Goal: Task Accomplishment & Management: Manage account settings

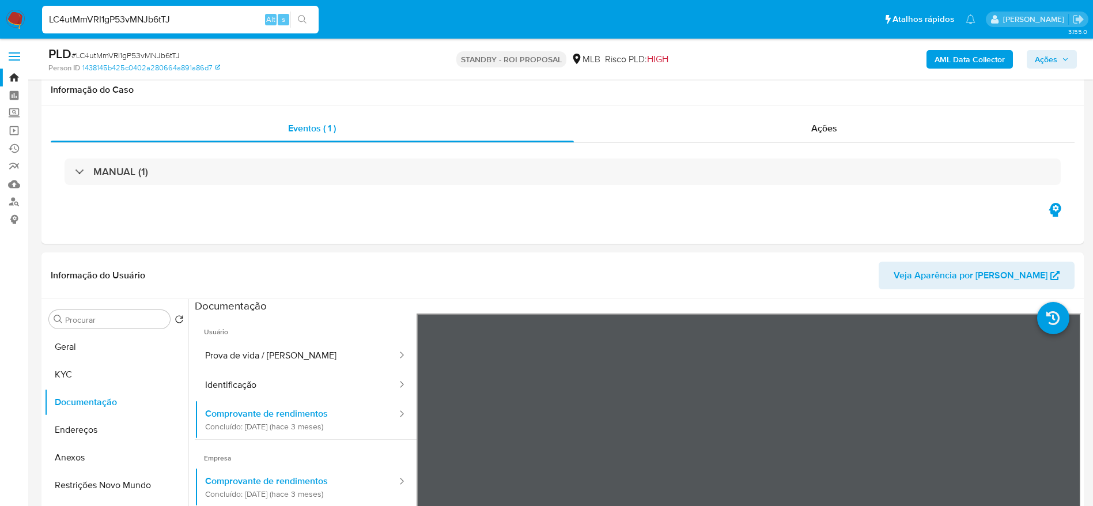
select select "10"
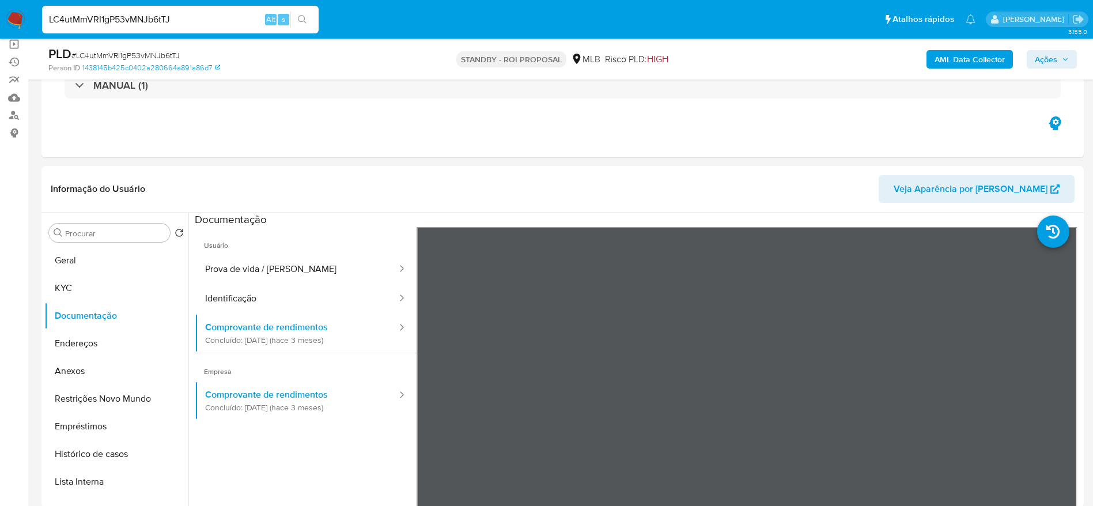
click at [217, 20] on input "LC4utMmVRI1gP53vMNJb6tTJ" at bounding box center [180, 19] width 277 height 15
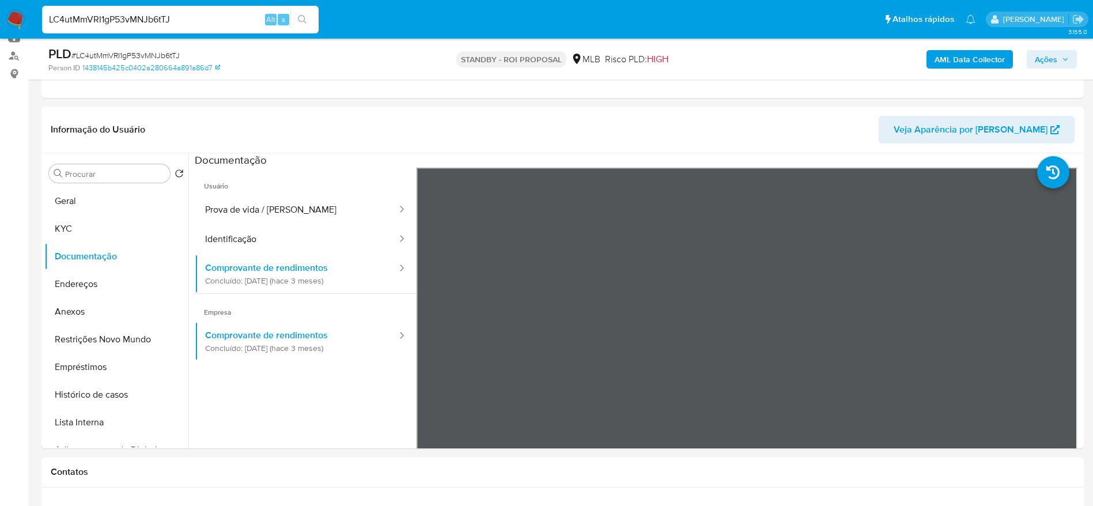
scroll to position [173, 0]
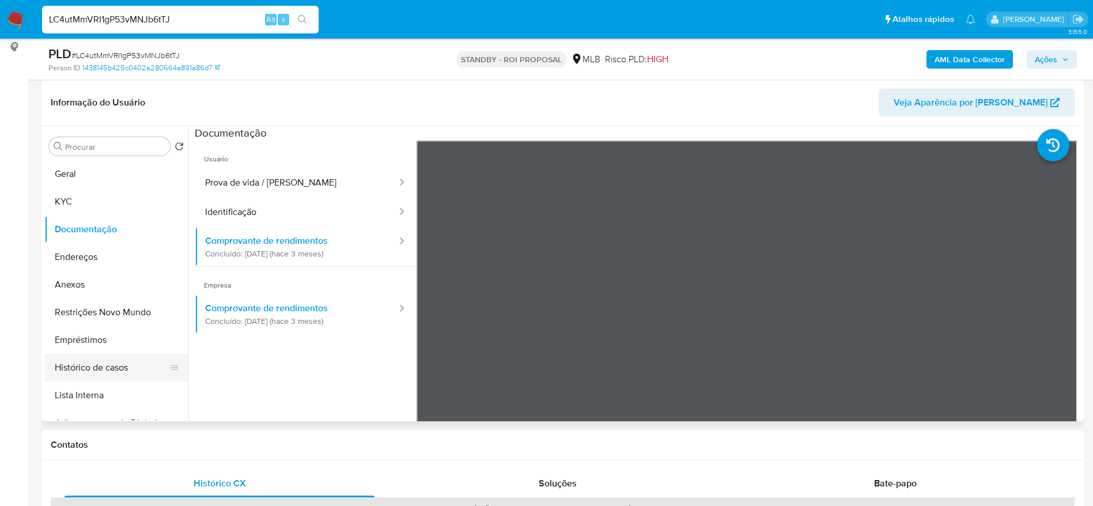
click at [77, 362] on button "Histórico de casos" at bounding box center [111, 368] width 135 height 28
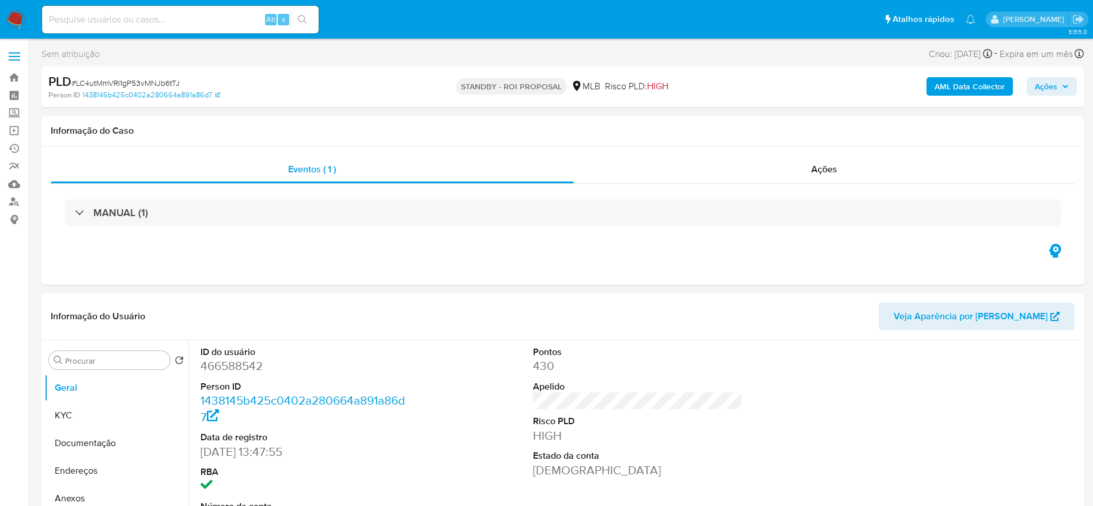
select select "10"
click at [293, 102] on div "PLD # LC4utMmVRI1gP53vMNJb6tTJ Person ID 1438145b425c0402a280664a891a86d7 STAND…" at bounding box center [562, 86] width 1042 height 41
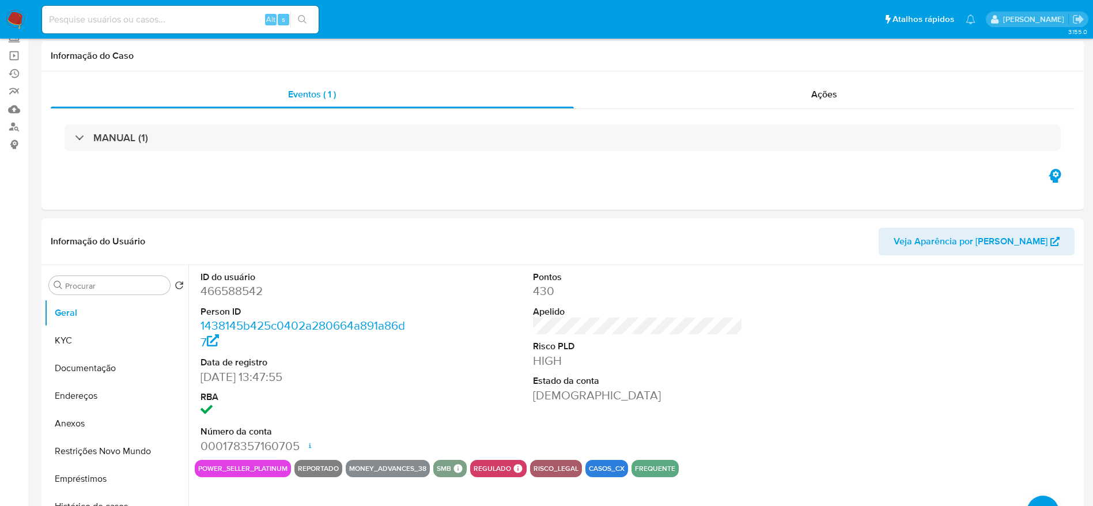
scroll to position [173, 0]
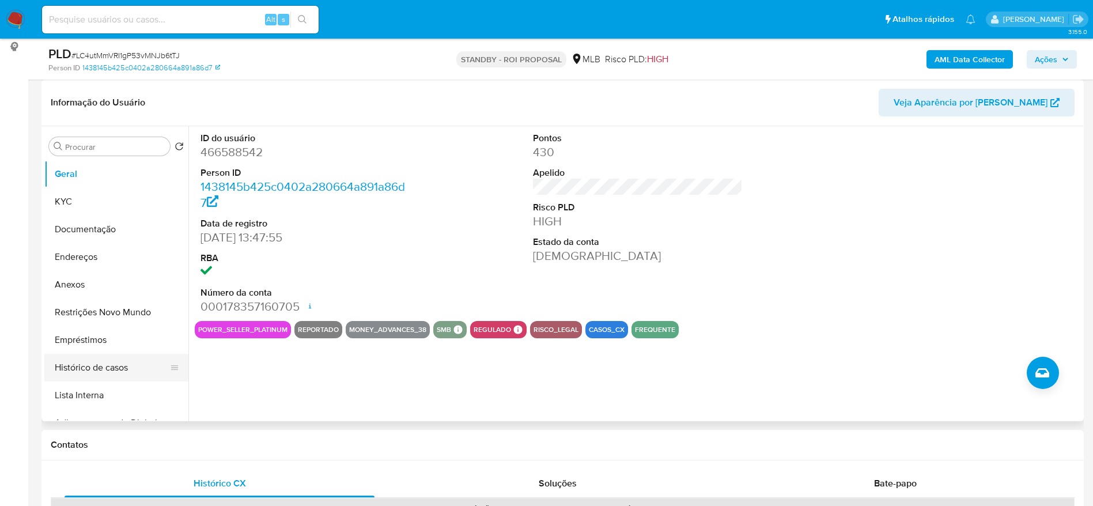
click at [95, 370] on button "Histórico de casos" at bounding box center [111, 368] width 135 height 28
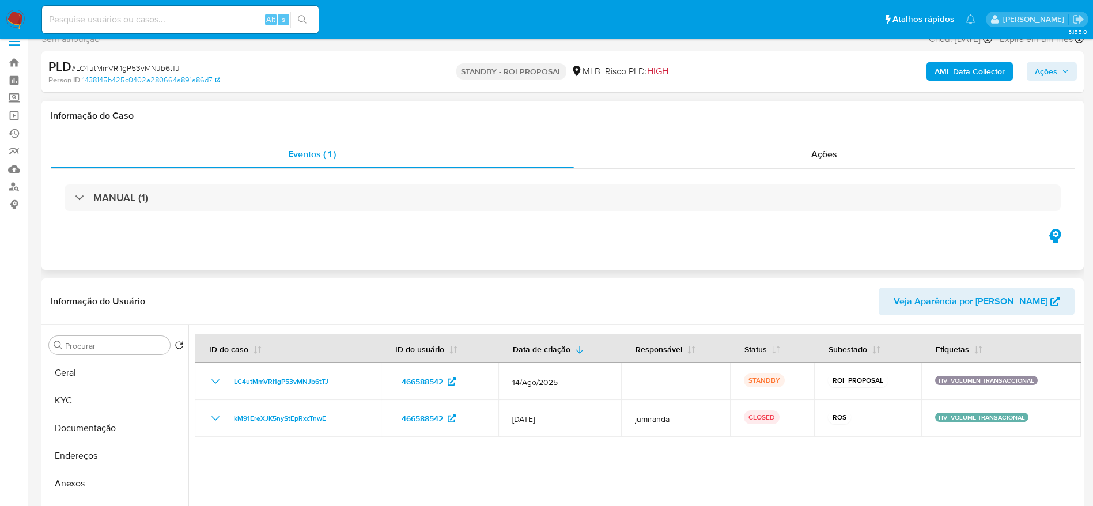
scroll to position [0, 0]
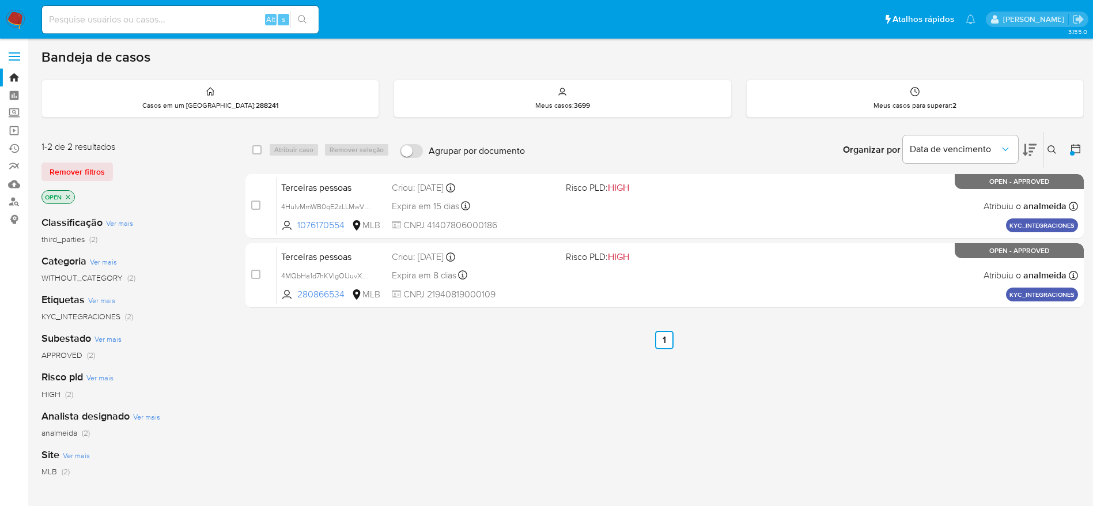
scroll to position [68, 0]
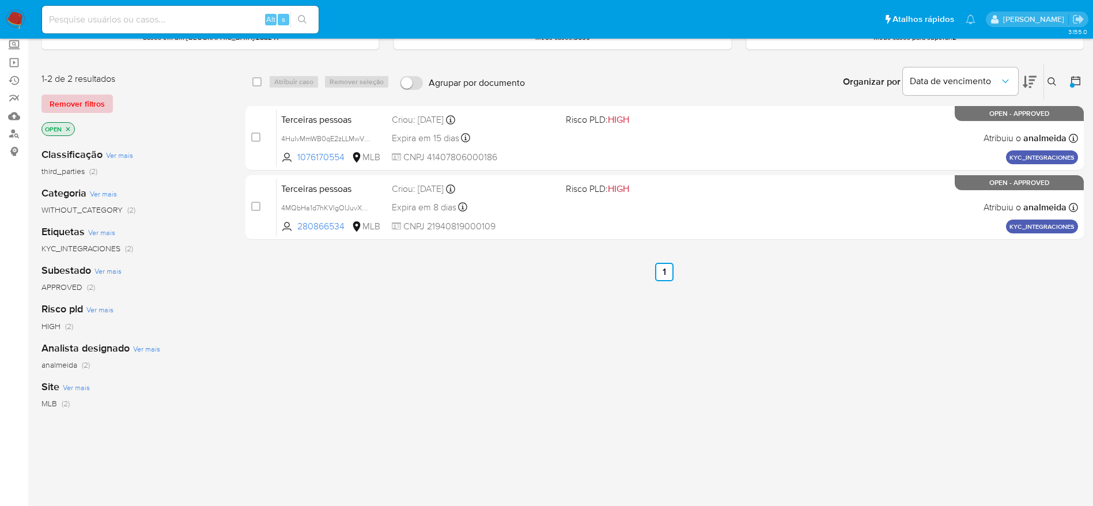
click at [92, 104] on span "Remover filtros" at bounding box center [77, 104] width 55 height 16
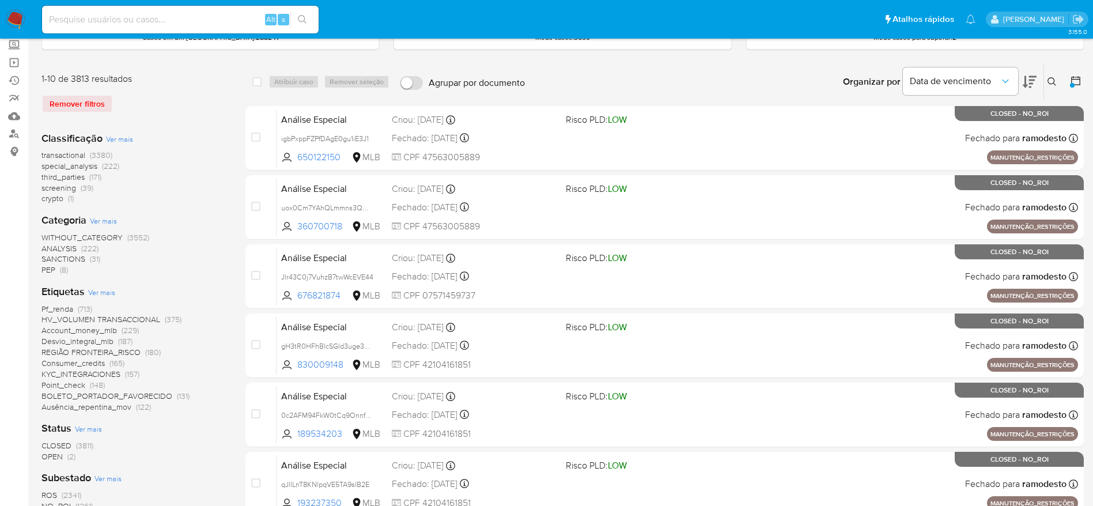
click at [1045, 82] on button at bounding box center [1053, 82] width 19 height 14
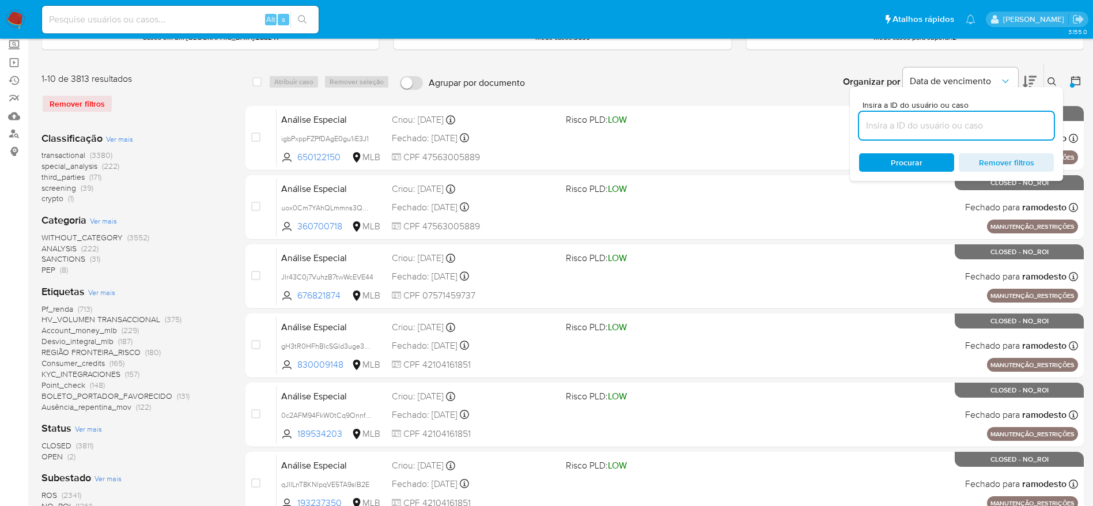
click at [941, 129] on input at bounding box center [956, 125] width 195 height 15
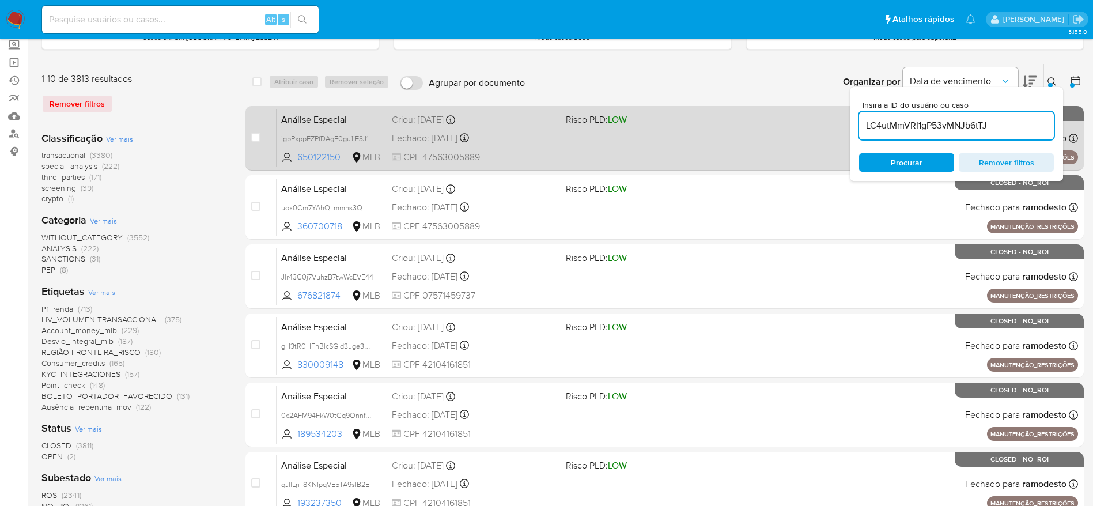
type input "LC4utMmVRI1gP53vMNJb6tTJ"
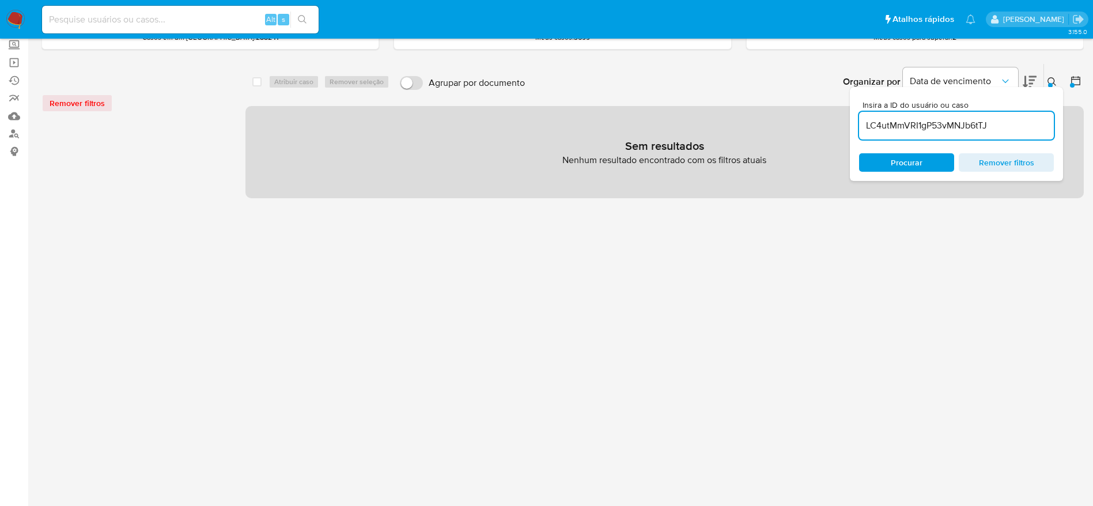
click at [211, 129] on div at bounding box center [134, 318] width 186 height 392
click at [27, 16] on nav "Pausado Ver notificaciones Alt s Atalhos rápidos Presiona las siguientes teclas…" at bounding box center [546, 19] width 1093 height 39
click at [16, 15] on img at bounding box center [16, 20] width 20 height 20
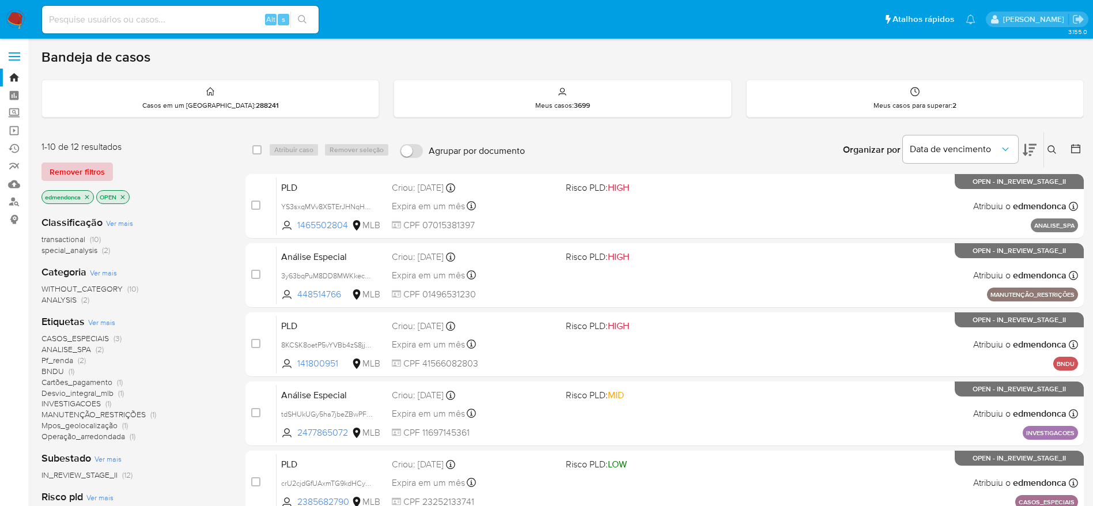
click at [90, 172] on span "Remover filtros" at bounding box center [77, 172] width 55 height 16
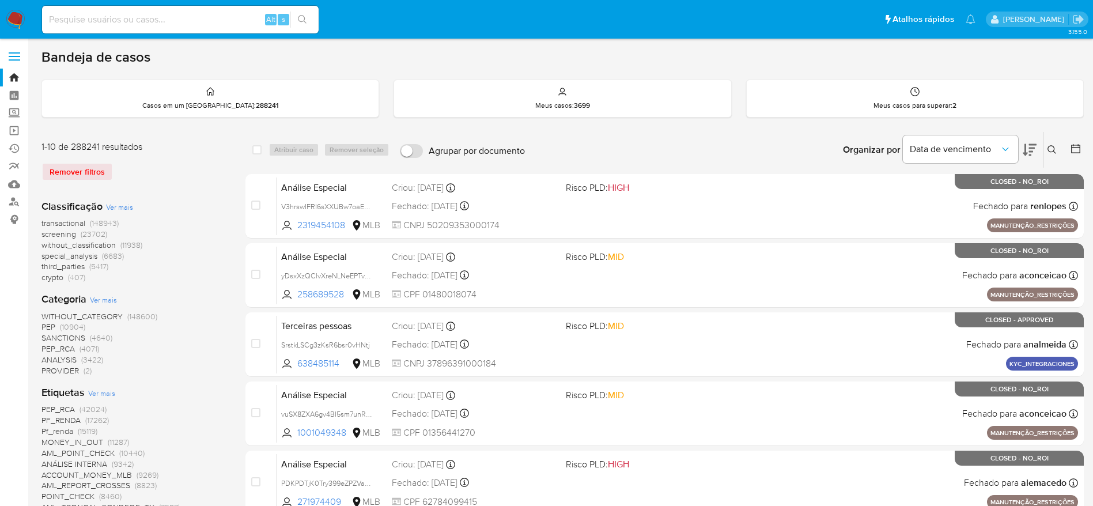
click at [1052, 143] on button at bounding box center [1053, 150] width 19 height 14
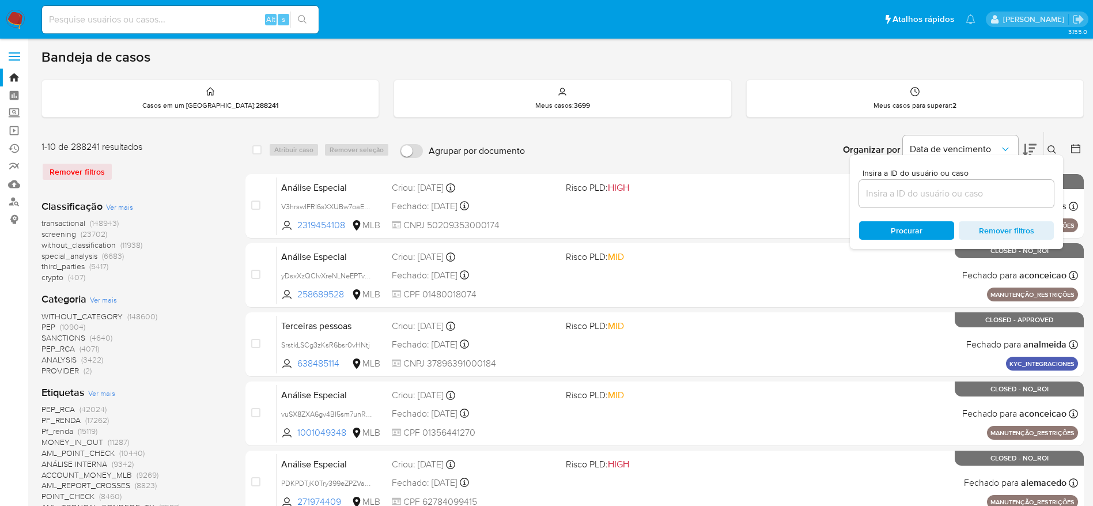
click at [939, 193] on input at bounding box center [956, 193] width 195 height 15
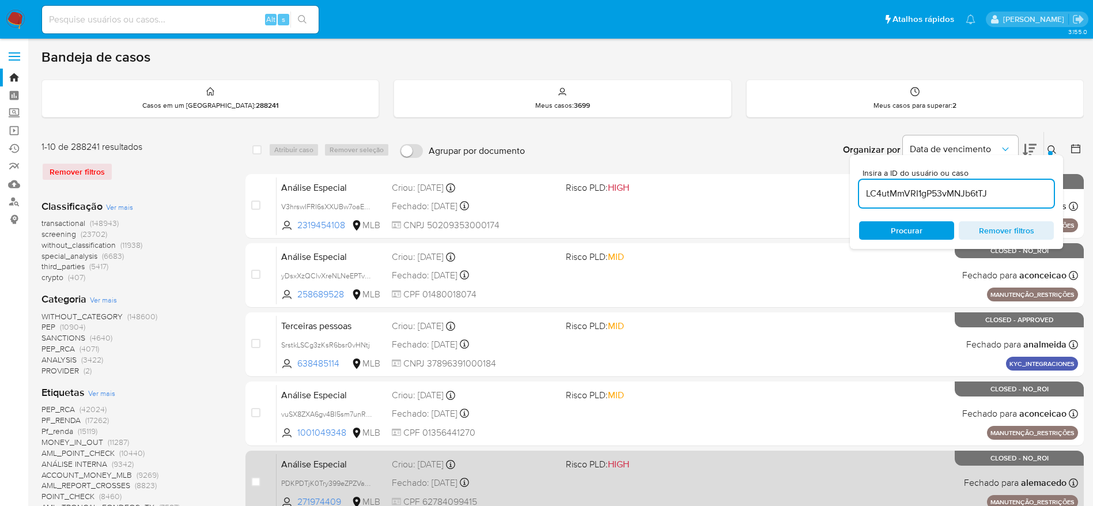
type input "LC4utMmVRI1gP53vMNJb6tTJ"
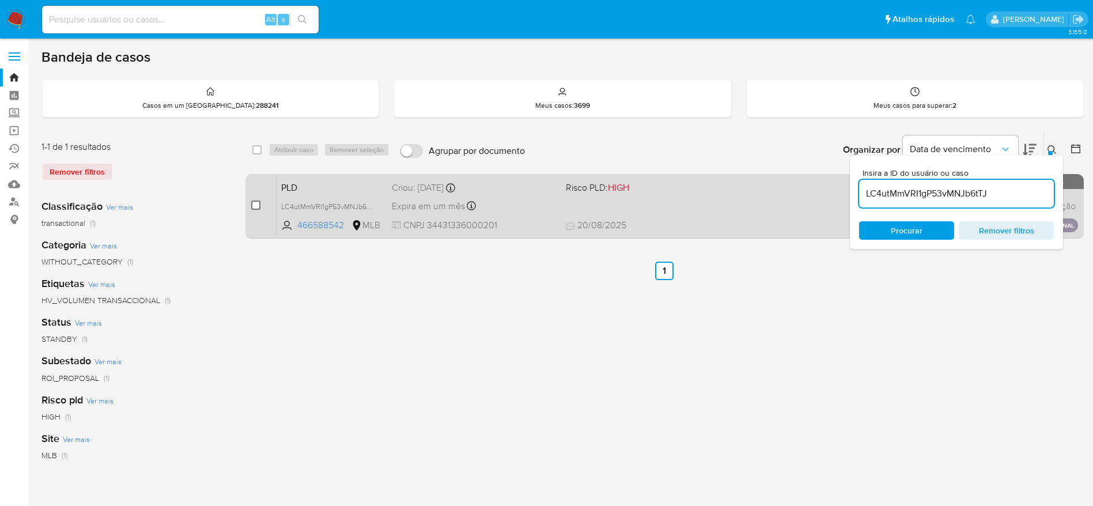
click at [254, 203] on input "checkbox" at bounding box center [255, 205] width 9 height 9
checkbox input "true"
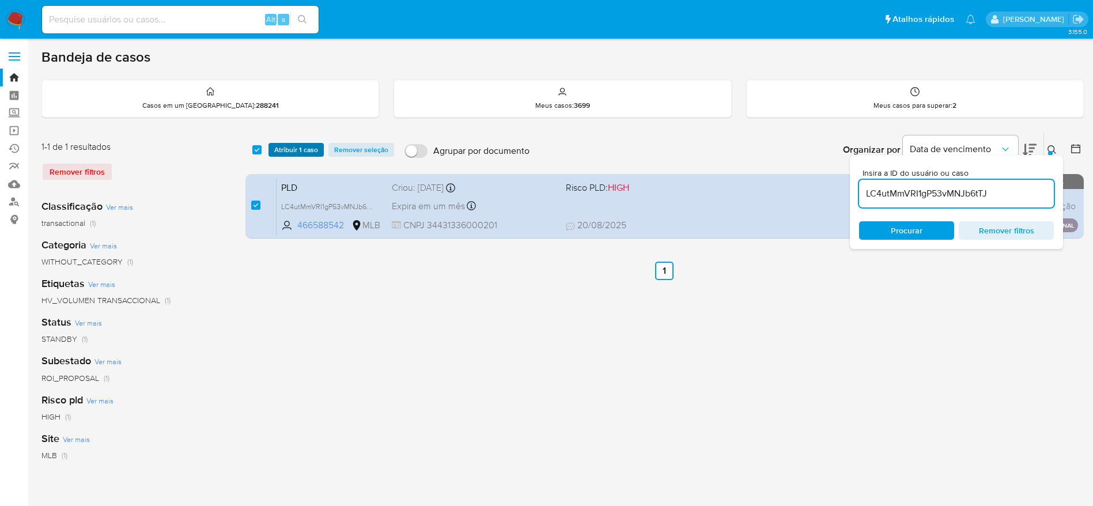
click at [291, 152] on span "Atribuir 1 caso" at bounding box center [296, 150] width 44 height 12
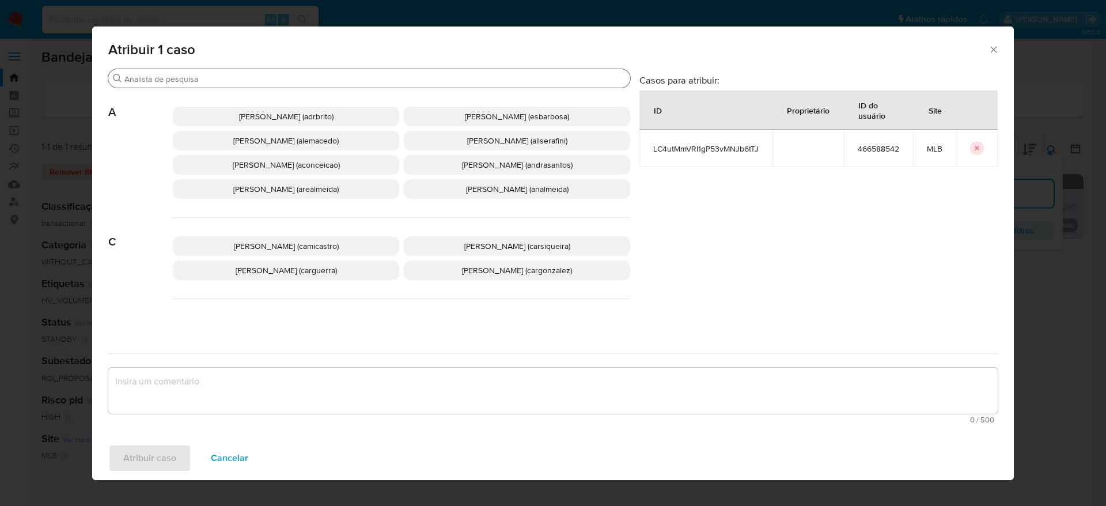
click at [244, 81] on input "Procurar" at bounding box center [374, 79] width 501 height 10
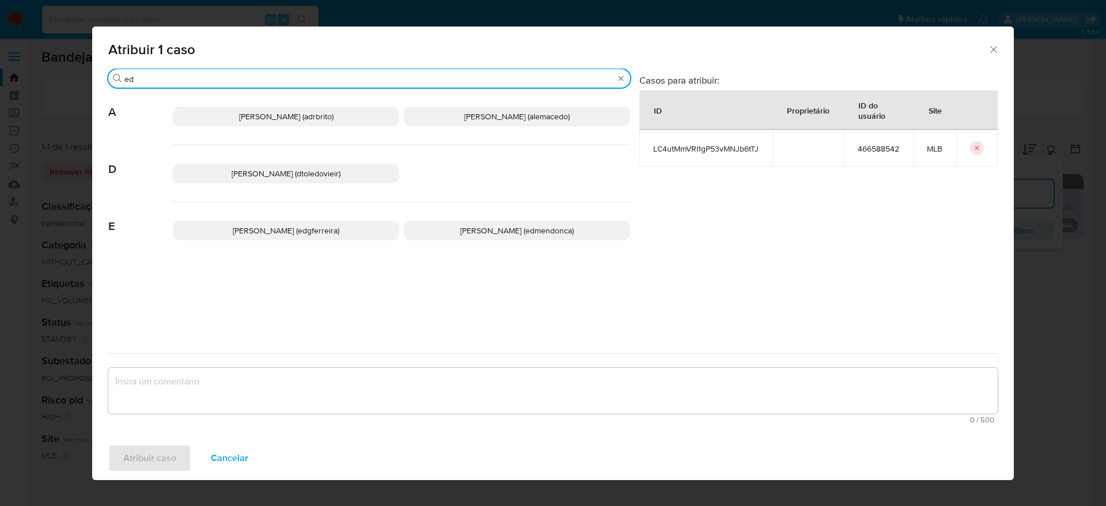
type input "ed"
click at [488, 226] on span "Eduardo Mendonca Dutra (edmendonca)" at bounding box center [517, 231] width 114 height 12
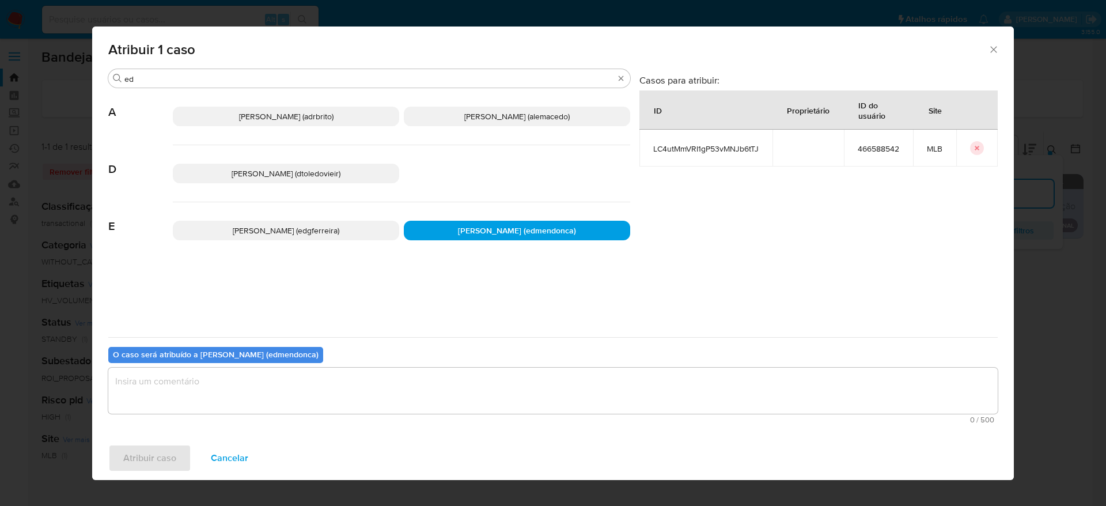
click at [397, 381] on textarea "assign-modal" at bounding box center [553, 391] width 890 height 46
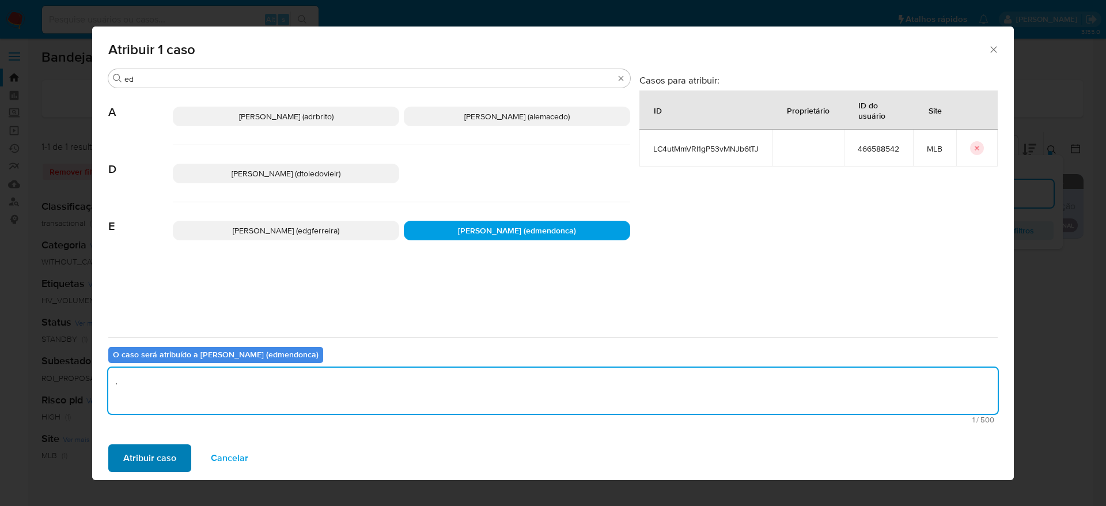
type textarea "."
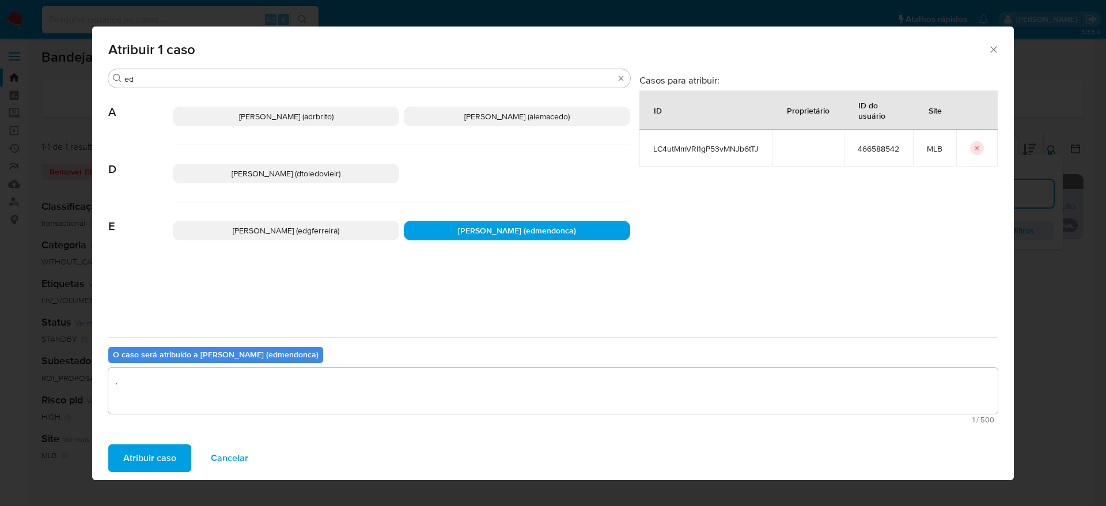
click at [151, 448] on span "Atribuir caso" at bounding box center [149, 457] width 53 height 25
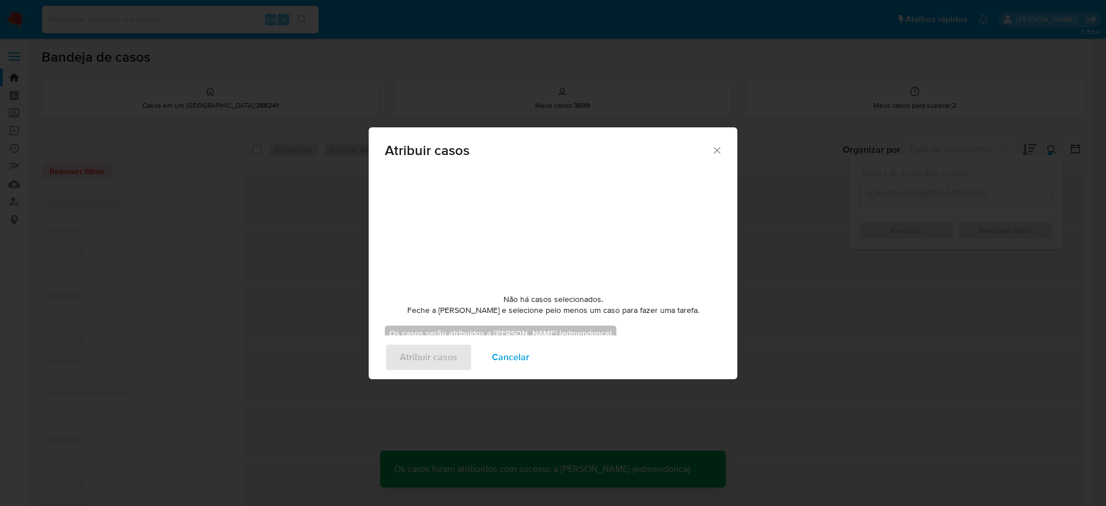
checkbox input "false"
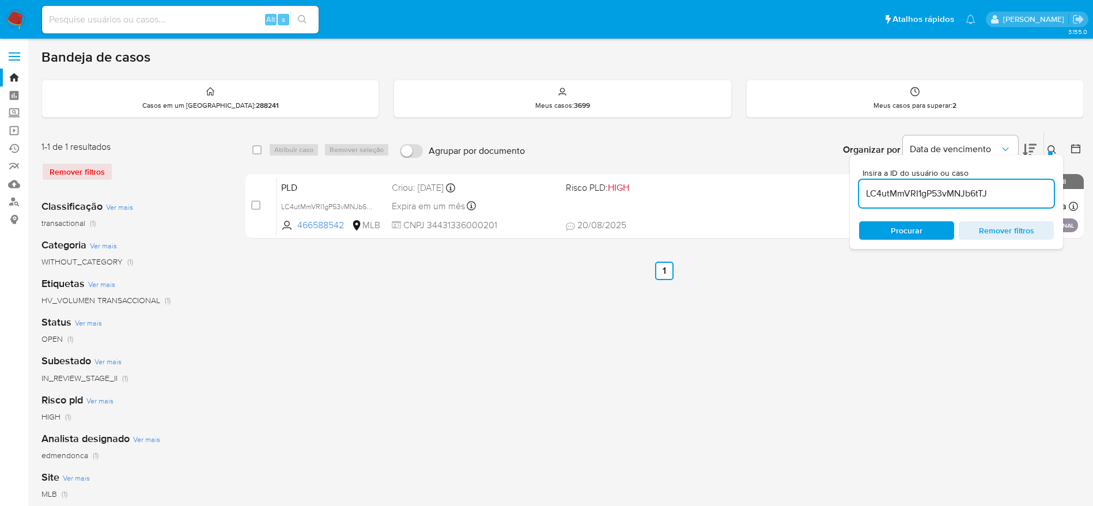
click at [921, 196] on input "LC4utMmVRI1gP53vMNJb6tTJ" at bounding box center [956, 193] width 195 height 15
paste input "0sbKPOgJcF5G34AF4jG4PHzN"
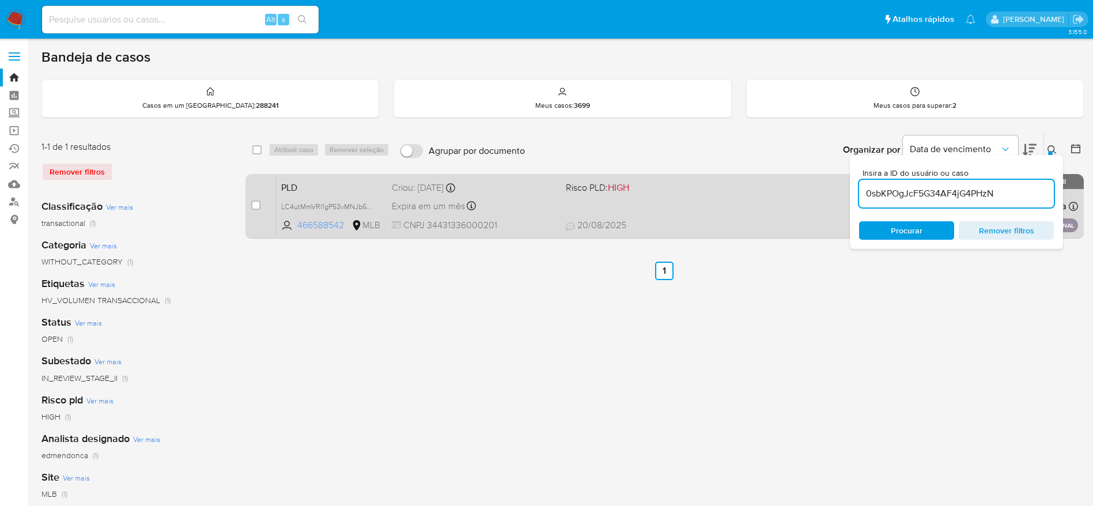
type input "0sbKPOgJcF5G34AF4jG4PHzN"
click at [250, 207] on div "case-item-checkbox Incapaz de atribuir o caso PLD 0sbKPOgJcF5G34AF4jG4PHzN 8279…" at bounding box center [664, 206] width 838 height 65
click at [254, 207] on input "checkbox" at bounding box center [255, 205] width 9 height 9
checkbox input "true"
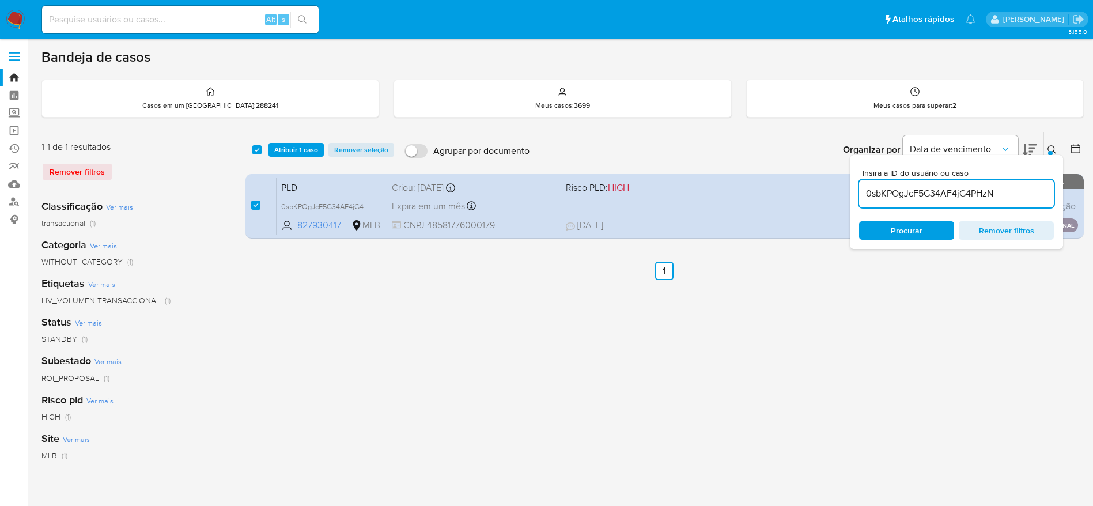
click at [288, 157] on div "select-all-cases-checkbox Atribuir 1 caso Remover seleção Agrupar por documento…" at bounding box center [664, 150] width 838 height 36
click at [290, 152] on span "Atribuir 1 caso" at bounding box center [296, 150] width 44 height 12
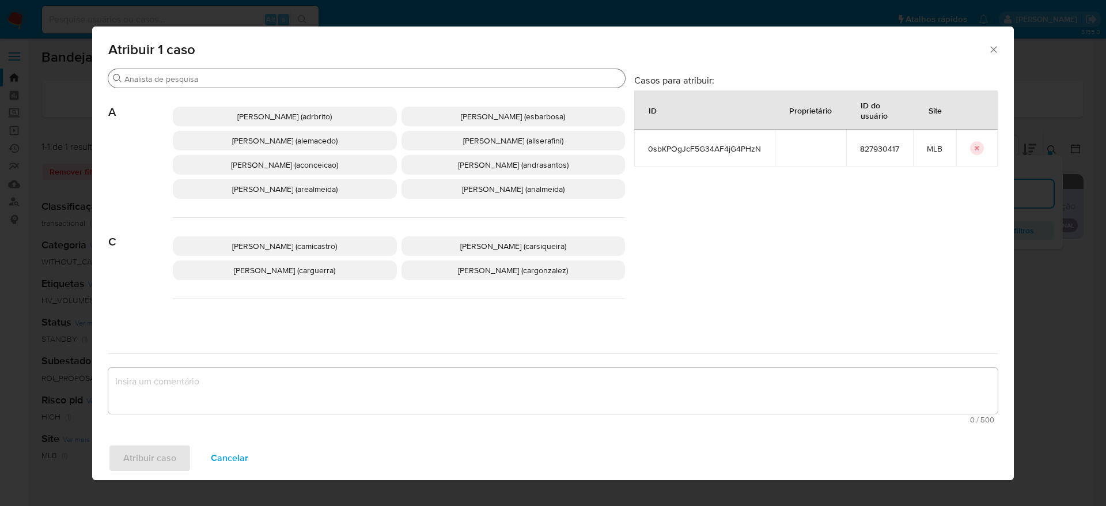
click at [289, 72] on div "Procurar" at bounding box center [366, 78] width 517 height 18
click at [278, 87] on div "Procurar" at bounding box center [366, 78] width 517 height 18
click at [278, 82] on input "Procurar" at bounding box center [372, 79] width 496 height 10
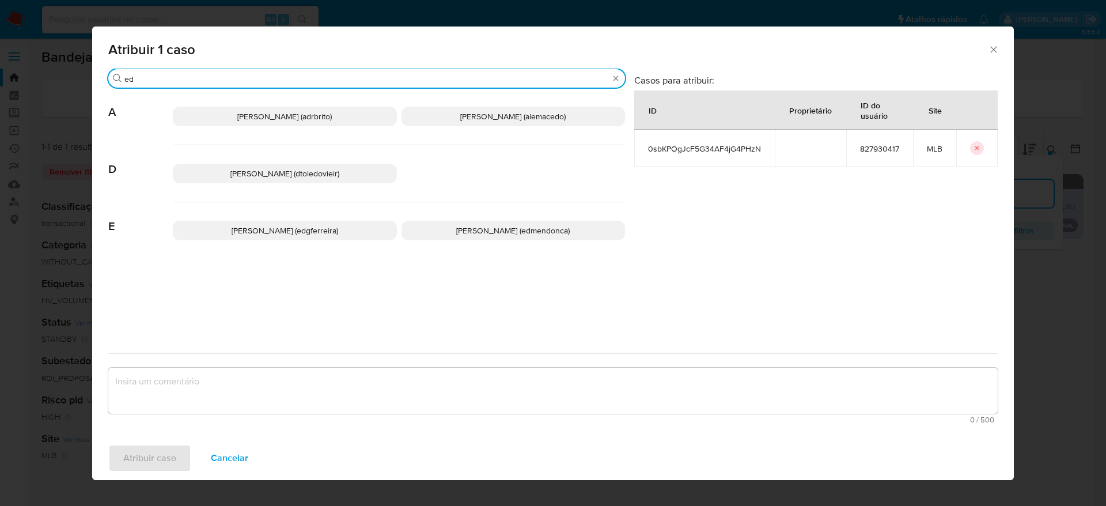
type input "ed"
drag, startPoint x: 442, startPoint y: 227, endPoint x: 417, endPoint y: 253, distance: 36.3
click at [456, 228] on span "Eduardo Mendonca Dutra (edmendonca)" at bounding box center [513, 231] width 114 height 12
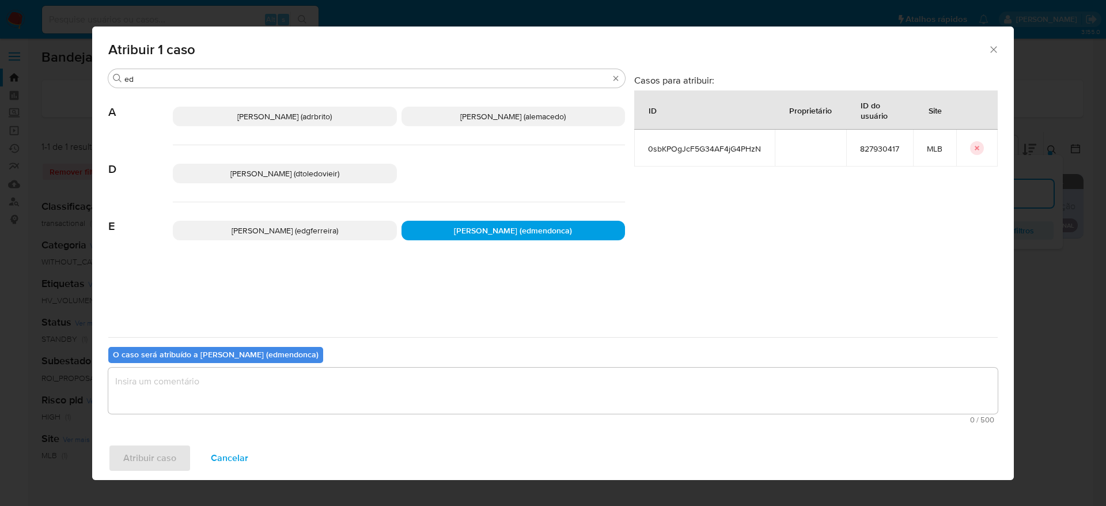
click at [339, 392] on textarea "assign-modal" at bounding box center [553, 391] width 890 height 46
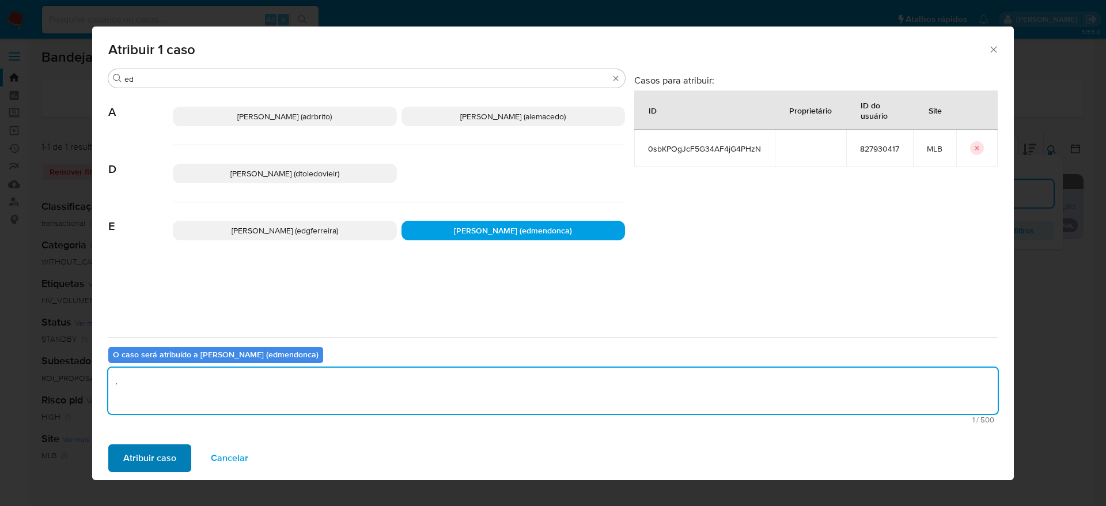
type textarea "."
click at [141, 450] on span "Atribuir caso" at bounding box center [149, 457] width 53 height 25
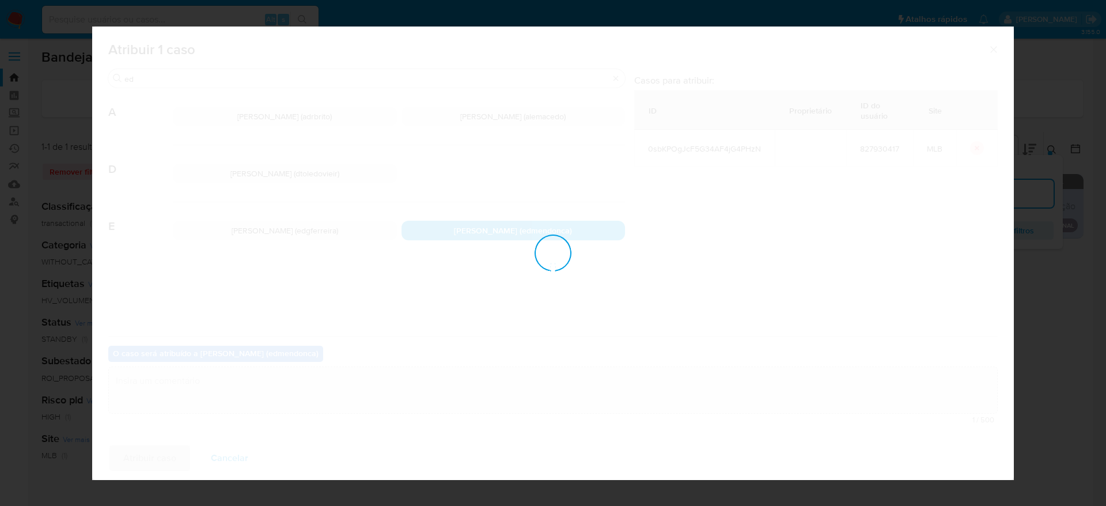
checkbox input "false"
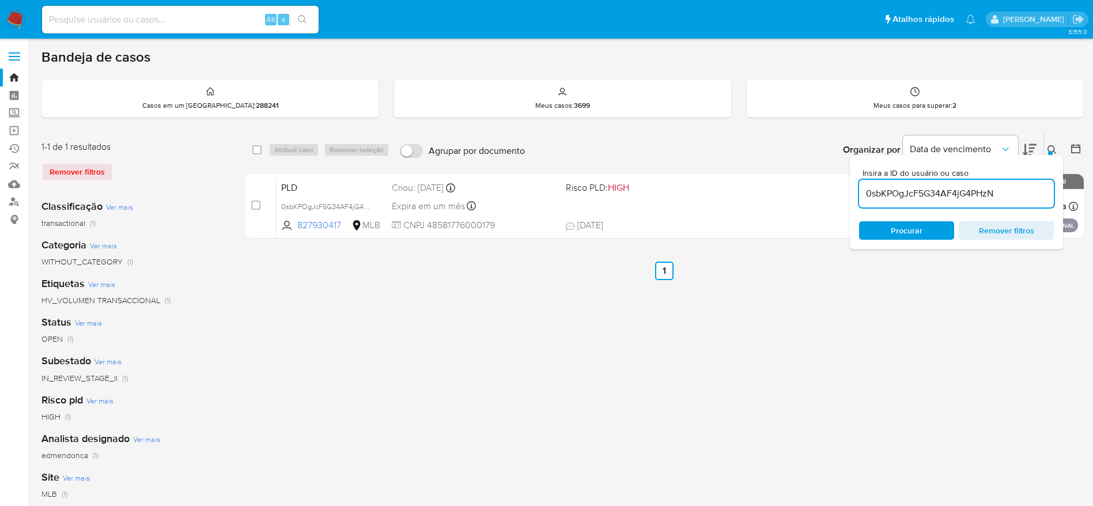
click at [917, 195] on input "0sbKPOgJcF5G34AF4jG4PHzN" at bounding box center [956, 193] width 195 height 15
paste input "y37kGFPcM0tsBS0c8OAaPgs2"
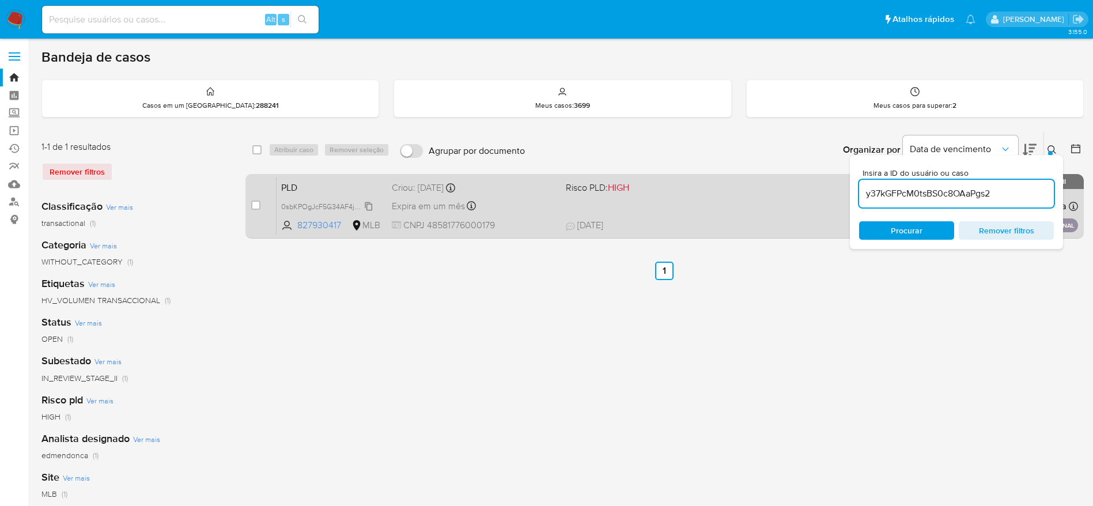
type input "y37kGFPcM0tsBS0c8OAaPgs2"
click at [256, 205] on input "checkbox" at bounding box center [255, 205] width 9 height 9
checkbox input "true"
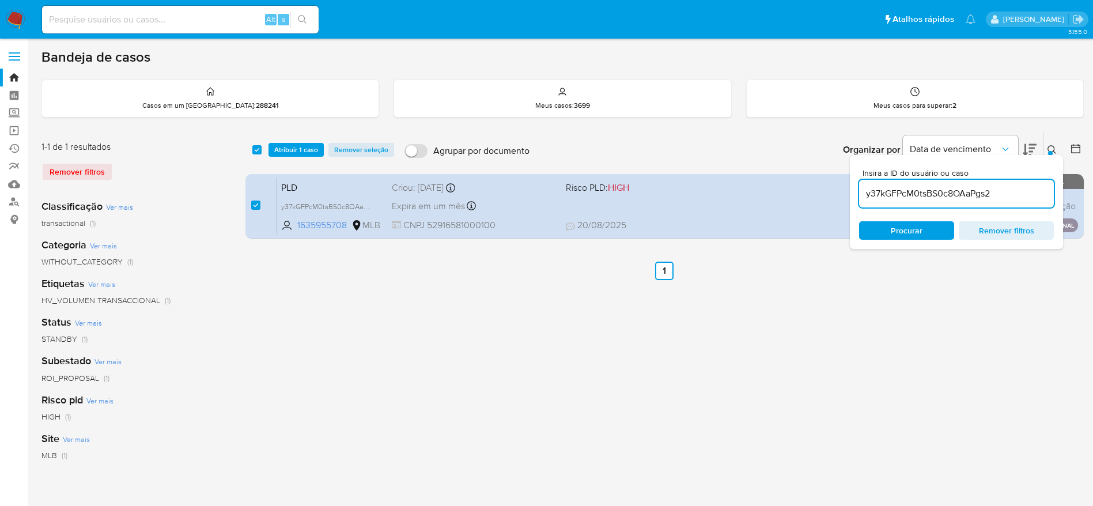
click at [304, 142] on div "select-all-cases-checkbox Atribuir 1 caso Remover seleção Agrupar por documento…" at bounding box center [664, 150] width 838 height 36
click at [301, 151] on span "Atribuir 1 caso" at bounding box center [296, 150] width 44 height 12
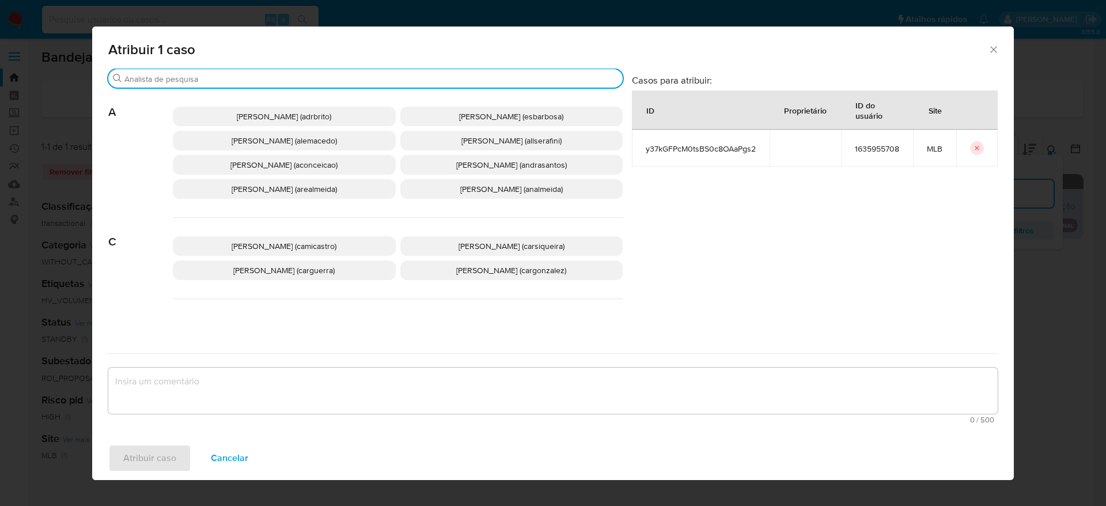
click at [262, 75] on input "Procurar" at bounding box center [371, 79] width 494 height 10
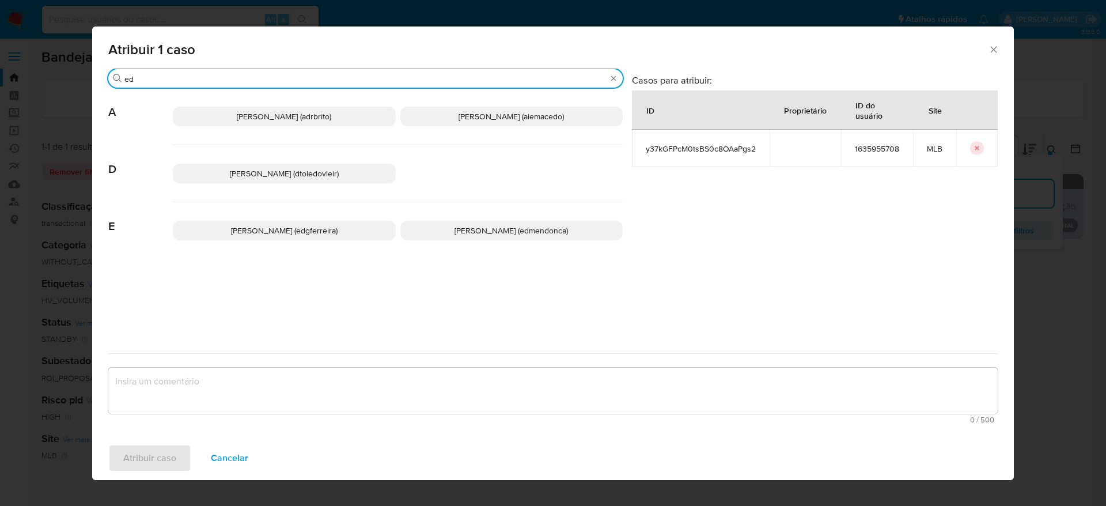
type input "ed"
click at [455, 225] on span "Eduardo Mendonca Dutra (edmendonca)" at bounding box center [512, 231] width 114 height 12
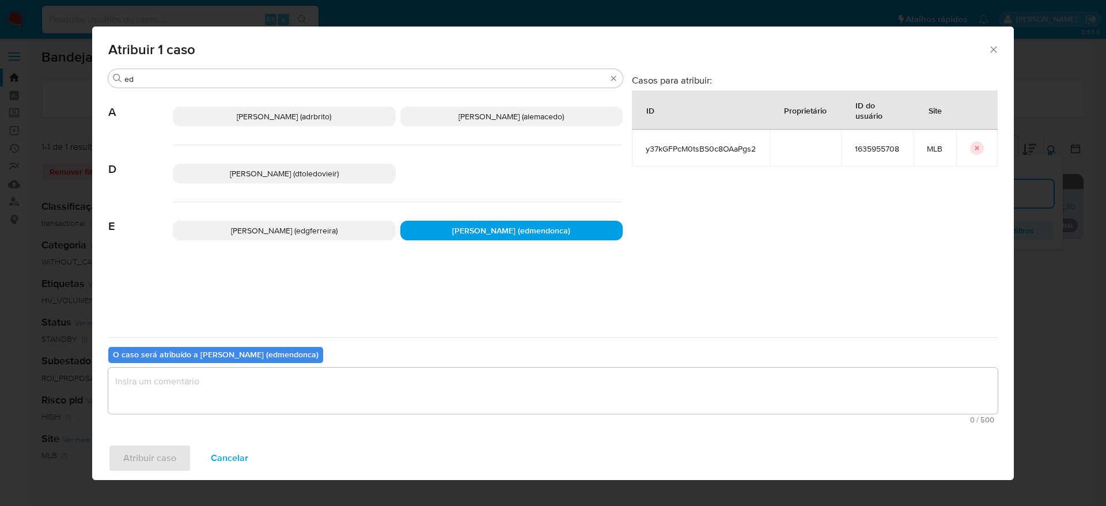
click at [345, 392] on textarea "assign-modal" at bounding box center [553, 391] width 890 height 46
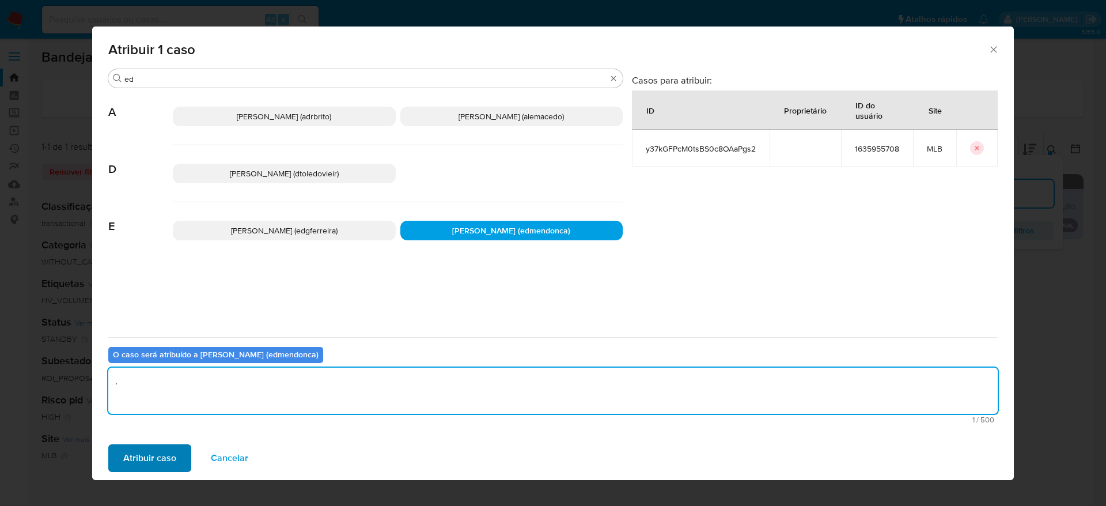
type textarea "."
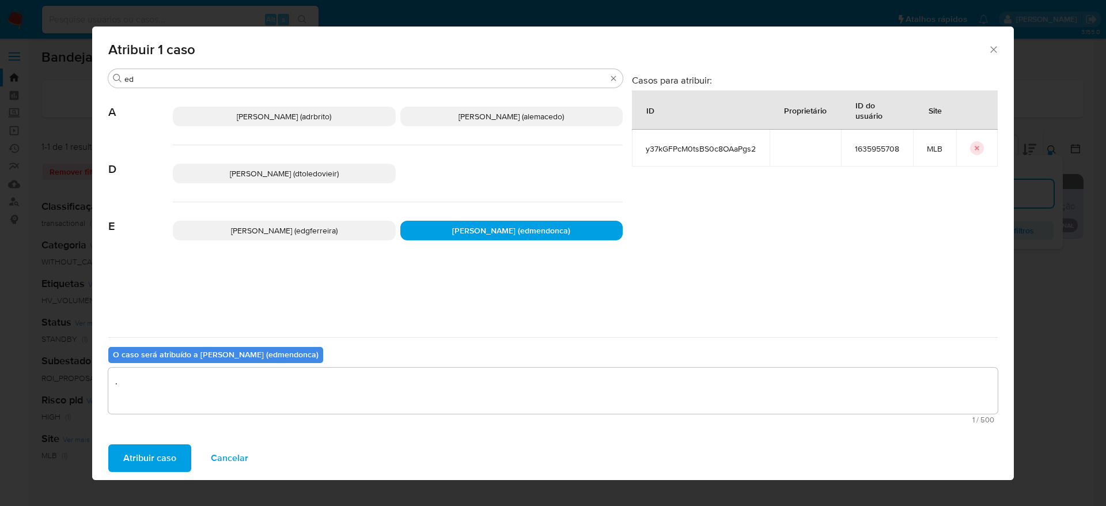
click at [123, 453] on button "Atribuir caso" at bounding box center [149, 458] width 83 height 28
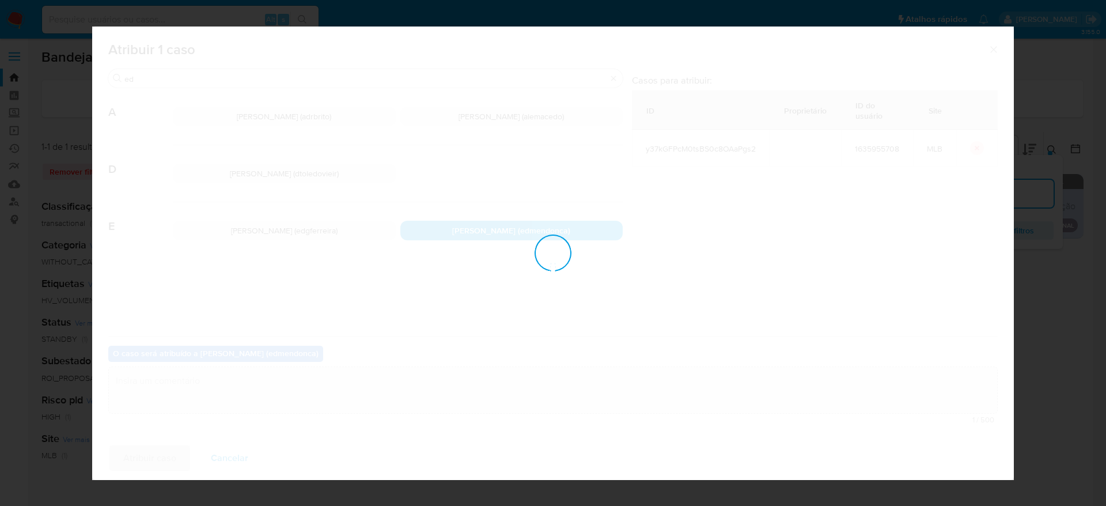
checkbox input "false"
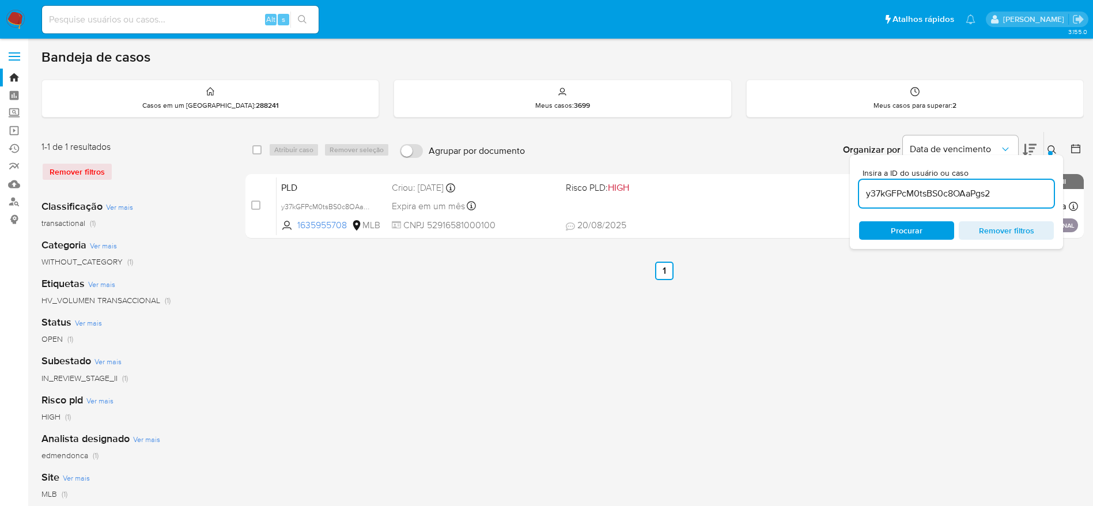
click at [19, 12] on img at bounding box center [16, 20] width 20 height 20
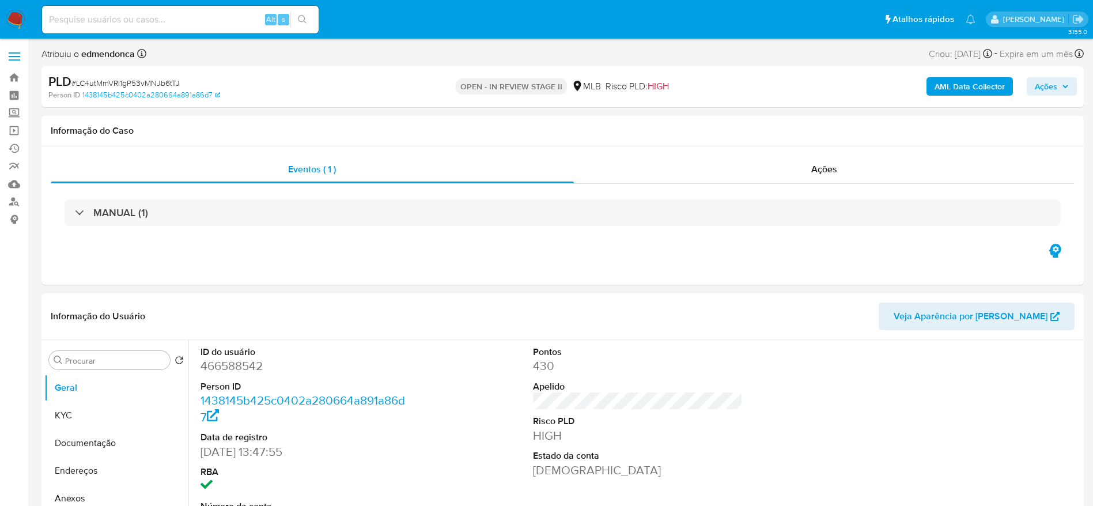
select select "10"
click at [220, 18] on input at bounding box center [180, 19] width 277 height 15
paste input "0sbKPOgJcF5G34AF4jG4PHzN"
type input "0sbKPOgJcF5G34AF4jG4PHzN"
select select "10"
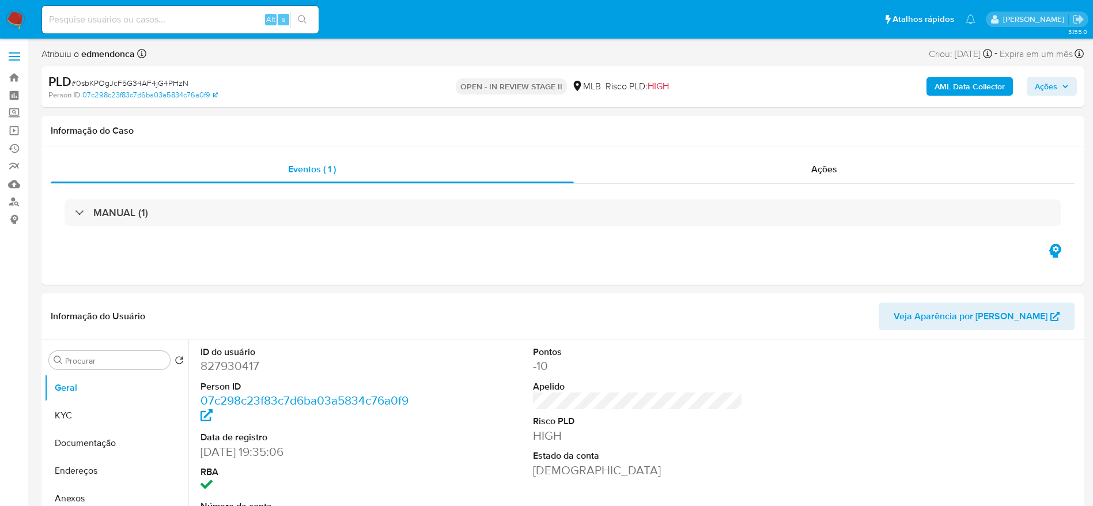
select select "10"
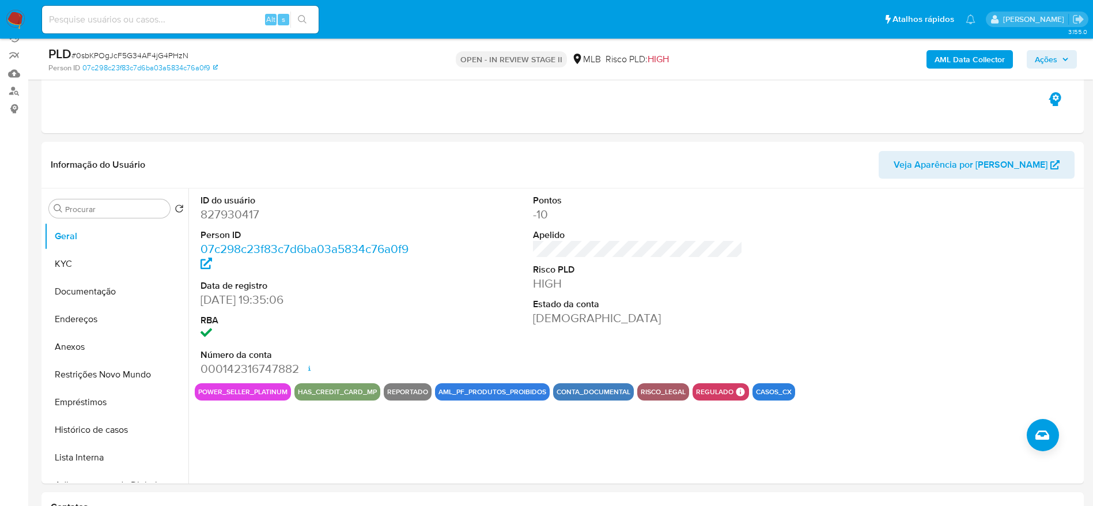
scroll to position [173, 0]
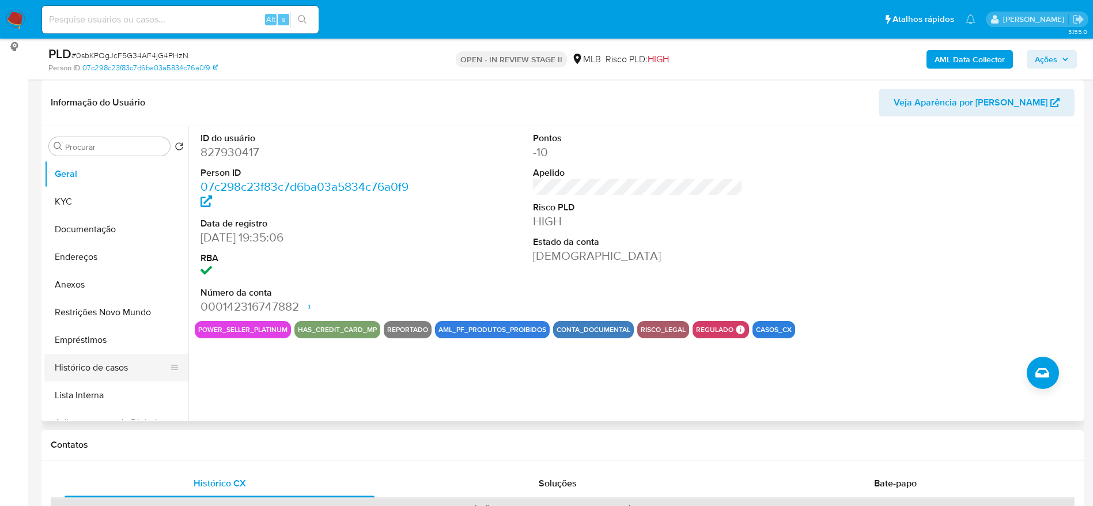
click at [105, 362] on button "Histórico de casos" at bounding box center [111, 368] width 135 height 28
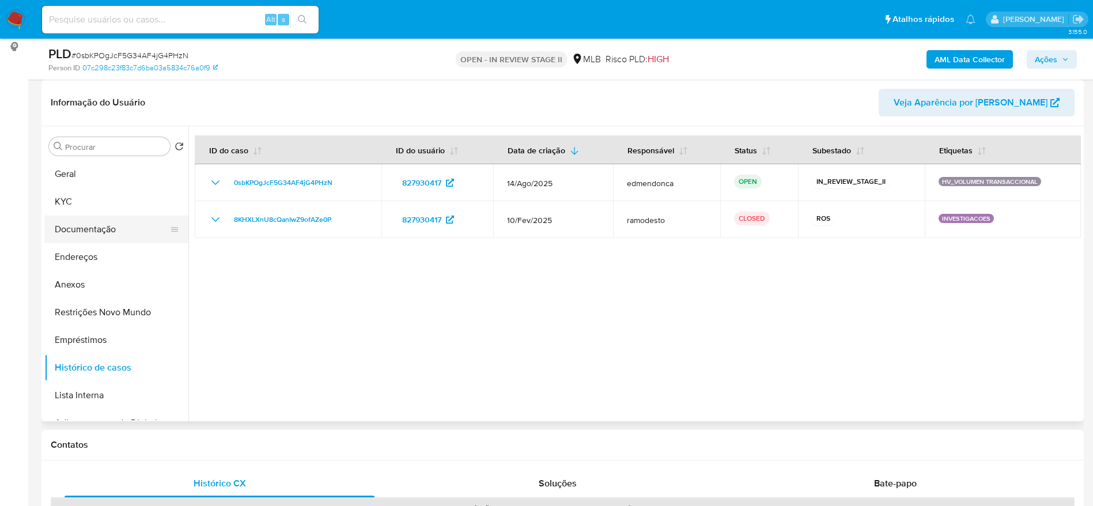
click at [95, 226] on button "Documentação" at bounding box center [111, 230] width 135 height 28
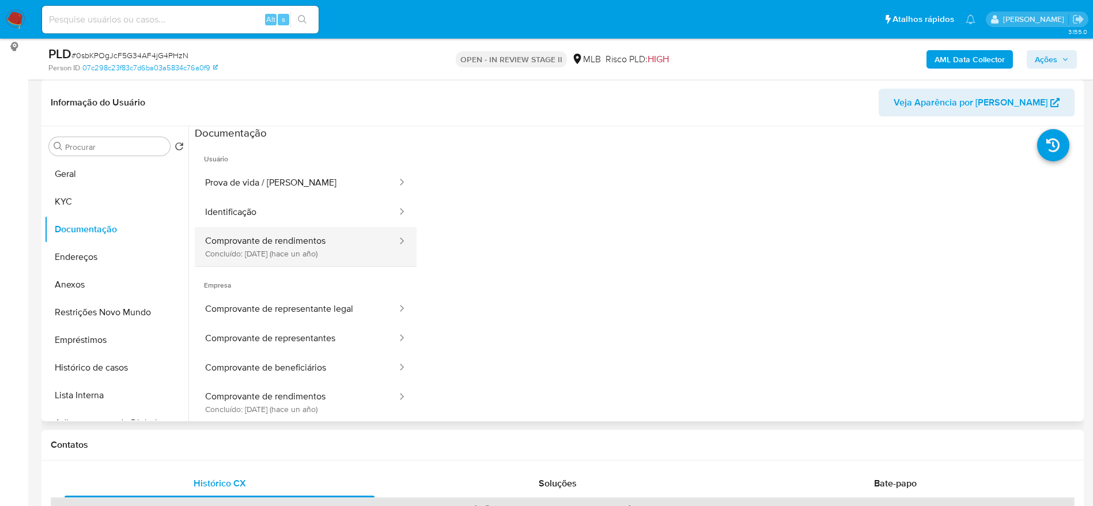
click at [296, 241] on button "Comprovante de rendimentos Concluído: [DATE] (hace un año)" at bounding box center [296, 246] width 203 height 39
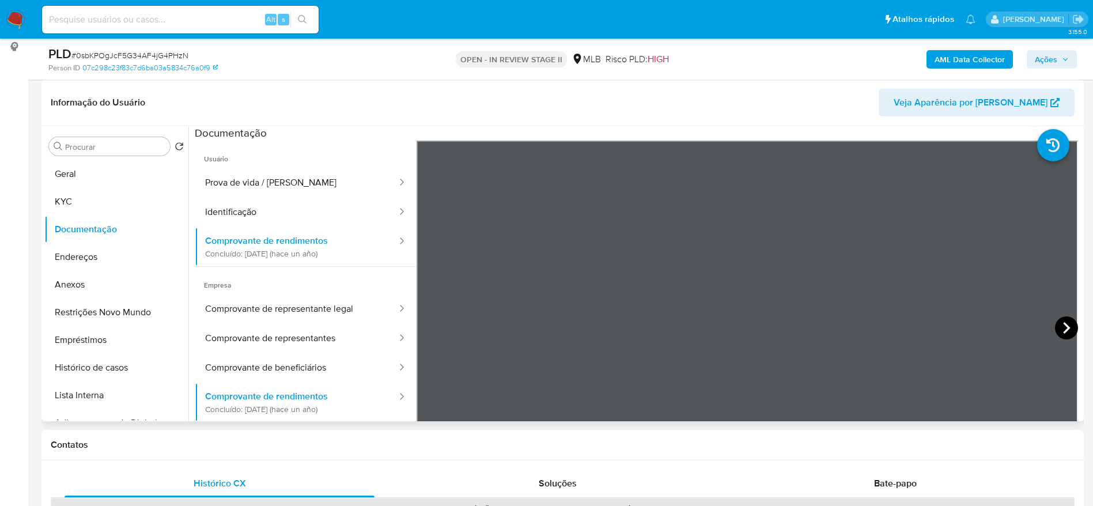
click at [1055, 331] on icon at bounding box center [1066, 327] width 23 height 23
click at [1066, 326] on icon at bounding box center [1066, 327] width 23 height 23
click at [435, 319] on icon at bounding box center [431, 327] width 23 height 23
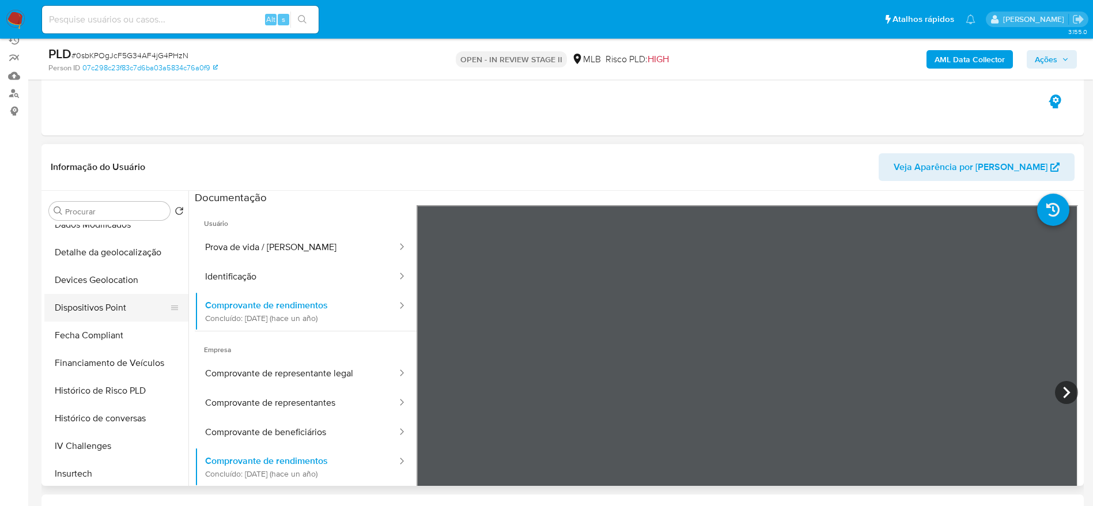
scroll to position [432, 0]
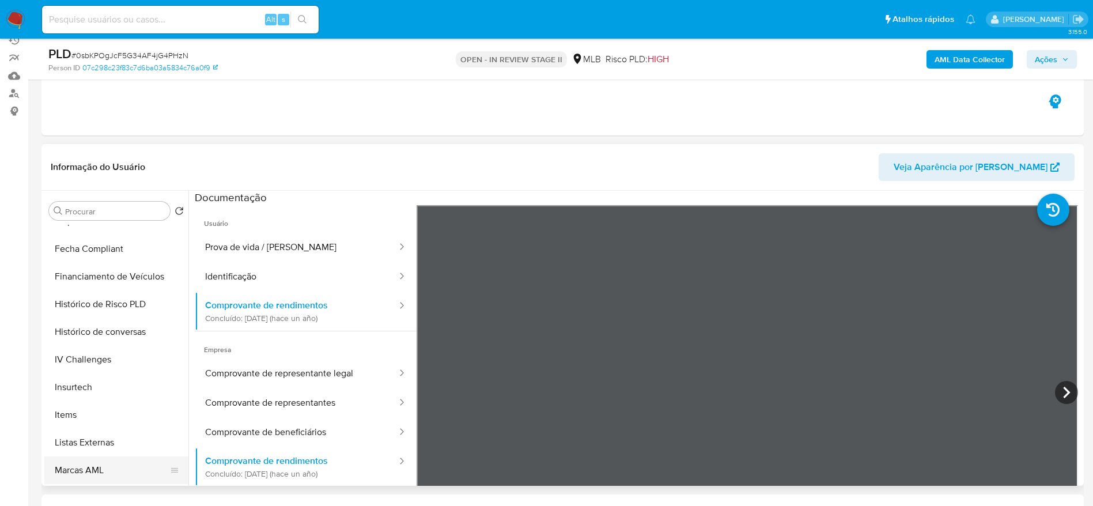
click at [112, 470] on button "Marcas AML" at bounding box center [111, 470] width 135 height 28
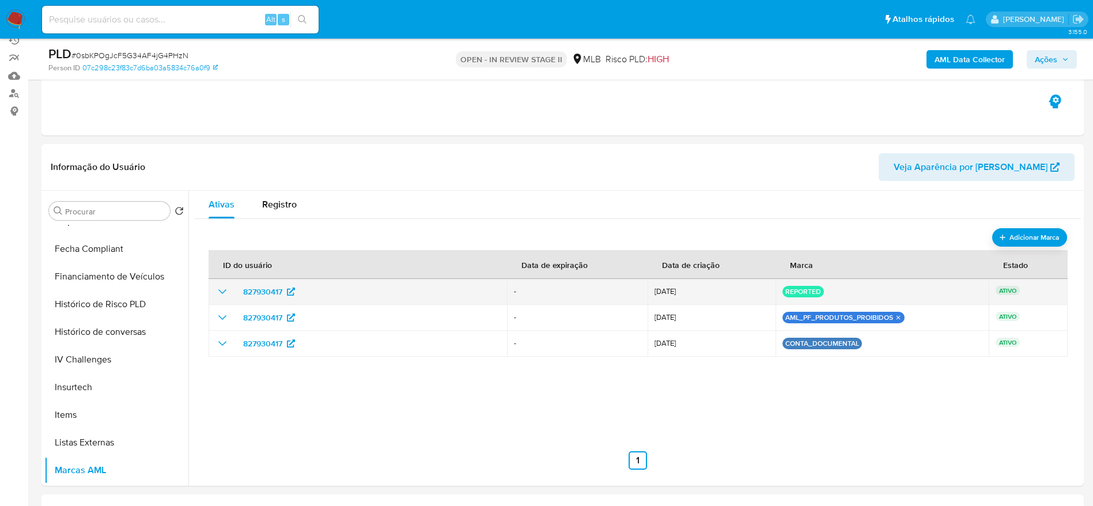
click at [213, 295] on td "827930417" at bounding box center [358, 292] width 299 height 26
click at [223, 292] on icon "show_hidden_detail_by_id_827930417" at bounding box center [222, 291] width 8 height 5
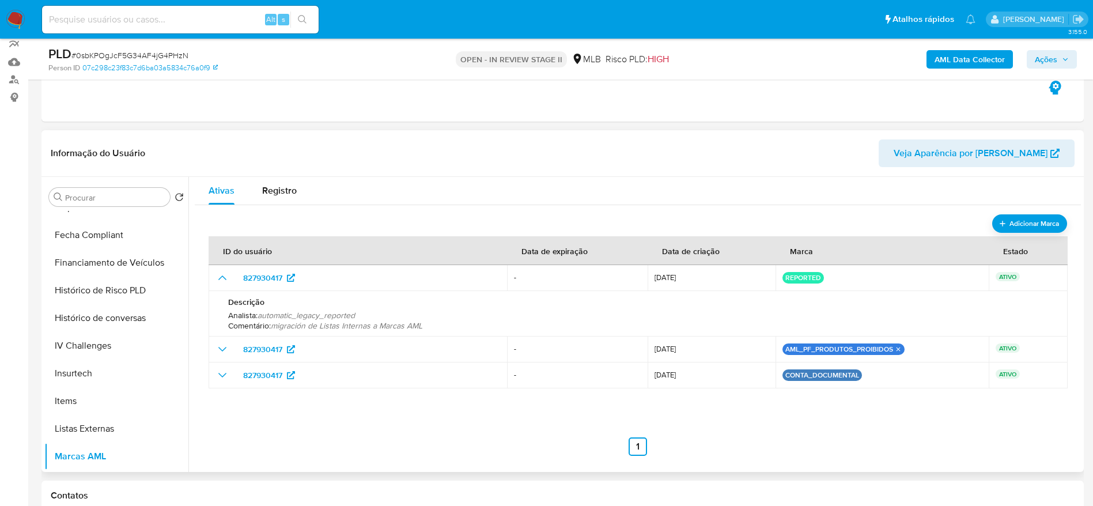
scroll to position [173, 0]
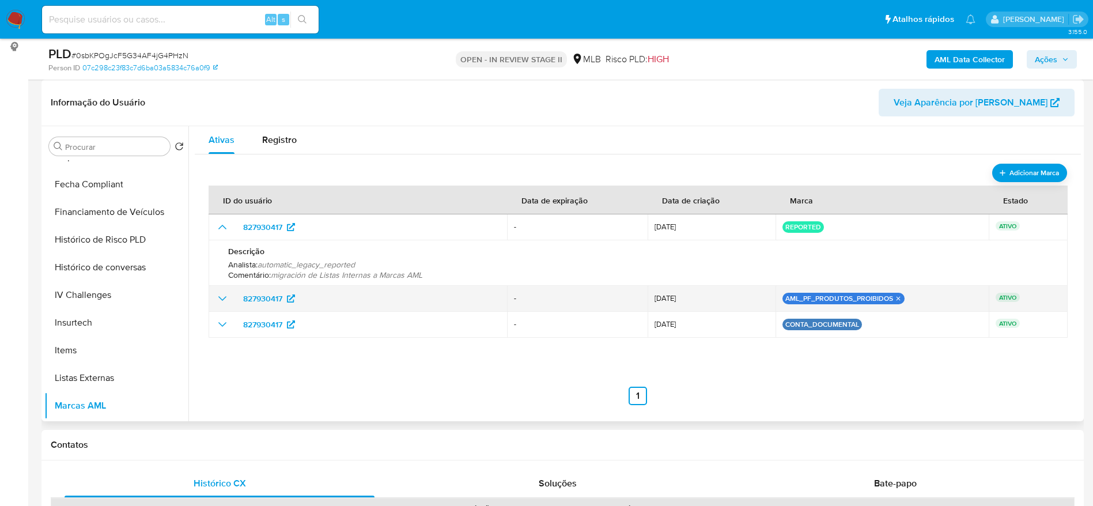
click at [231, 296] on div "827930417" at bounding box center [358, 298] width 285 height 18
click at [223, 294] on icon "show_hidden_detail_by_id_827930417" at bounding box center [223, 299] width 14 height 14
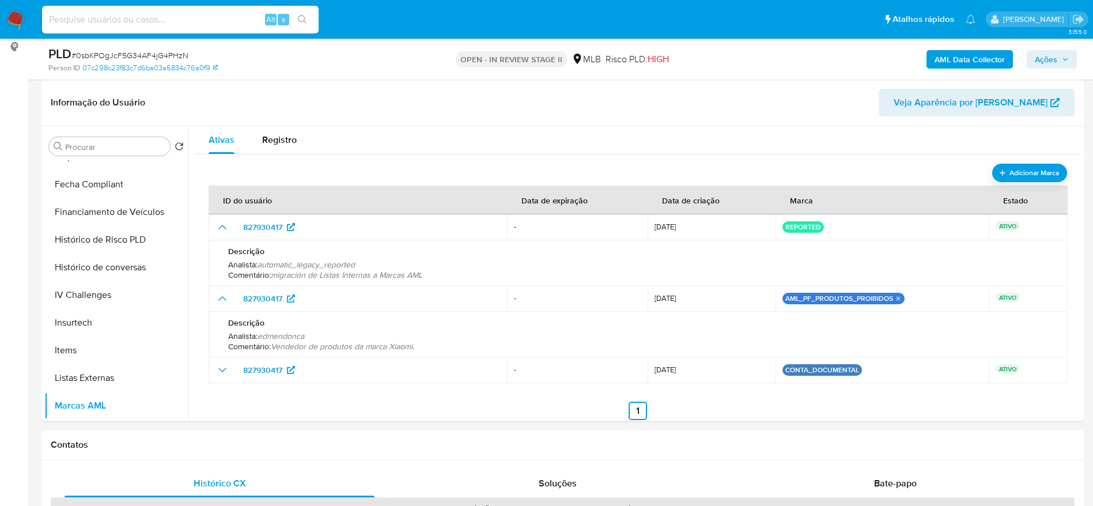
click at [193, 20] on input at bounding box center [180, 19] width 277 height 15
paste input "y37kGFPcM0tsBS0c8OAaPgs2"
type input "y37kGFPcM0tsBS0c8OAaPgs2"
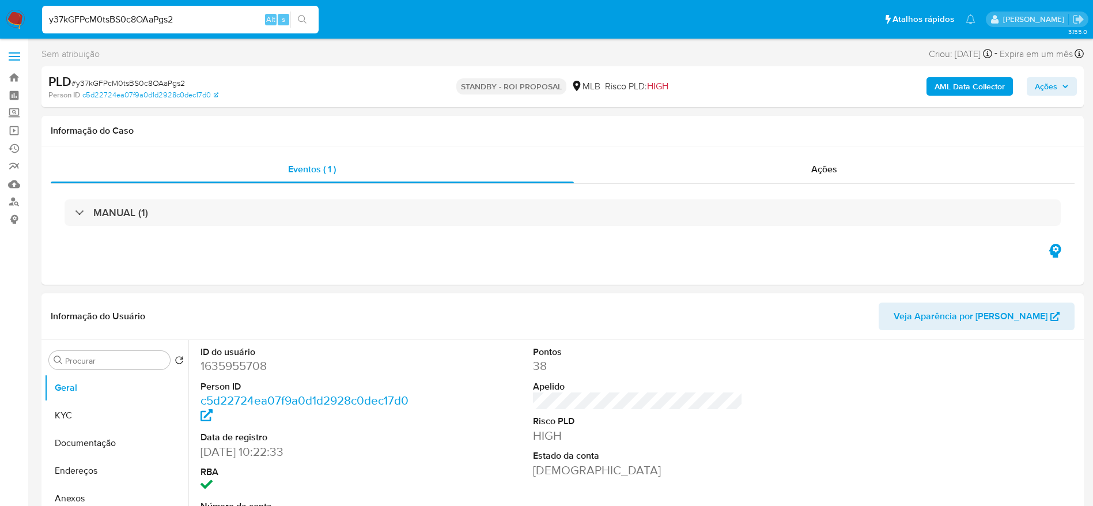
select select "10"
click at [228, 16] on input at bounding box center [180, 19] width 277 height 15
paste input "y37kGFPcM0tsBS0c8OAaPgs2"
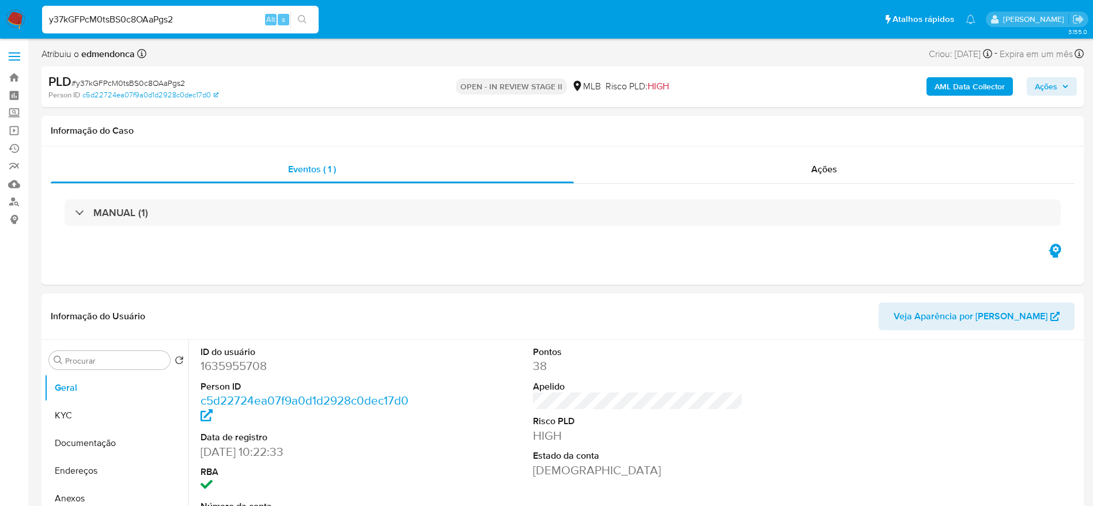
type input "y37kGFPcM0tsBS0c8OAaPgs2"
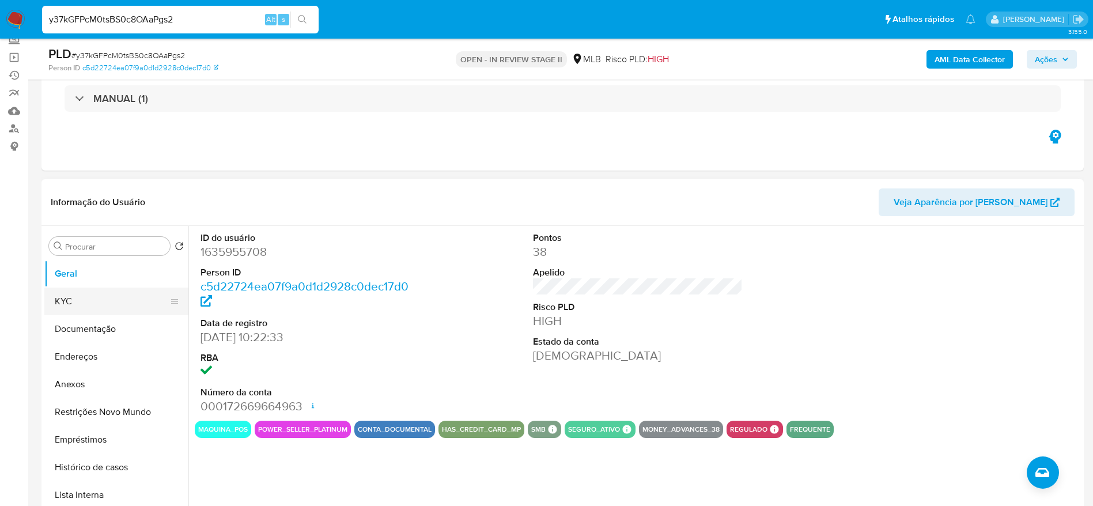
scroll to position [86, 0]
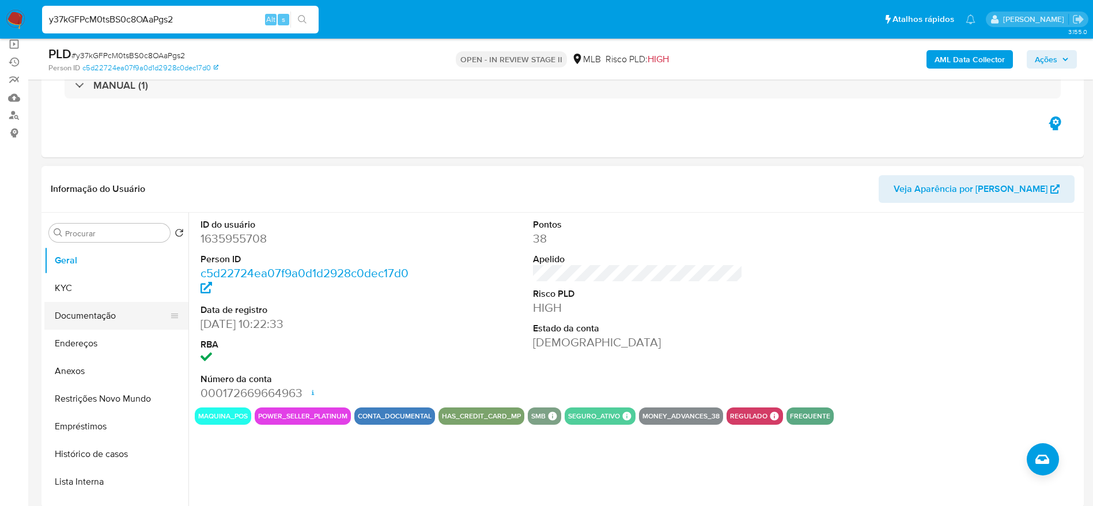
click at [84, 317] on button "Documentação" at bounding box center [111, 316] width 135 height 28
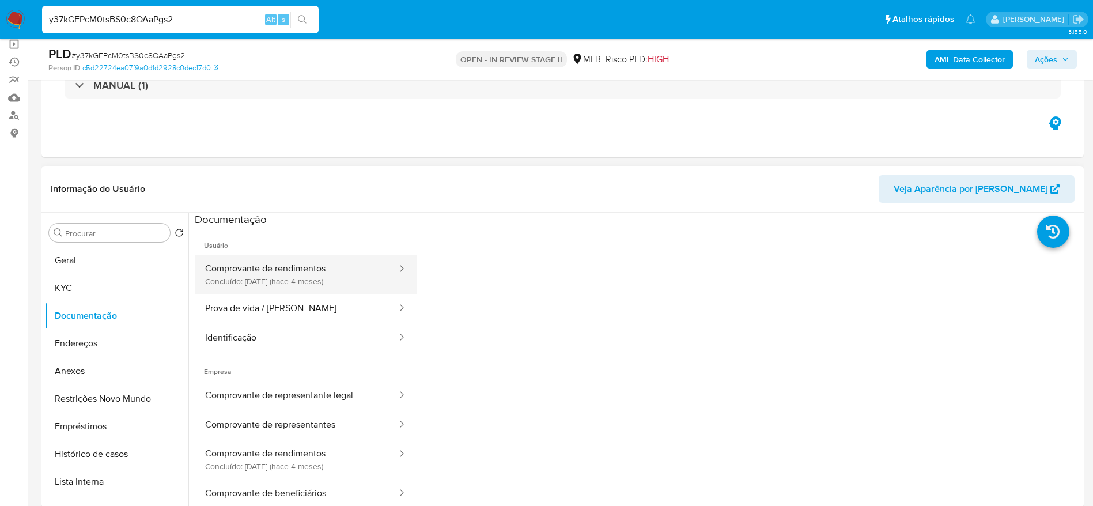
click at [320, 276] on button "Comprovante de rendimentos Concluído: 29/04/2025 (hace 4 meses)" at bounding box center [296, 274] width 203 height 39
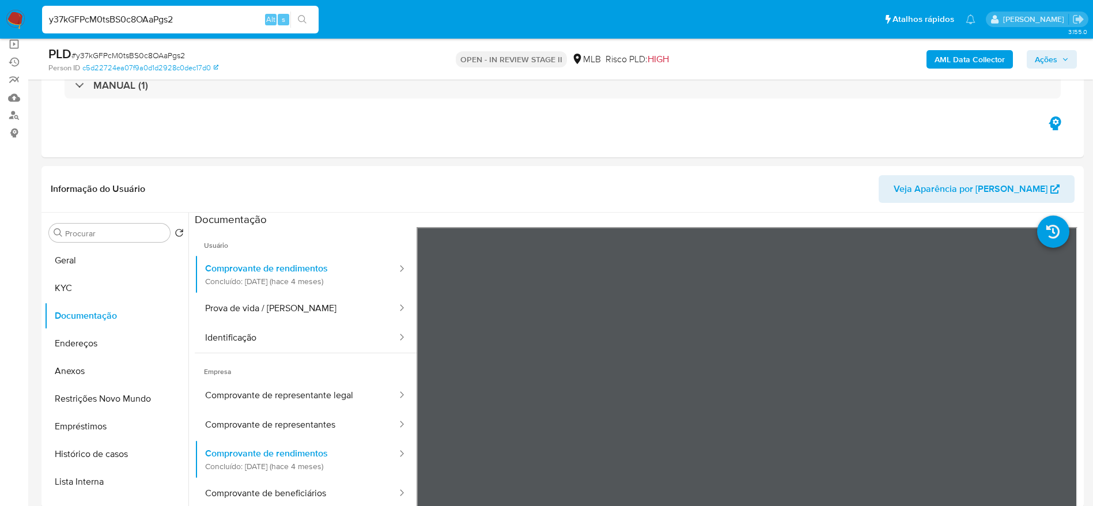
click at [213, 21] on input "y37kGFPcM0tsBS0c8OAaPgs2" at bounding box center [180, 19] width 277 height 15
paste input "U1Wr9UHERt2iXunzeyu5sijd"
type input "U1Wr9UHERt2iXunzeyu5sijd"
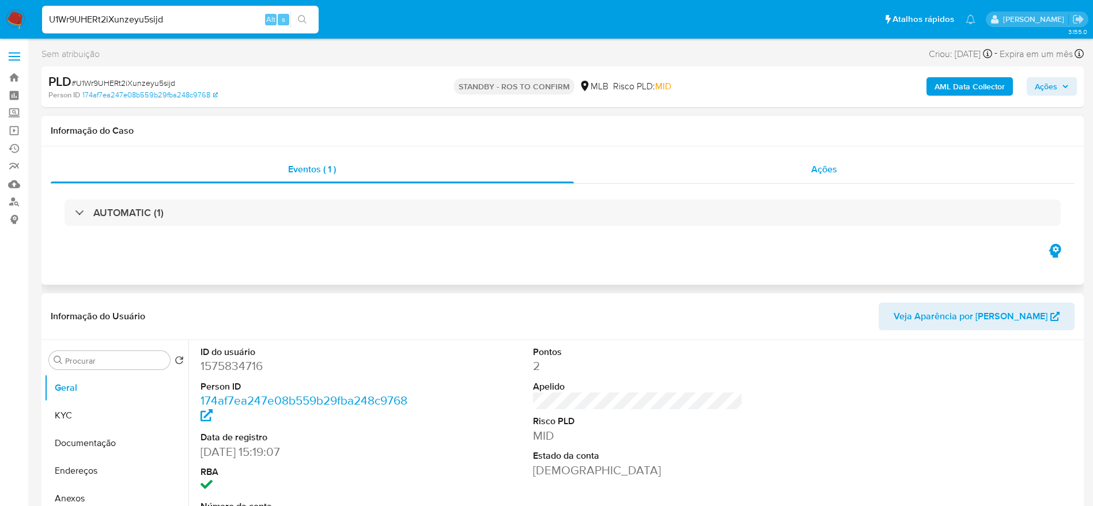
click at [836, 173] on span "Ações" at bounding box center [824, 169] width 26 height 13
select select "10"
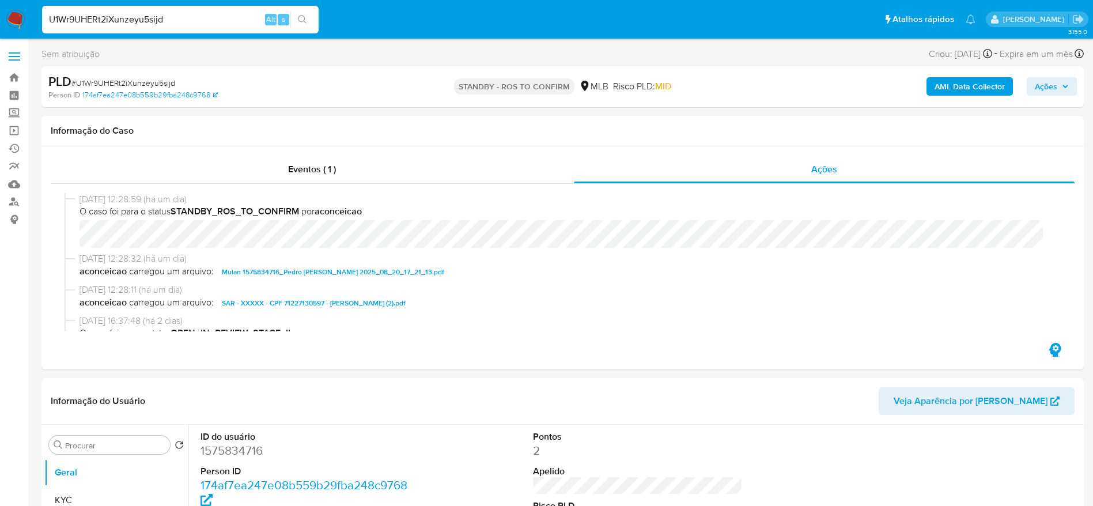
click at [138, 17] on input "U1Wr9UHERt2iXunzeyu5sijd" at bounding box center [180, 19] width 277 height 15
paste input "fpMdh29BT49VxNYgghLc8FW"
type input "UfpMdh29BT49VxNYgghLc8FW."
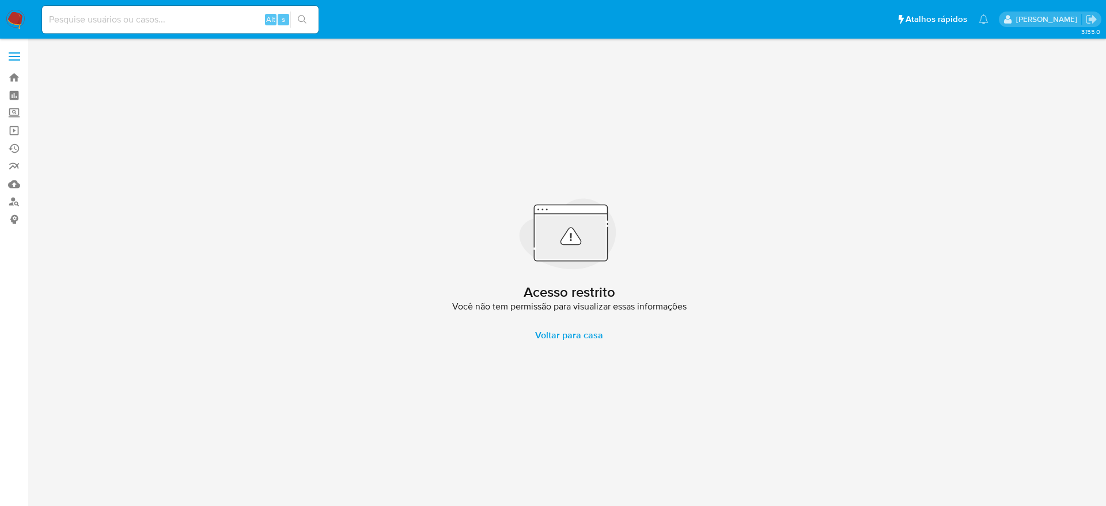
click at [180, 15] on input at bounding box center [180, 19] width 277 height 15
paste input "UfpMdh29BT49VxNYgghLc8FW"
type input "UfpMdh29BT49VxNYgghLc8FW"
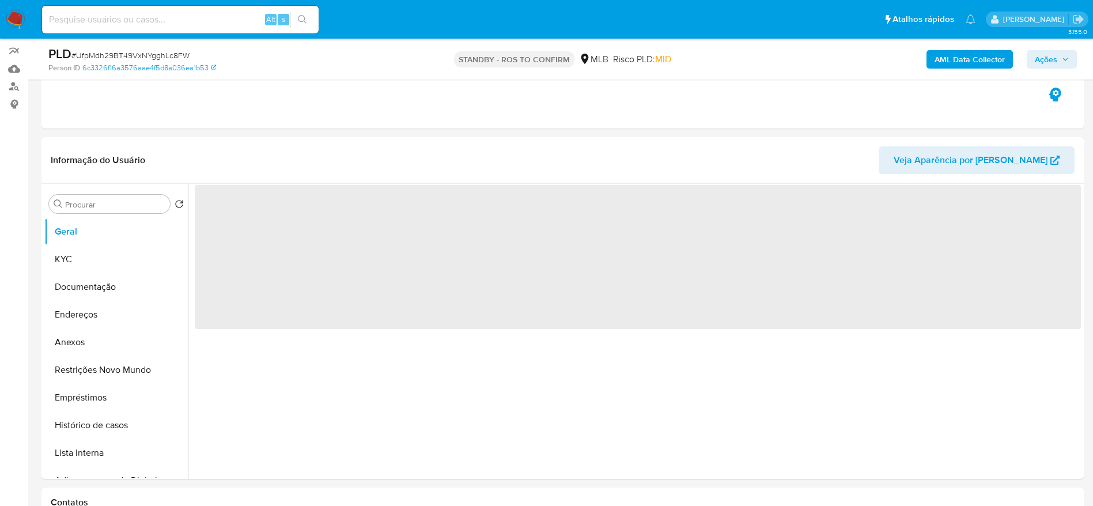
scroll to position [173, 0]
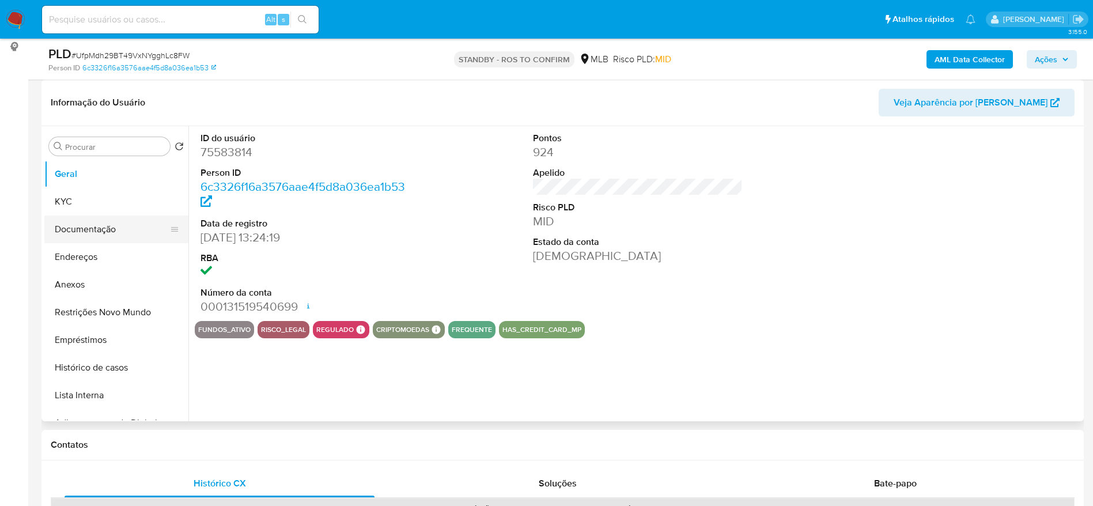
click at [74, 226] on button "Documentação" at bounding box center [111, 230] width 135 height 28
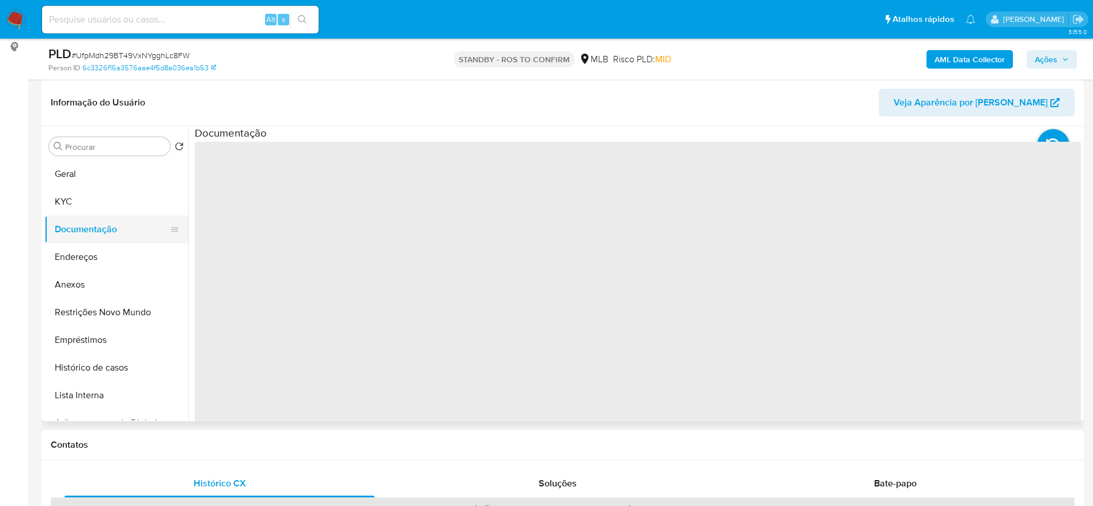
select select "10"
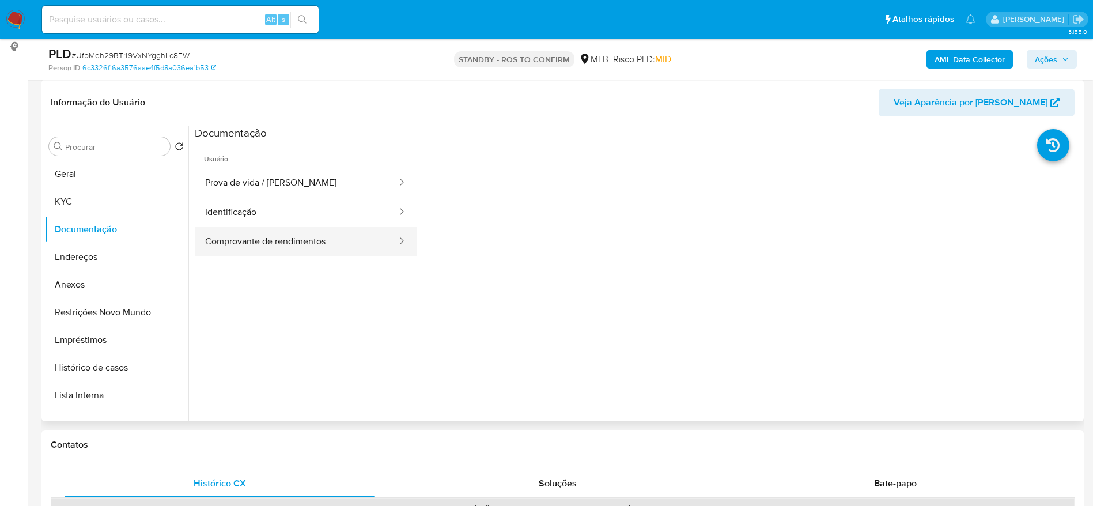
click at [223, 247] on button "Comprovante de rendimentos" at bounding box center [296, 241] width 203 height 29
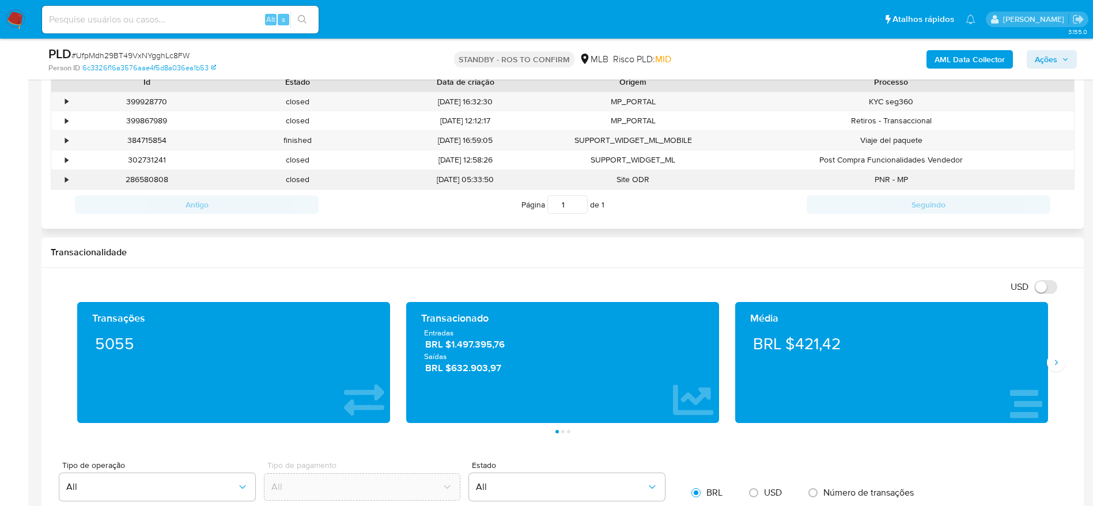
scroll to position [519, 0]
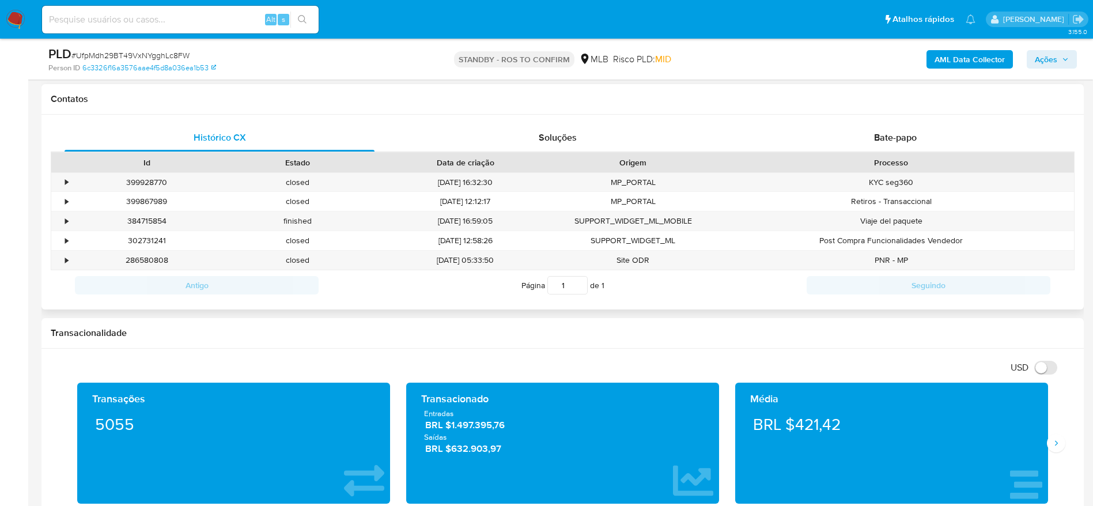
click at [786, 121] on div "Histórico CX Soluções Bate-papo Id Estado Data de criação Origem Processo • 399…" at bounding box center [562, 212] width 1042 height 195
click at [783, 142] on div "Bate-papo" at bounding box center [896, 138] width 310 height 28
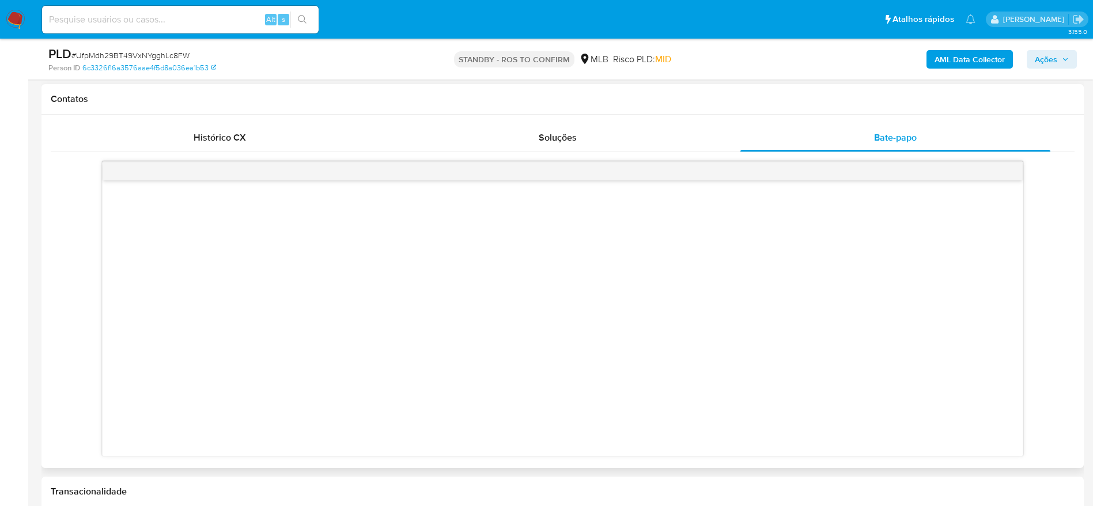
click at [230, 126] on div "Histórico CX" at bounding box center [220, 138] width 310 height 28
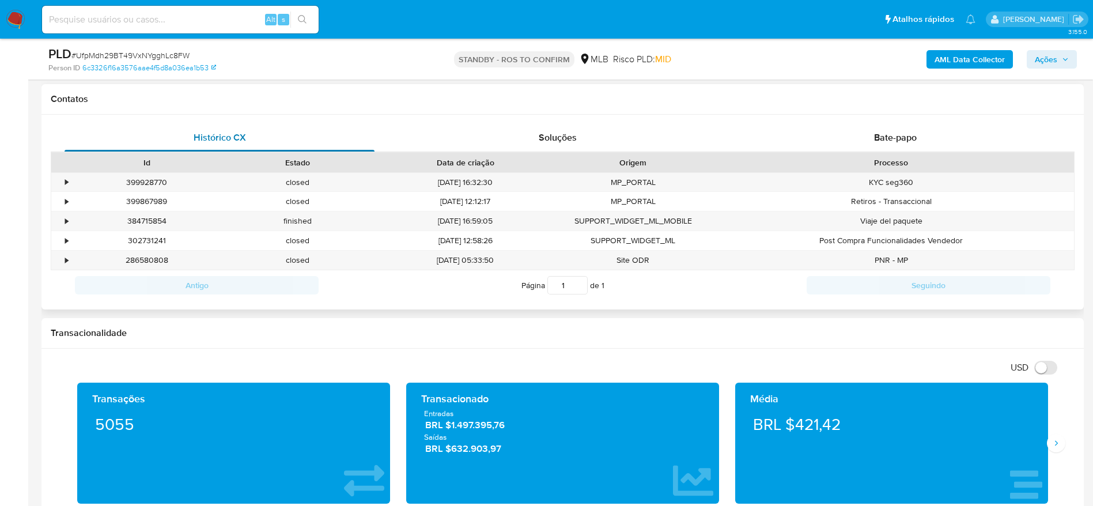
scroll to position [0, 0]
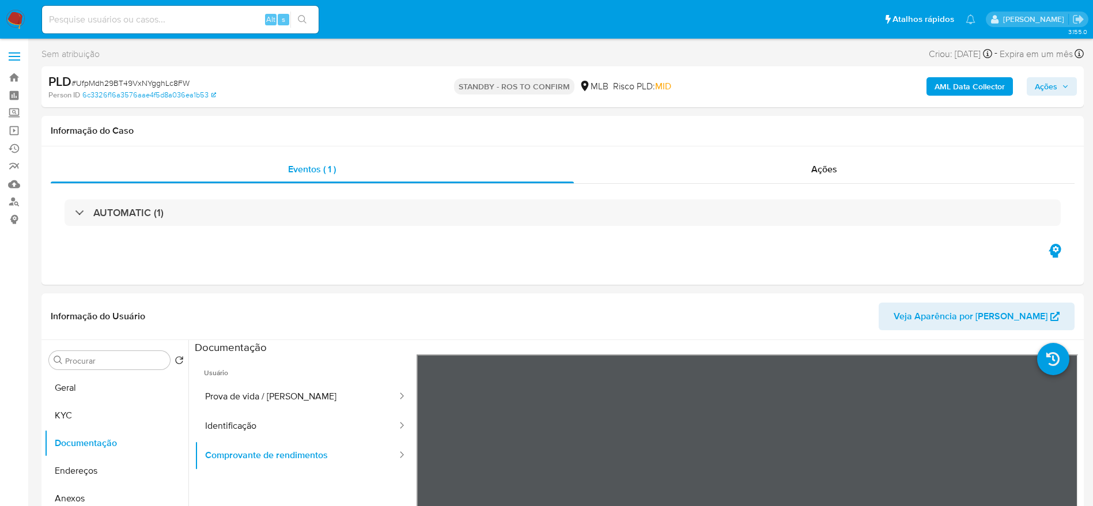
click at [180, 78] on span "# UfpMdh29BT49VxNYgghLc8FW" at bounding box center [130, 83] width 118 height 12
copy span "UfpMdh29BT49VxNYgghLc8FW"
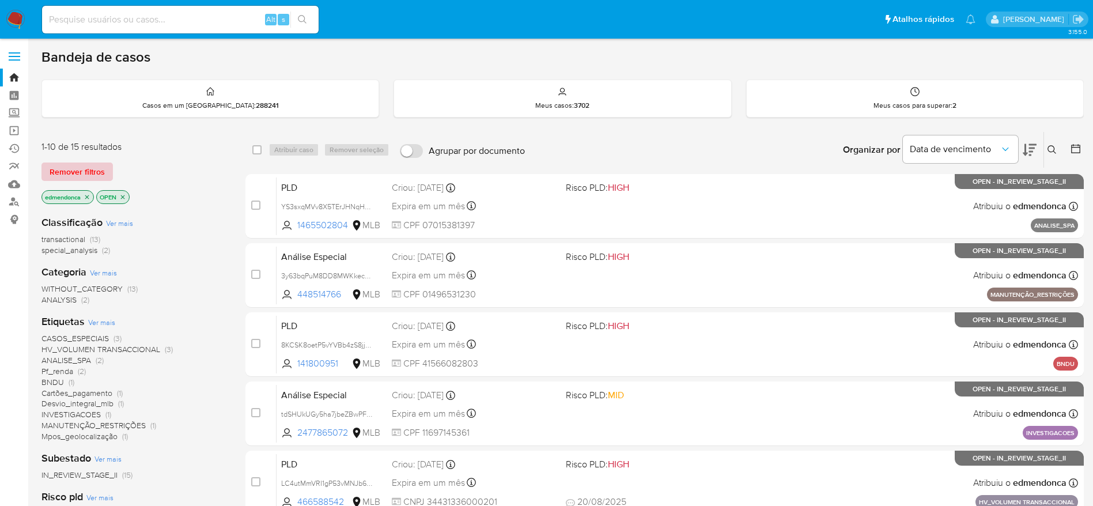
click at [81, 173] on span "Remover filtros" at bounding box center [77, 172] width 55 height 16
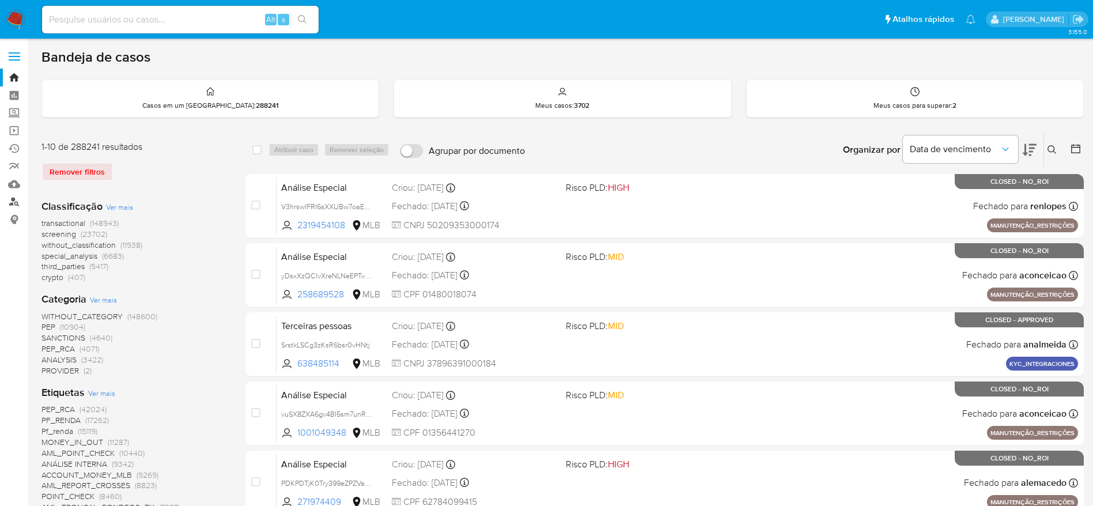
click at [15, 203] on link "Localizador de pessoas" at bounding box center [68, 202] width 137 height 18
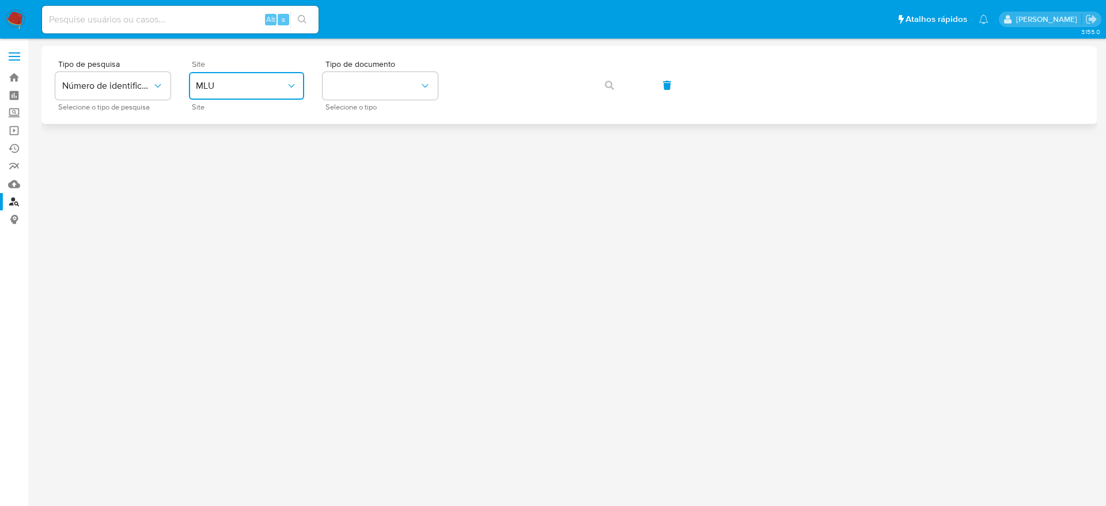
click at [231, 85] on span "MLU" at bounding box center [241, 86] width 90 height 12
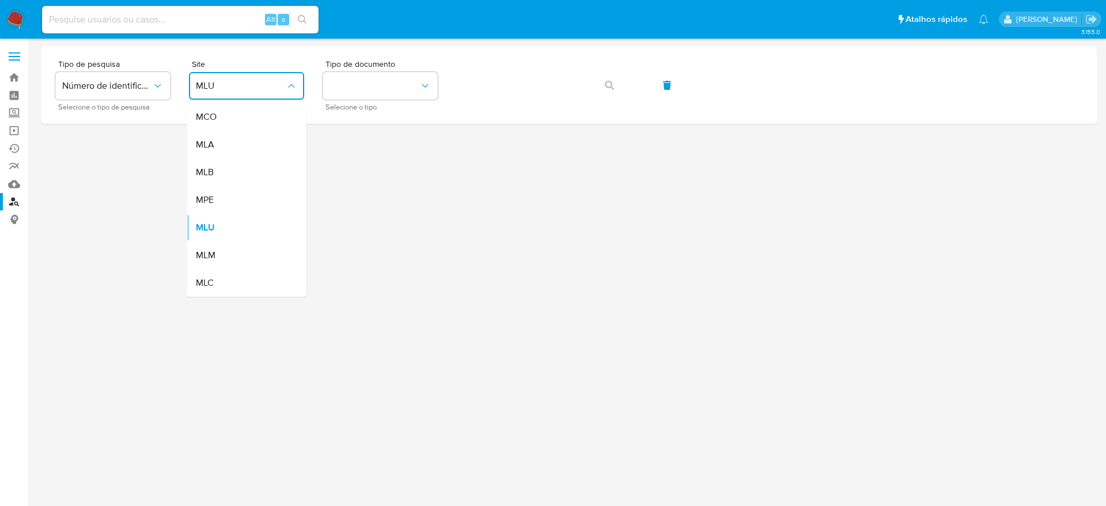
click at [247, 175] on div "MLB" at bounding box center [243, 172] width 95 height 28
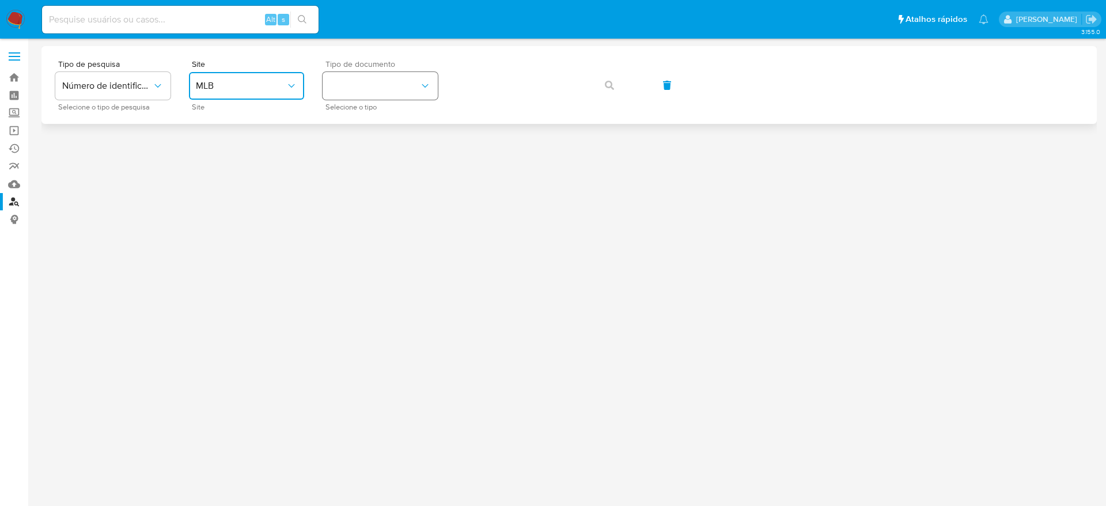
click at [375, 78] on button "identificationType" at bounding box center [380, 86] width 115 height 28
click at [375, 125] on div "CNPJ CNPJ" at bounding box center [377, 122] width 95 height 39
click at [611, 84] on icon "button" at bounding box center [609, 85] width 9 height 9
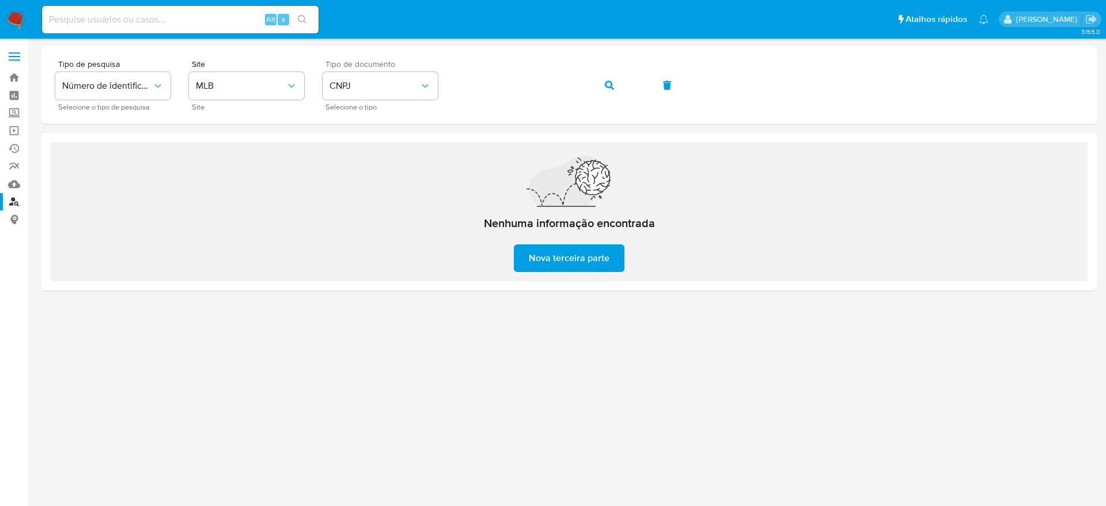
drag, startPoint x: 15, startPoint y: 22, endPoint x: 16, endPoint y: 16, distance: 6.4
click at [16, 22] on img at bounding box center [16, 20] width 20 height 20
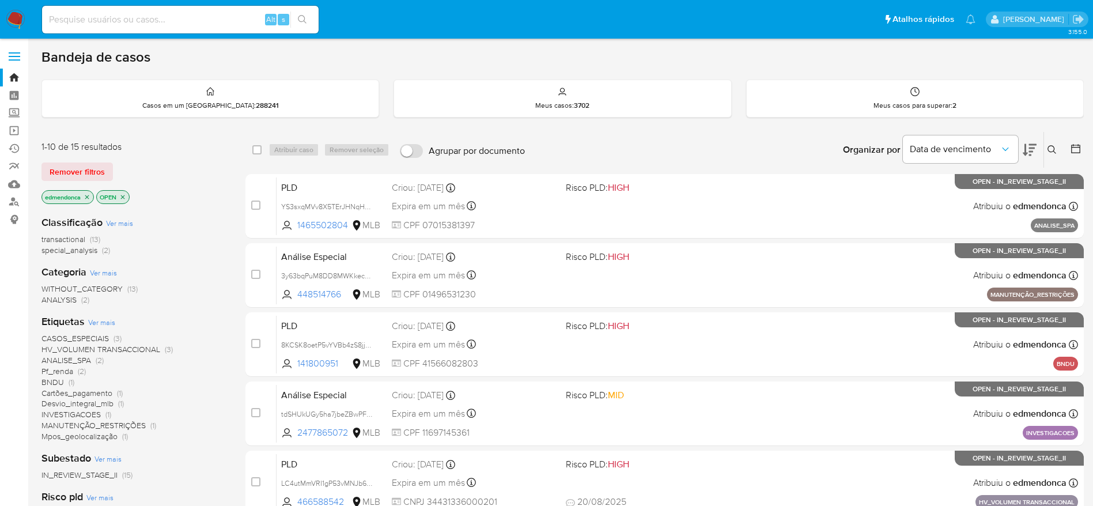
drag, startPoint x: 77, startPoint y: 170, endPoint x: 160, endPoint y: 155, distance: 84.3
click at [78, 171] on span "Remover filtros" at bounding box center [77, 172] width 55 height 16
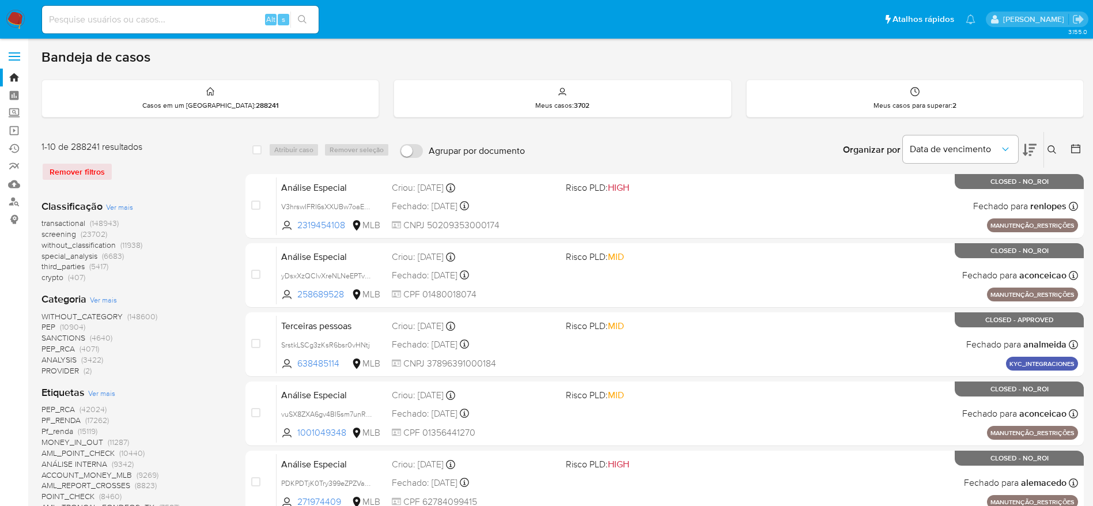
click at [1053, 149] on icon at bounding box center [1052, 149] width 9 height 9
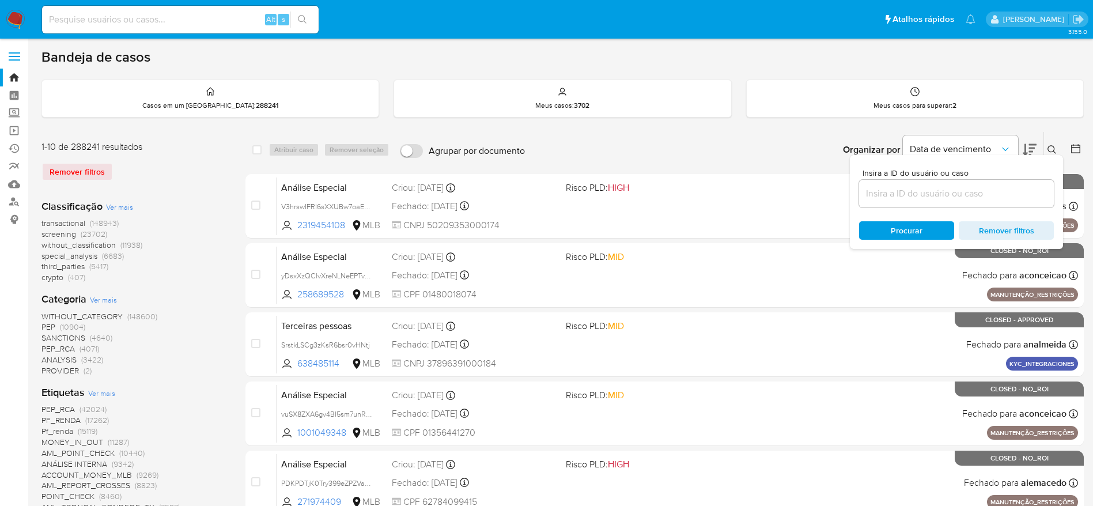
click at [981, 199] on input at bounding box center [956, 193] width 195 height 15
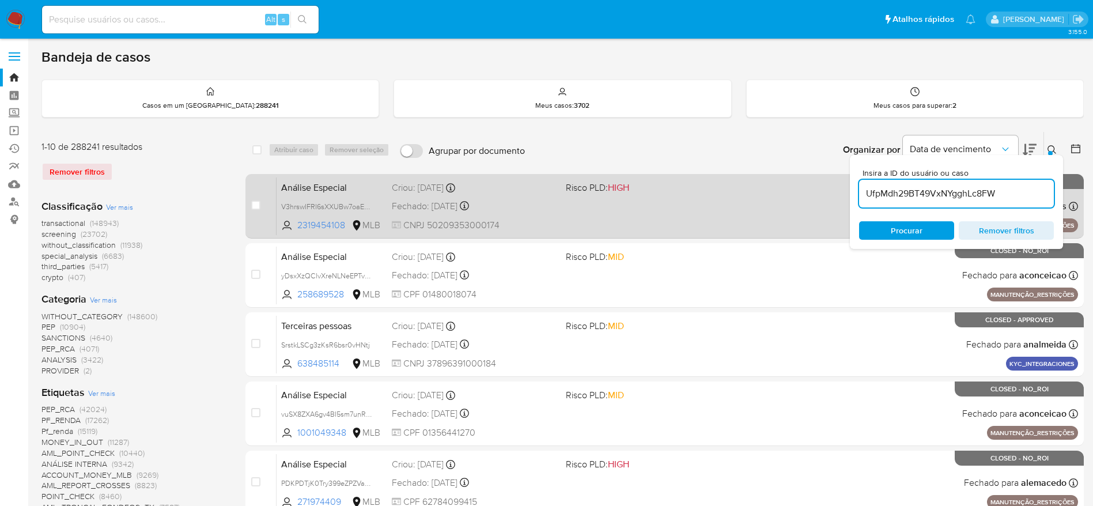
type input "UfpMdh29BT49VxNYgghLc8FW"
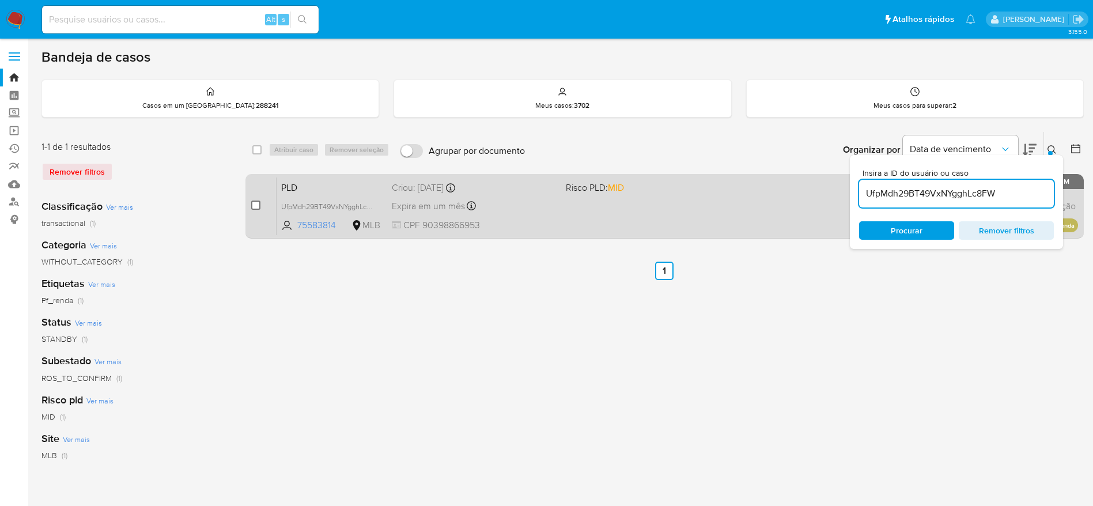
click at [258, 205] on input "checkbox" at bounding box center [255, 205] width 9 height 9
checkbox input "true"
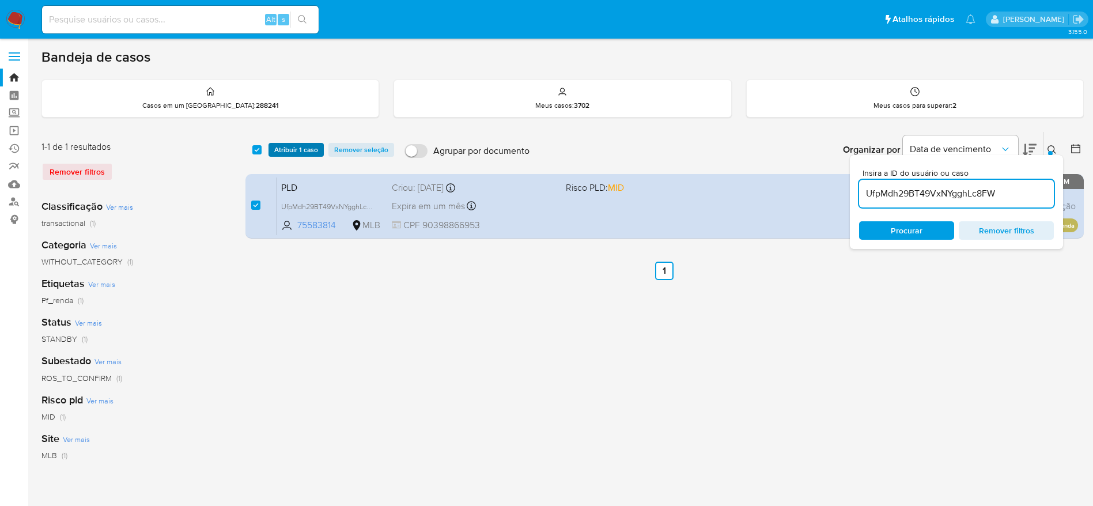
click at [293, 156] on span "Atribuir 1 caso" at bounding box center [296, 150] width 44 height 12
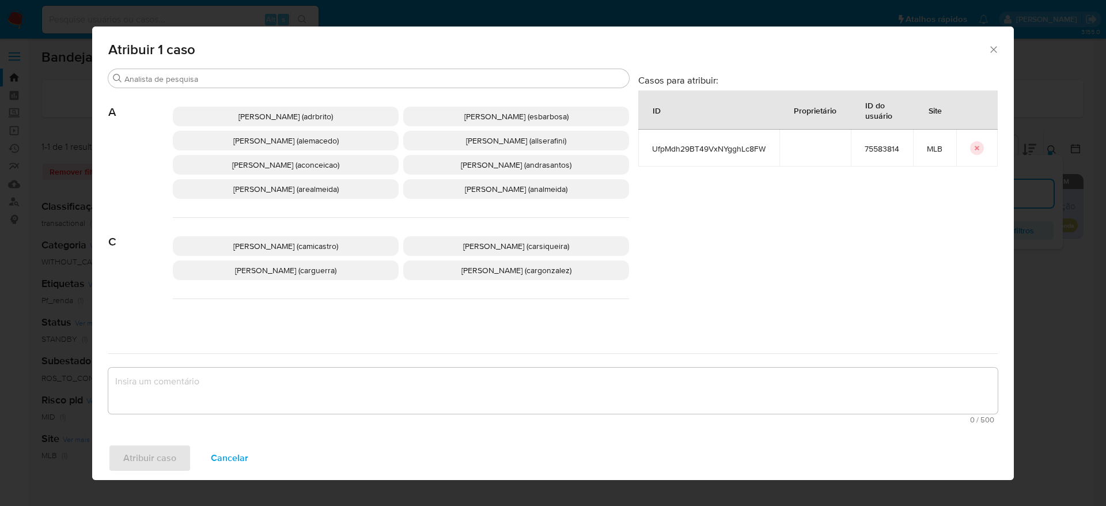
click at [316, 166] on span "Ana Cristina Da Conceicao (aconceicao)" at bounding box center [285, 165] width 107 height 12
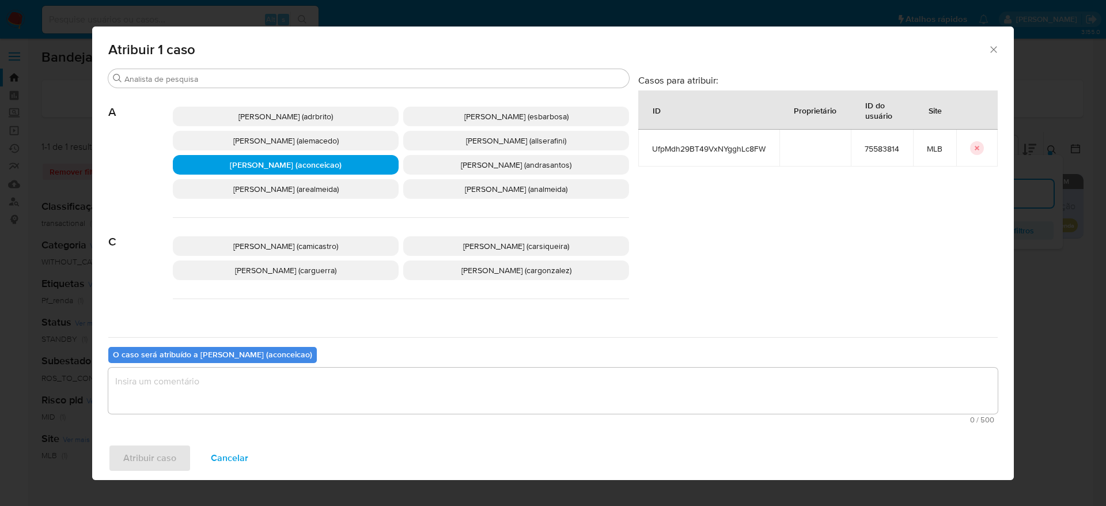
click at [359, 386] on textarea "assign-modal" at bounding box center [553, 391] width 890 height 46
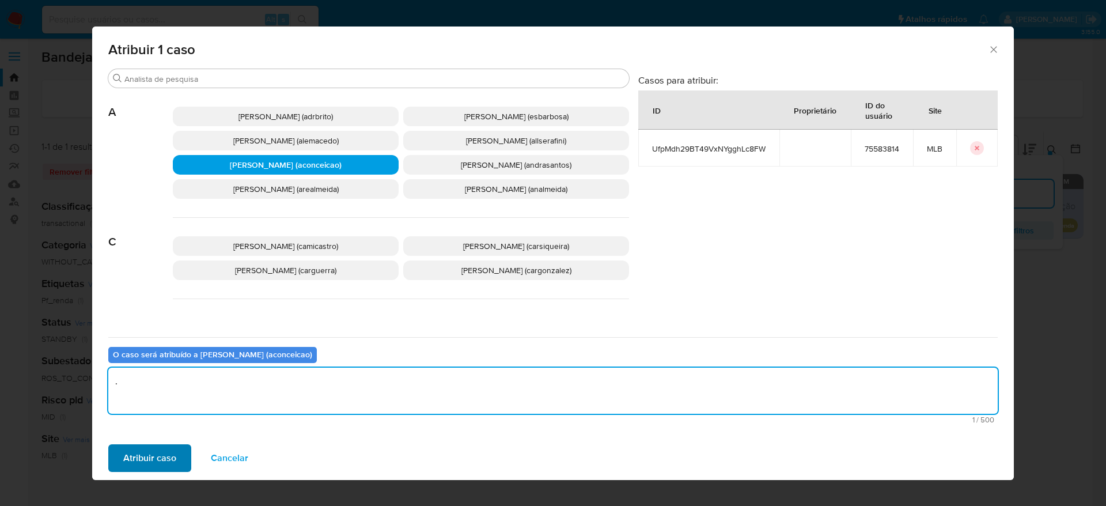
type textarea "."
click at [145, 447] on span "Atribuir caso" at bounding box center [149, 457] width 53 height 25
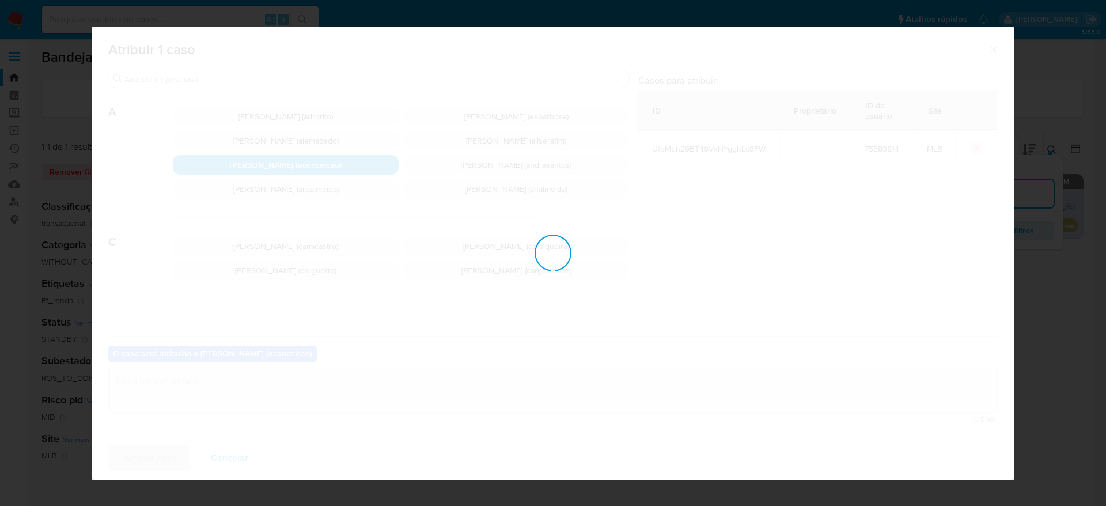
checkbox input "false"
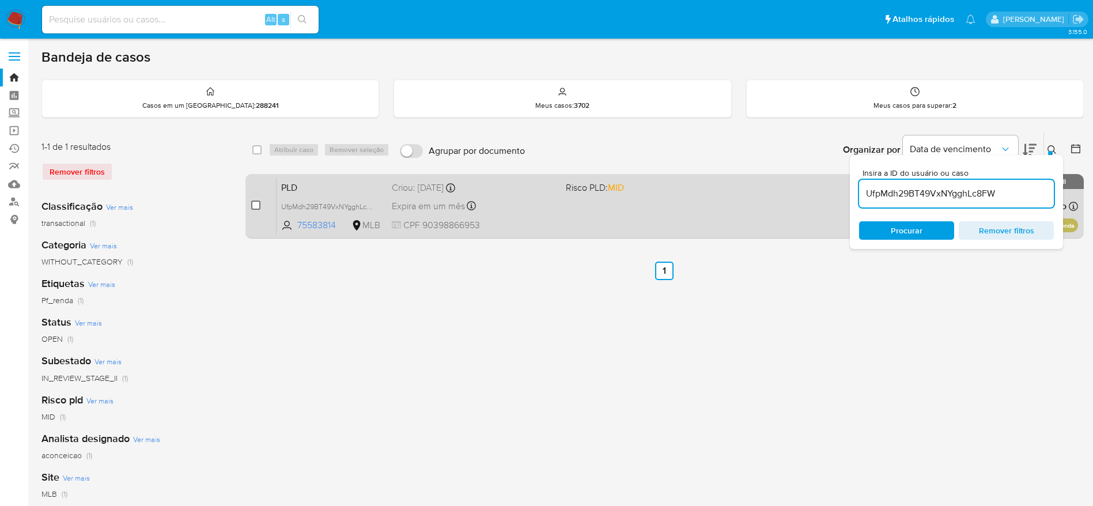
click at [254, 207] on input "checkbox" at bounding box center [255, 205] width 9 height 9
checkbox input "true"
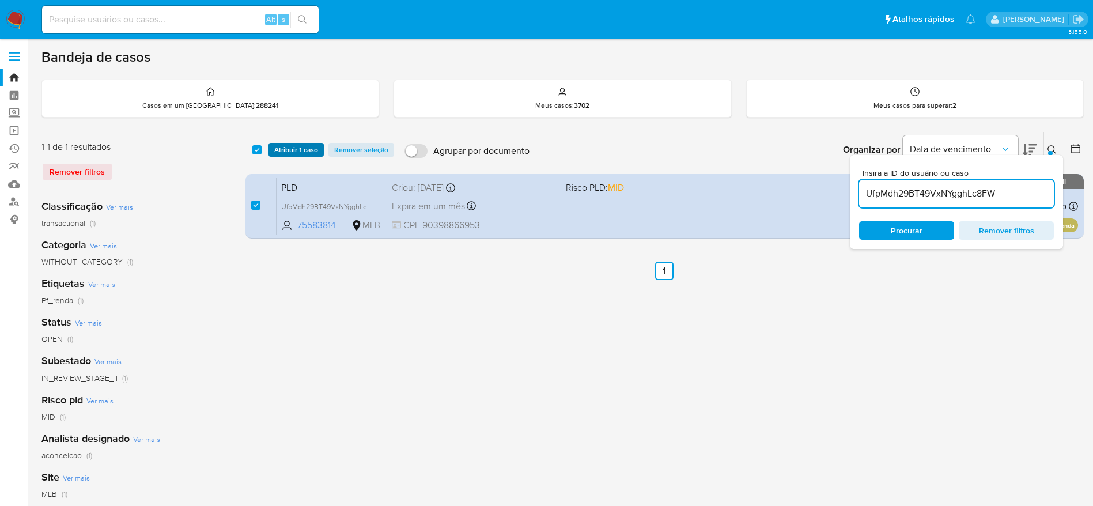
click at [297, 145] on span "Atribuir 1 caso" at bounding box center [296, 150] width 44 height 12
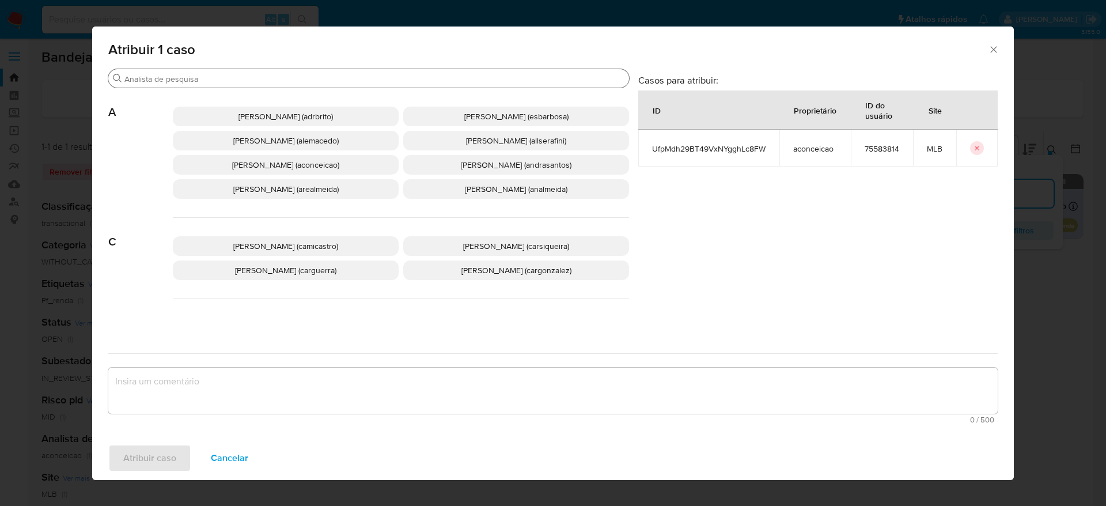
click at [278, 73] on div "Procurar" at bounding box center [368, 78] width 521 height 18
click at [274, 79] on input "Procurar" at bounding box center [374, 79] width 500 height 10
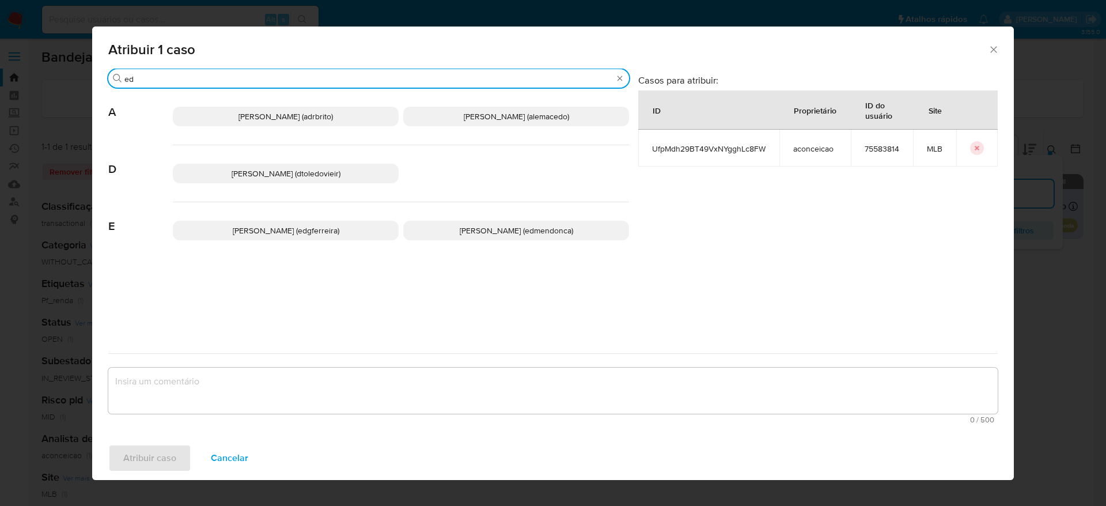
type input "ed"
click at [442, 231] on p "Eduardo Mendonca Dutra (edmendonca)" at bounding box center [516, 231] width 226 height 20
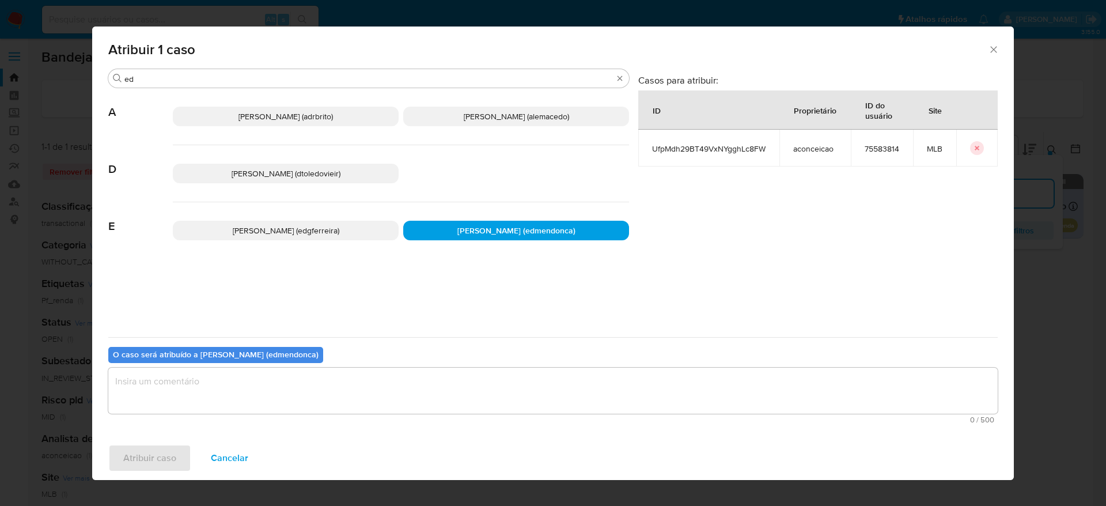
click at [394, 394] on textarea "assign-modal" at bounding box center [553, 391] width 890 height 46
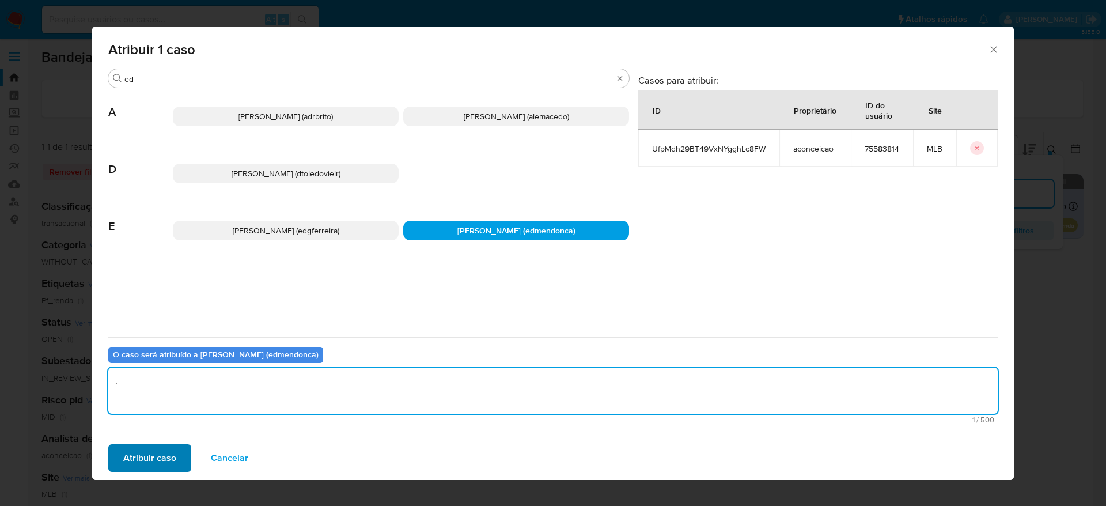
type textarea "."
click at [147, 460] on span "Atribuir caso" at bounding box center [149, 457] width 53 height 25
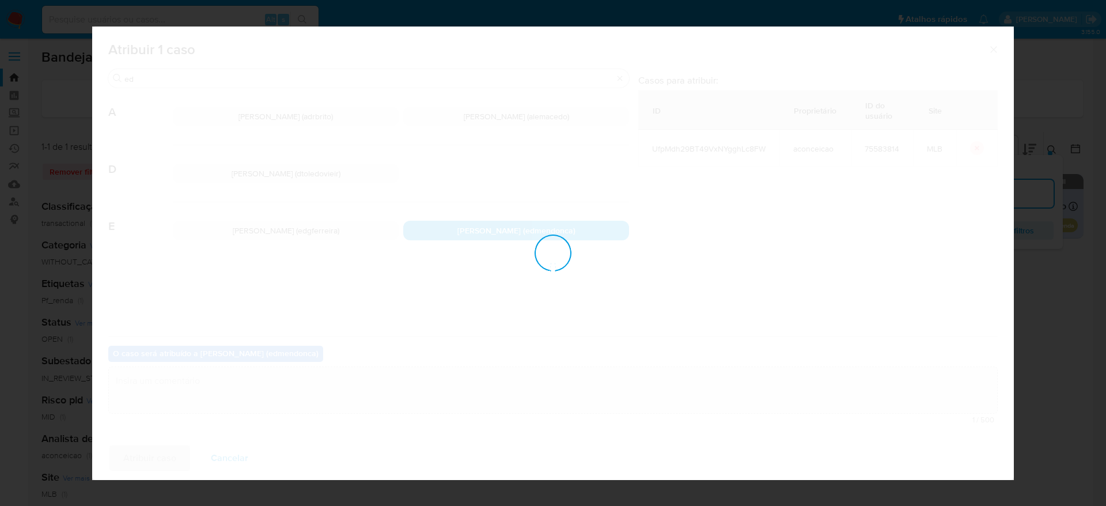
checkbox input "false"
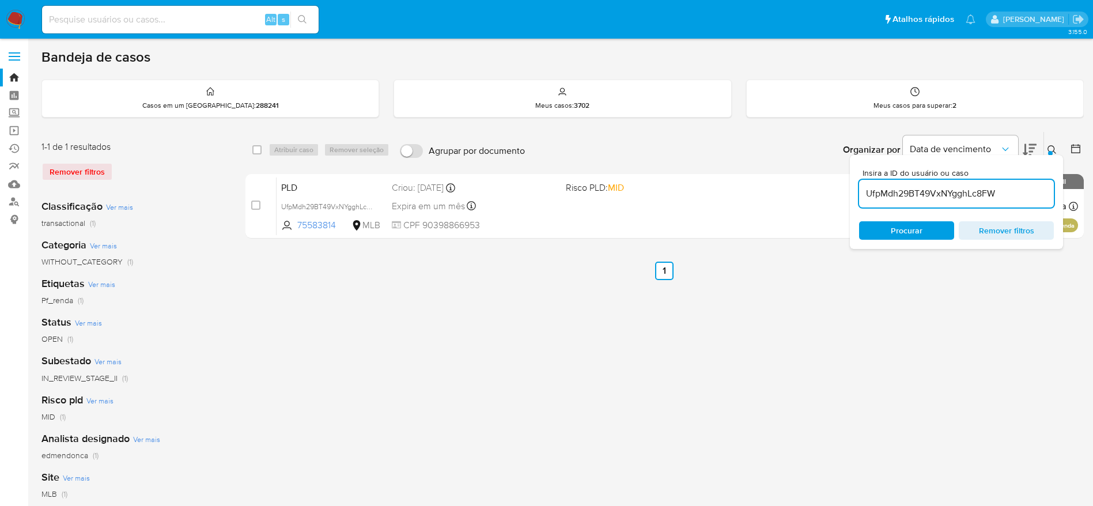
click at [928, 192] on input "UfpMdh29BT49VxNYgghLc8FW" at bounding box center [956, 193] width 195 height 15
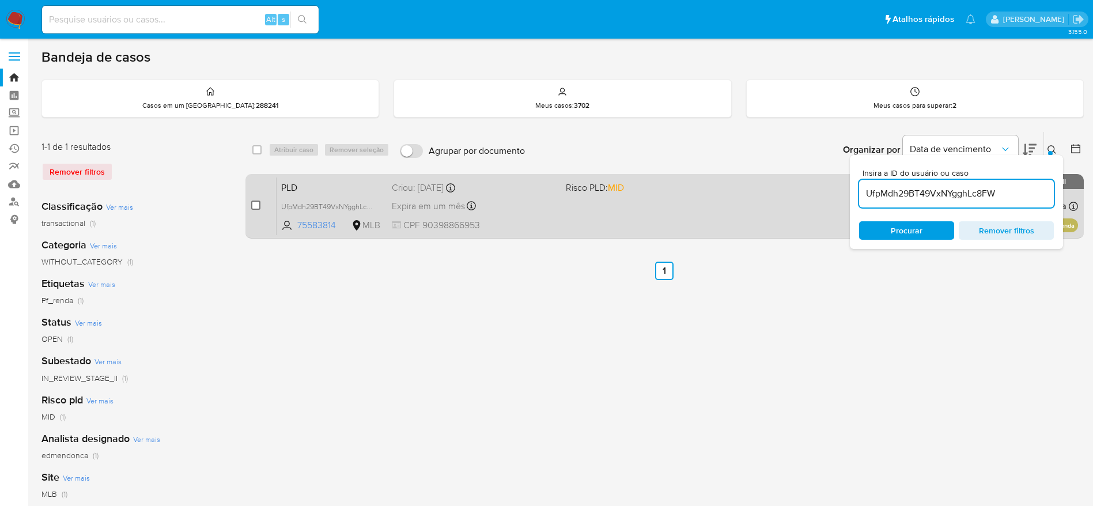
drag, startPoint x: 252, startPoint y: 207, endPoint x: 255, endPoint y: 201, distance: 7.2
click at [252, 207] on input "checkbox" at bounding box center [255, 205] width 9 height 9
checkbox input "true"
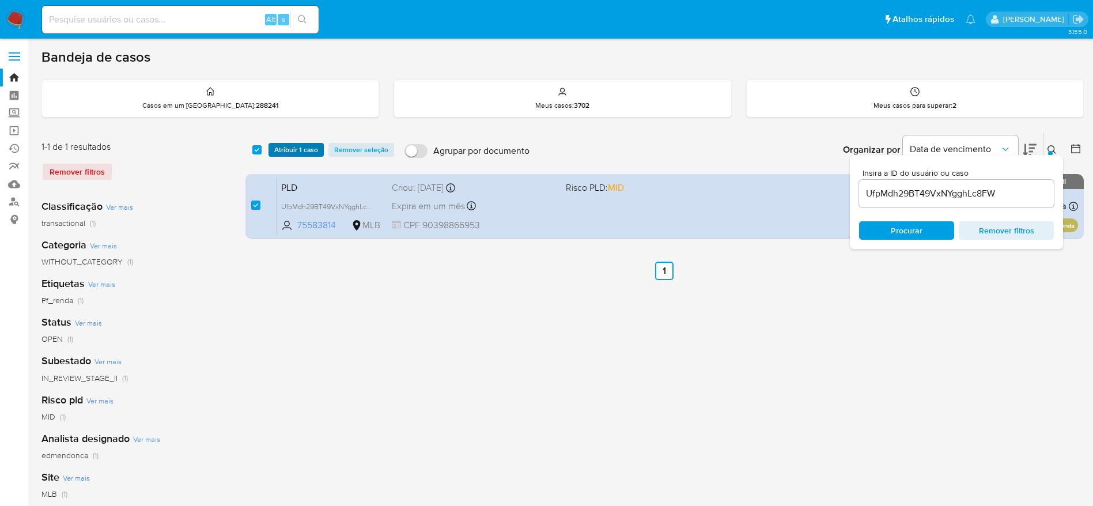
click at [289, 152] on span "Atribuir 1 caso" at bounding box center [296, 150] width 44 height 12
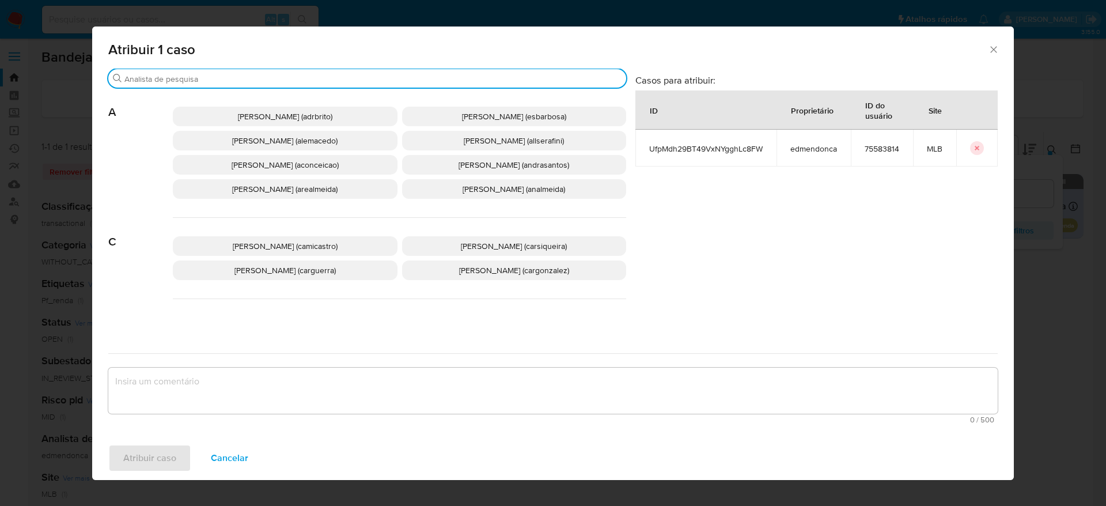
click at [303, 80] on input "Procurar" at bounding box center [372, 79] width 497 height 10
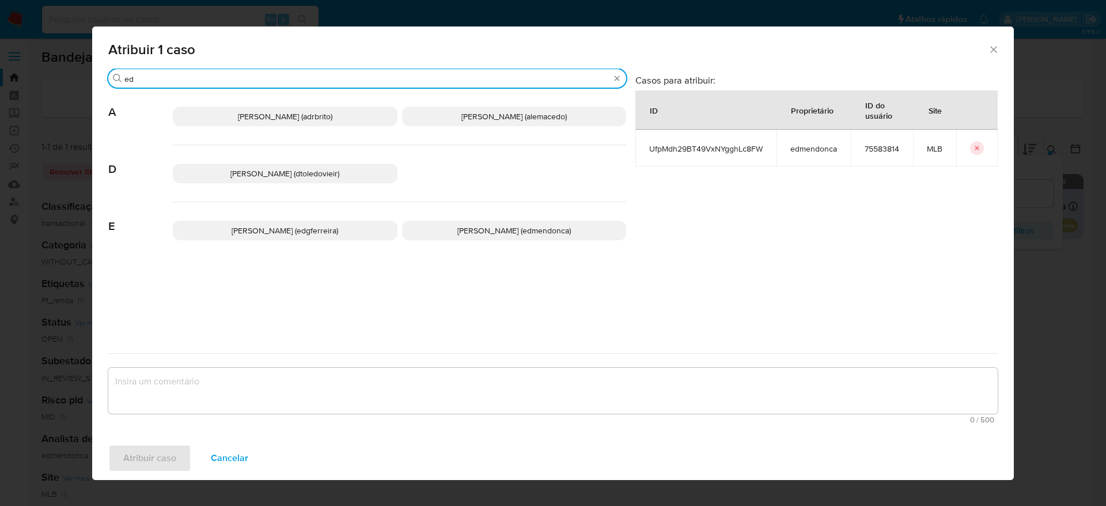
type input "ed"
click at [497, 232] on span "Eduardo Mendonca Dutra (edmendonca)" at bounding box center [515, 231] width 114 height 12
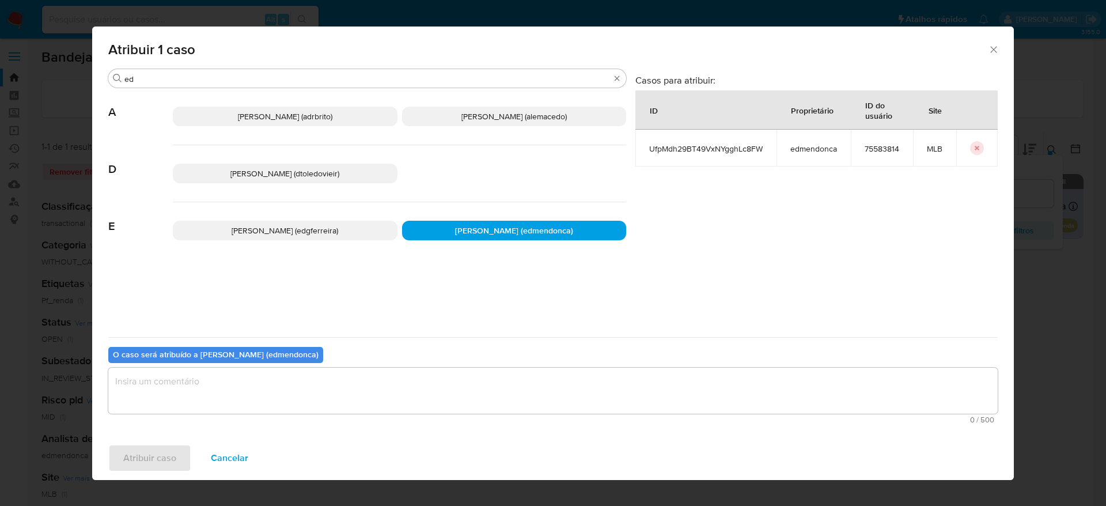
click at [390, 372] on textarea "assign-modal" at bounding box center [553, 391] width 890 height 46
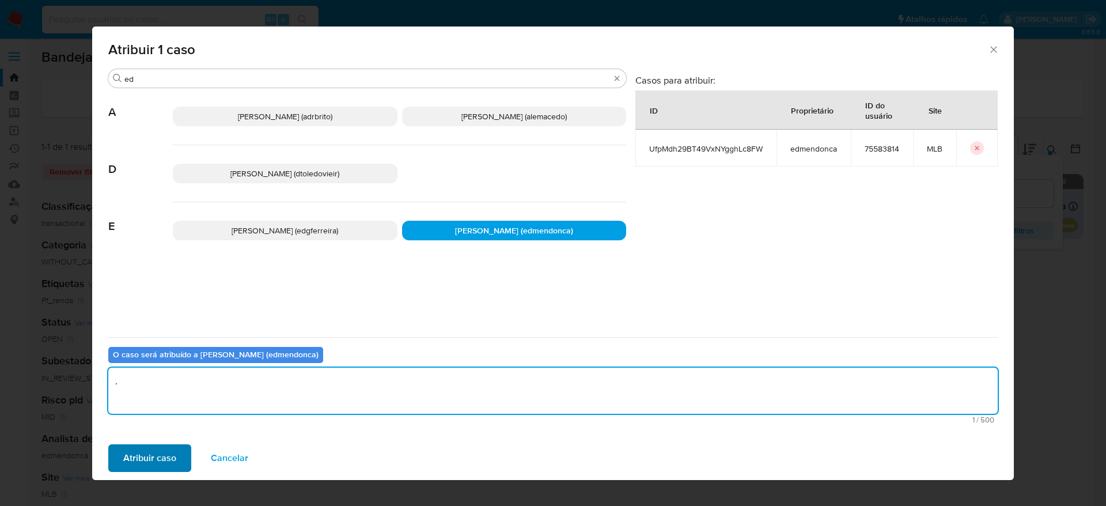
type textarea "."
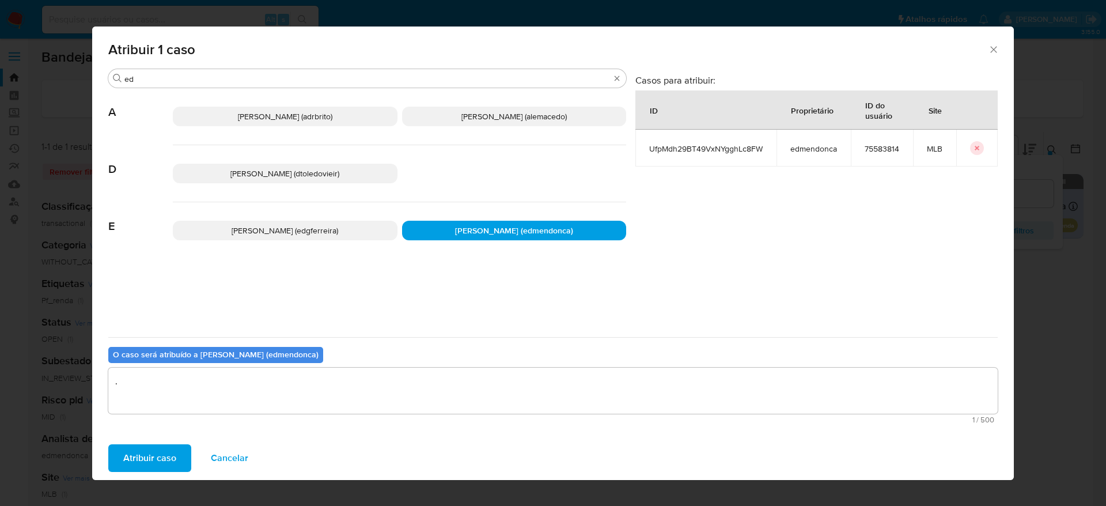
click at [166, 458] on span "Atribuir caso" at bounding box center [149, 457] width 53 height 25
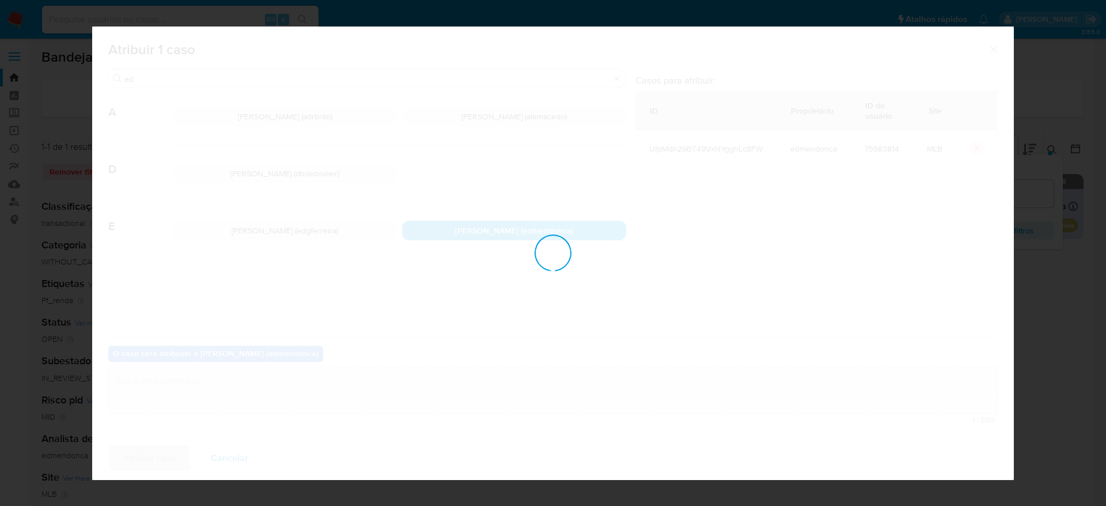
checkbox input "false"
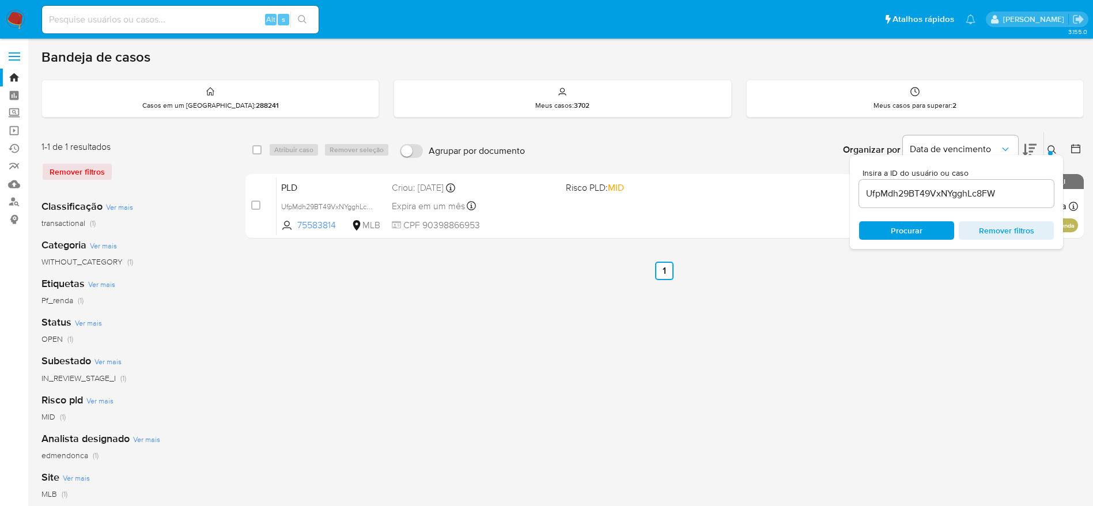
click at [972, 192] on input "UfpMdh29BT49VxNYgghLc8FW" at bounding box center [956, 193] width 195 height 15
paste input "1Wr9UHERt2iXunzeyu5sijd"
type input "U1Wr9UHERt2iXunzeyu5sijd"
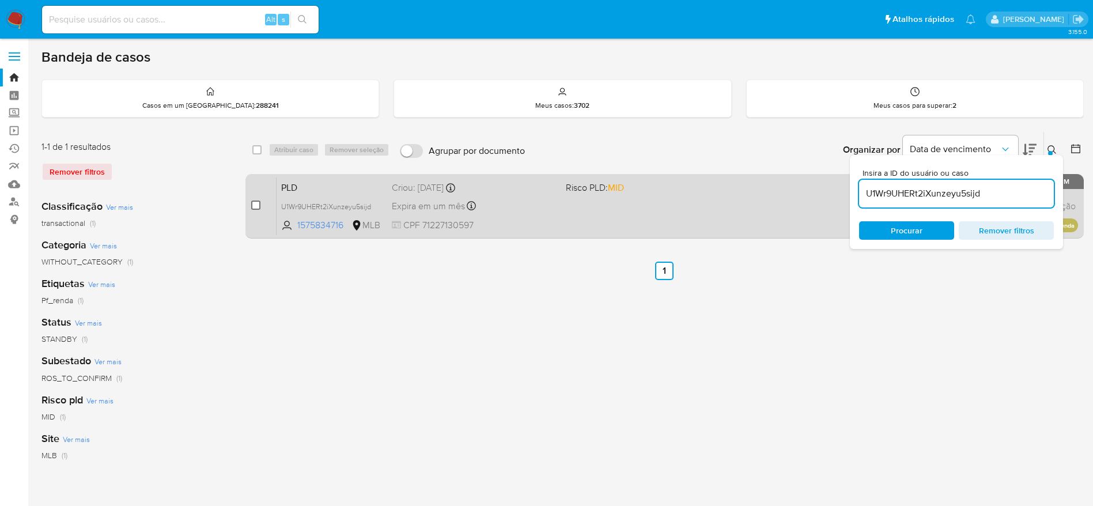
click at [260, 204] on div "case-item-checkbox Incapaz de atribuir o caso" at bounding box center [263, 206] width 25 height 58
click at [256, 203] on input "checkbox" at bounding box center [255, 205] width 9 height 9
checkbox input "true"
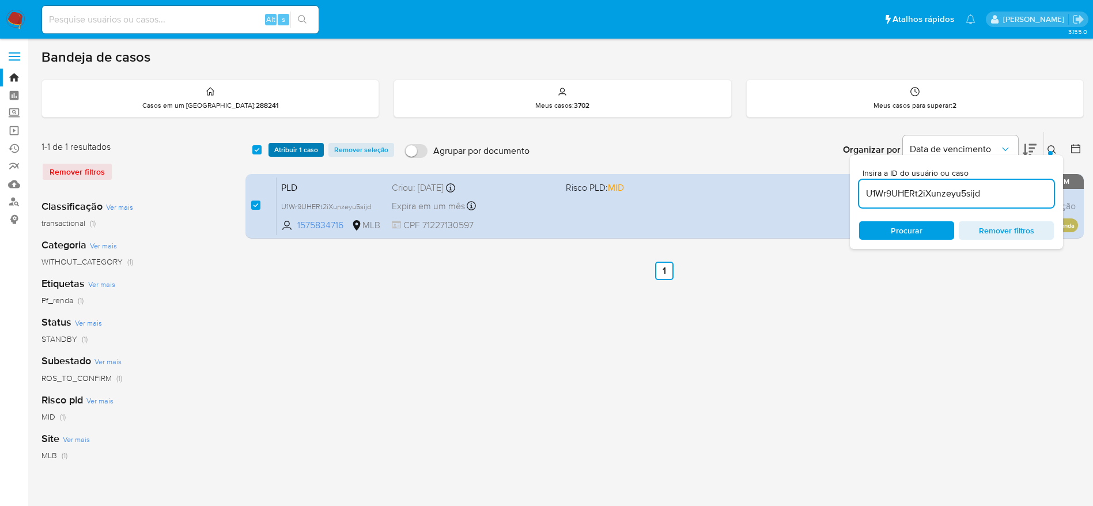
click at [281, 146] on span "Atribuir 1 caso" at bounding box center [296, 150] width 44 height 12
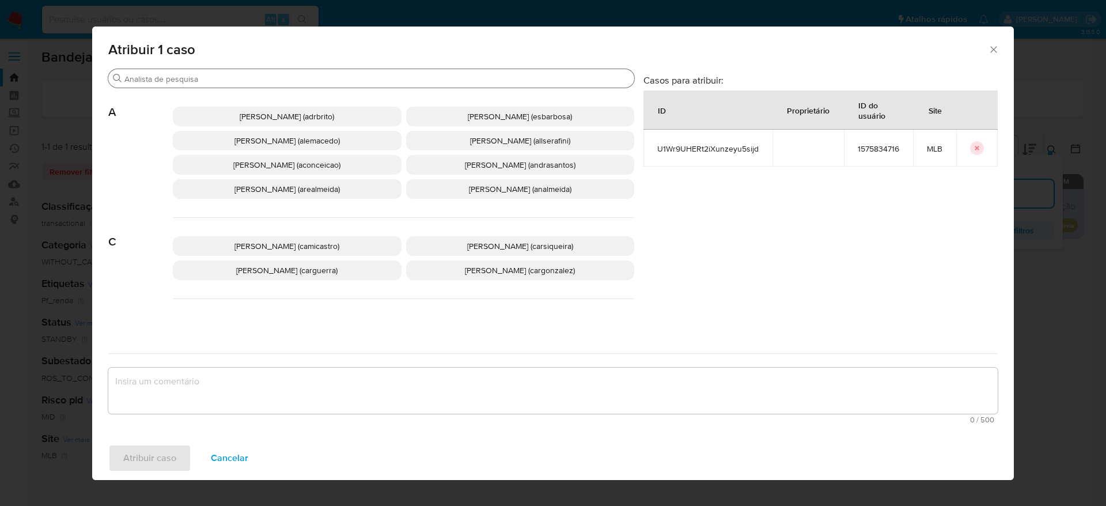
click at [221, 75] on input "Procurar" at bounding box center [376, 79] width 505 height 10
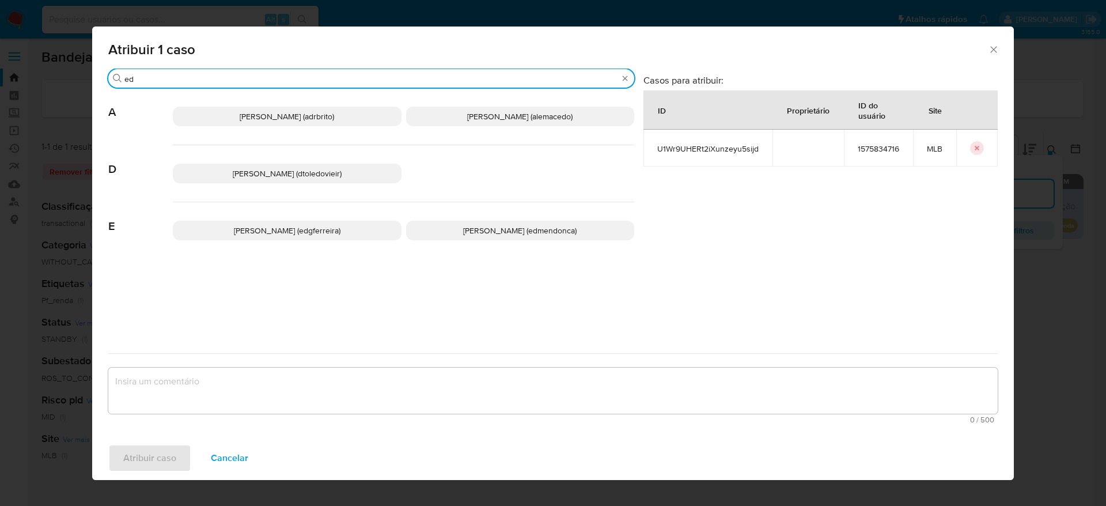
type input "ed"
click at [515, 229] on span "Eduardo Mendonca Dutra (edmendonca)" at bounding box center [520, 231] width 114 height 12
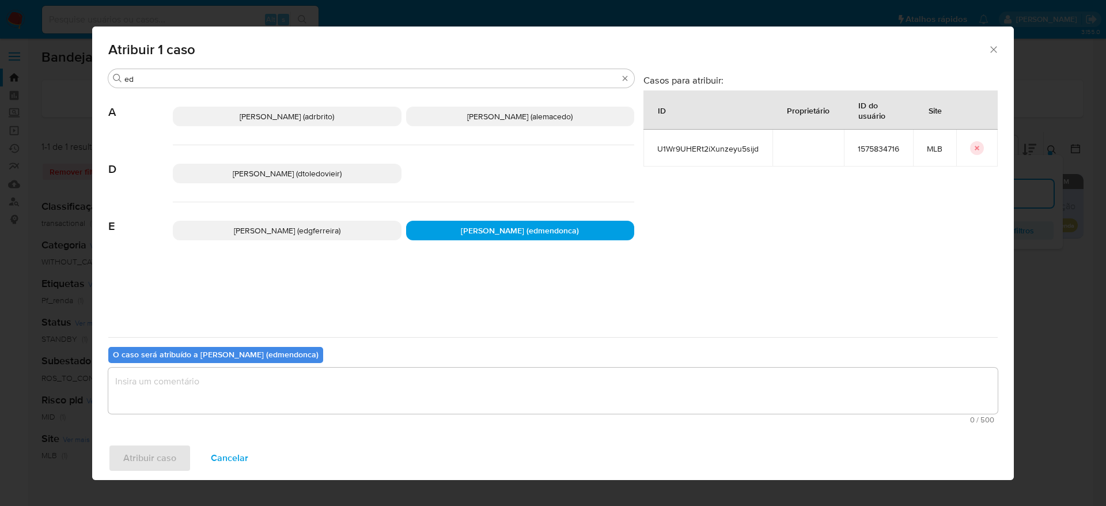
click at [411, 392] on textarea "assign-modal" at bounding box center [553, 391] width 890 height 46
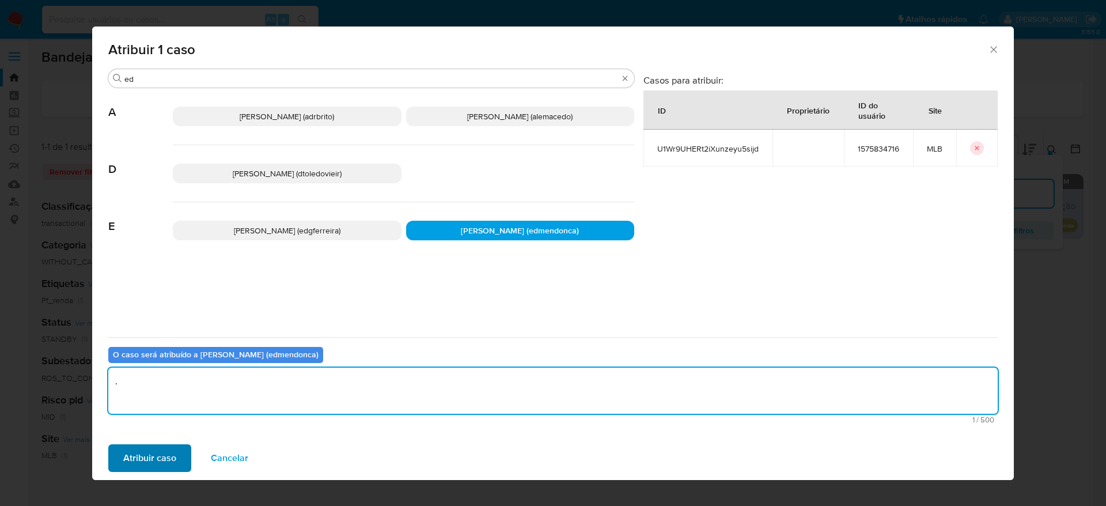
type textarea "."
click at [161, 459] on span "Atribuir caso" at bounding box center [149, 457] width 53 height 25
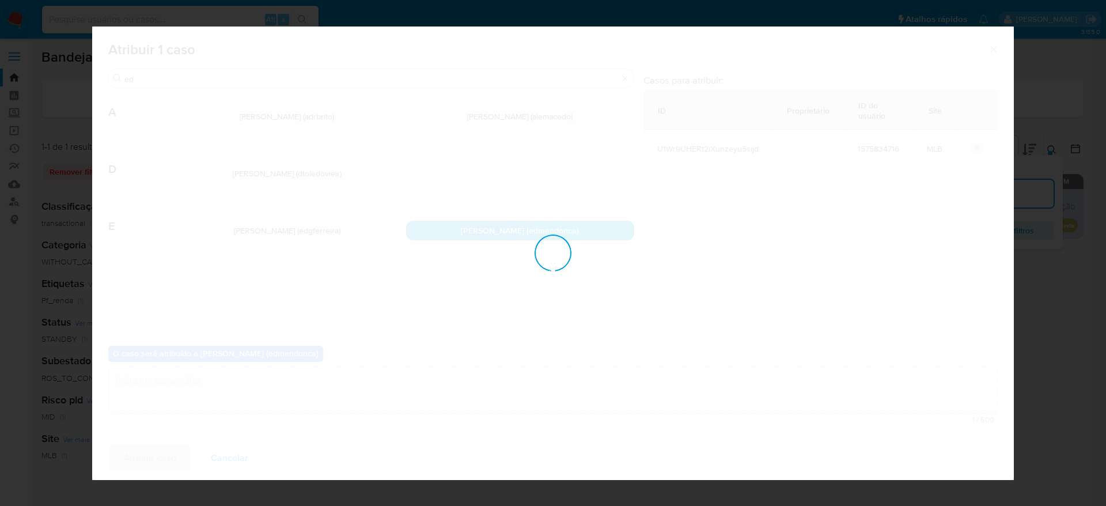
checkbox input "false"
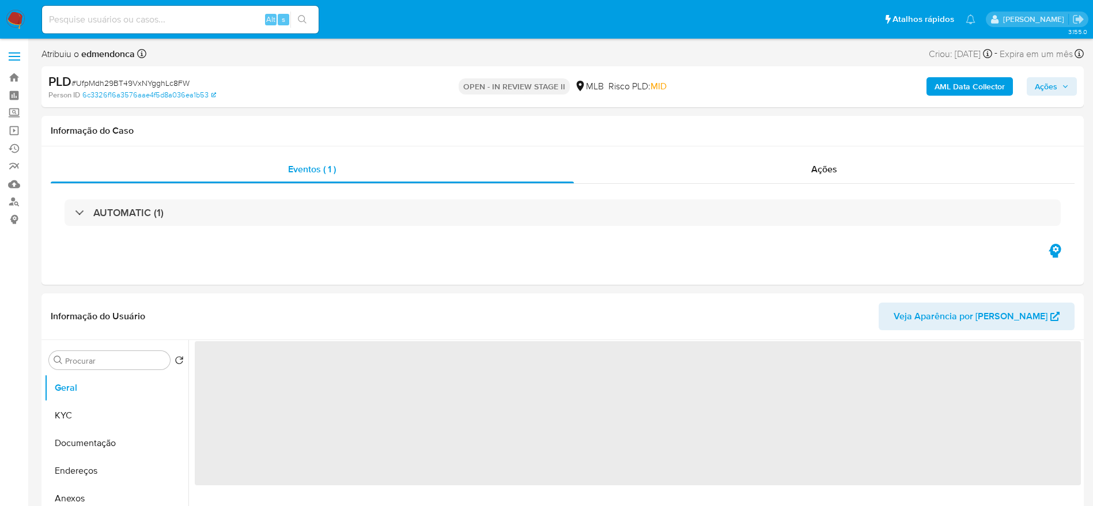
click at [1032, 85] on button "Ações" at bounding box center [1052, 86] width 50 height 18
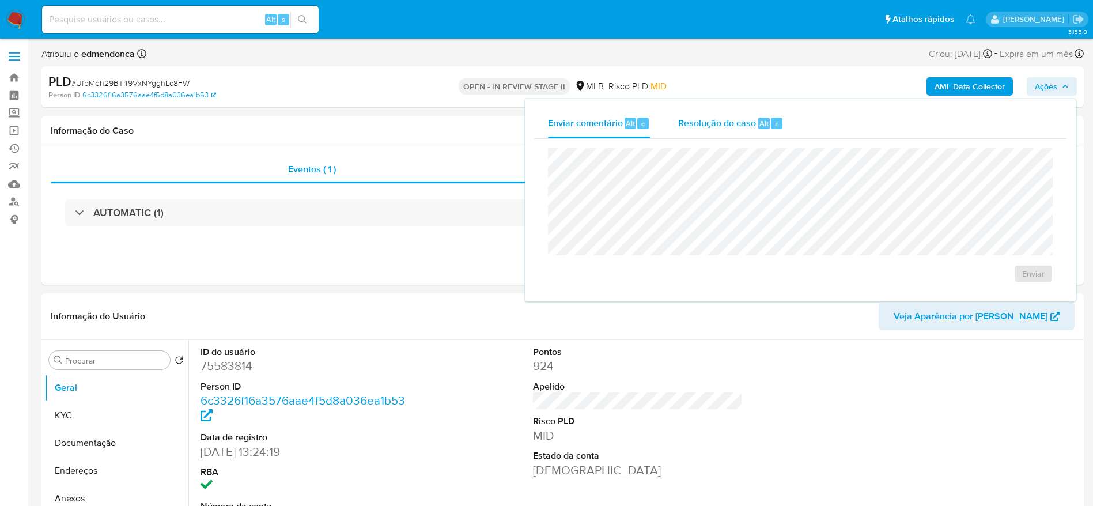
click at [761, 122] on span "Alt" at bounding box center [764, 123] width 9 height 11
select select "10"
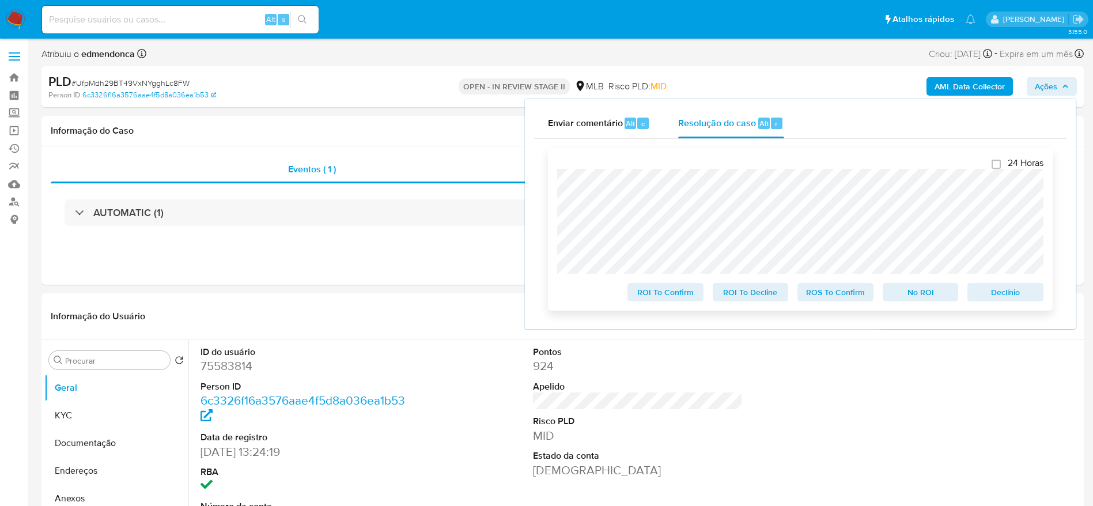
click at [1007, 289] on span "Declínio" at bounding box center [1006, 292] width 60 height 16
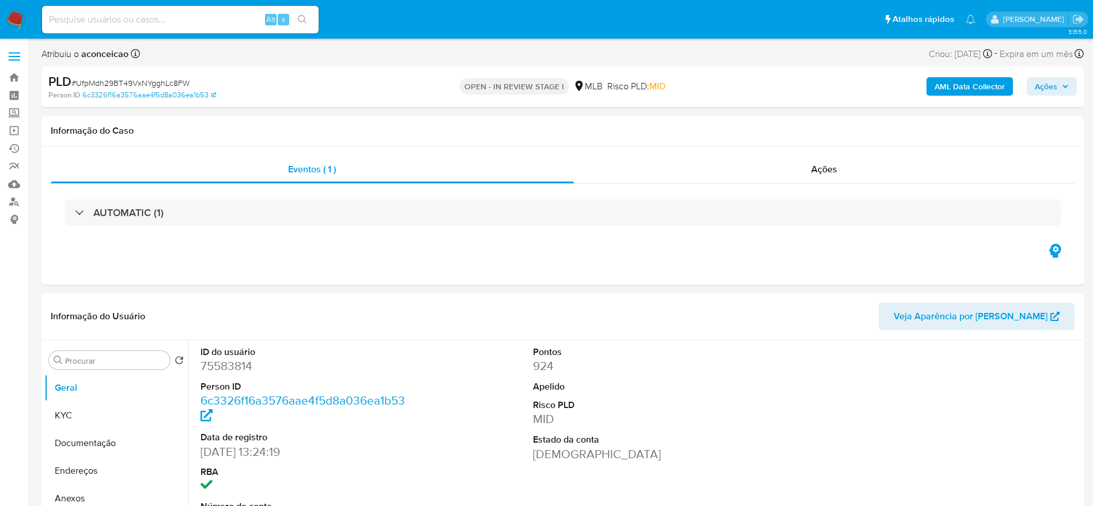
select select "10"
click at [181, 78] on span "# UfpMdh29BT49VxNYgghLc8FW" at bounding box center [130, 83] width 118 height 12
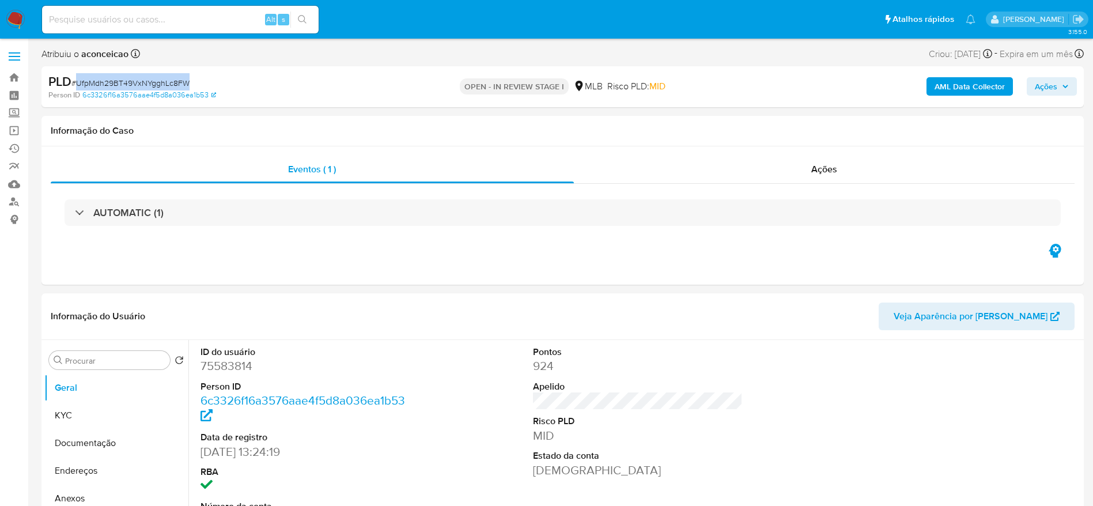
click at [181, 78] on span "# UfpMdh29BT49VxNYgghLc8FW" at bounding box center [130, 83] width 118 height 12
copy span "UfpMdh29BT49VxNYgghLc8FW"
select select "10"
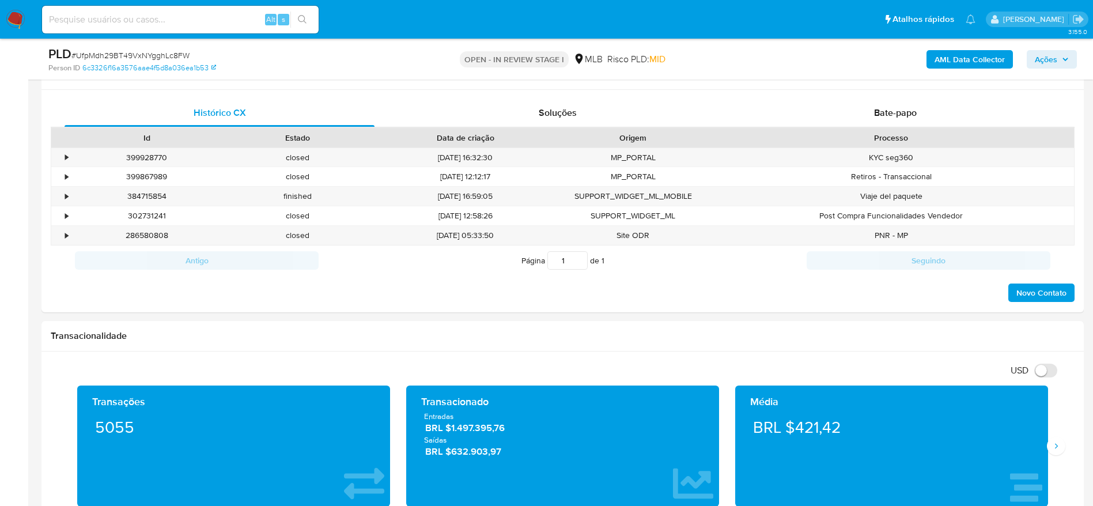
scroll to position [346, 0]
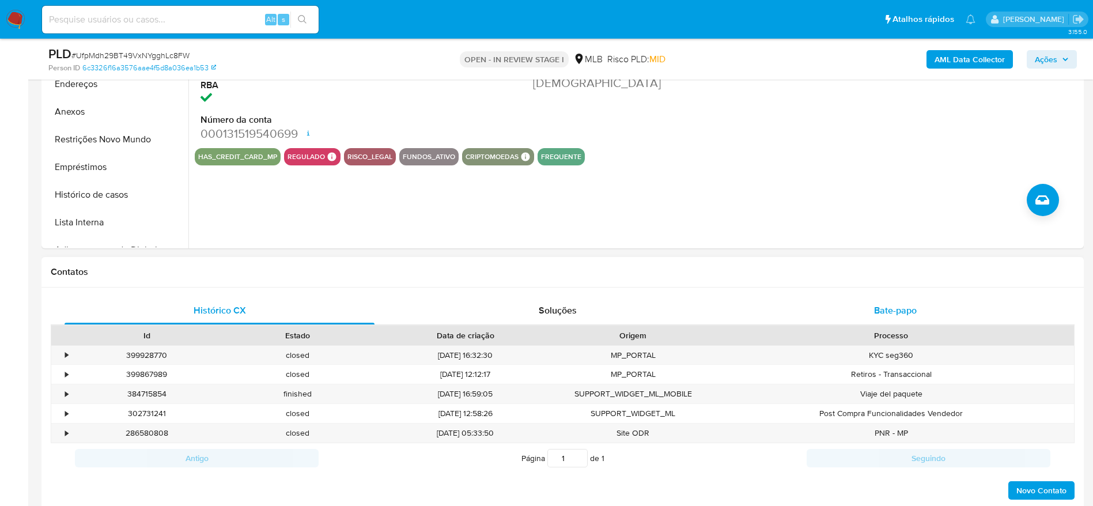
click at [901, 305] on span "Bate-papo" at bounding box center [895, 310] width 43 height 13
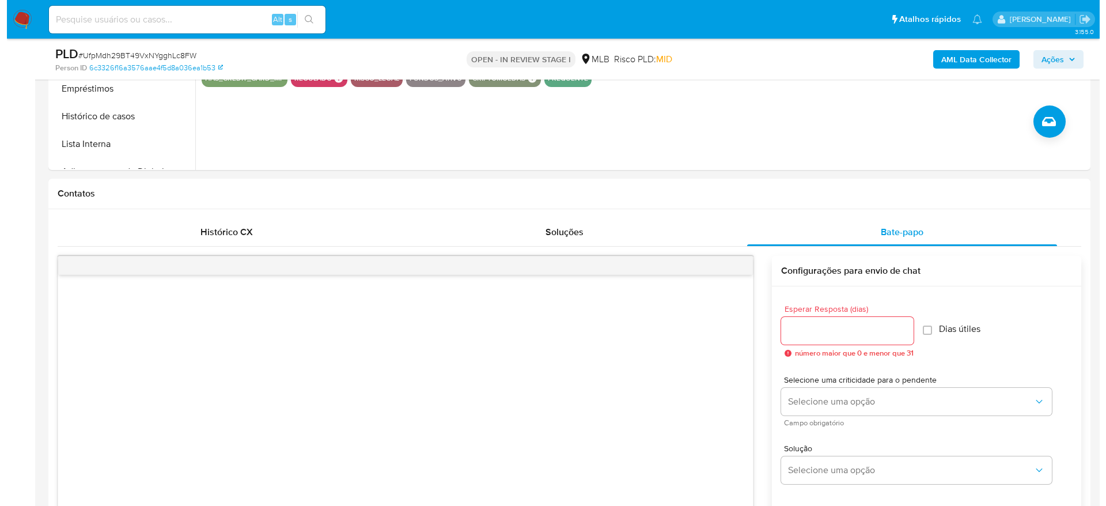
scroll to position [519, 0]
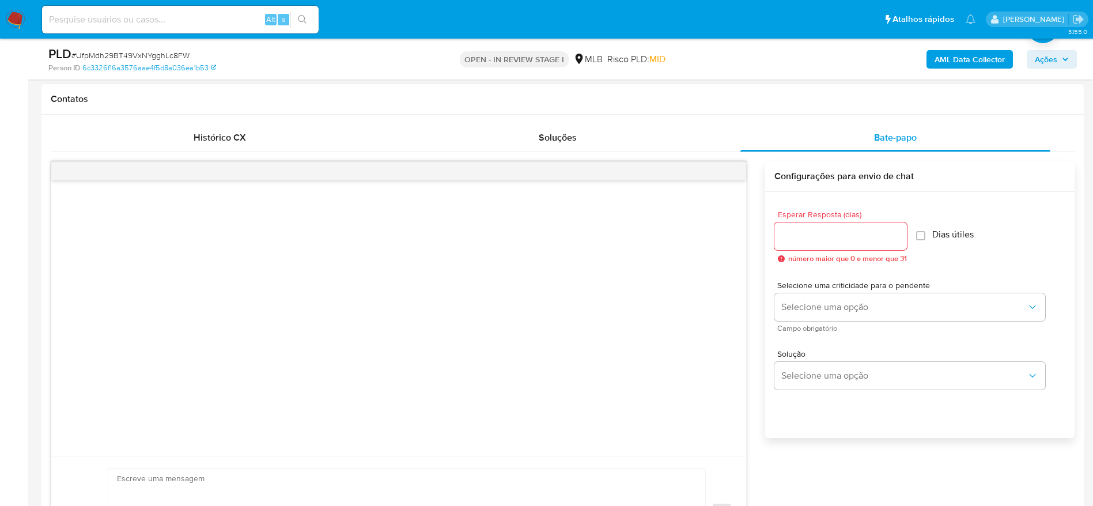
click at [830, 231] on input "Esperar Resposta (dias)" at bounding box center [841, 236] width 133 height 15
type input "3"
click at [922, 235] on input "Dias útiles" at bounding box center [917, 235] width 9 height 9
checkbox input "true"
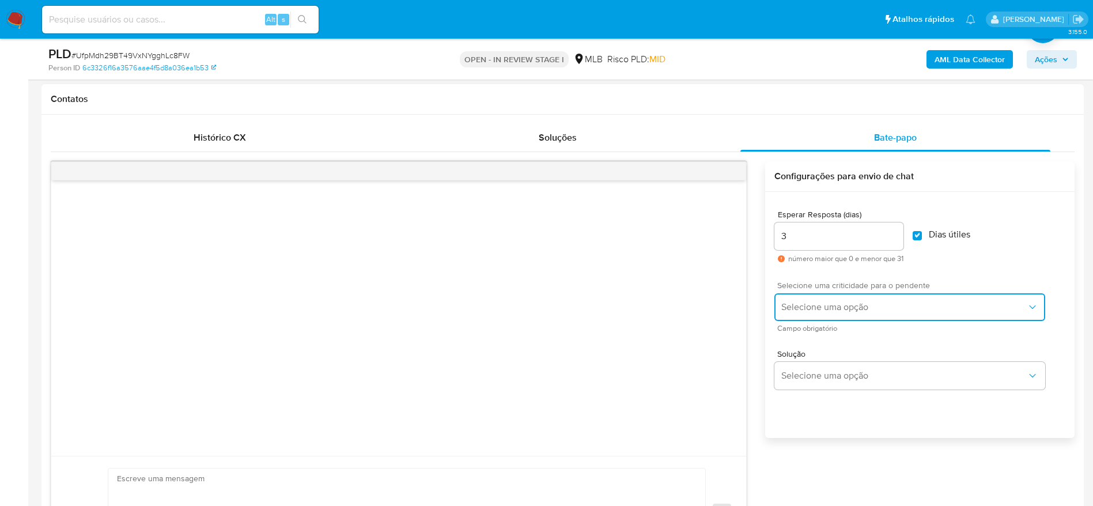
click at [984, 307] on span "Selecione uma opção" at bounding box center [903, 307] width 245 height 12
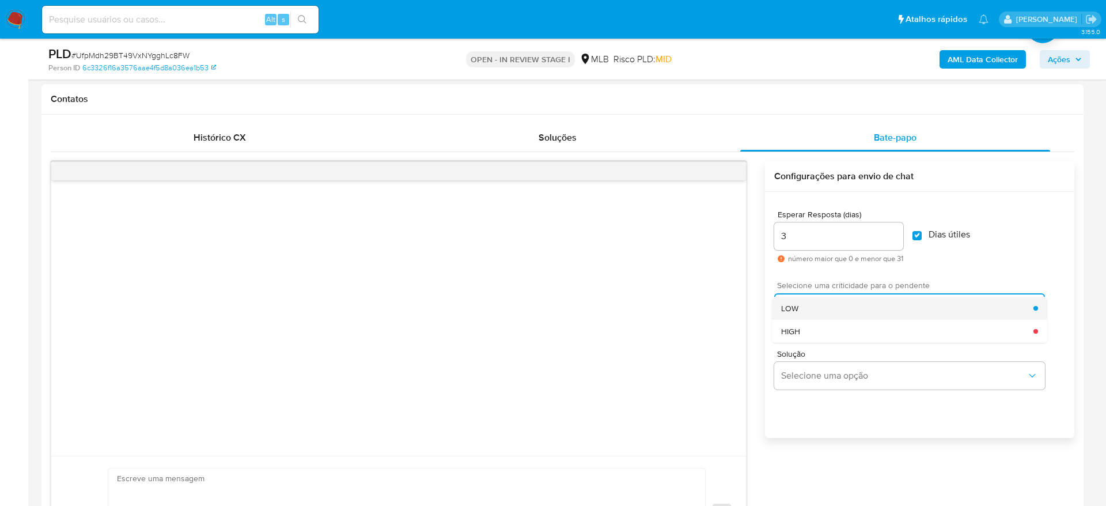
click at [849, 305] on div "LOW" at bounding box center [907, 308] width 252 height 23
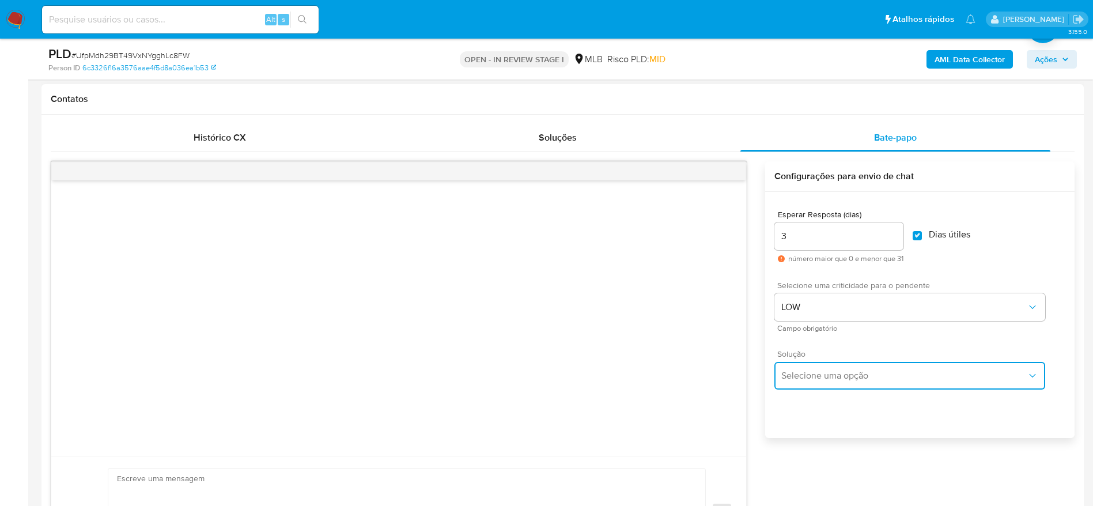
click at [906, 375] on span "Selecione uma opção" at bounding box center [903, 376] width 245 height 12
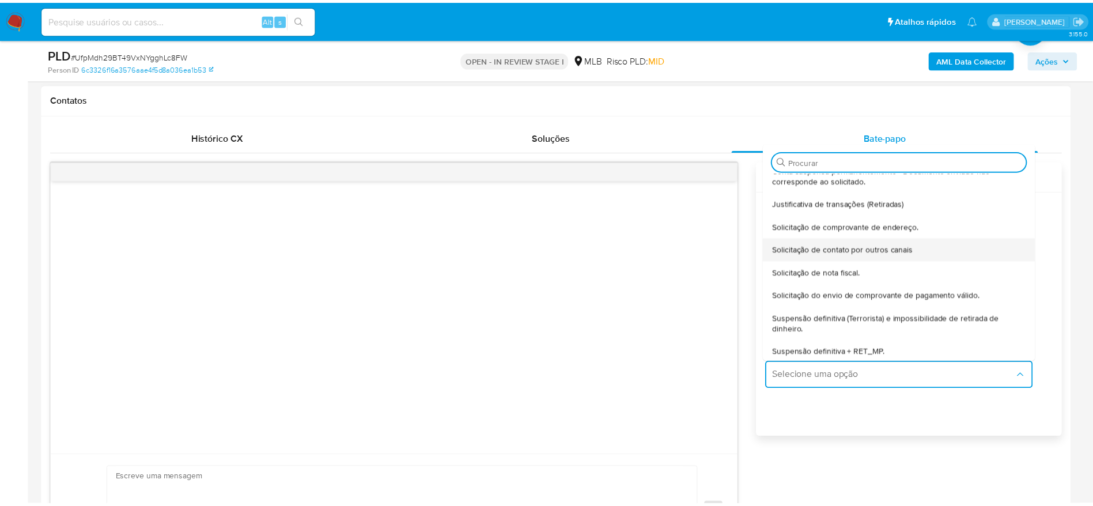
scroll to position [96, 0]
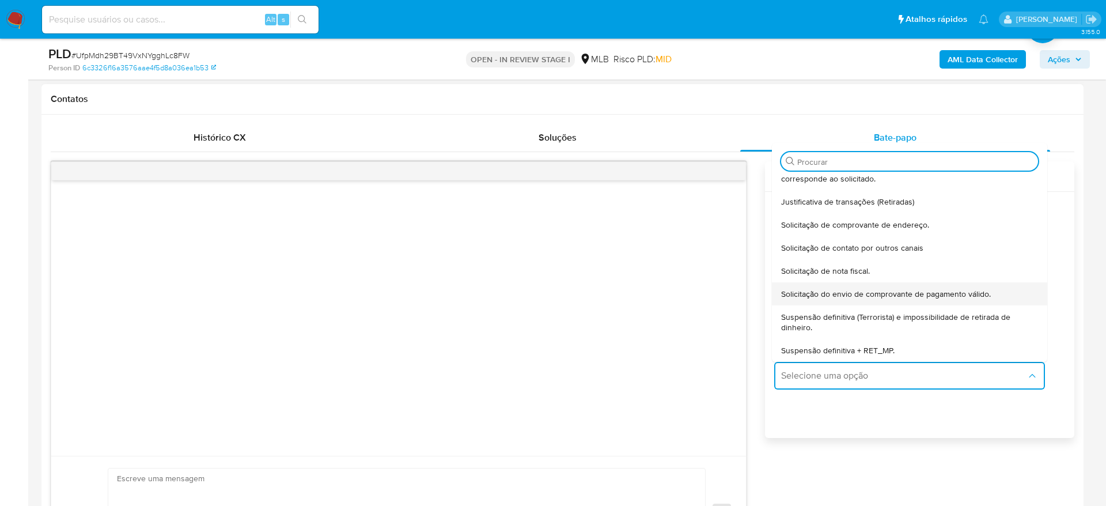
click at [991, 298] on div "Solicitação do envio de comprovante de pagamento válido." at bounding box center [909, 293] width 257 height 23
type textarea "Olá,Suspendemos a sua conta para uma verificação adicional de segurança.Por fav…"
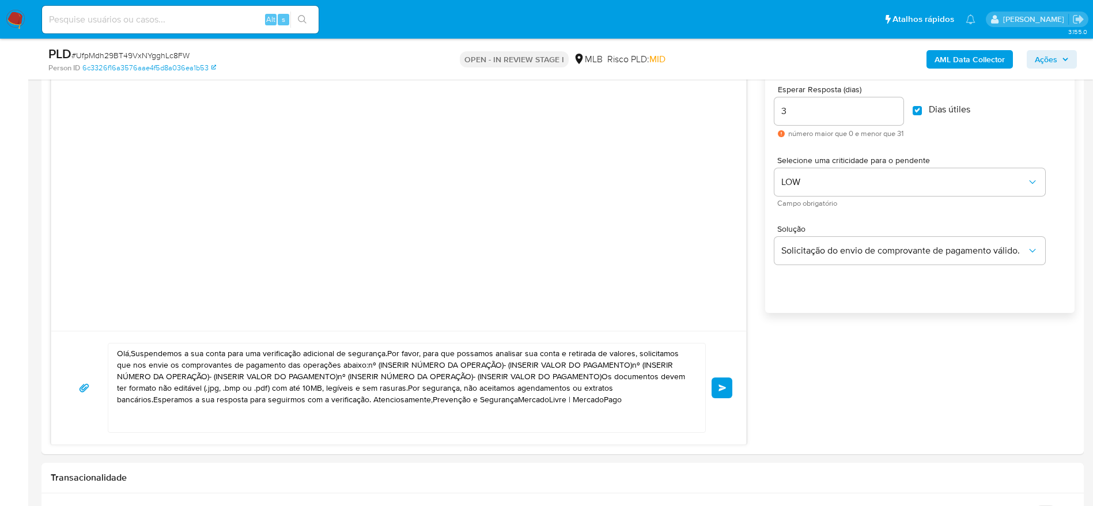
scroll to position [692, 0]
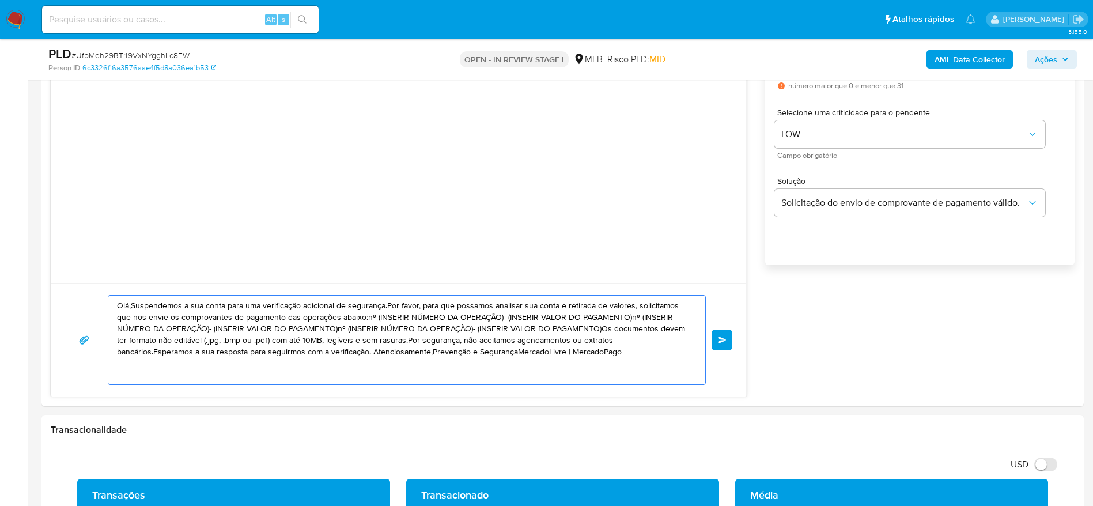
drag, startPoint x: 534, startPoint y: 355, endPoint x: 101, endPoint y: 300, distance: 436.3
click at [101, 300] on div "Olá,Suspendemos a sua conta para uma verificação adicional de segurança.Por fav…" at bounding box center [398, 340] width 667 height 90
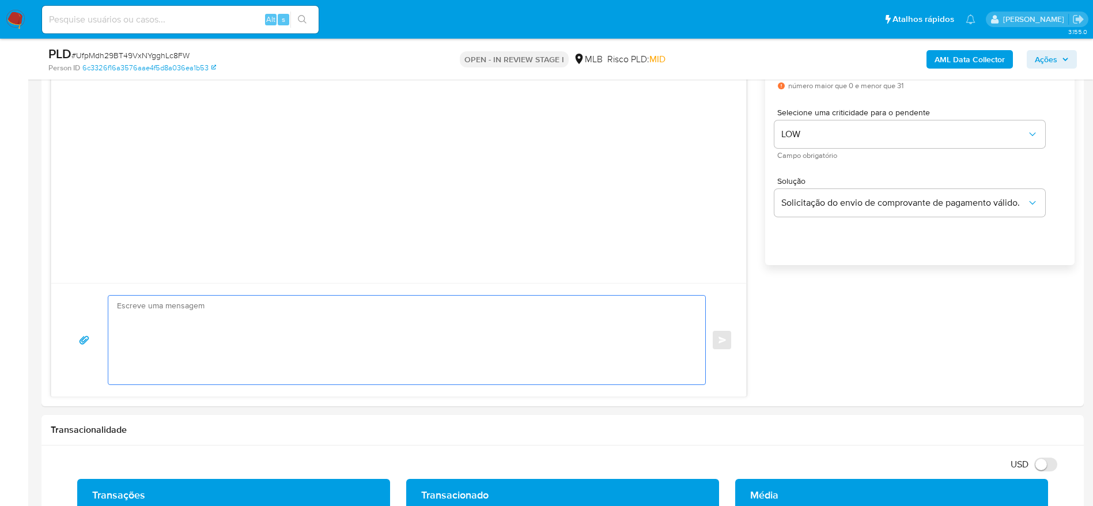
click at [168, 304] on textarea at bounding box center [404, 340] width 574 height 89
paste textarea "Olá! Estamos realizando uma verificação adicional de segurança em contas de usu…"
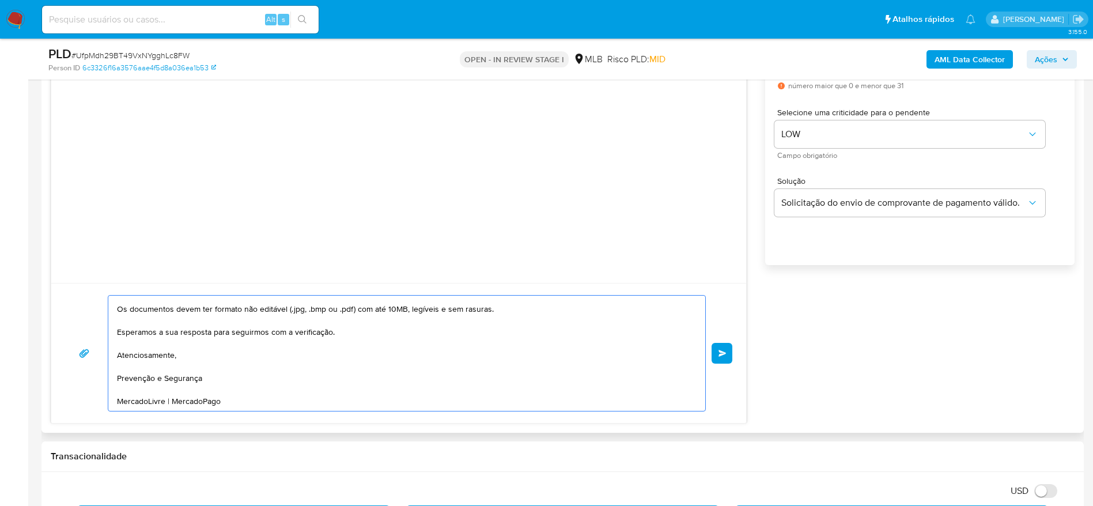
scroll to position [778, 0]
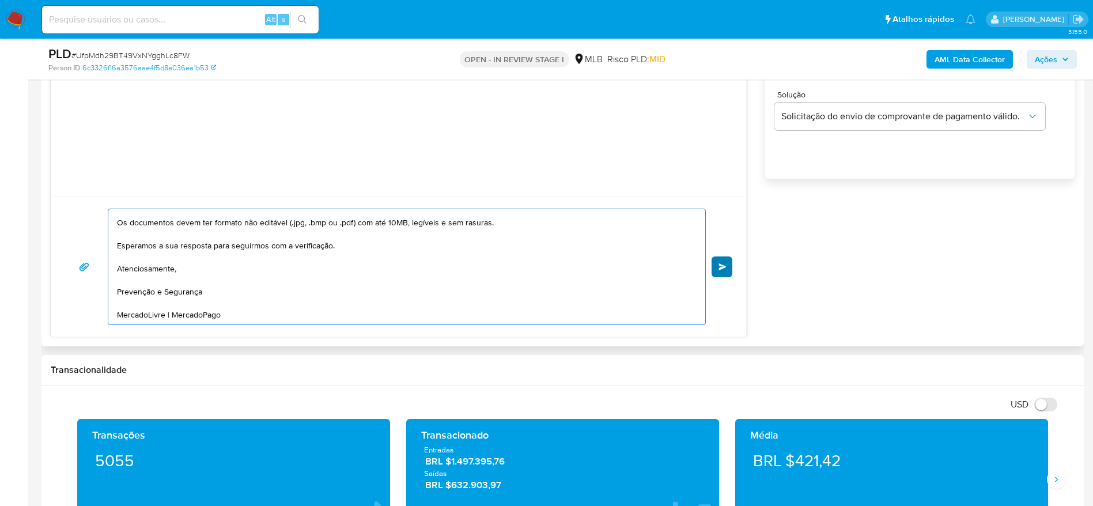
type textarea "Olá! Estamos realizando uma verificação adicional de segurança em contas de usu…"
click at [727, 270] on button "common.send" at bounding box center [722, 266] width 21 height 21
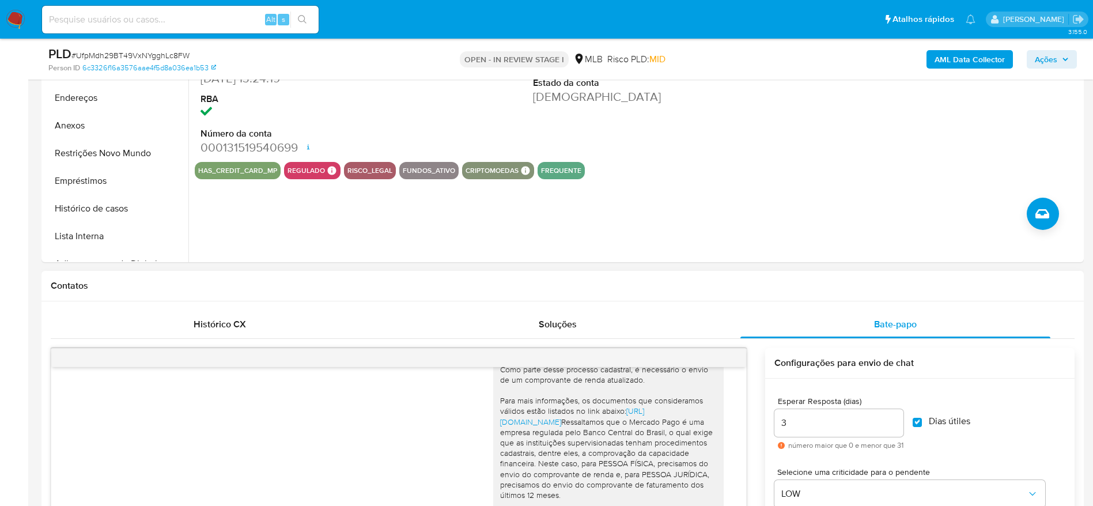
scroll to position [692, 0]
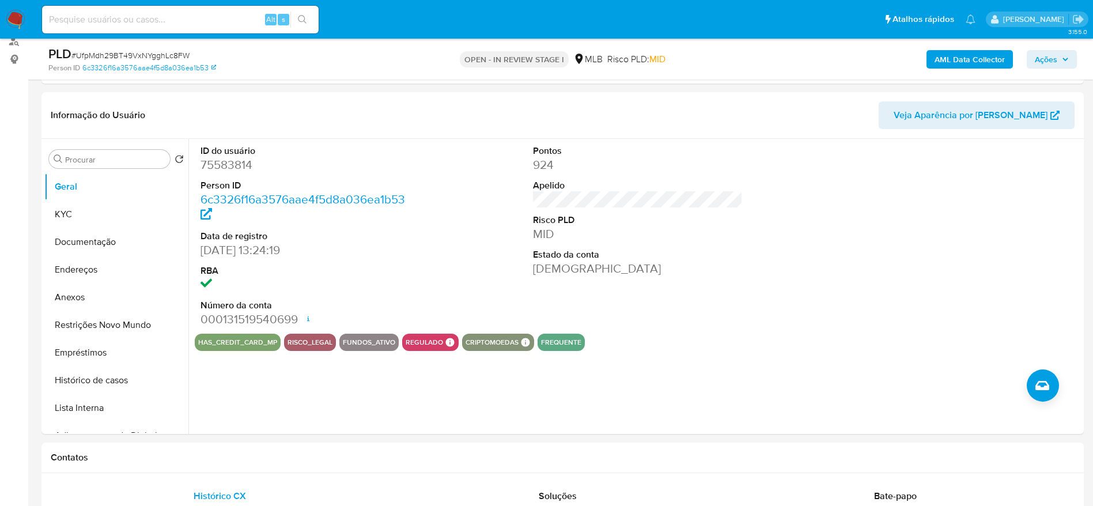
scroll to position [432, 0]
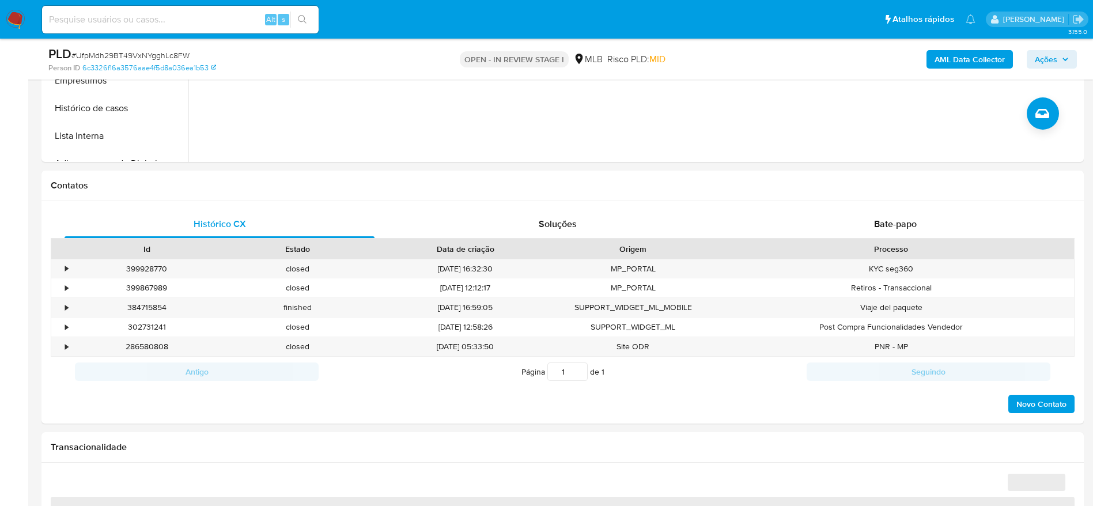
select select "10"
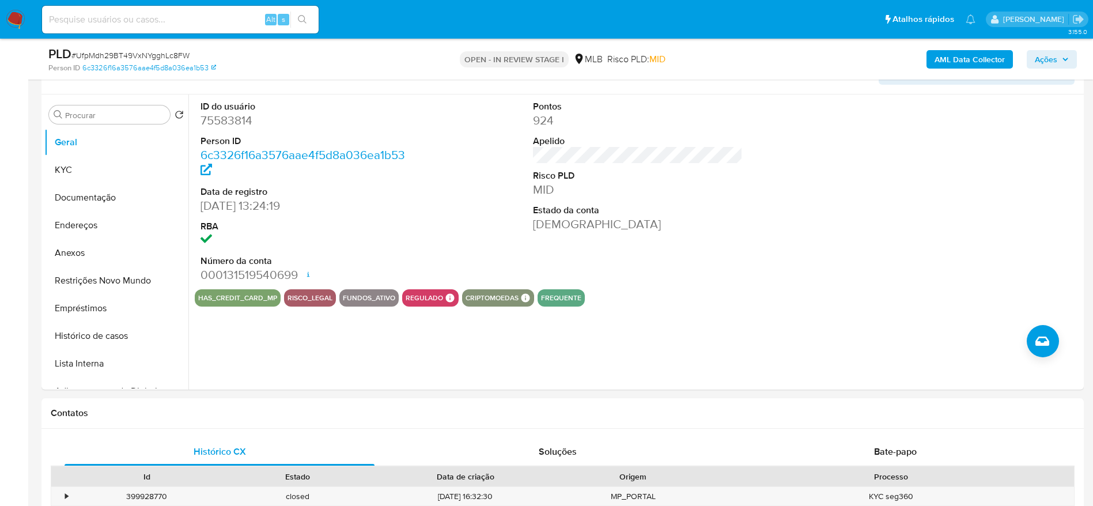
scroll to position [0, 0]
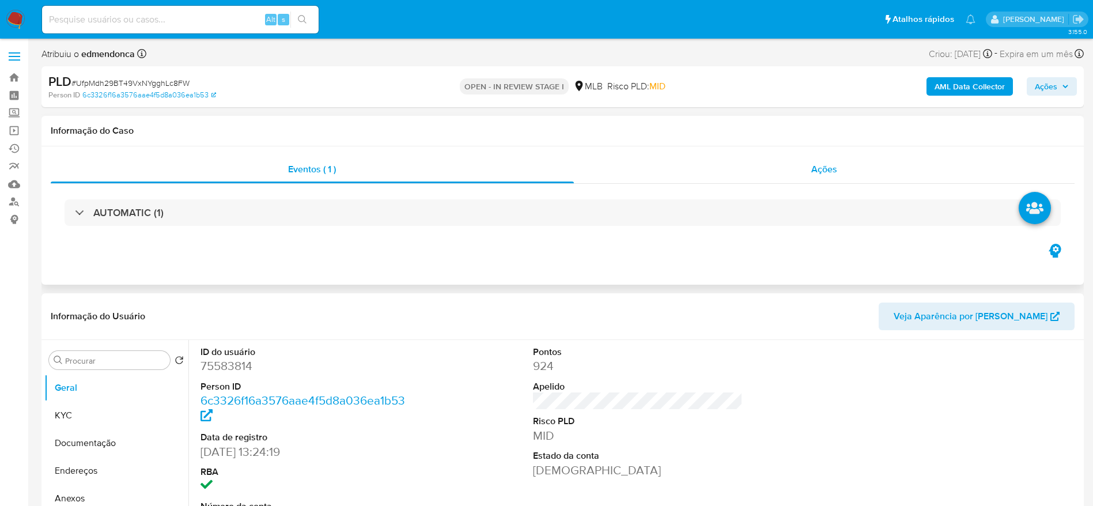
click at [860, 164] on div "Ações" at bounding box center [824, 170] width 501 height 28
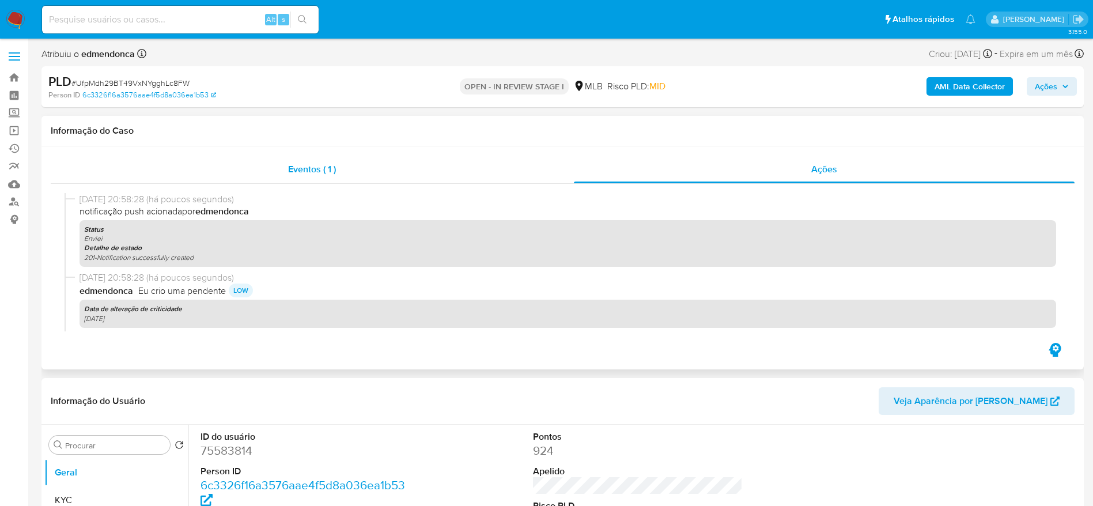
click at [278, 156] on div "Eventos ( 1 )" at bounding box center [312, 170] width 523 height 28
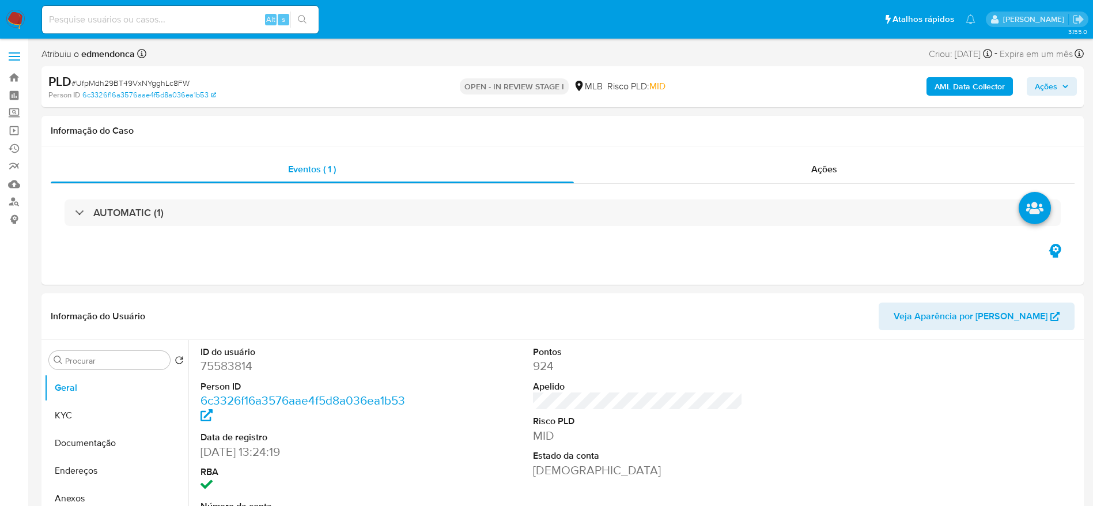
select select "10"
click at [172, 20] on input at bounding box center [180, 19] width 277 height 15
paste input "crU2cjdGfUAxmTG9kdHCywDA"
type input "crU2cjdGfUAxmTG9kdHCywDA"
select select "10"
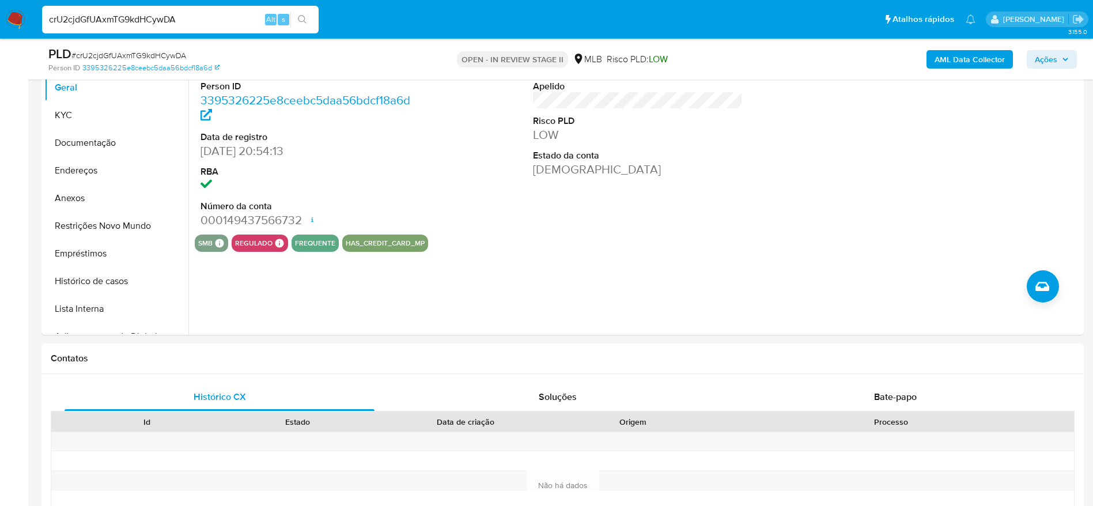
scroll to position [173, 0]
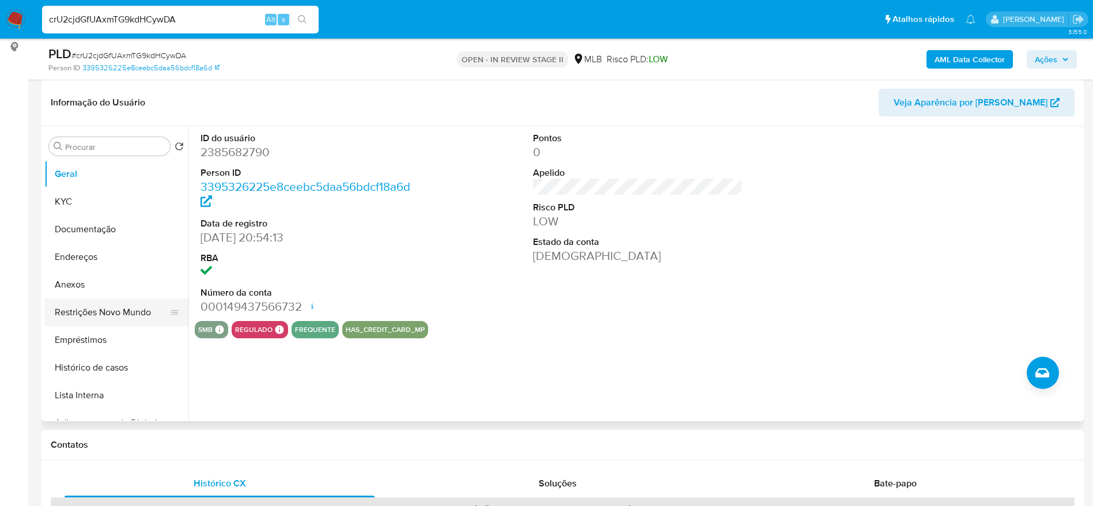
click at [90, 315] on button "Restrições Novo Mundo" at bounding box center [111, 313] width 135 height 28
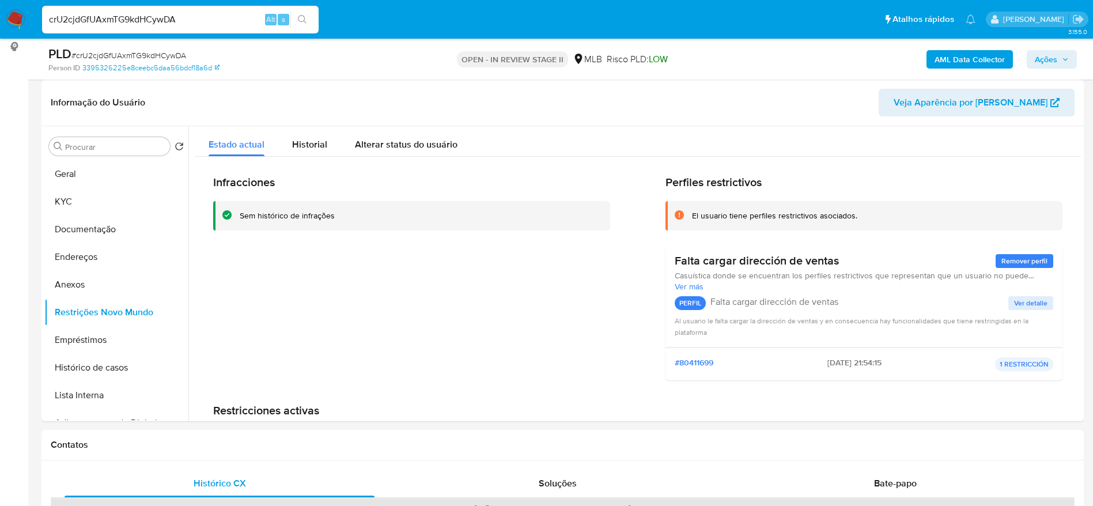
click at [180, 17] on input "crU2cjdGfUAxmTG9kdHCywDA" at bounding box center [180, 19] width 277 height 15
paste input "5hgadOMxKkIdBDpn1hYflyXo"
type input "5hgadOMxKkIdBDpn1hYflyXo"
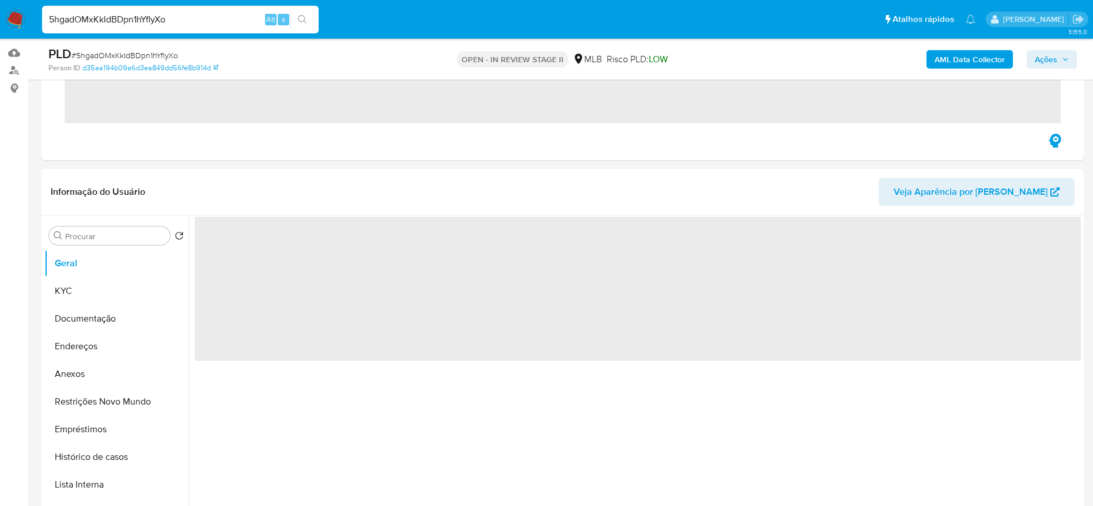
scroll to position [173, 0]
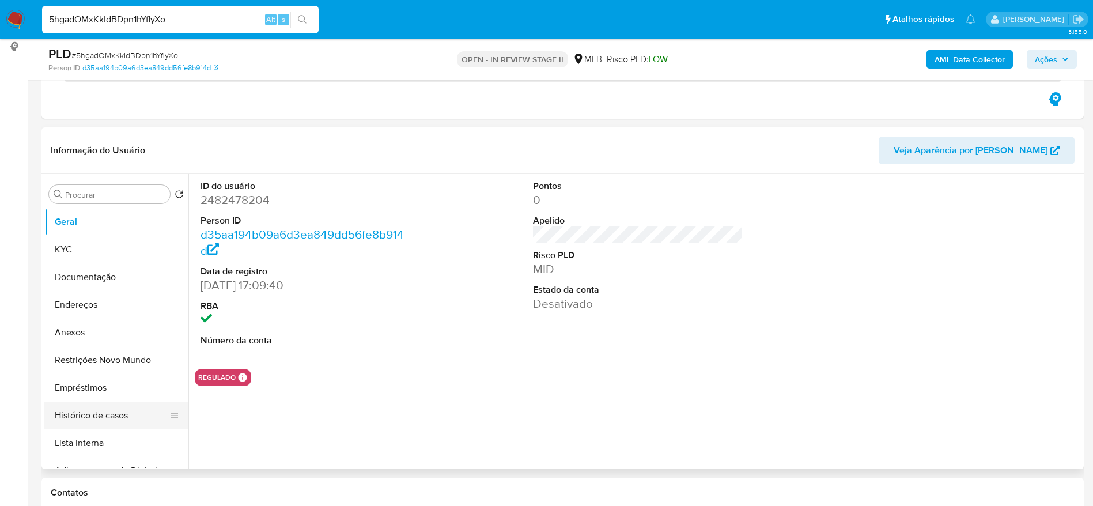
click at [89, 402] on button "Histórico de casos" at bounding box center [111, 416] width 135 height 28
select select "10"
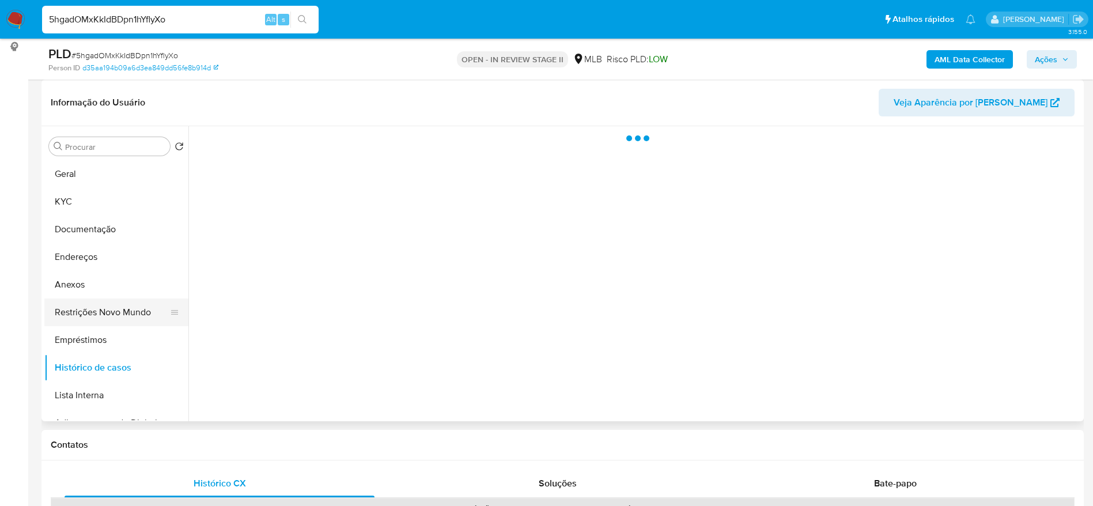
click at [89, 320] on button "Restrições Novo Mundo" at bounding box center [111, 313] width 135 height 28
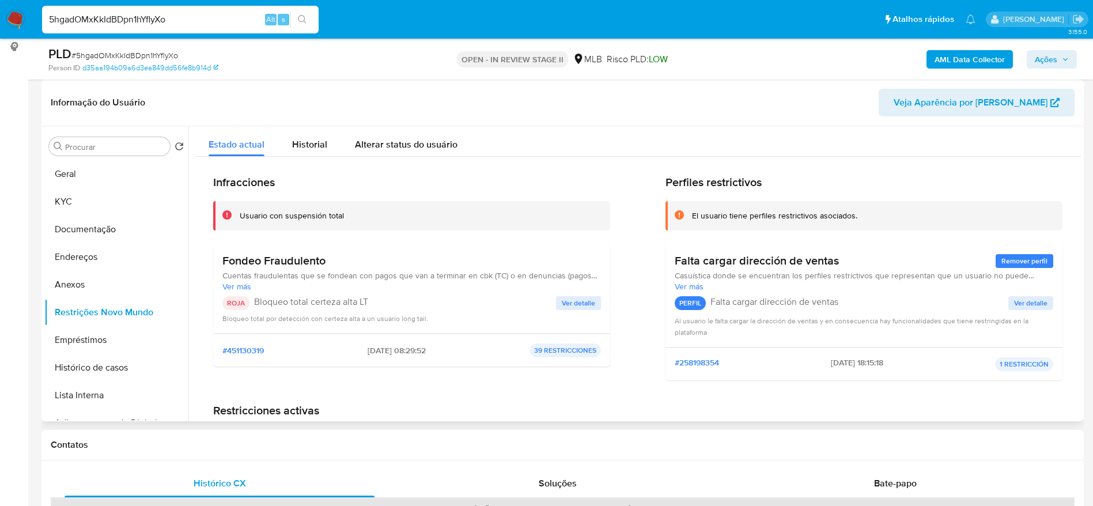
drag, startPoint x: 332, startPoint y: 259, endPoint x: 224, endPoint y: 263, distance: 108.4
click at [224, 263] on h3 "Fondeo Fraudulento" at bounding box center [411, 261] width 379 height 14
click at [113, 13] on input "5hgadOMxKkIdBDpn1hYflyXo" at bounding box center [180, 19] width 277 height 15
paste input "6qBydSox0X5ROJY2XEFlvjyE"
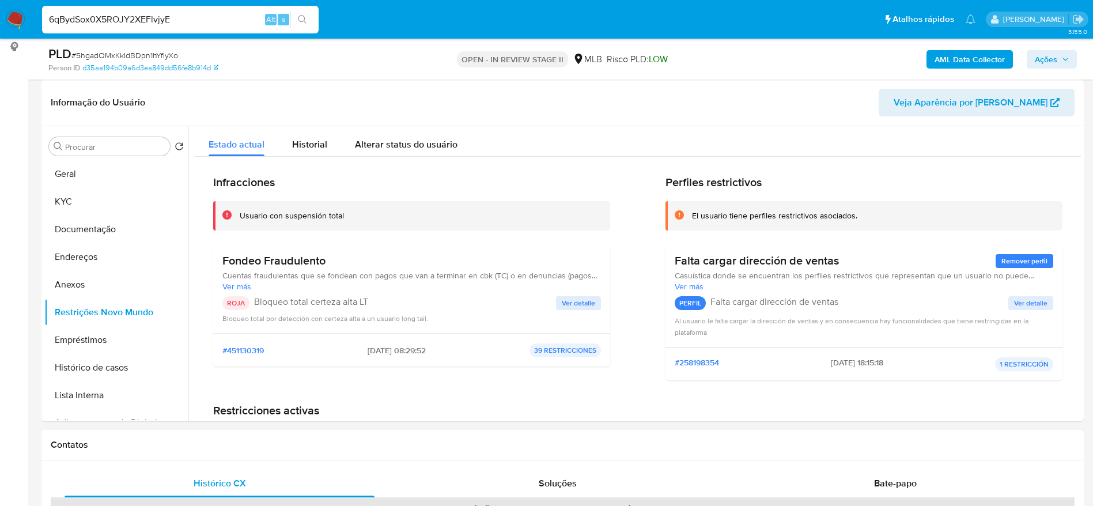
type input "6qBydSox0X5ROJY2XEFlvjyE"
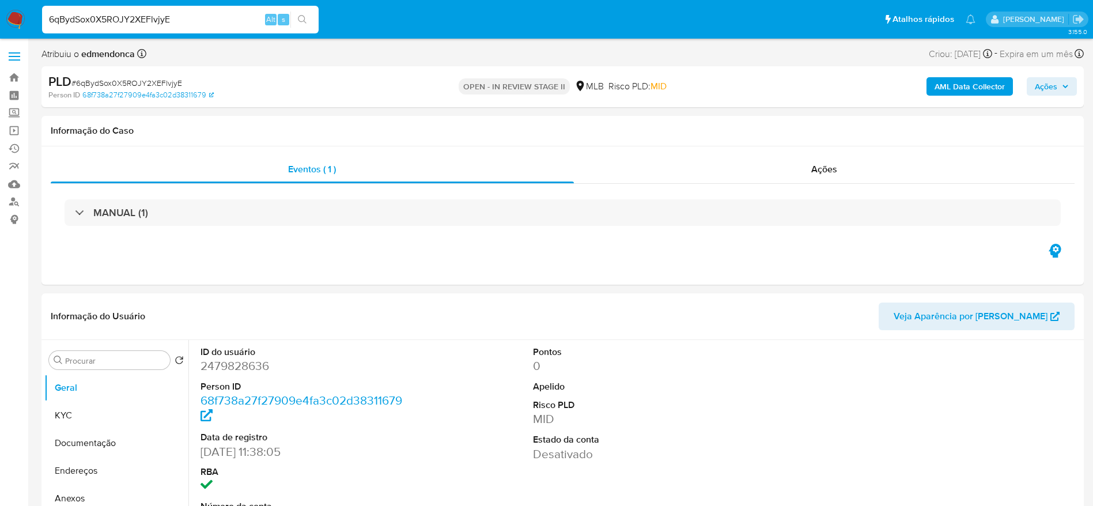
select select "10"
click at [165, 15] on input "6qBydSox0X5ROJY2XEFlvjyE" at bounding box center [180, 19] width 277 height 15
paste input "5hgadOMxKkIdBDpn1hYflyXo"
type input "5hgadOMxKkIdBDpn1hYflyXo"
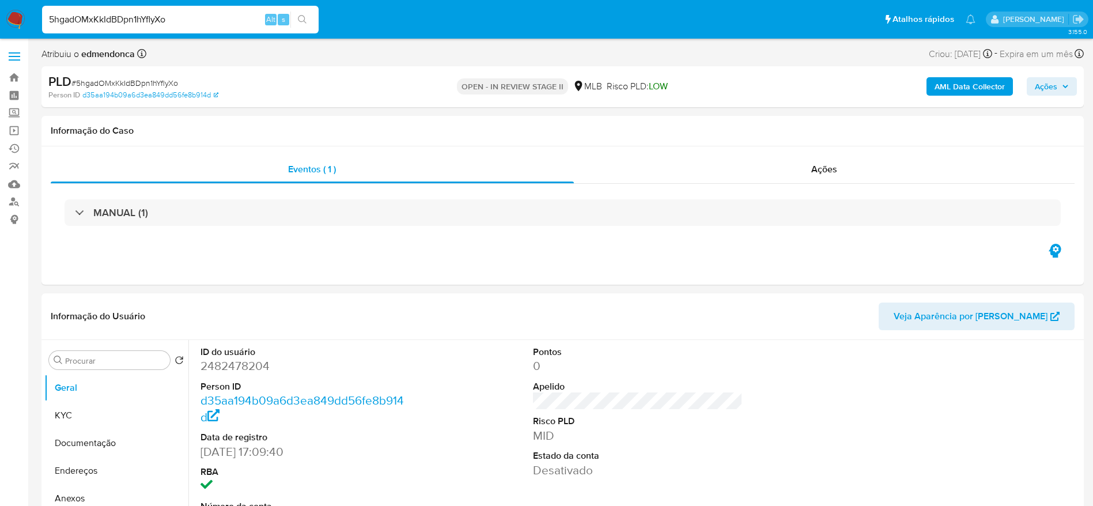
select select "10"
click at [137, 17] on input "5hgadOMxKkIdBDpn1hYflyXo" at bounding box center [180, 19] width 277 height 15
paste input "crU2cjdGfUAxmTG9kdHCywDA"
type input "crU2cjdGfUAxmTG9kdHCywDA"
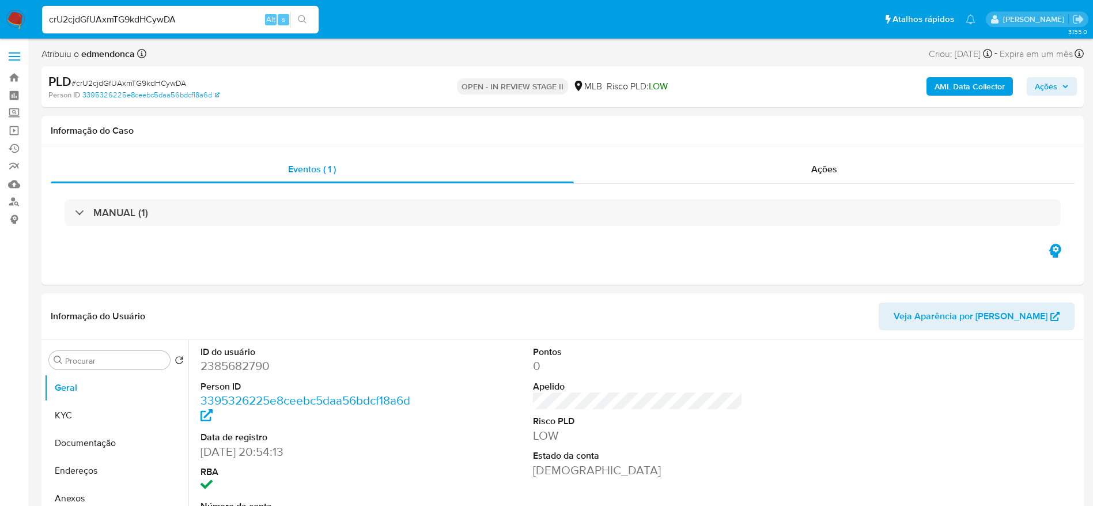
click at [209, 8] on div "crU2cjdGfUAxmTG9kdHCywDA Alt s" at bounding box center [180, 20] width 277 height 28
select select "10"
click at [211, 17] on input "crU2cjdGfUAxmTG9kdHCywDA" at bounding box center [180, 19] width 277 height 15
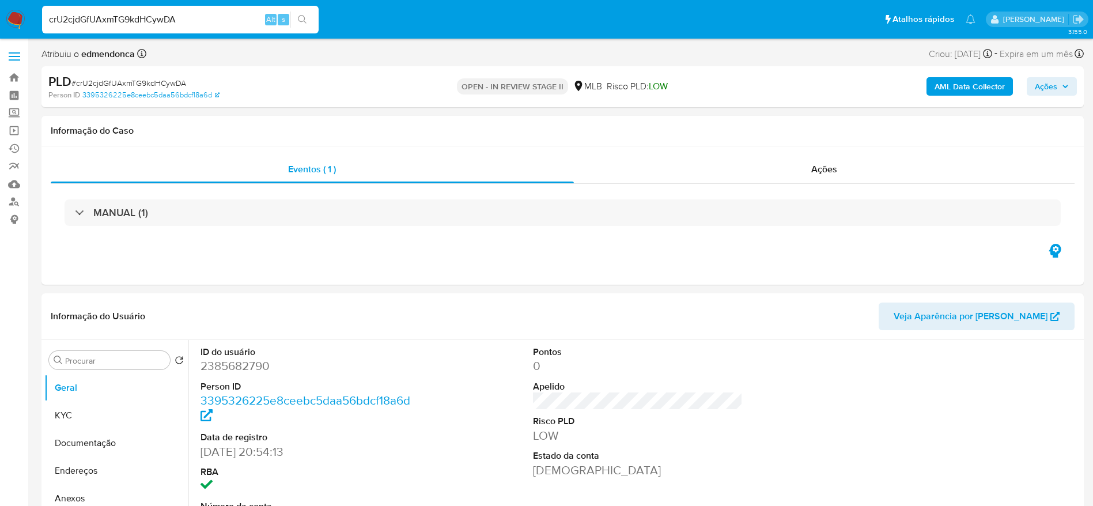
paste input "VftyotJneUoC2WOvOc90lxBH"
type input "VftyotJneUoC2WOvOc90lxBH"
click at [146, 23] on input "VftyotJneUoC2WOvOc90lxBH" at bounding box center [180, 19] width 277 height 15
select select "10"
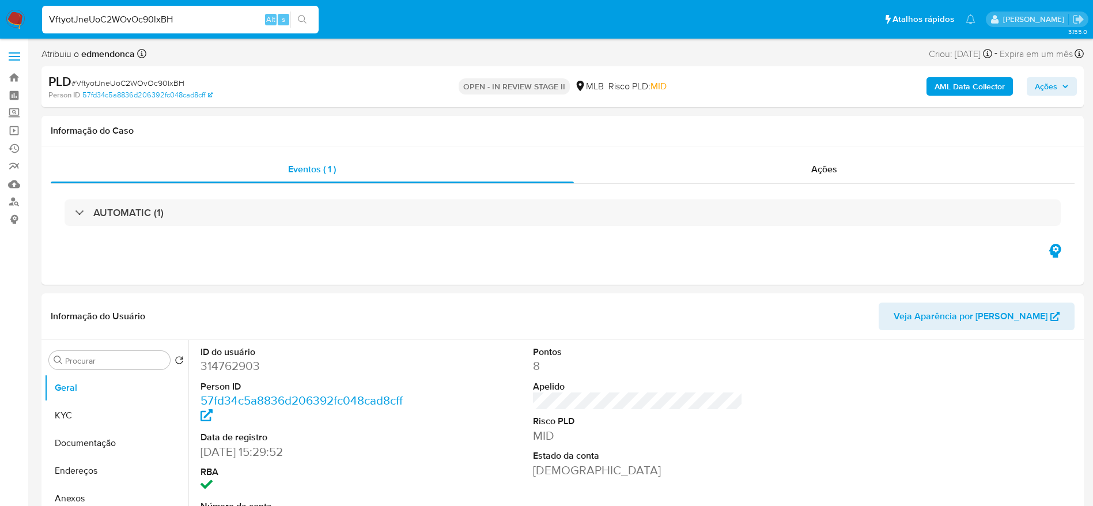
paste input "56r4WKL8Xr40aFyWNG8EdlTe"
click at [134, 19] on input "56r4WKL8Xr40aFyWNG8EdlTe" at bounding box center [180, 19] width 277 height 15
paste input "Xgd7NLkOMS43Az9aGbqDdlUH"
type input "Xgd7NLkOMS43Az9aGbqDdlUH"
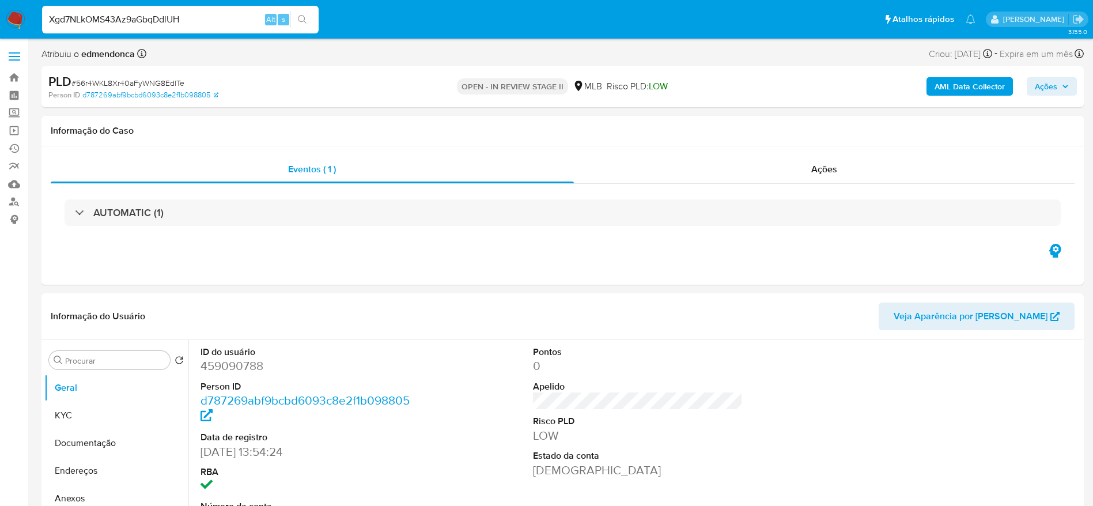
select select "10"
click at [204, 15] on input "Xgd7NLkOMS43Az9aGbqDdlUH" at bounding box center [180, 19] width 277 height 15
paste input "uNwfYx8S7Dm65DZ5fXu7OXAr"
type input "uNwfYx8S7Dm65DZ5fXu7OXAr"
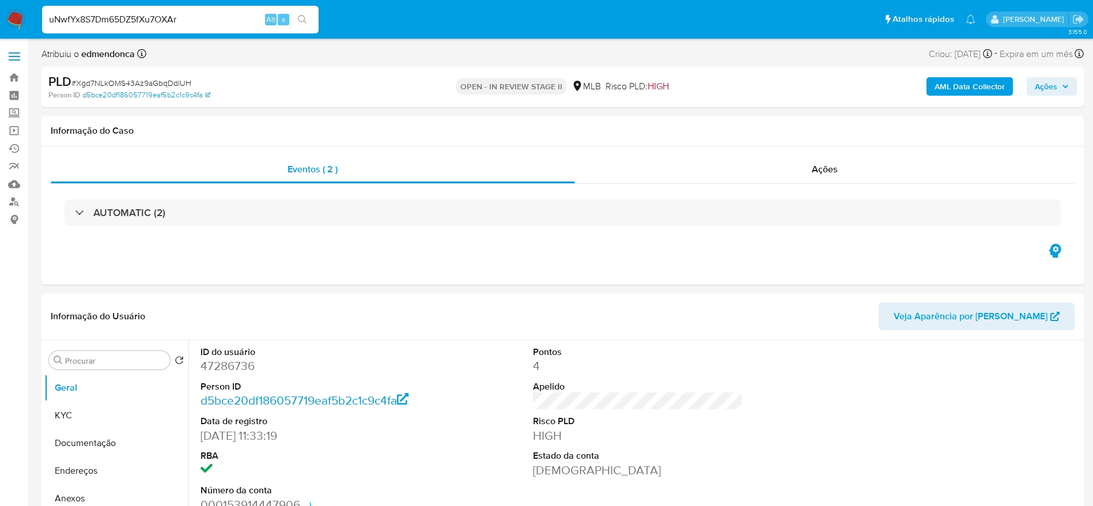
select select "10"
type input "uNwfYx8S7Dm65DZ5fXu7OXAr"
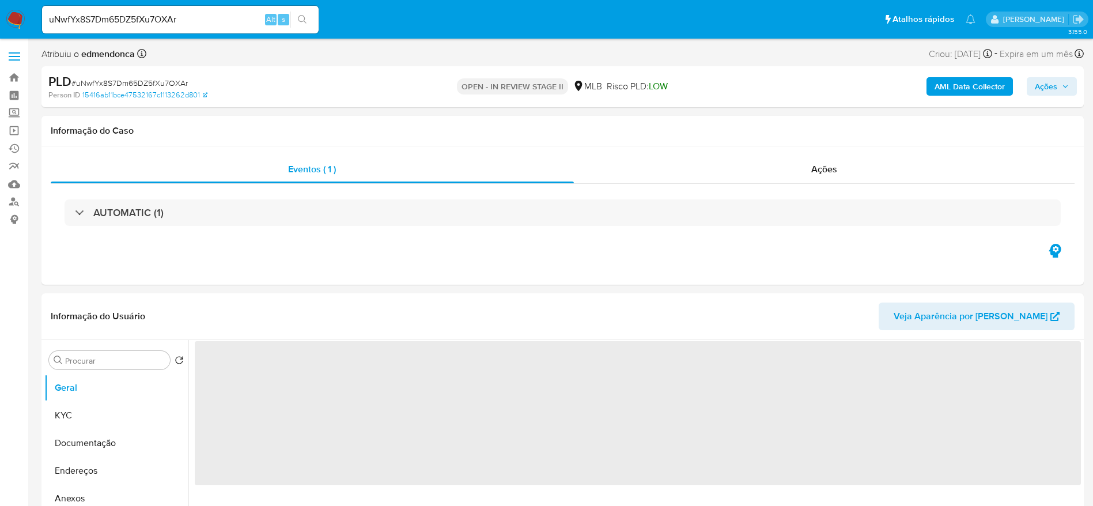
select select "10"
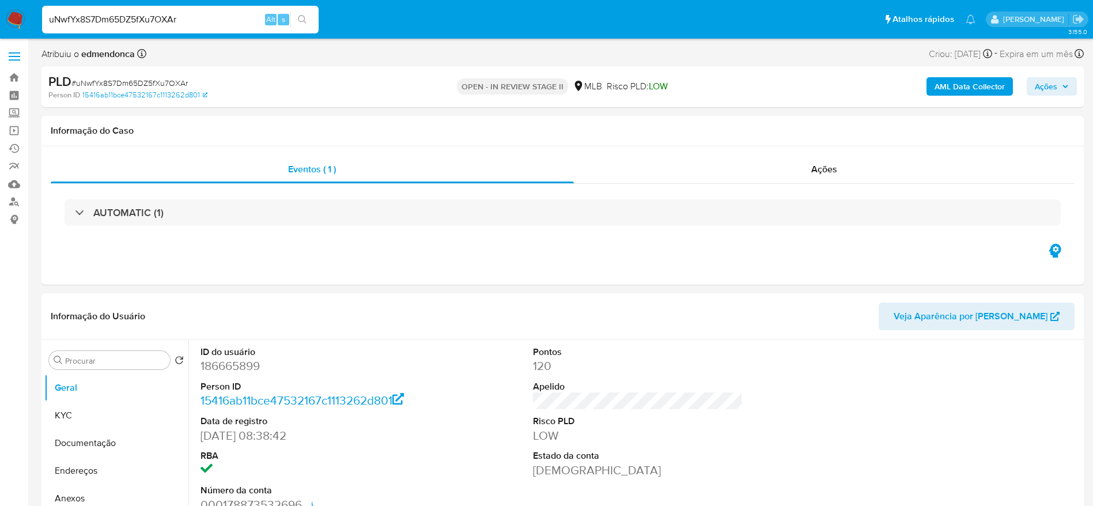
click at [206, 25] on input "uNwfYx8S7Dm65DZ5fXu7OXAr" at bounding box center [180, 19] width 277 height 15
paste input "LC4utMmVRI1gP53vMNJb6tTJ"
type input "LC4utMmVRI1gP53vMNJb6tTJ"
click at [205, 22] on input "LC4utMmVRI1gP53vMNJb6tTJ" at bounding box center [180, 19] width 277 height 15
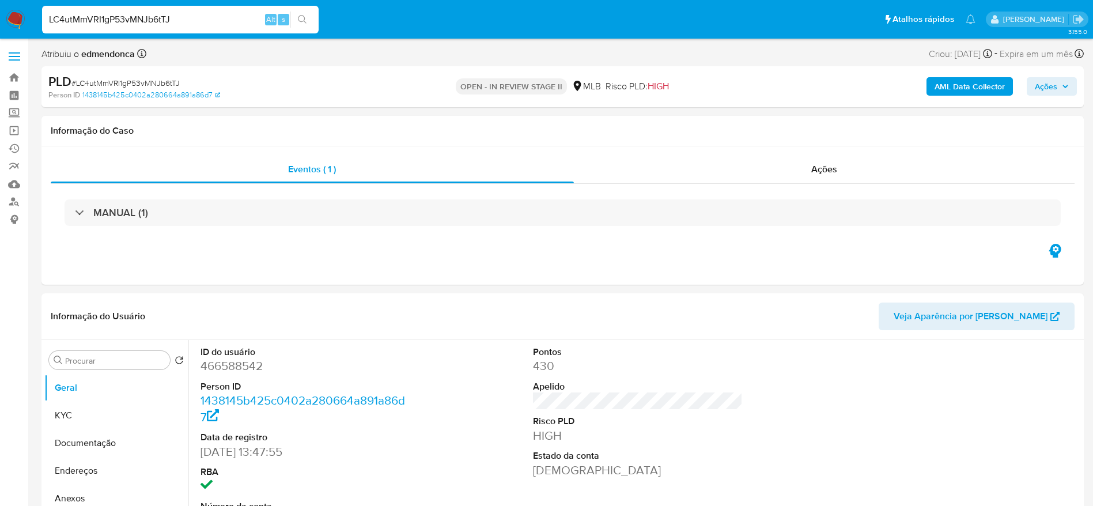
click at [205, 22] on input "LC4utMmVRI1gP53vMNJb6tTJ" at bounding box center [180, 19] width 277 height 15
select select "10"
paste input "0sbKPOgJcF5G34AF4jG4PHzN"
type input "0sbKPOgJcF5G34AF4jG4PHzN"
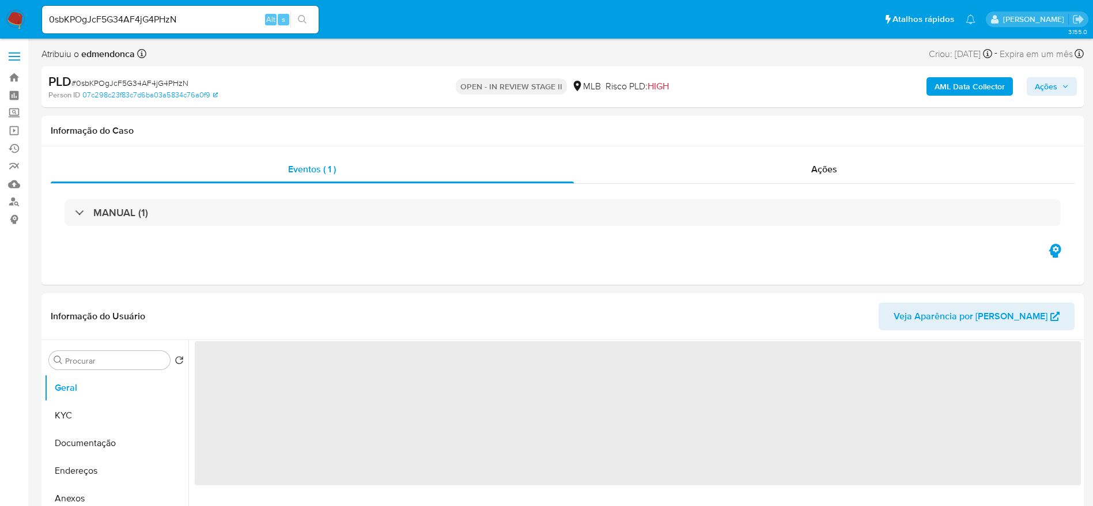
select select "10"
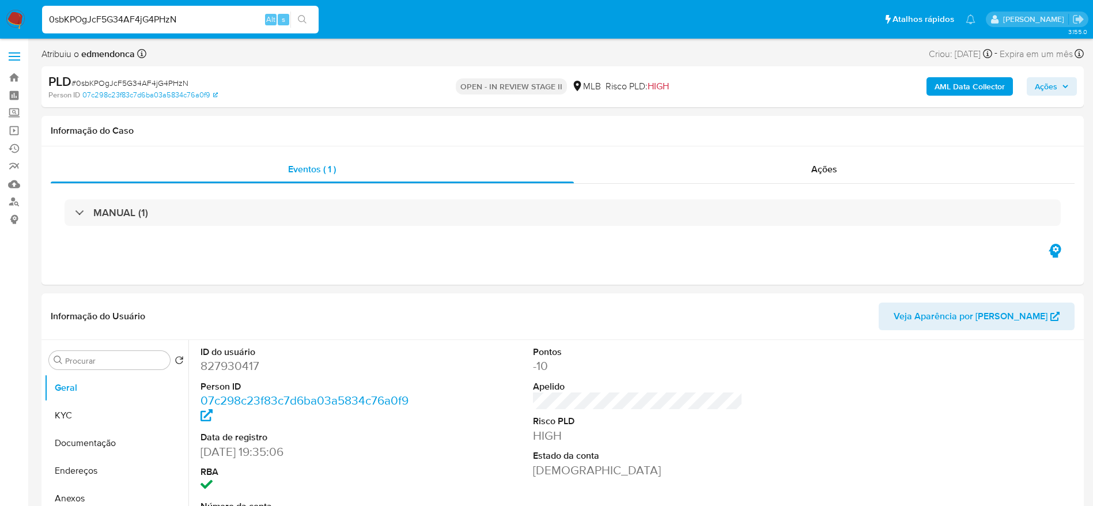
click at [228, 19] on input "0sbKPOgJcF5G34AF4jG4PHzN" at bounding box center [180, 19] width 277 height 15
paste input "y37kGFPcM0tsBS0c8OAaPgs2"
type input "y37kGFPcM0tsBS0c8OAaPgs2"
click at [154, 16] on input "y37kGFPcM0tsBS0c8OAaPgs2" at bounding box center [180, 19] width 277 height 15
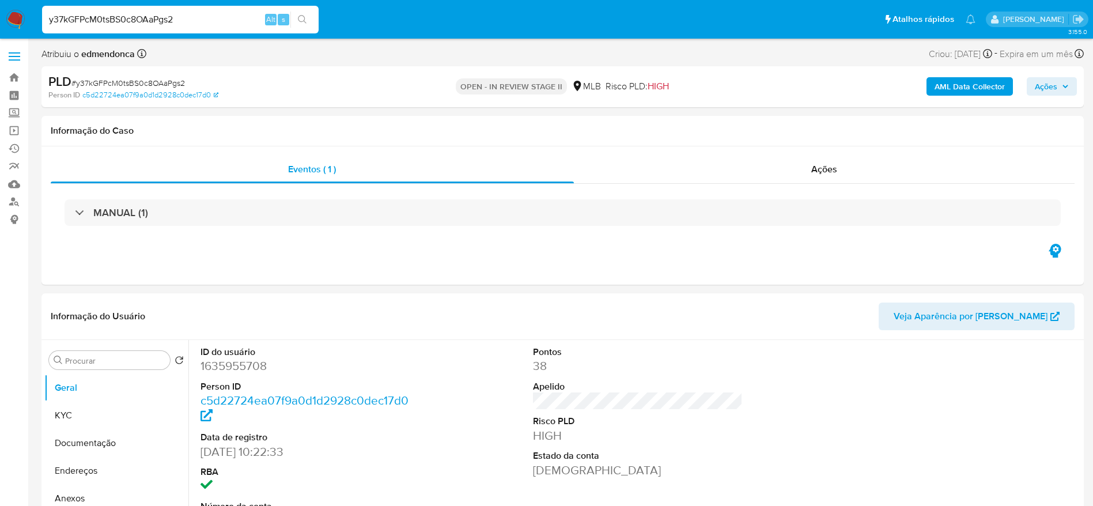
select select "10"
click at [154, 16] on input "y37kGFPcM0tsBS0c8OAaPgs2" at bounding box center [180, 19] width 277 height 15
paste input "tdSHUkUGy5ha7jbeZBwPFkAJ"
type input "tdSHUkUGy5ha7jbeZBwPFkAJ"
select select "10"
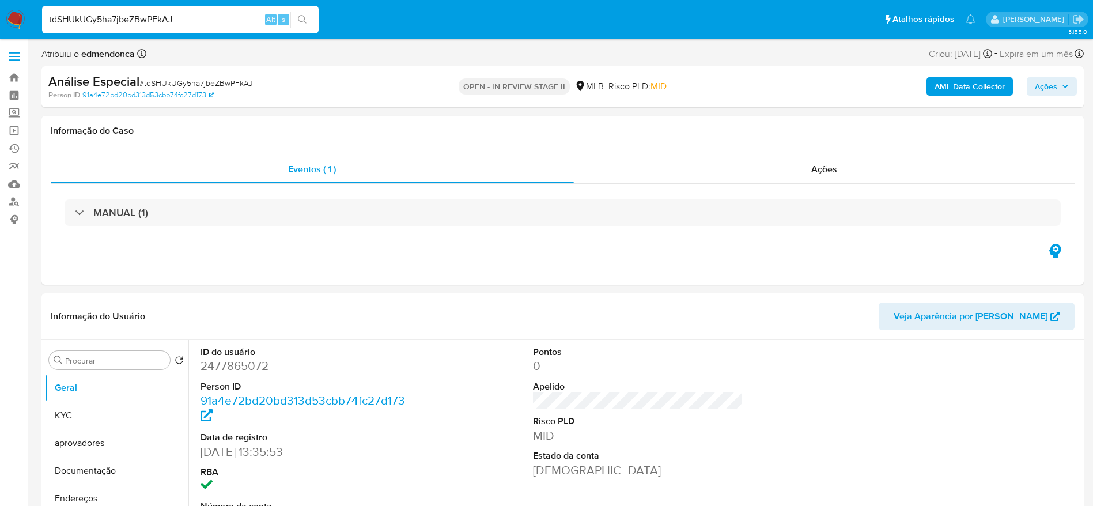
click at [138, 21] on input "tdSHUkUGy5ha7jbeZBwPFkAJ" at bounding box center [180, 19] width 277 height 15
type input "U1Wr9UHERt2iXunzeyu5sijd"
select select "10"
click at [193, 14] on input "U1Wr9UHERt2iXunzeyu5sijd" at bounding box center [180, 19] width 277 height 15
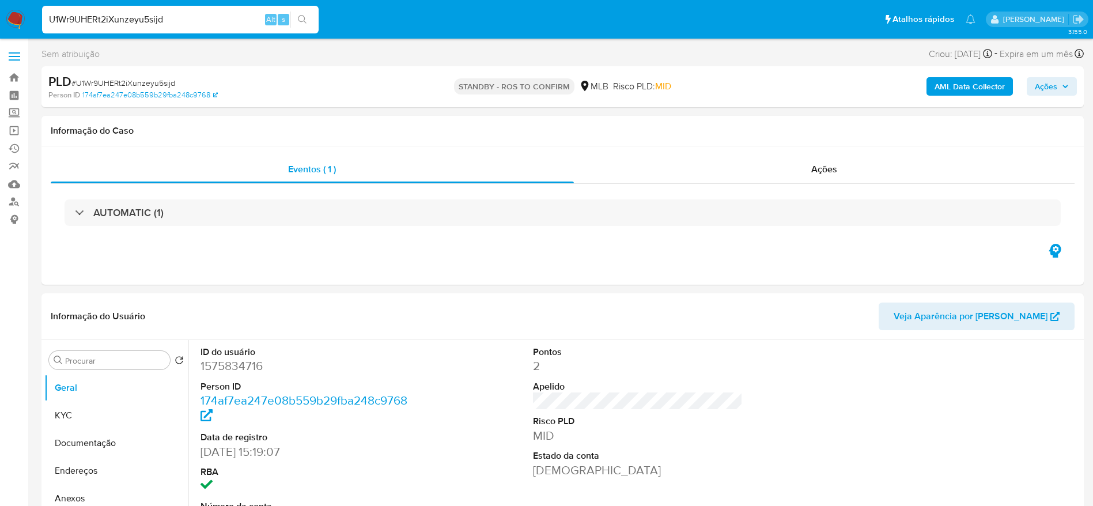
click at [193, 14] on input "U1Wr9UHERt2iXunzeyu5sijd" at bounding box center [180, 19] width 277 height 15
paste input "tdSHUkUGy5ha7jbeZBwPFkAJ"
type input "tdSHUkUGy5ha7jbeZBwPFkAJ"
select select "10"
click at [228, 18] on input "tdSHUkUGy5ha7jbeZBwPFkAJ" at bounding box center [180, 19] width 277 height 15
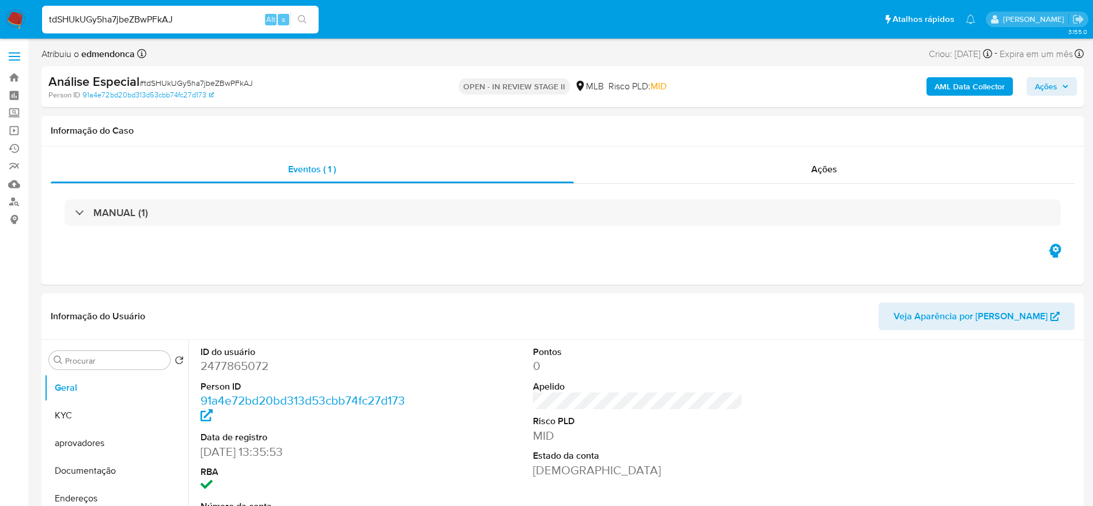
click at [228, 18] on input "tdSHUkUGy5ha7jbeZBwPFkAJ" at bounding box center [180, 19] width 277 height 15
paste input "U1Wr9UHERt2iXunzeyu5sijd"
type input "U1Wr9UHERt2iXunzeyu5sijd"
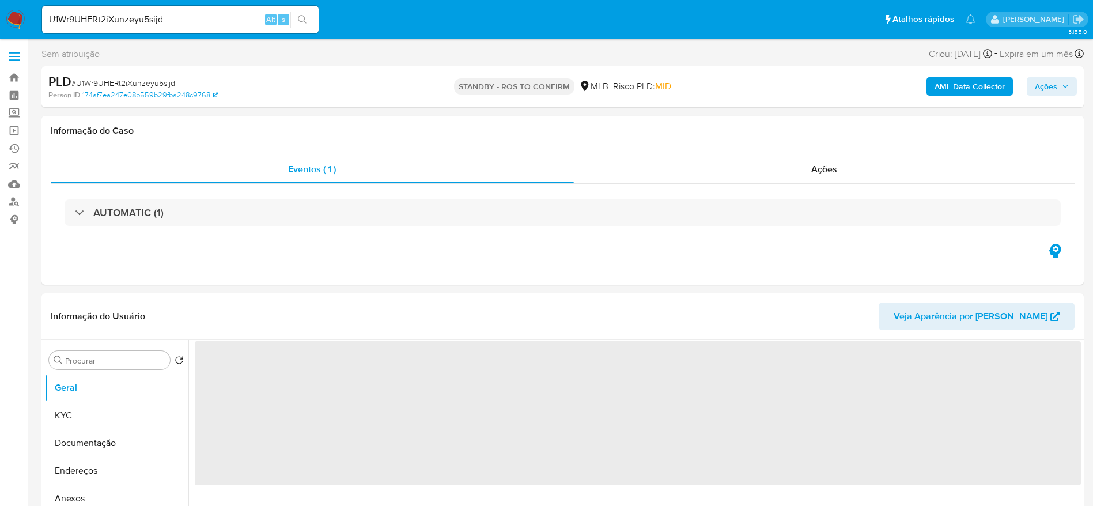
select select "10"
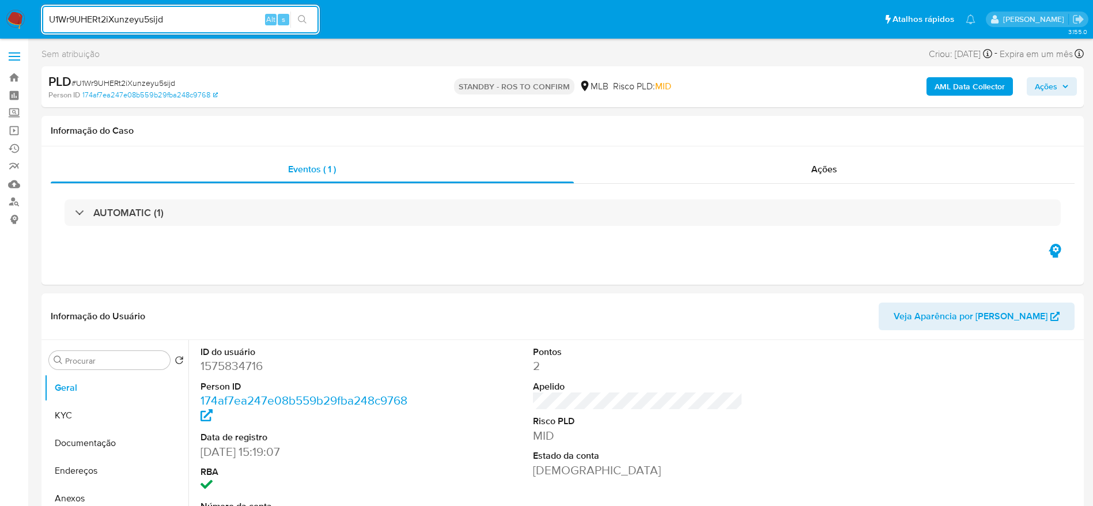
click at [205, 13] on input "U1Wr9UHERt2iXunzeyu5sijd" at bounding box center [180, 19] width 277 height 15
click at [309, 25] on button "search-icon" at bounding box center [302, 20] width 24 height 16
click at [134, 13] on input at bounding box center [180, 19] width 277 height 15
paste input "8KCSK8oetP5vYVBb4zS8jjWq"
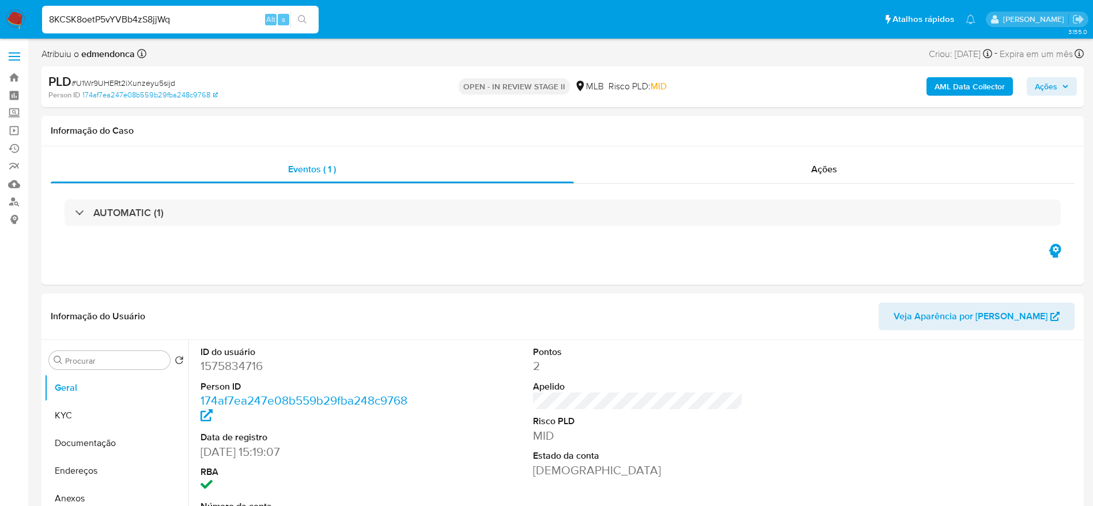
type input "8KCSK8oetP5vYVBb4zS8jjWq"
select select "10"
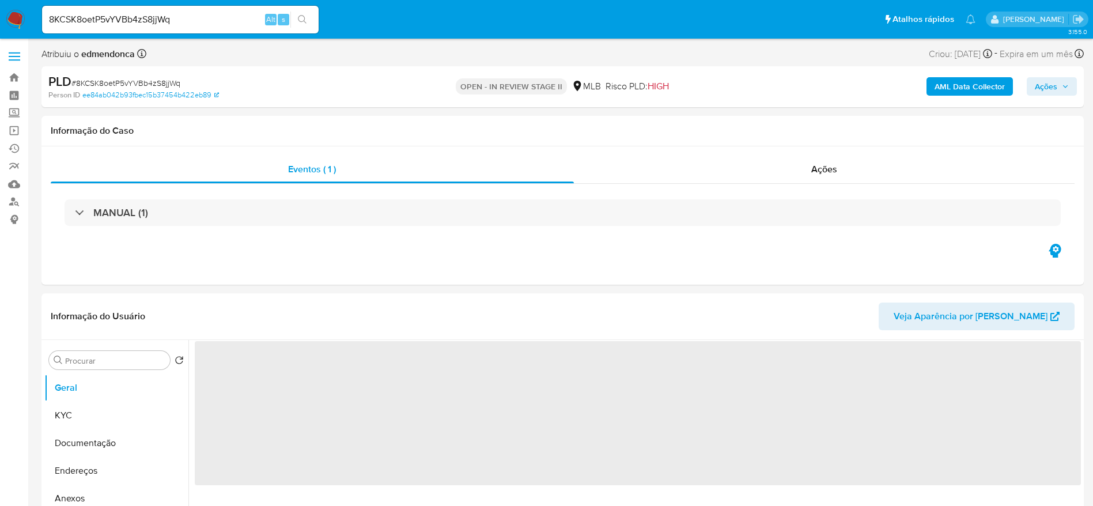
select select "10"
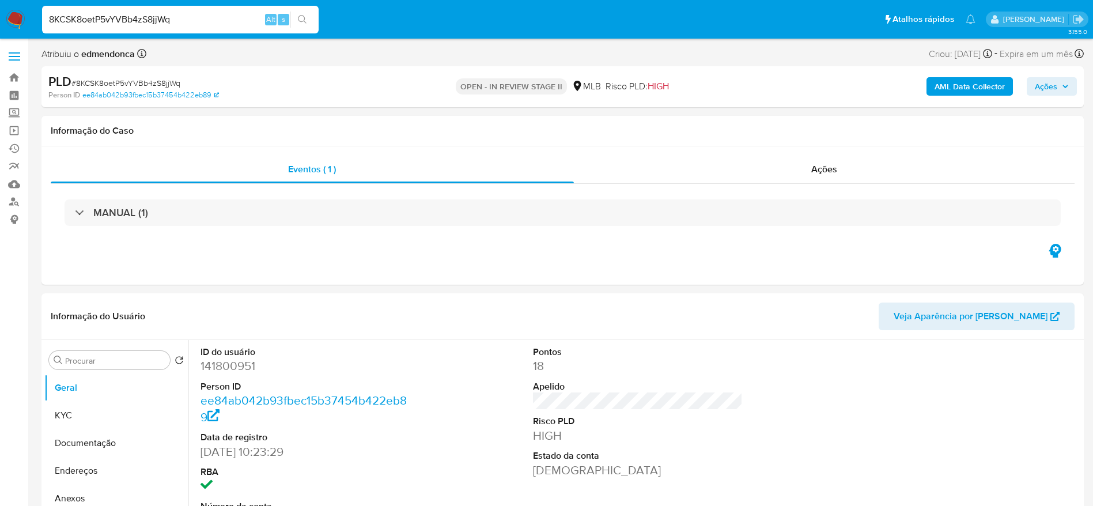
click at [198, 17] on input "8KCSK8oetP5vYVBb4zS8jjWq" at bounding box center [180, 19] width 277 height 15
paste input "6qBydSox0X5ROJY2XEFlvjyE"
type input "6qBydSox0X5ROJY2XEFlvjyE"
select select "10"
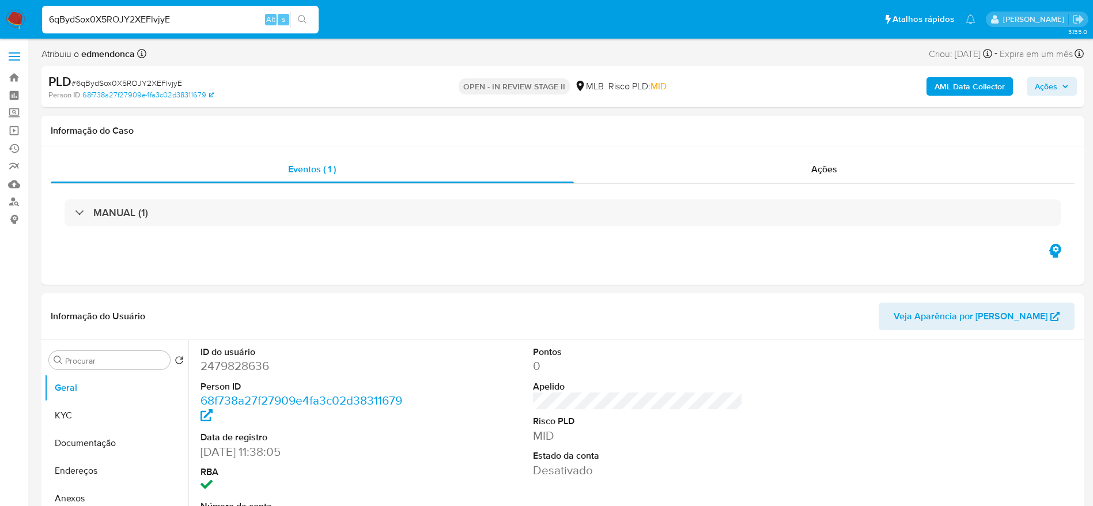
click at [1050, 94] on span "Ações" at bounding box center [1046, 86] width 22 height 18
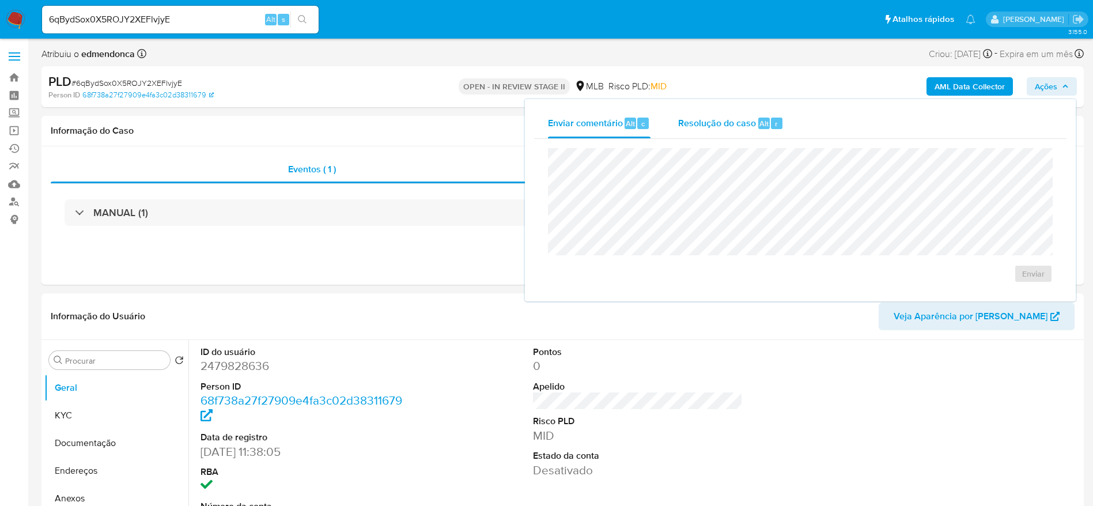
click at [772, 123] on div "r" at bounding box center [777, 124] width 12 height 12
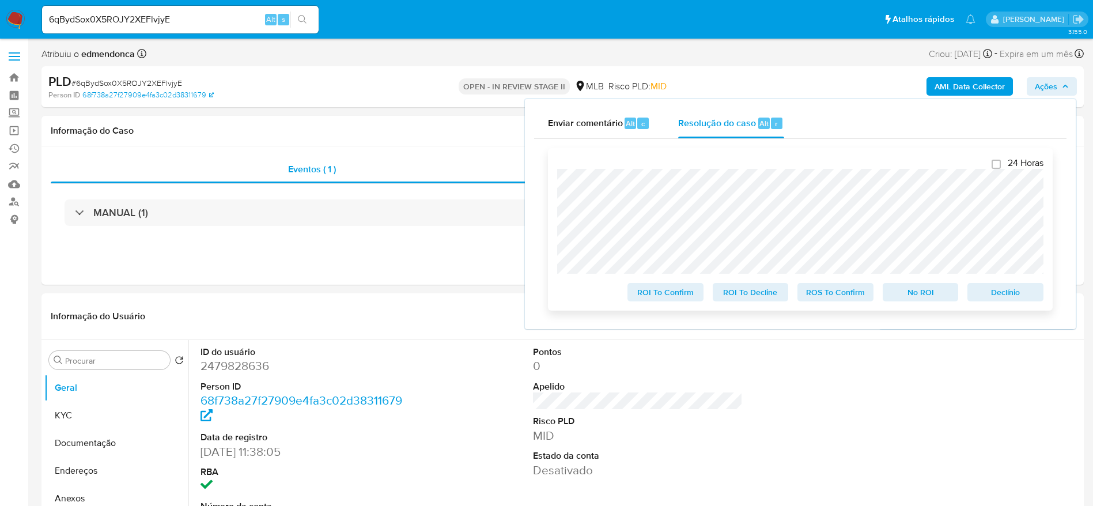
click at [835, 294] on span "ROS To Confirm" at bounding box center [836, 292] width 60 height 16
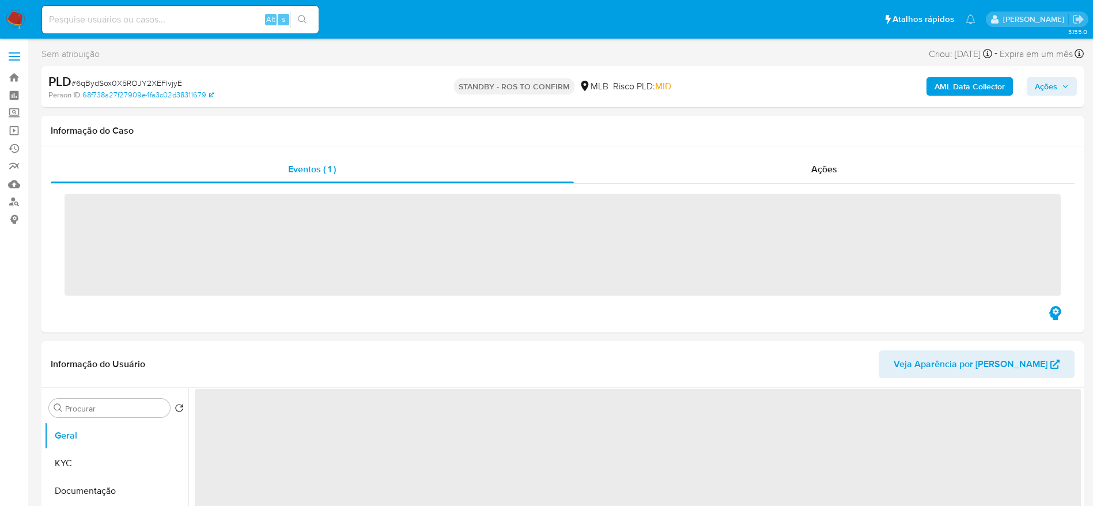
click at [144, 23] on input at bounding box center [180, 19] width 277 height 15
paste input "5hgadOMxKkIdBDpn1hYflyXo"
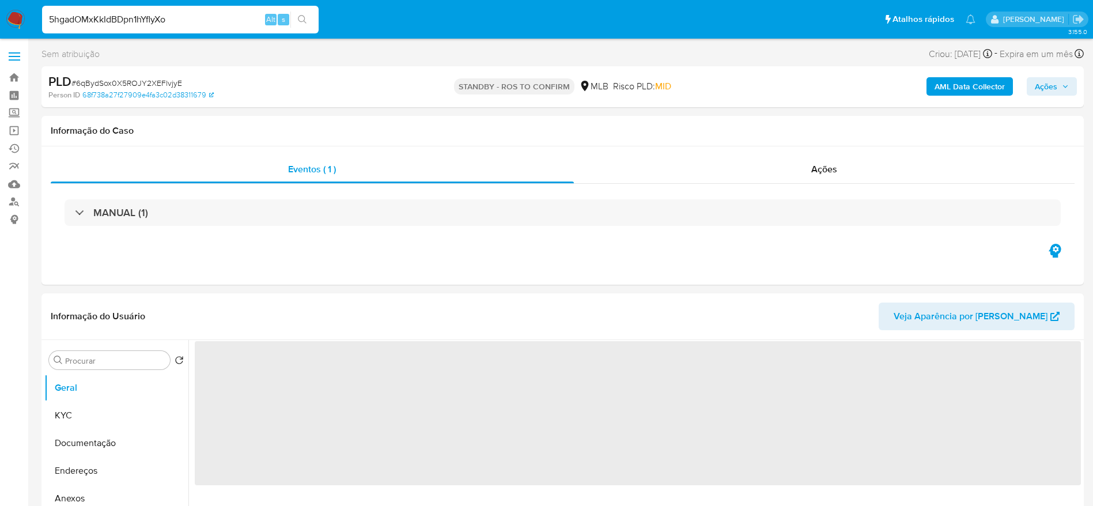
type input "5hgadOMxKkIdBDpn1hYflyXo"
select select "10"
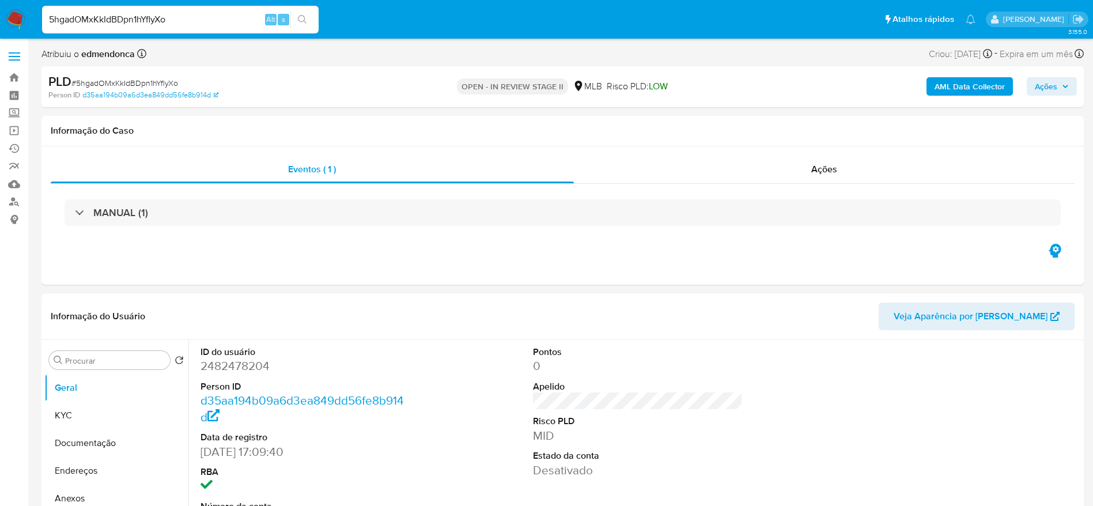
click at [224, 11] on div "5hgadOMxKkIdBDpn1hYflyXo Alt s" at bounding box center [180, 20] width 277 height 28
click at [1071, 95] on button "Ações" at bounding box center [1052, 86] width 50 height 18
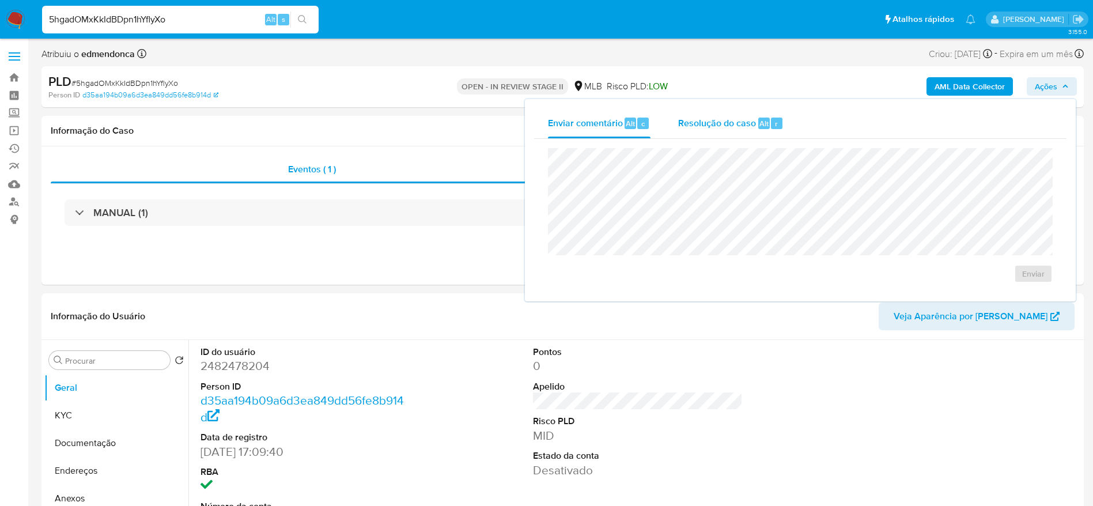
click at [754, 119] on span "Resolução do caso" at bounding box center [717, 122] width 78 height 13
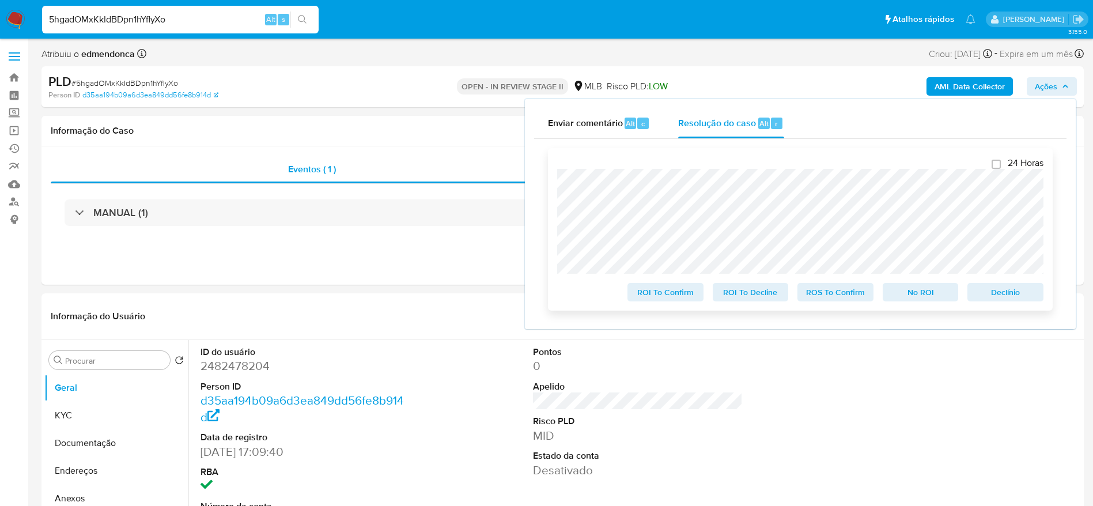
click at [830, 294] on span "ROS To Confirm" at bounding box center [836, 292] width 60 height 16
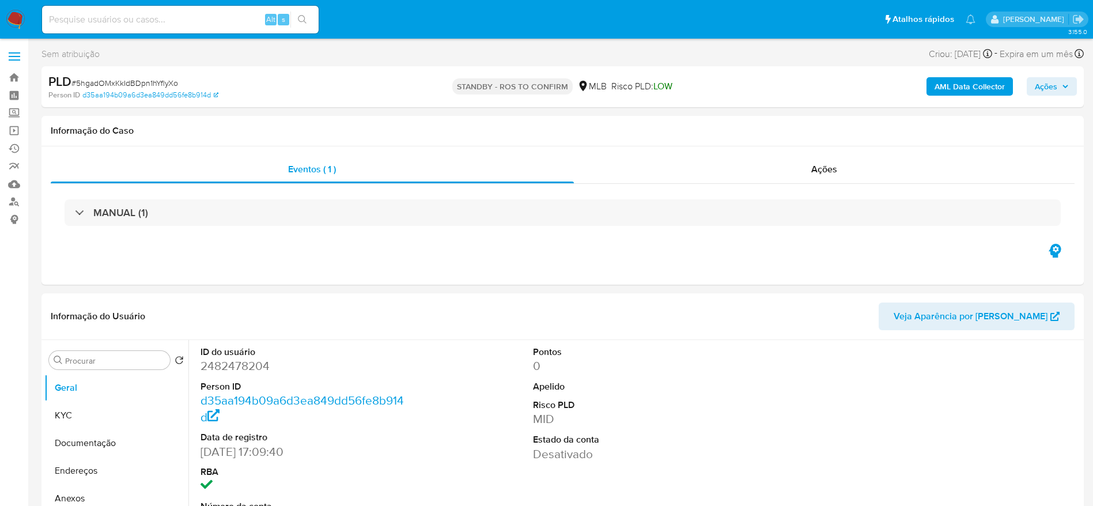
select select "10"
click at [233, 19] on input at bounding box center [180, 19] width 277 height 15
paste input "crU2cjdGfUAxmTG9kdHCywDA"
type input "crU2cjdGfUAxmTG9kdHCywDA"
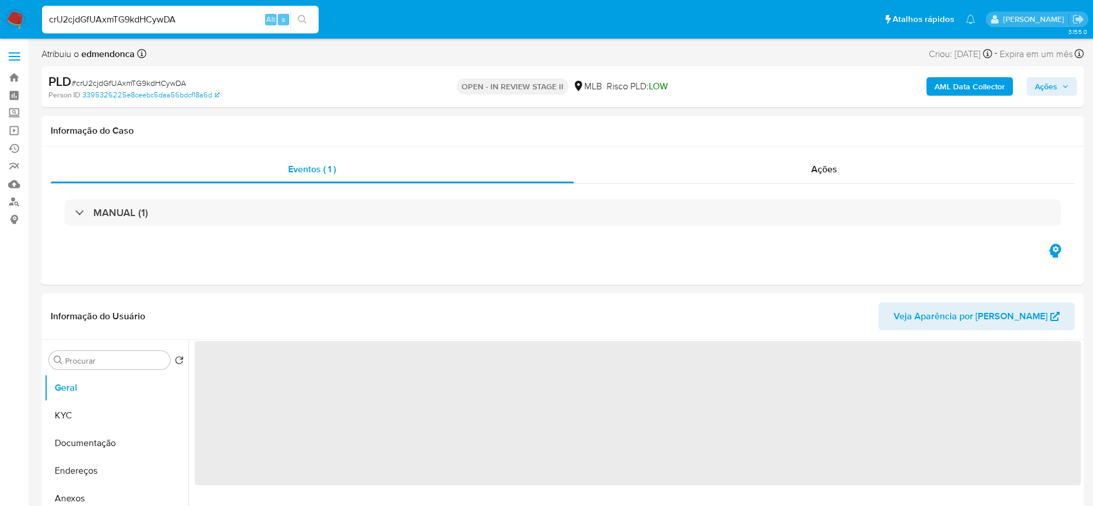
select select "10"
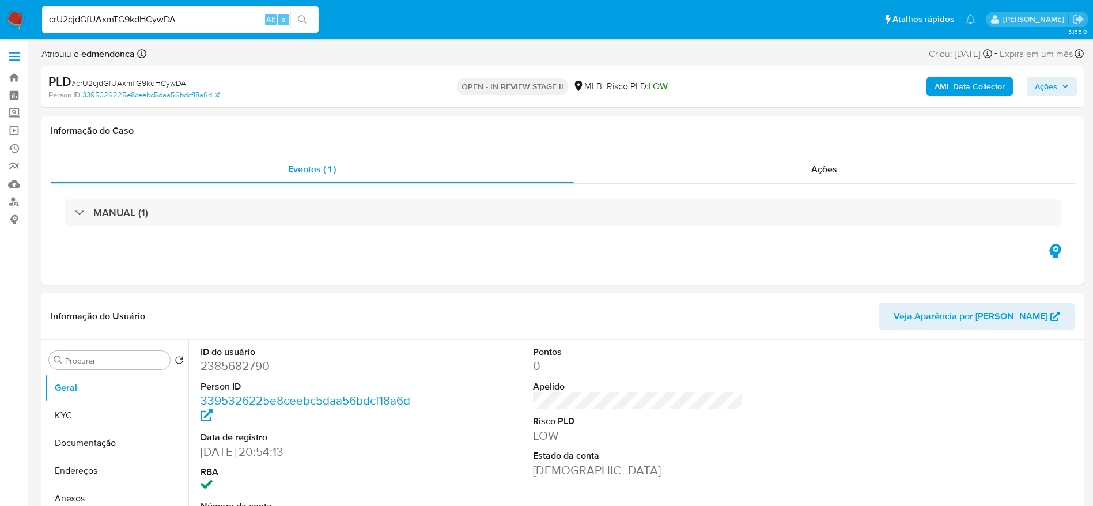
click at [1060, 85] on span "Ações" at bounding box center [1052, 86] width 34 height 16
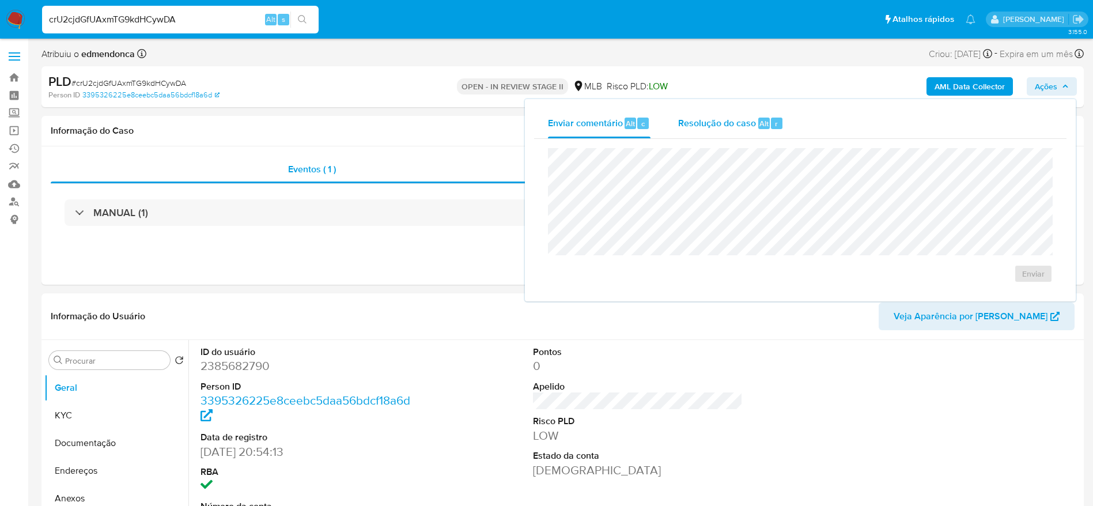
click at [736, 127] on span "Resolução do caso" at bounding box center [717, 122] width 78 height 13
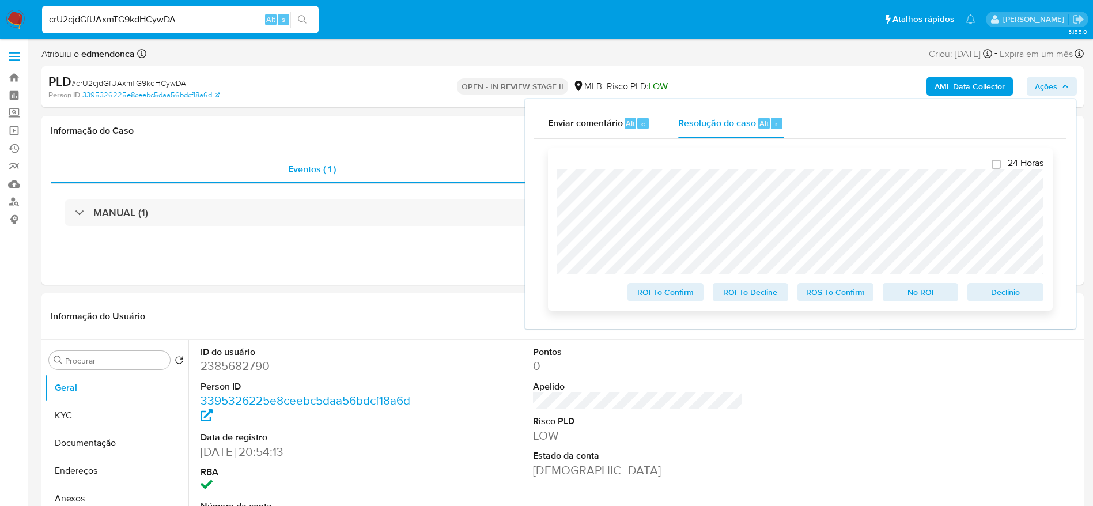
click at [847, 292] on span "ROS To Confirm" at bounding box center [836, 292] width 60 height 16
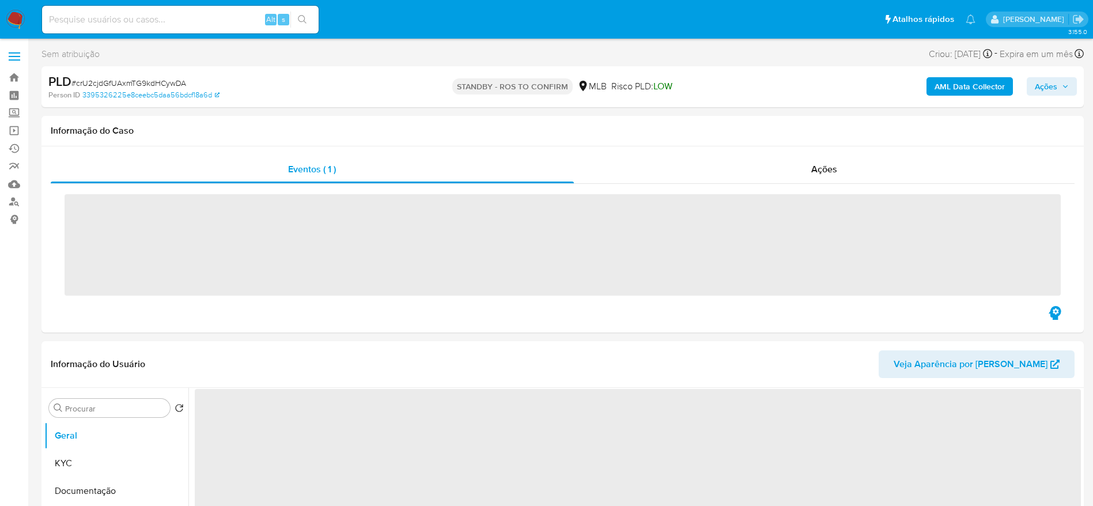
click at [152, 26] on input at bounding box center [180, 19] width 277 height 15
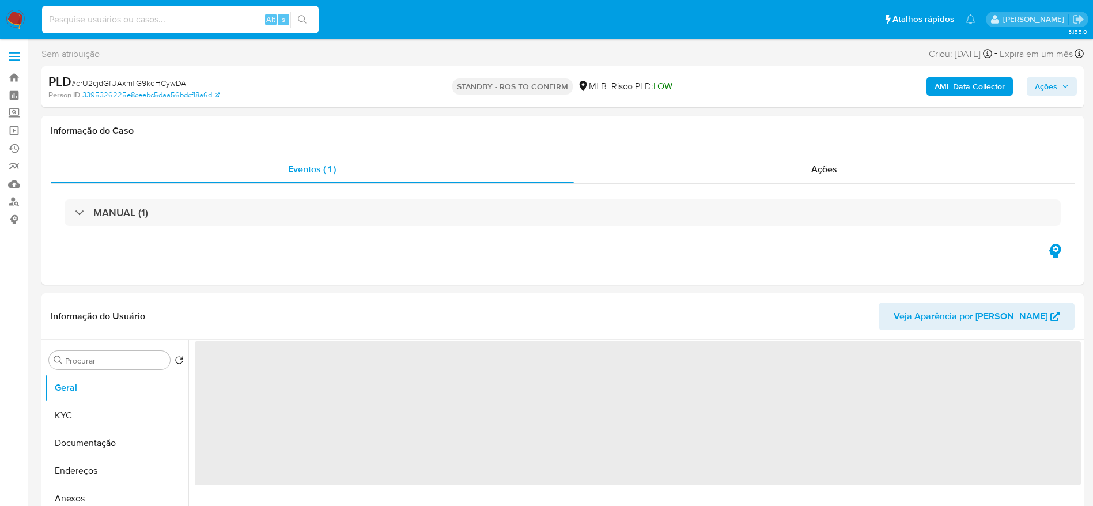
paste input "VftyotJneUoC2WOvOc90lxBH"
type input "VftyotJneUoC2WOvOc90lxBH"
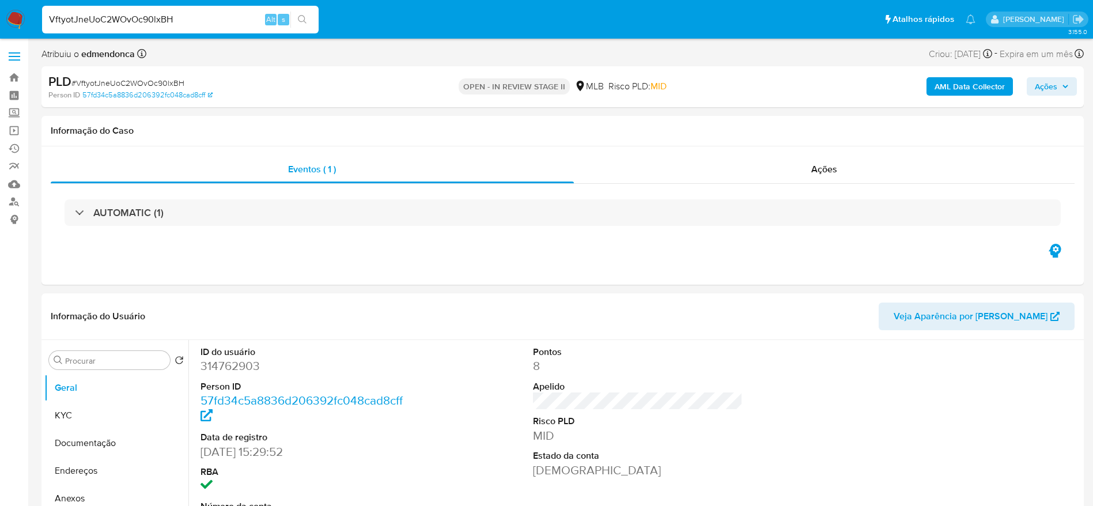
select select "10"
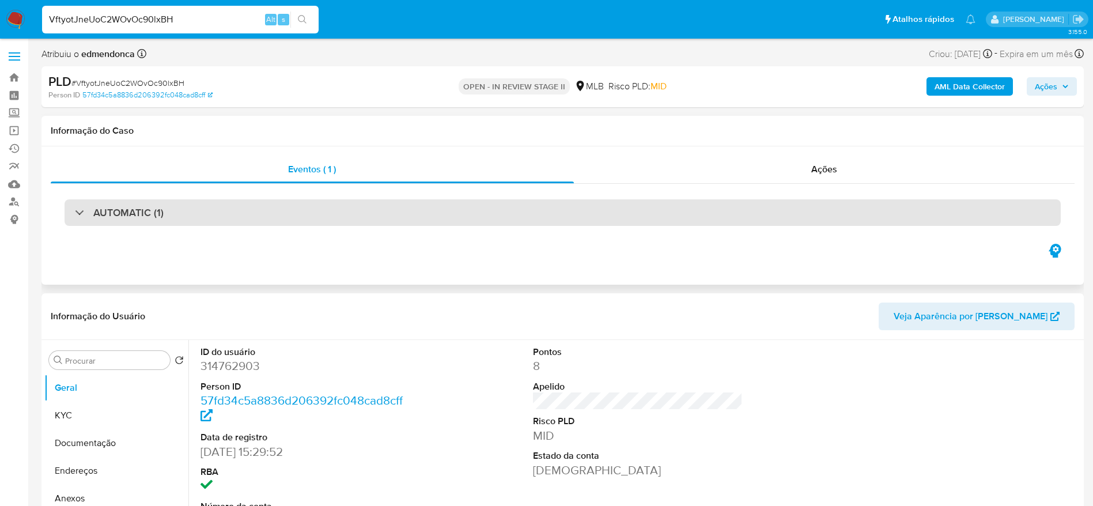
click at [223, 224] on div "AUTOMATIC (1)" at bounding box center [563, 212] width 996 height 27
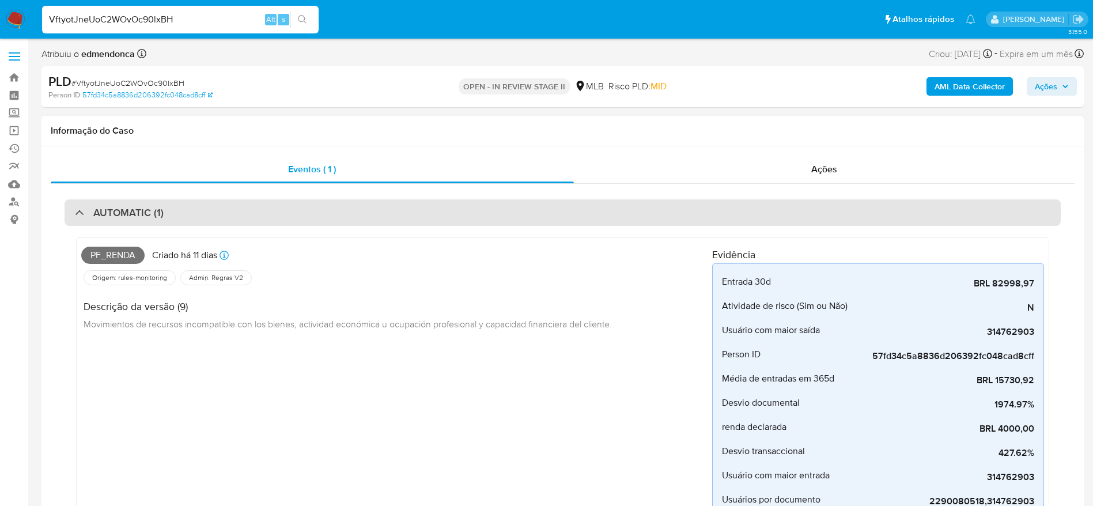
click at [259, 209] on div "AUTOMATIC (1)" at bounding box center [563, 212] width 996 height 27
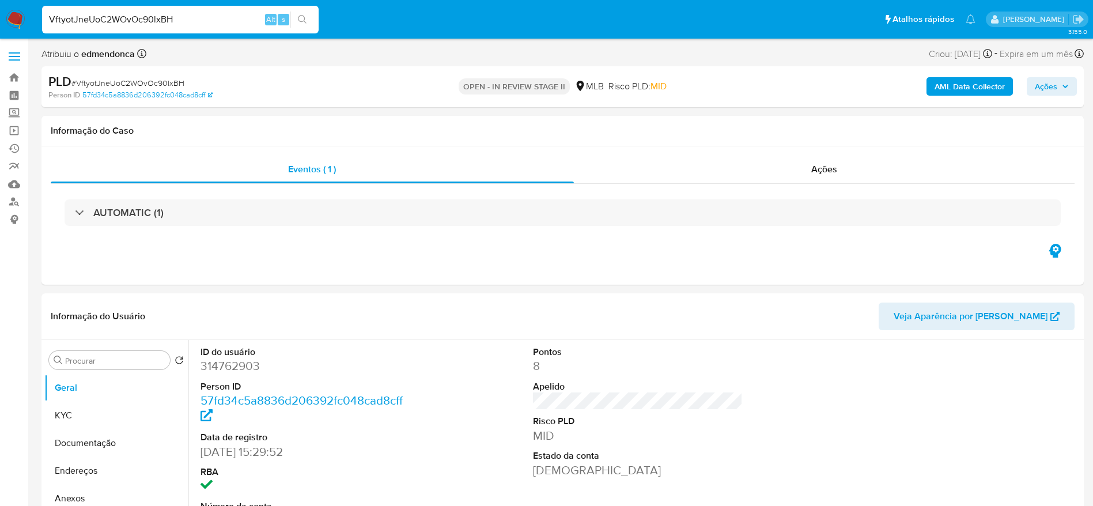
click at [1041, 84] on span "Ações" at bounding box center [1046, 86] width 22 height 18
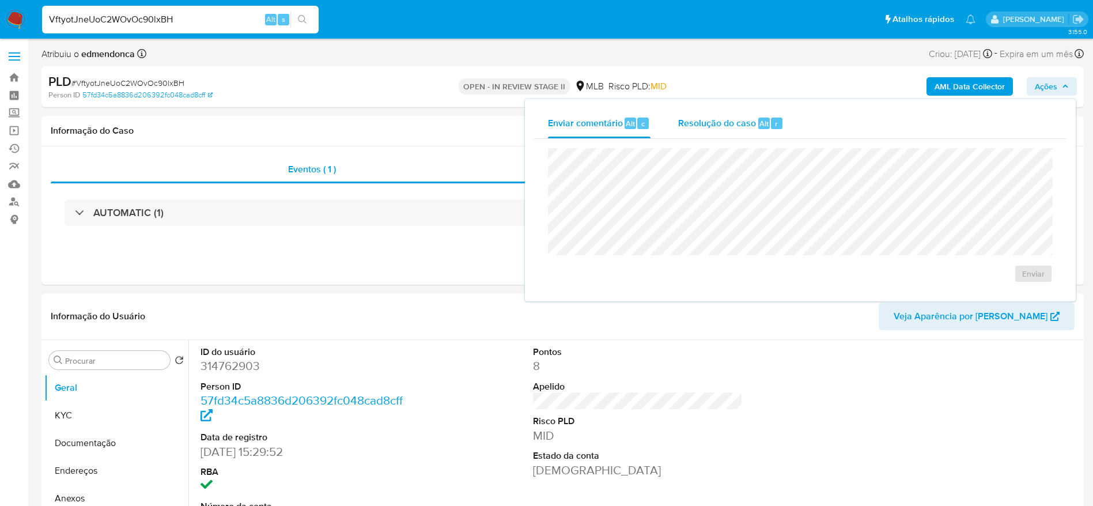
click at [726, 137] on div "Resolução do caso Alt r" at bounding box center [730, 123] width 105 height 30
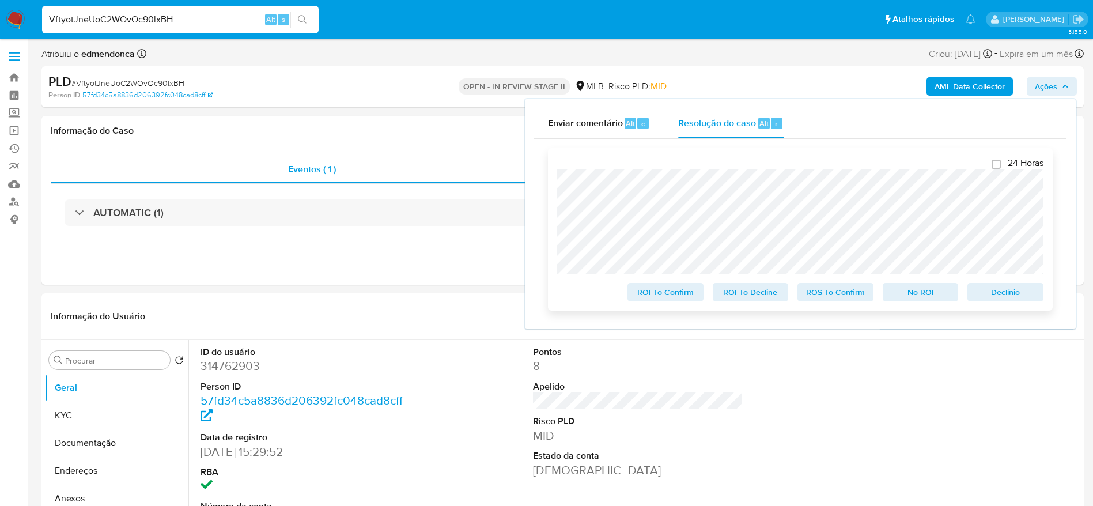
click at [844, 299] on span "ROS To Confirm" at bounding box center [836, 292] width 60 height 16
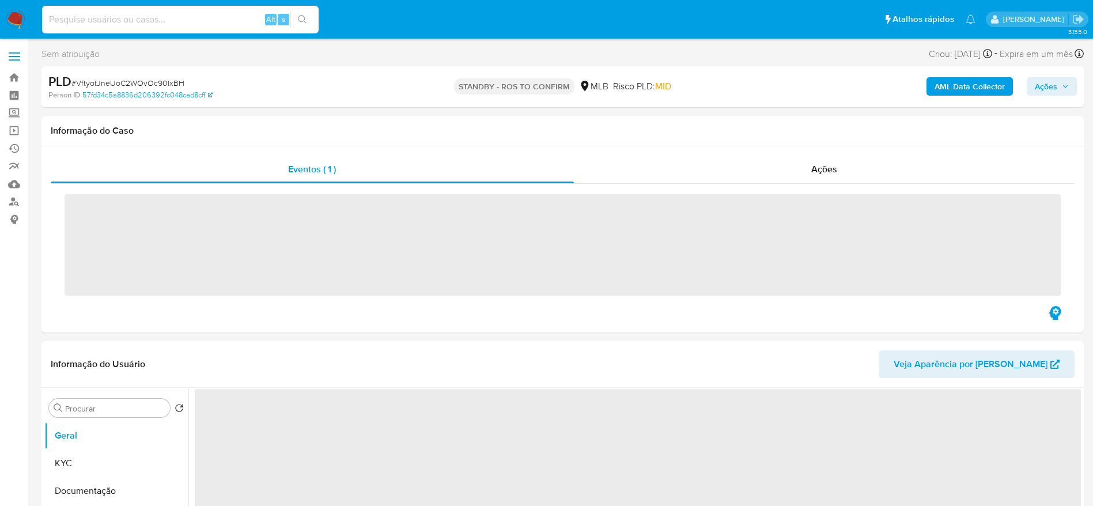
click at [167, 24] on input at bounding box center [180, 19] width 277 height 15
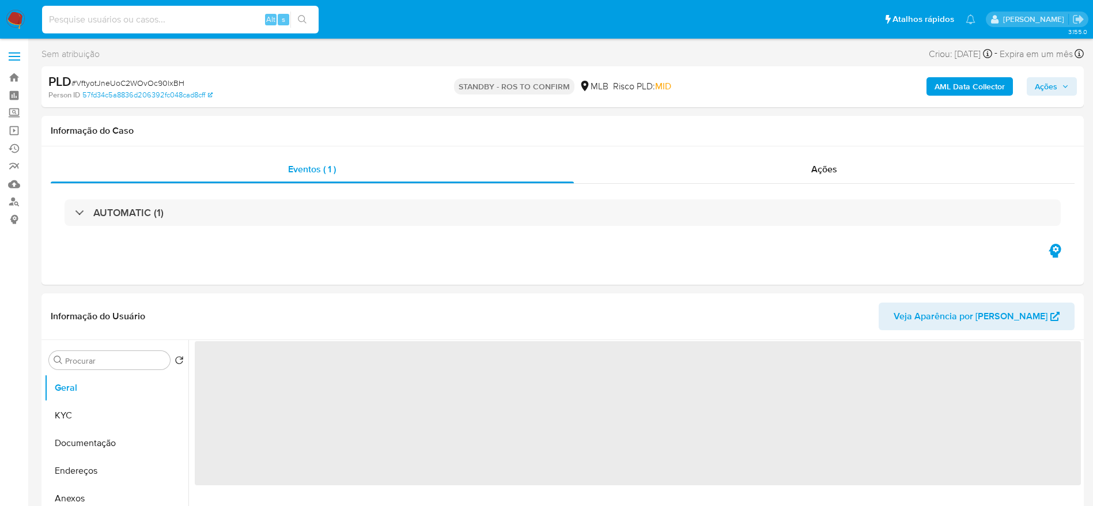
paste input "56r4WKL8Xr40aFyWNG8EdlTe"
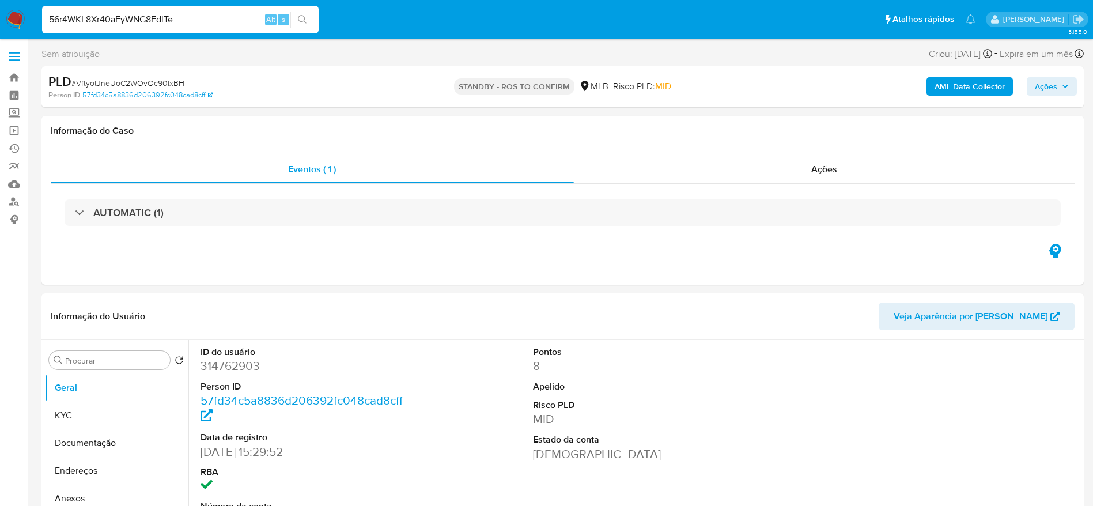
type input "56r4WKL8Xr40aFyWNG8EdlTe"
click at [1037, 94] on span "Ações" at bounding box center [1046, 86] width 22 height 18
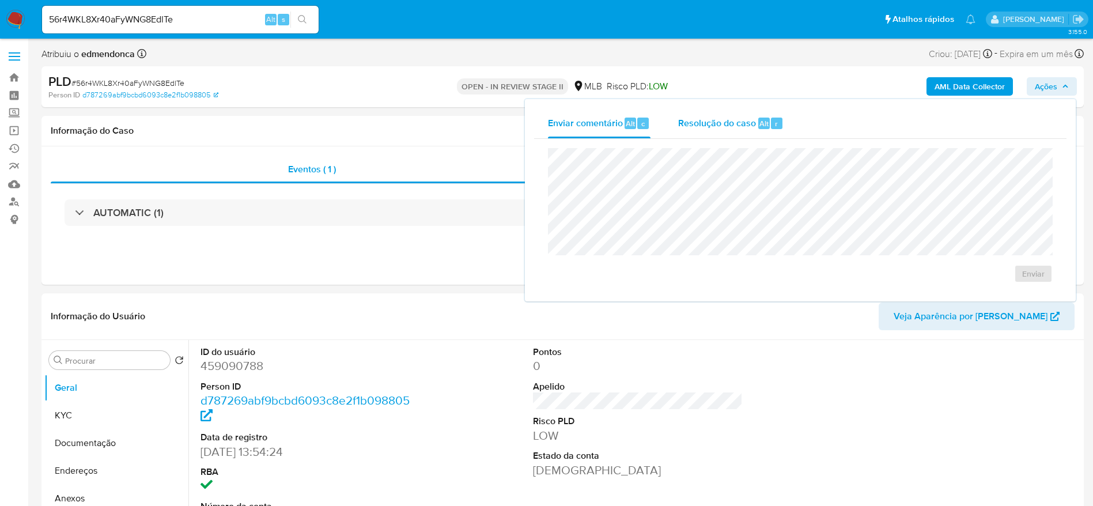
click at [746, 131] on div "Resolução do caso Alt r" at bounding box center [730, 123] width 105 height 30
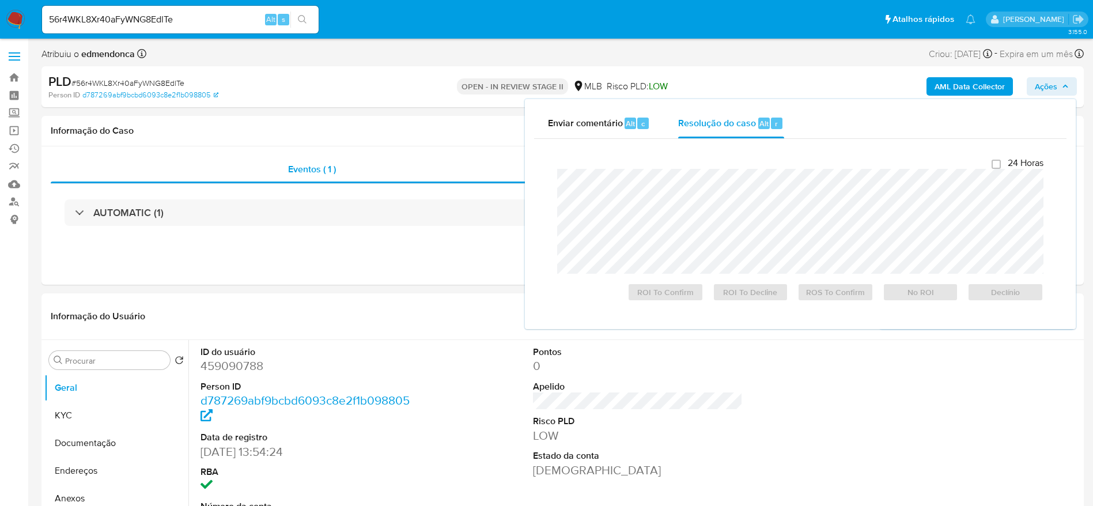
select select "10"
click at [838, 289] on span "ROS To Confirm" at bounding box center [836, 292] width 60 height 16
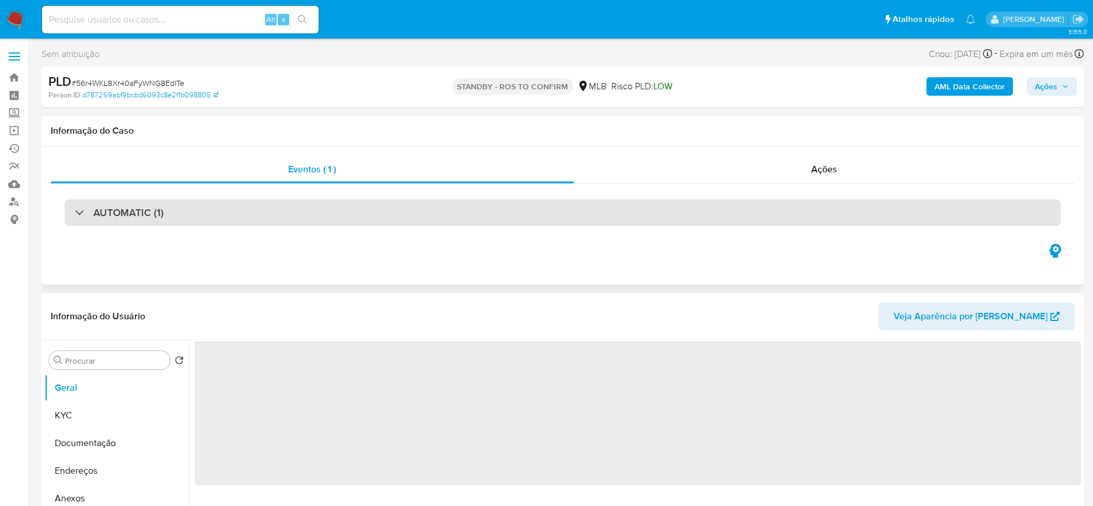
click at [179, 205] on div "AUTOMATIC (1)" at bounding box center [563, 212] width 996 height 27
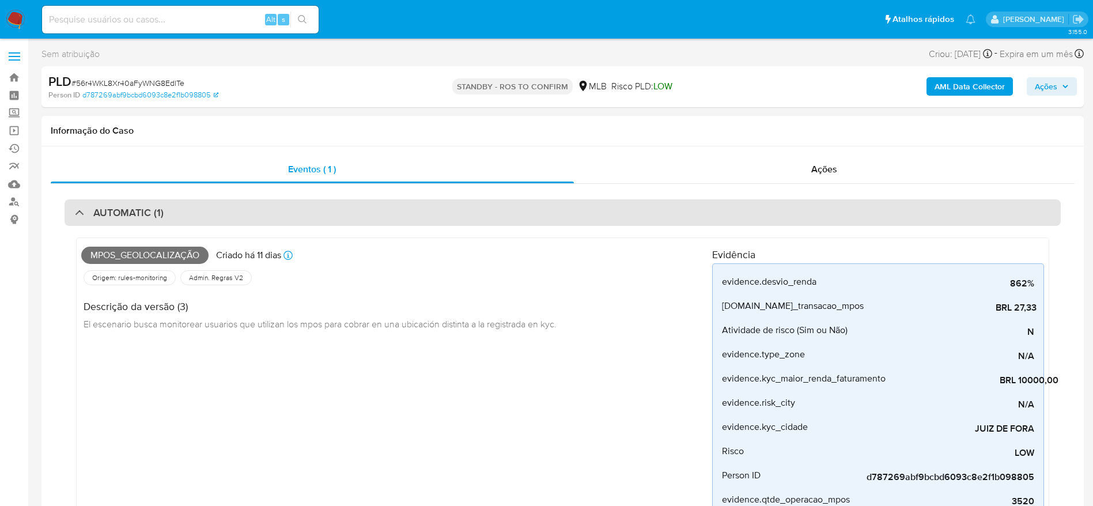
click at [180, 209] on div "AUTOMATIC (1)" at bounding box center [563, 212] width 996 height 27
select select "10"
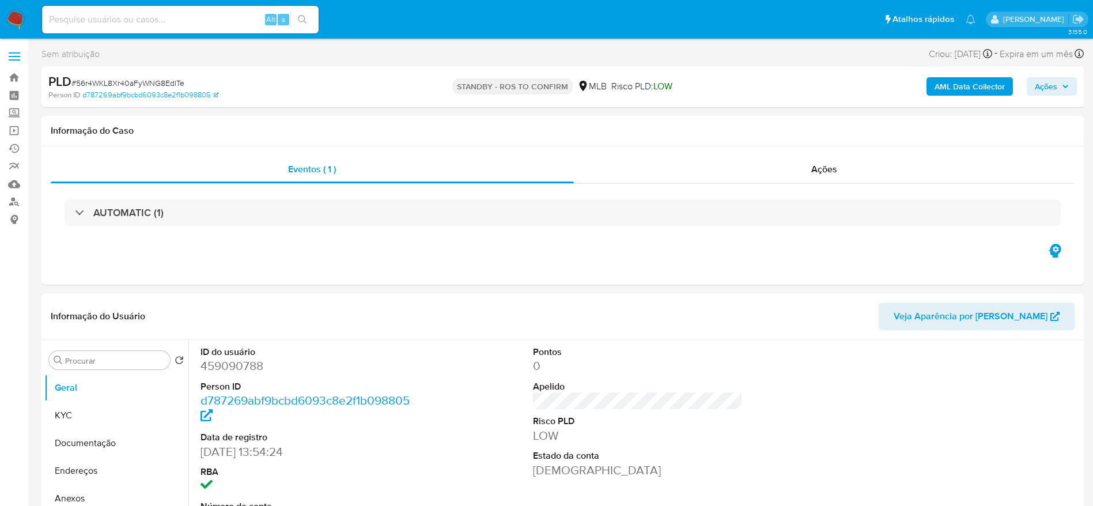
click at [176, 19] on input at bounding box center [180, 19] width 277 height 15
paste input "Xgd7NLkOMS43Az9aGbqDdlUH"
type input "Xgd7NLkOMS43Az9aGbqDdlUH"
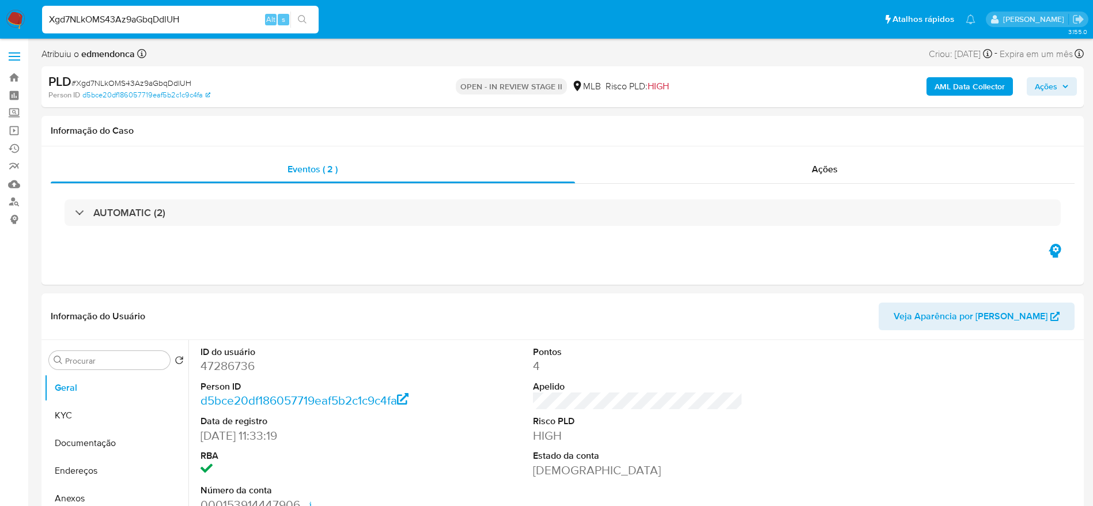
select select "10"
click at [1059, 93] on span "Ações" at bounding box center [1052, 86] width 34 height 16
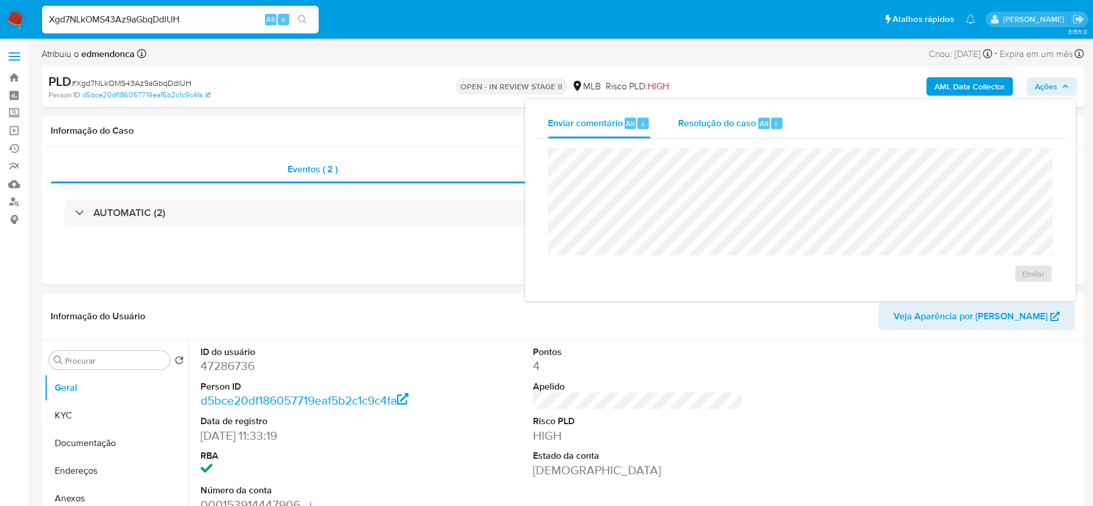
click at [662, 131] on button "Enviar comentário Alt c" at bounding box center [599, 123] width 130 height 30
click at [693, 124] on span "Resolução do caso" at bounding box center [717, 122] width 78 height 13
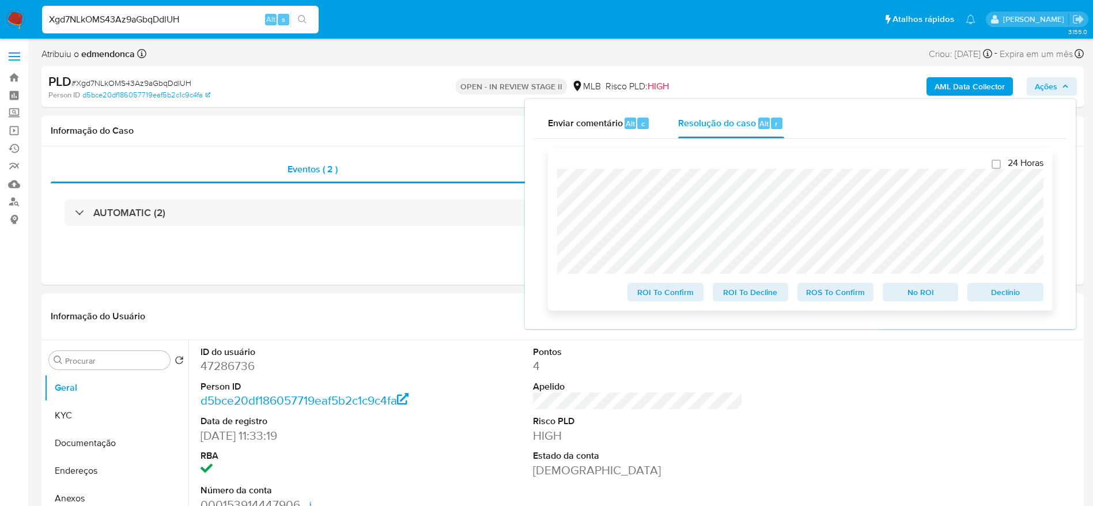
click at [824, 294] on span "ROS To Confirm" at bounding box center [836, 292] width 60 height 16
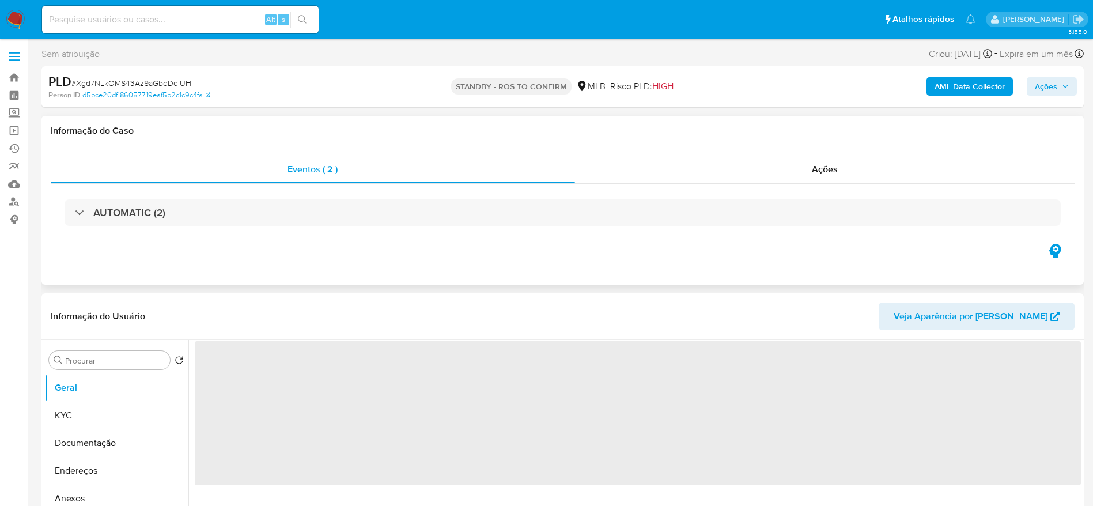
click at [214, 151] on div "Eventos ( 2 ) Ações AUTOMATIC (2)" at bounding box center [562, 215] width 1042 height 138
click at [224, 175] on div "Eventos ( 2 )" at bounding box center [313, 170] width 524 height 28
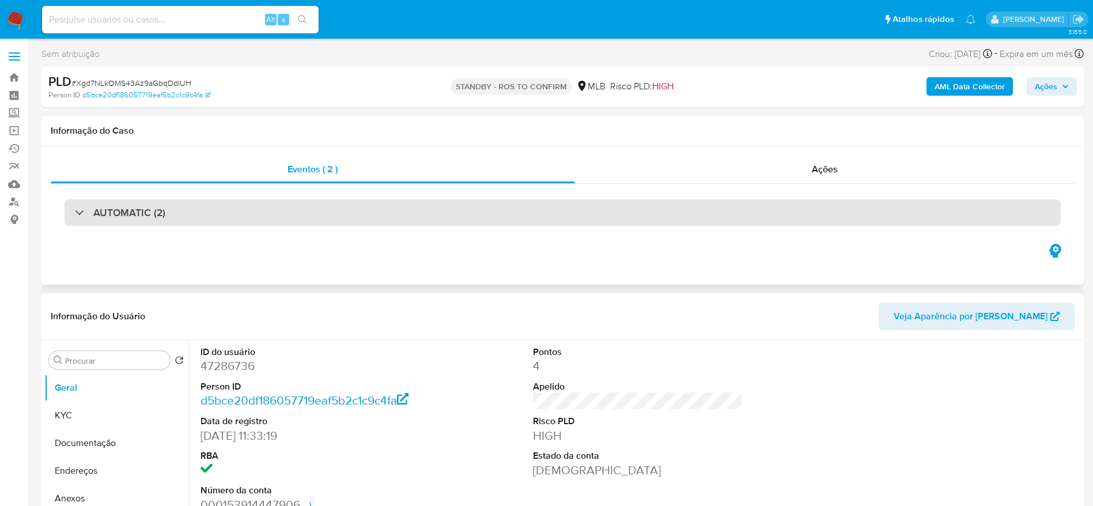
select select "10"
click at [142, 219] on h3 "AUTOMATIC (2)" at bounding box center [129, 212] width 72 height 13
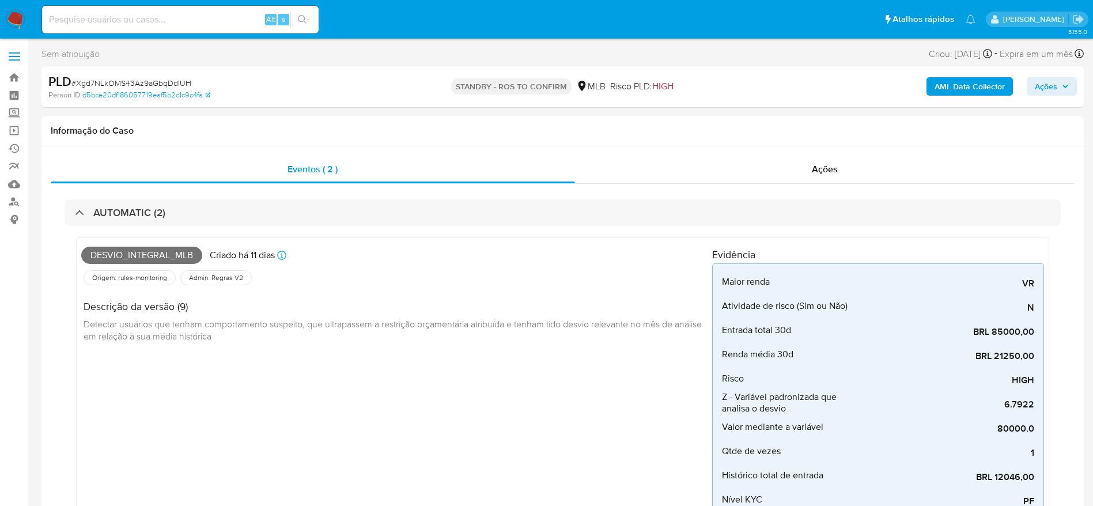
click at [190, 20] on input at bounding box center [180, 19] width 277 height 15
paste input "uNwfYx8S7Dm65DZ5fXu7OXAr"
type input "uNwfYx8S7Dm65DZ5fXu7OXAr"
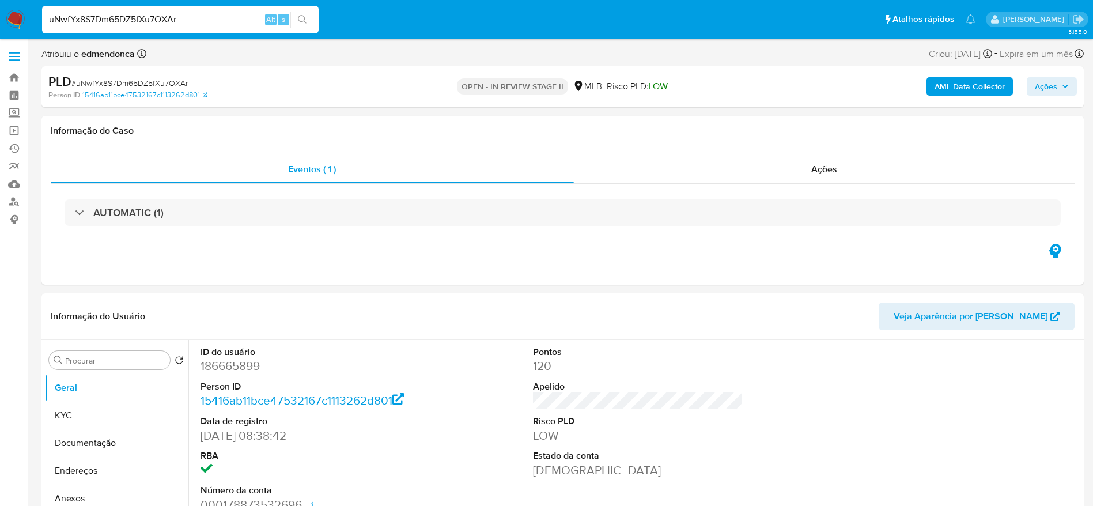
select select "10"
click at [1058, 97] on div "AML Data Collector Ações" at bounding box center [907, 86] width 340 height 27
click at [1053, 77] on span "Ações" at bounding box center [1046, 86] width 22 height 18
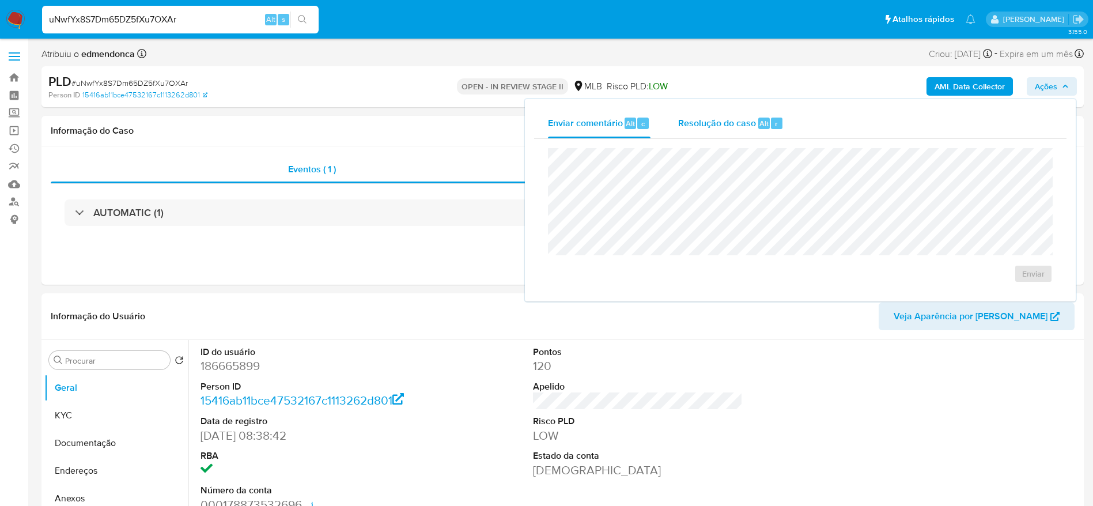
click at [737, 135] on div "Resolução do caso Alt r" at bounding box center [730, 123] width 105 height 30
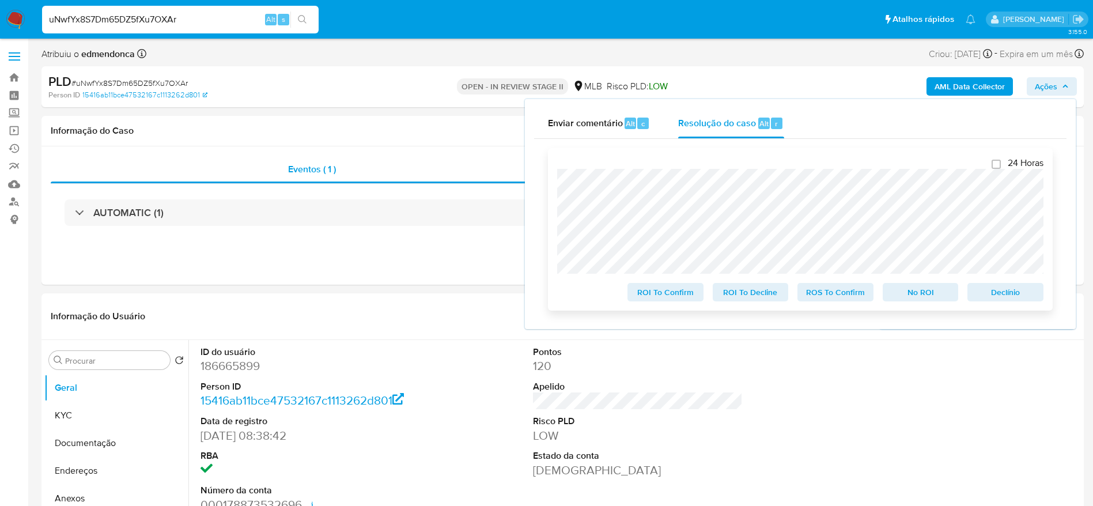
click at [822, 300] on span "ROS To Confirm" at bounding box center [836, 292] width 60 height 16
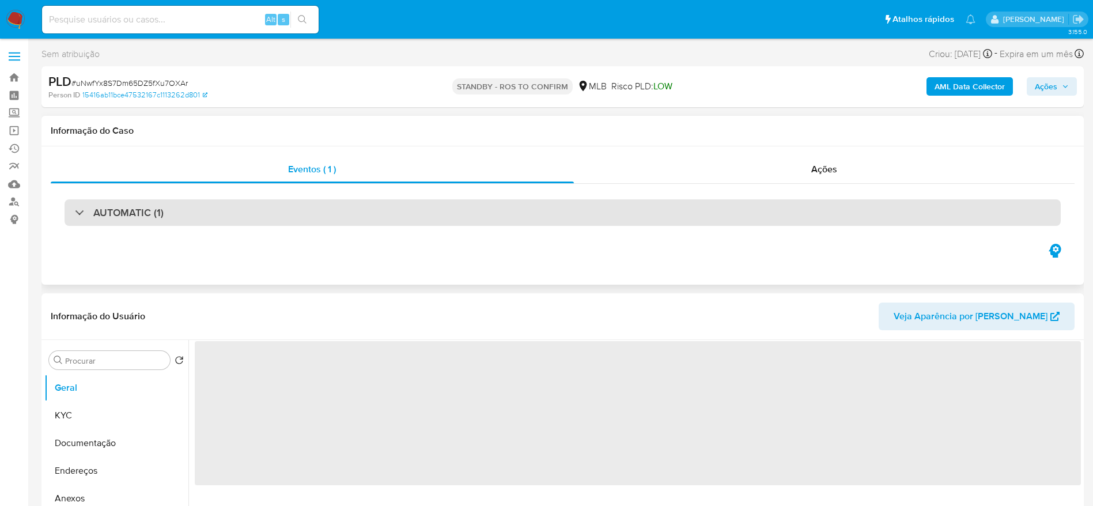
click at [183, 211] on div "AUTOMATIC (1)" at bounding box center [563, 212] width 996 height 27
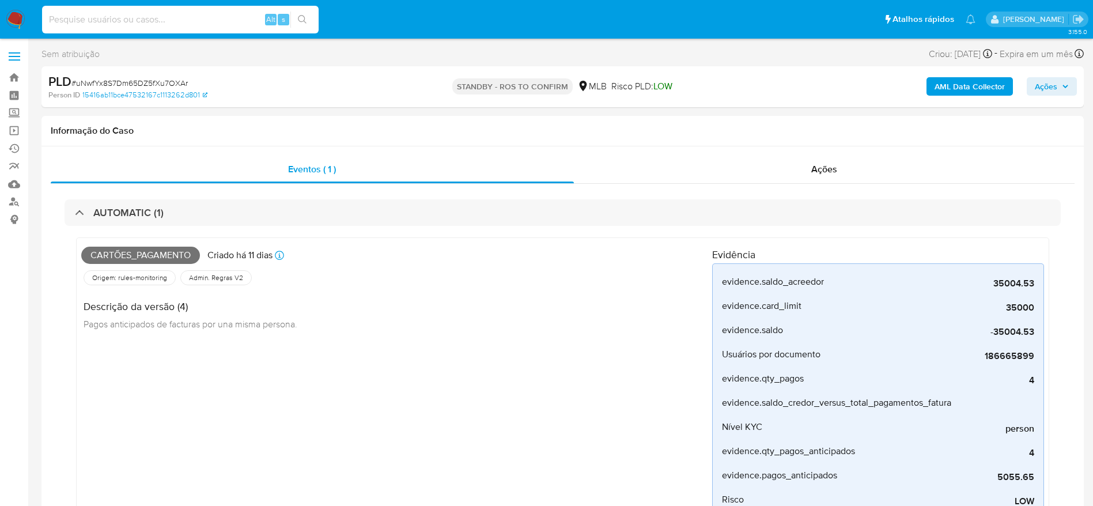
click at [244, 16] on input at bounding box center [180, 19] width 277 height 15
paste input "LC4utMmVRI1gP53vMNJb6tTJ"
type input "LC4utMmVRI1gP53vMNJb6tTJ"
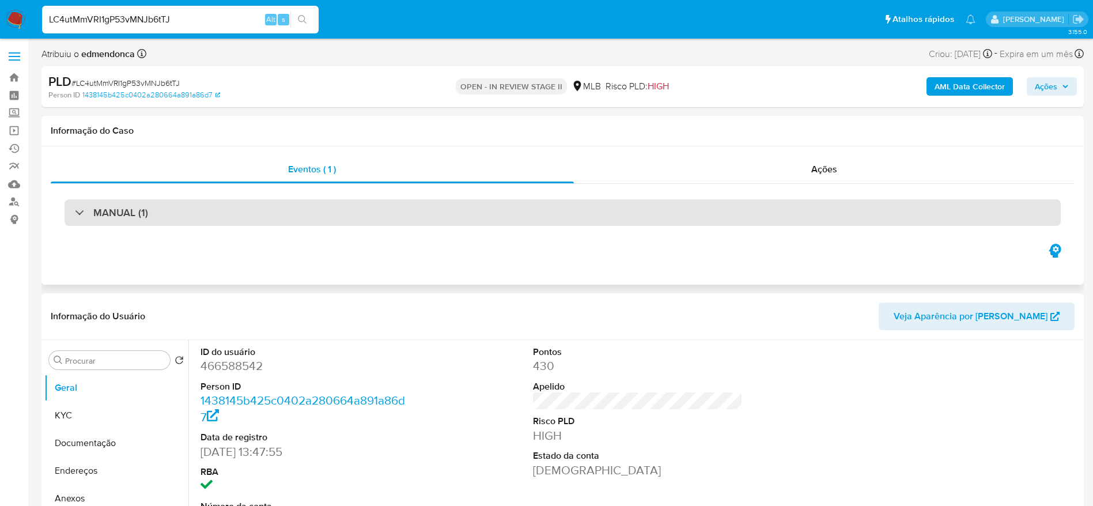
click at [315, 206] on div "MANUAL (1)" at bounding box center [563, 212] width 996 height 27
select select "10"
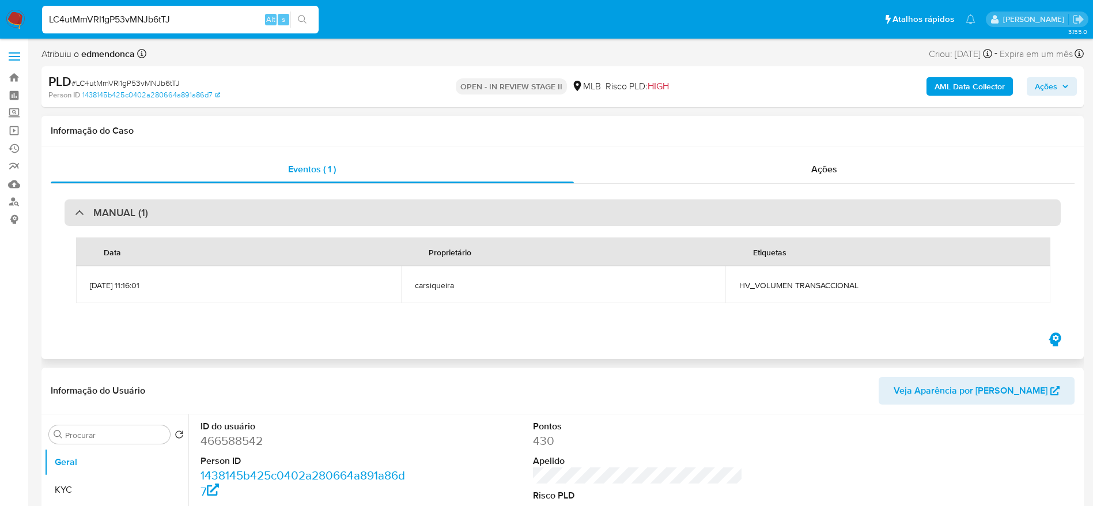
click at [315, 206] on div "MANUAL (1)" at bounding box center [563, 212] width 996 height 27
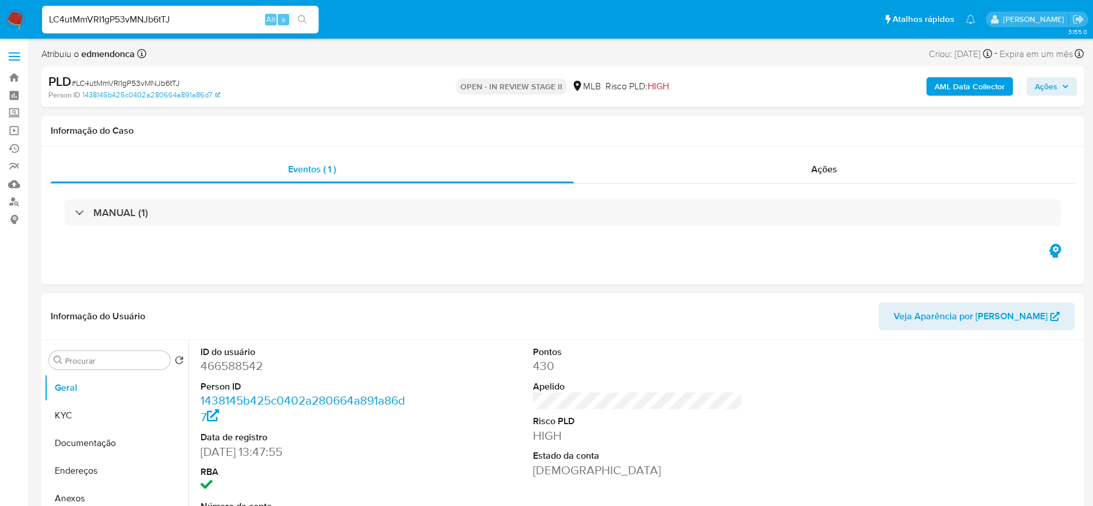
click at [1067, 89] on icon "button" at bounding box center [1065, 86] width 7 height 7
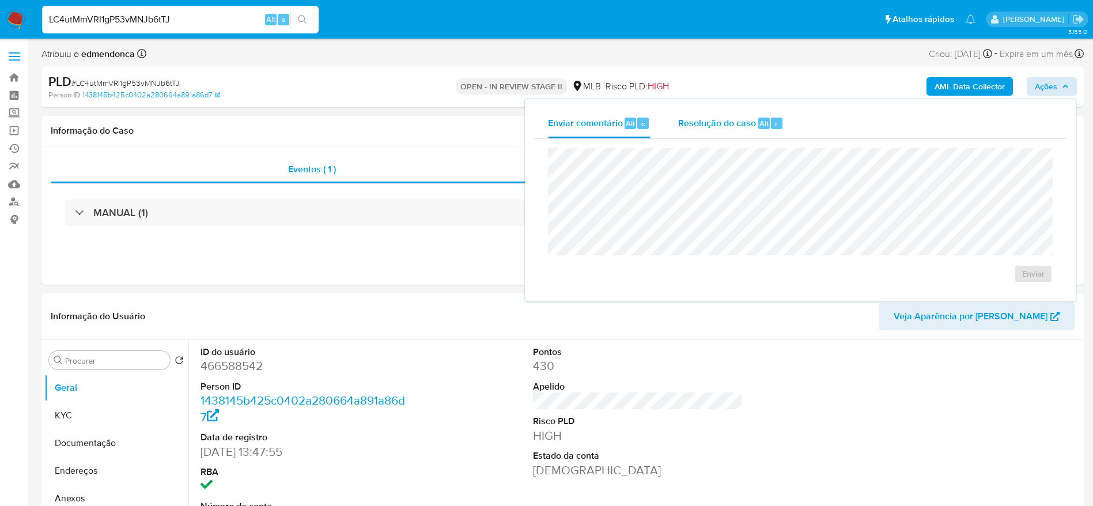
click at [712, 130] on div "Resolução do caso Alt r" at bounding box center [730, 123] width 105 height 30
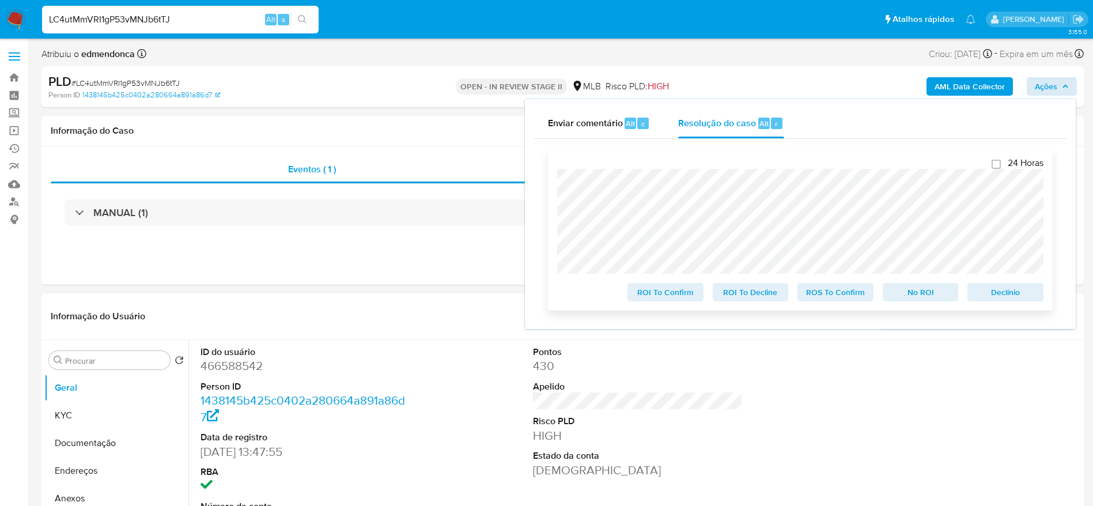
click at [847, 300] on span "ROS To Confirm" at bounding box center [836, 292] width 60 height 16
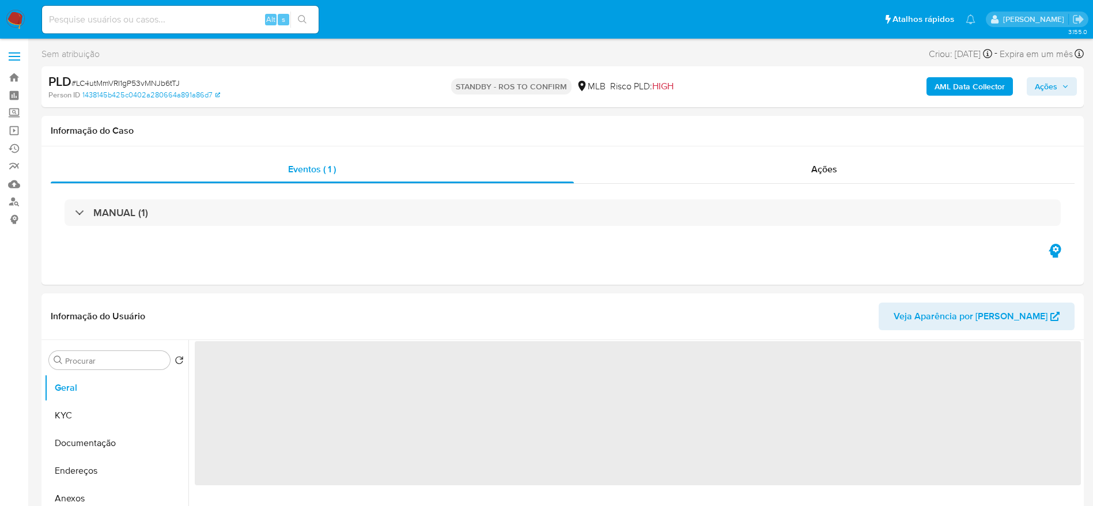
click at [159, 24] on input at bounding box center [180, 19] width 277 height 15
paste input "0sbKPOgJcF5G34AF4jG4PHzN"
type input "0sbKPOgJcF5G34AF4jG4PHzN"
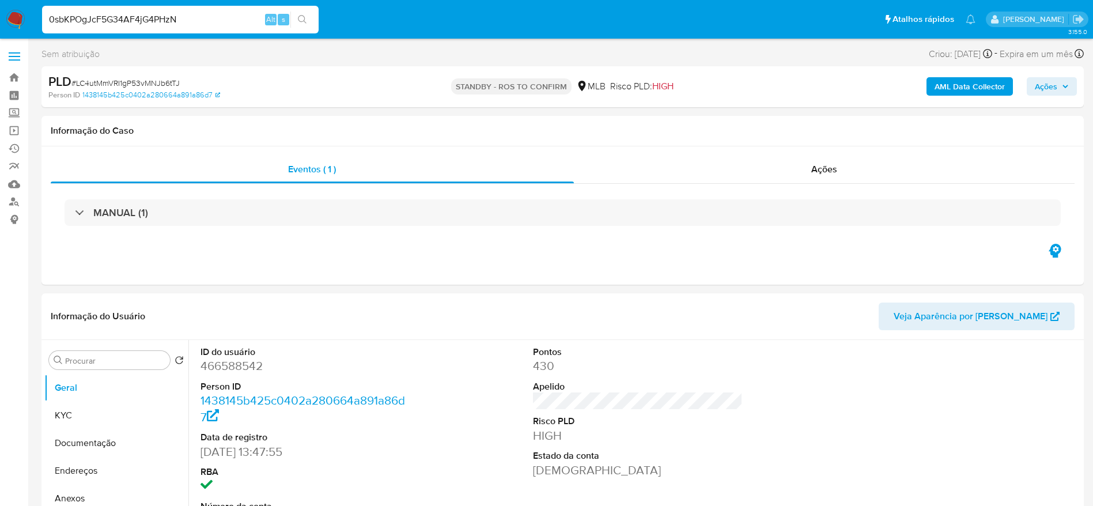
select select "10"
type input "0sbKPOgJcF5G34AF4jG4PHzN"
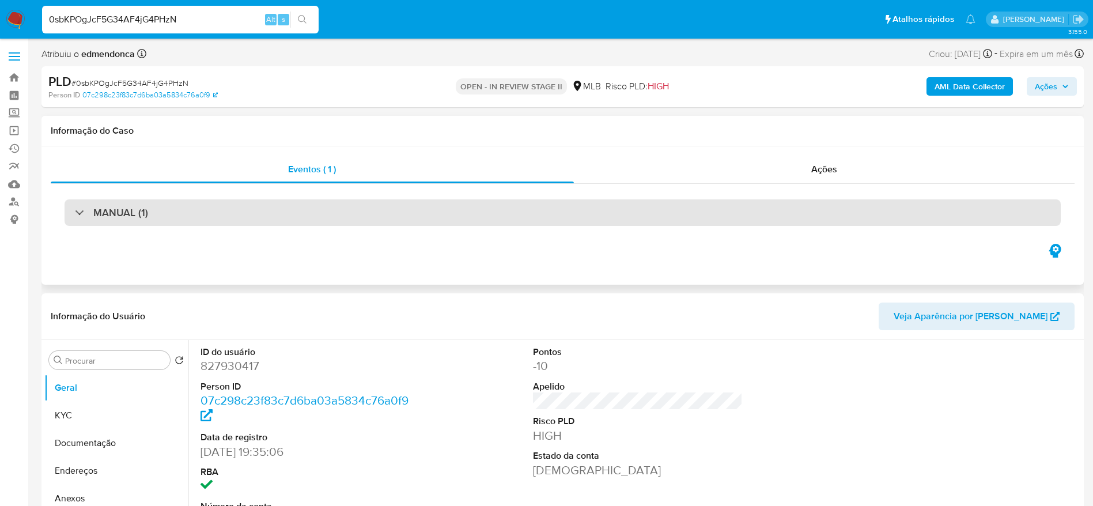
select select "10"
click at [235, 213] on div "MANUAL (1)" at bounding box center [563, 212] width 996 height 27
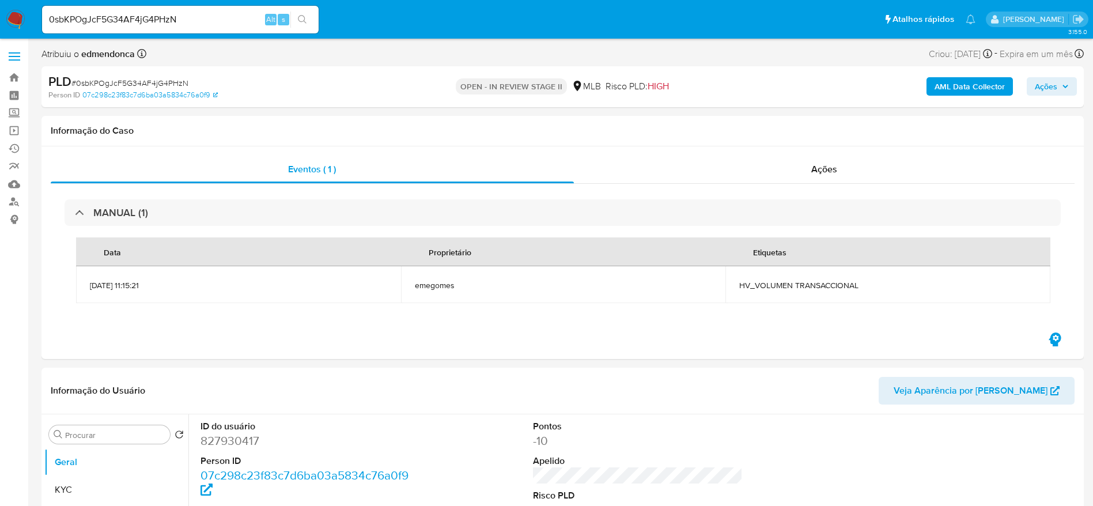
click at [1031, 87] on button "Ações" at bounding box center [1052, 86] width 50 height 18
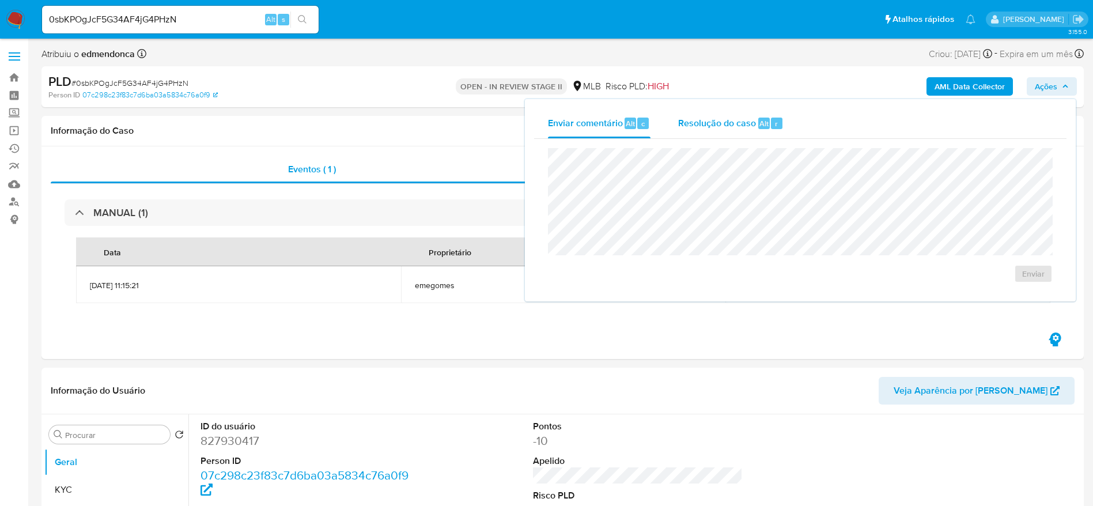
click at [761, 127] on span "Alt" at bounding box center [764, 123] width 9 height 11
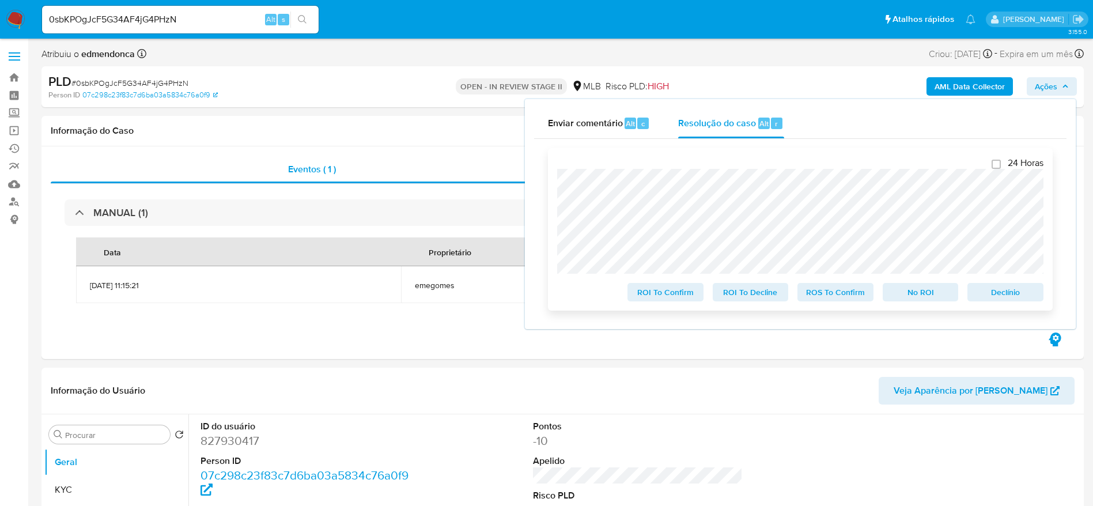
click at [841, 297] on span "ROS To Confirm" at bounding box center [836, 292] width 60 height 16
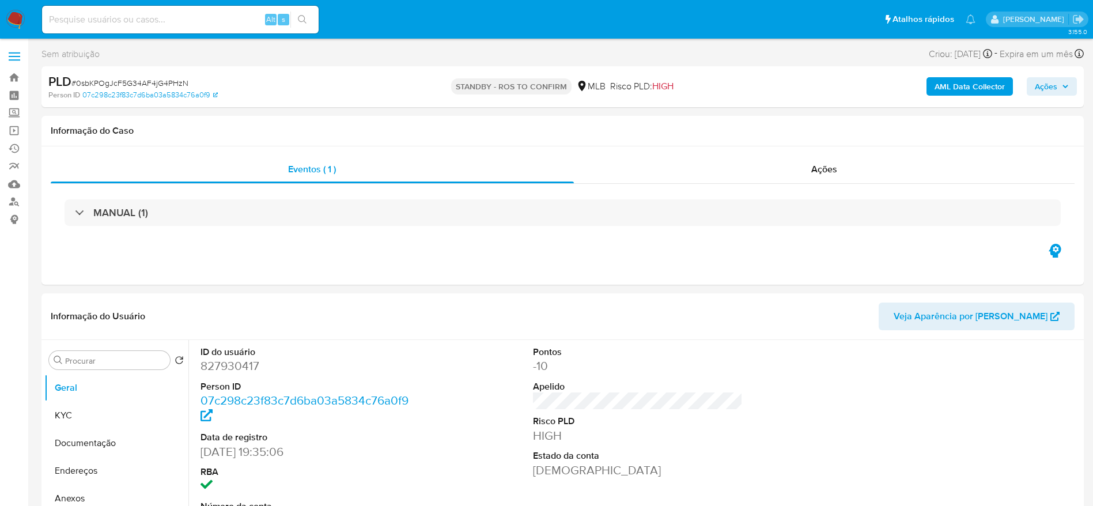
click at [164, 20] on input at bounding box center [180, 19] width 277 height 15
select select "10"
paste input "y37kGFPcM0tsBS0c8OAaPgs2"
type input "y37kGFPcM0tsBS0c8OAaPgs2"
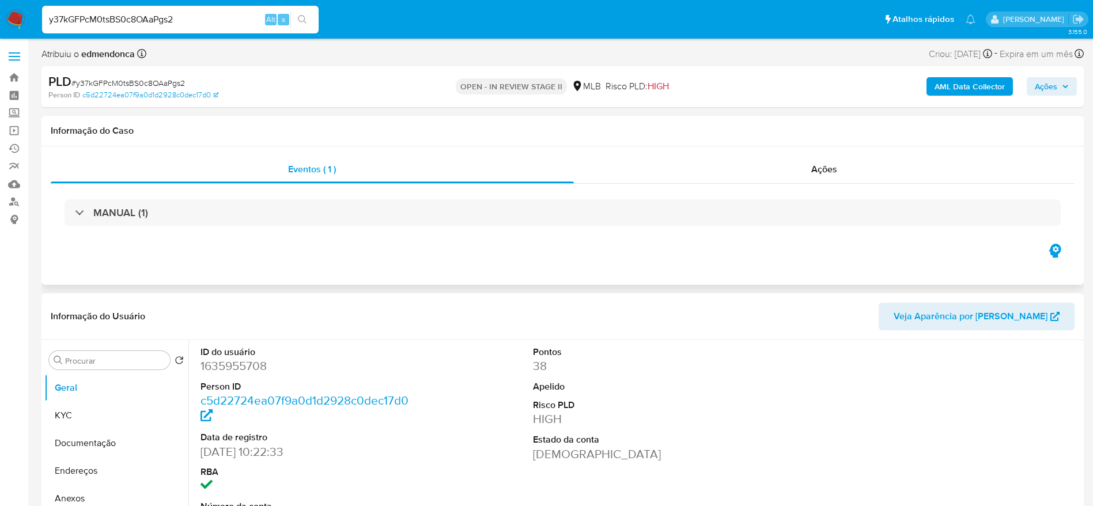
click at [225, 237] on div "MANUAL (1)" at bounding box center [563, 213] width 1024 height 58
click at [226, 226] on div "MANUAL (1)" at bounding box center [563, 213] width 1024 height 58
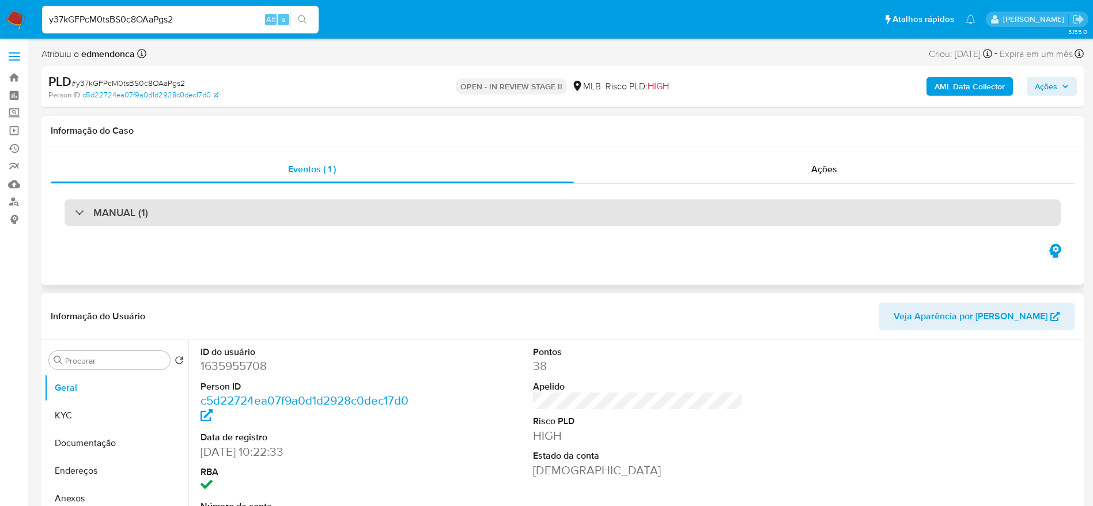
select select "10"
click at [228, 211] on div "MANUAL (1)" at bounding box center [563, 212] width 996 height 27
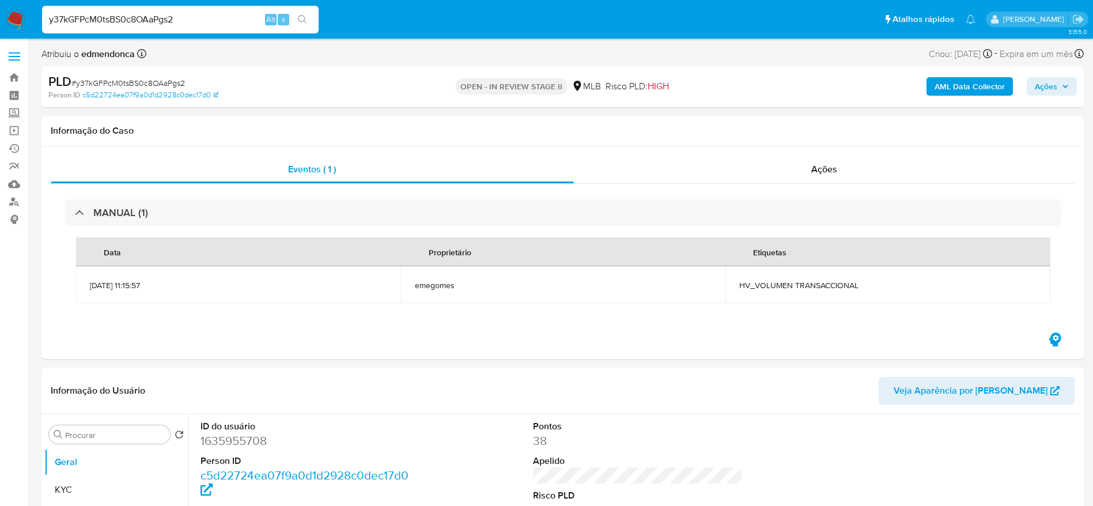
click at [1068, 86] on icon "button" at bounding box center [1065, 86] width 5 height 3
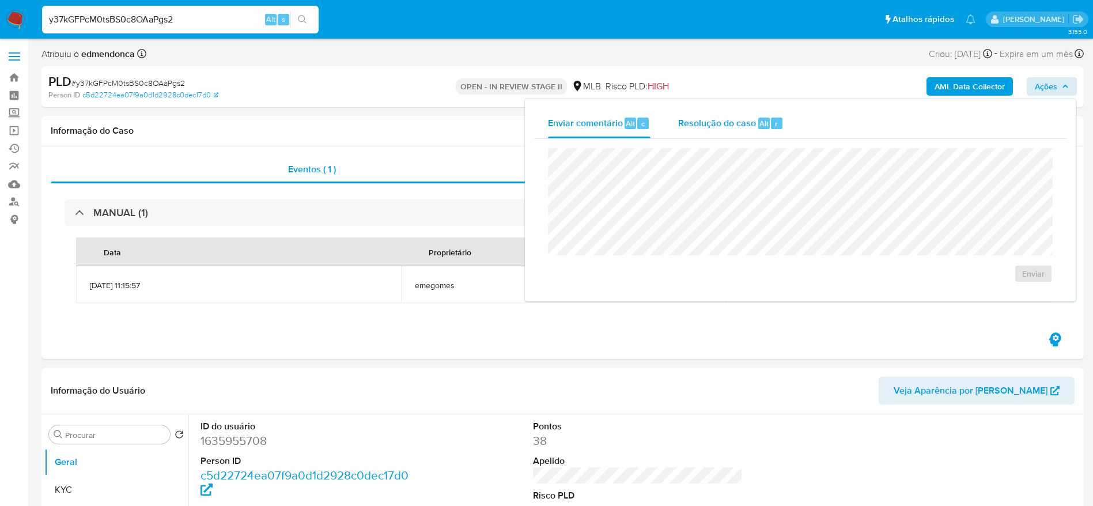
click at [710, 132] on div "Resolução do caso Alt r" at bounding box center [730, 123] width 105 height 30
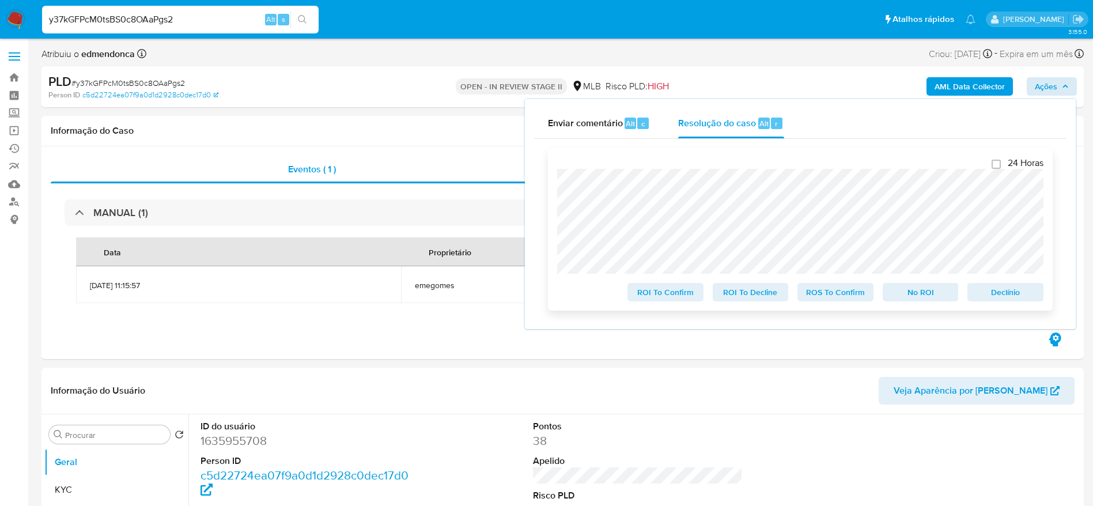
click at [838, 290] on span "ROS To Confirm" at bounding box center [836, 292] width 60 height 16
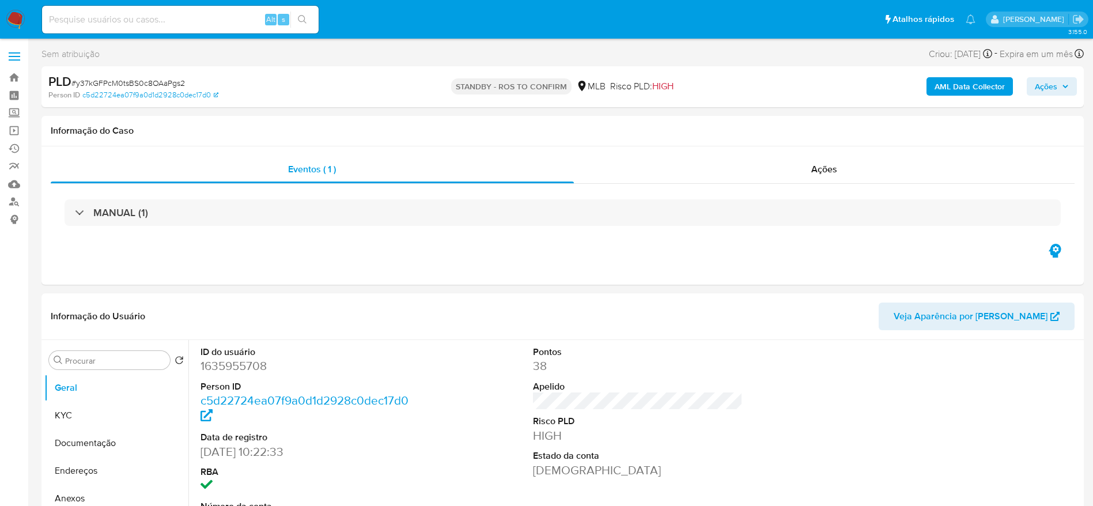
select select "10"
click at [188, 24] on input at bounding box center [180, 19] width 277 height 15
paste input "tdSHUkUGy5ha7jbeZBwPFkAJ"
type input "tdSHUkUGy5ha7jbeZBwPFkAJ"
click at [1066, 81] on span "Ações" at bounding box center [1052, 86] width 34 height 16
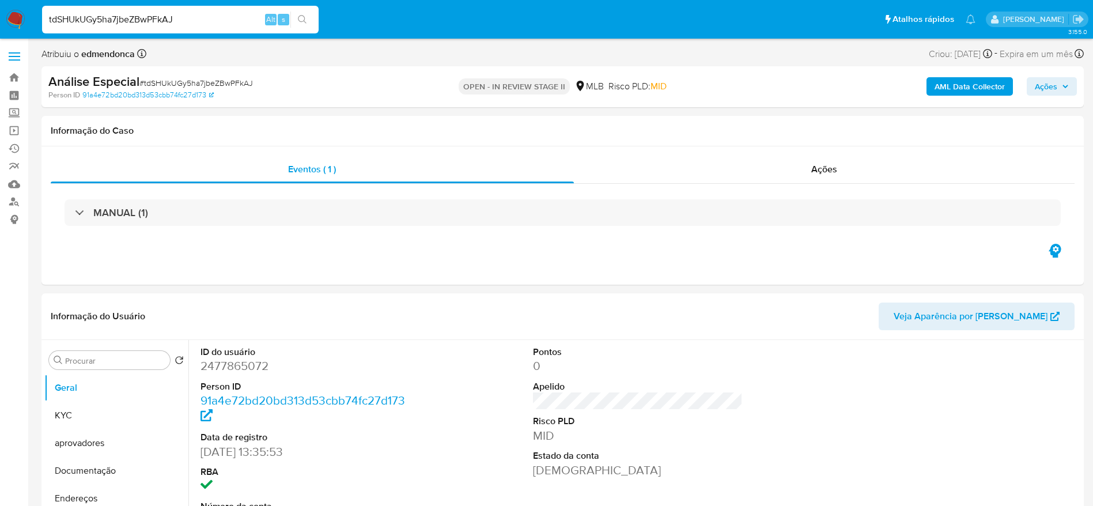
select select "10"
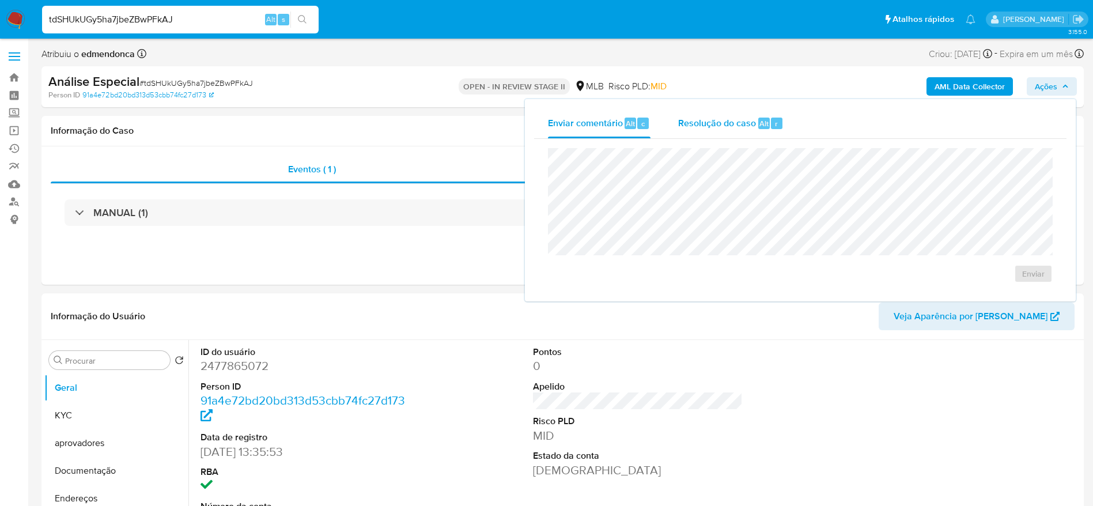
click at [750, 125] on span "Resolução do caso" at bounding box center [717, 122] width 78 height 13
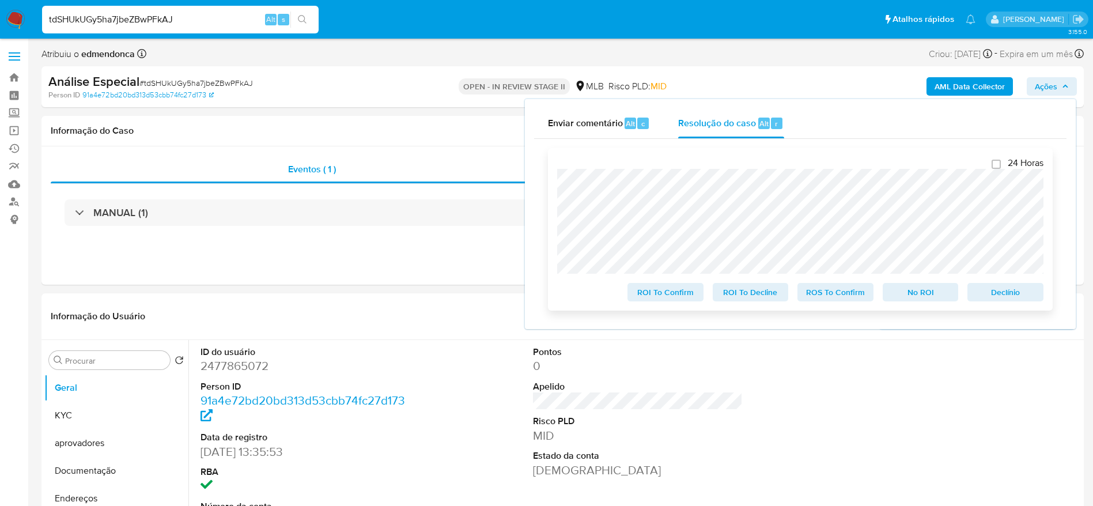
click at [849, 294] on span "ROS To Confirm" at bounding box center [836, 292] width 60 height 16
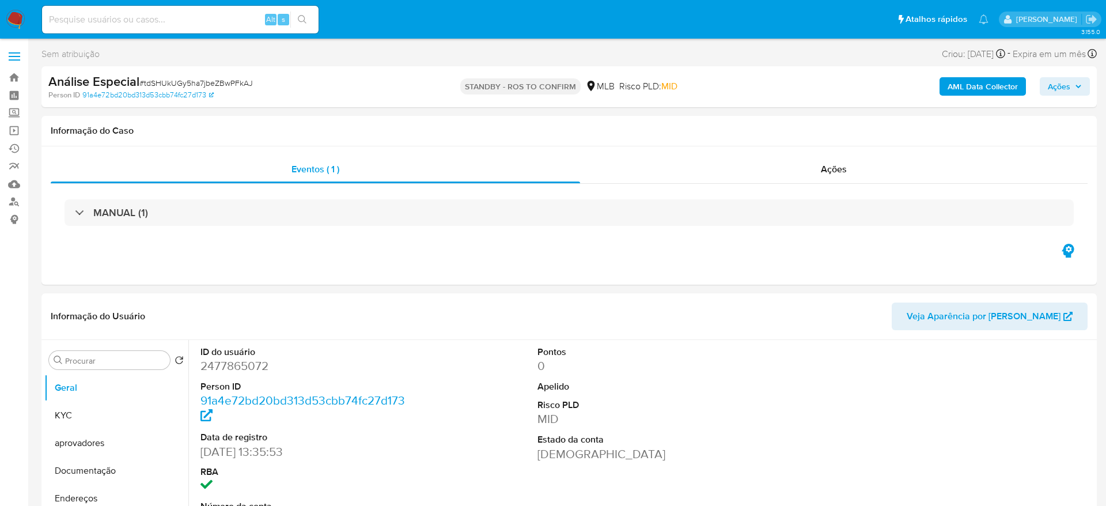
select select "10"
click at [169, 21] on input at bounding box center [180, 19] width 277 height 15
paste input "U1Wr9UHERt2iXunzeyu5sijd"
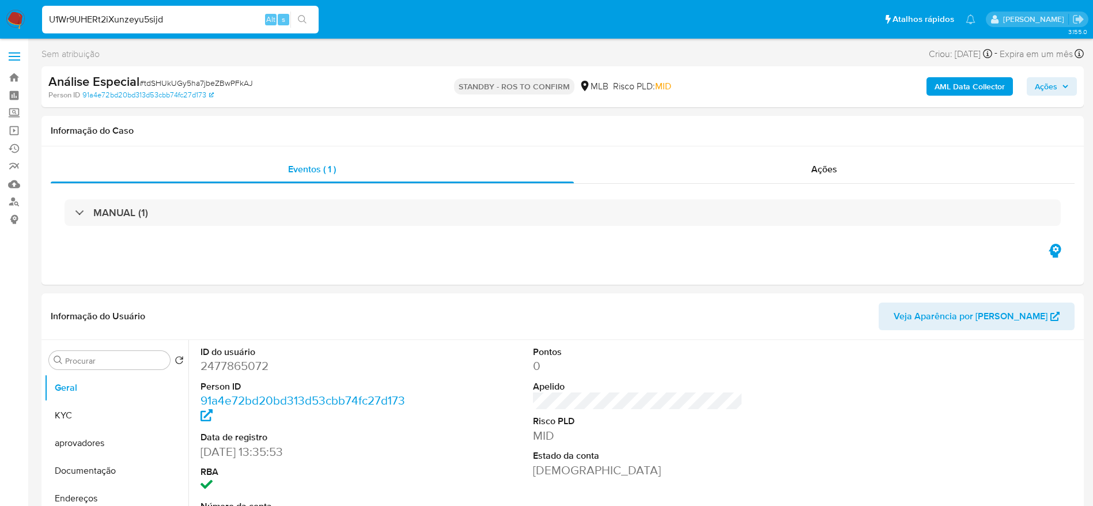
type input "U1Wr9UHERt2iXunzeyu5sijd"
select select "10"
click at [1060, 82] on span "Ações" at bounding box center [1052, 86] width 34 height 16
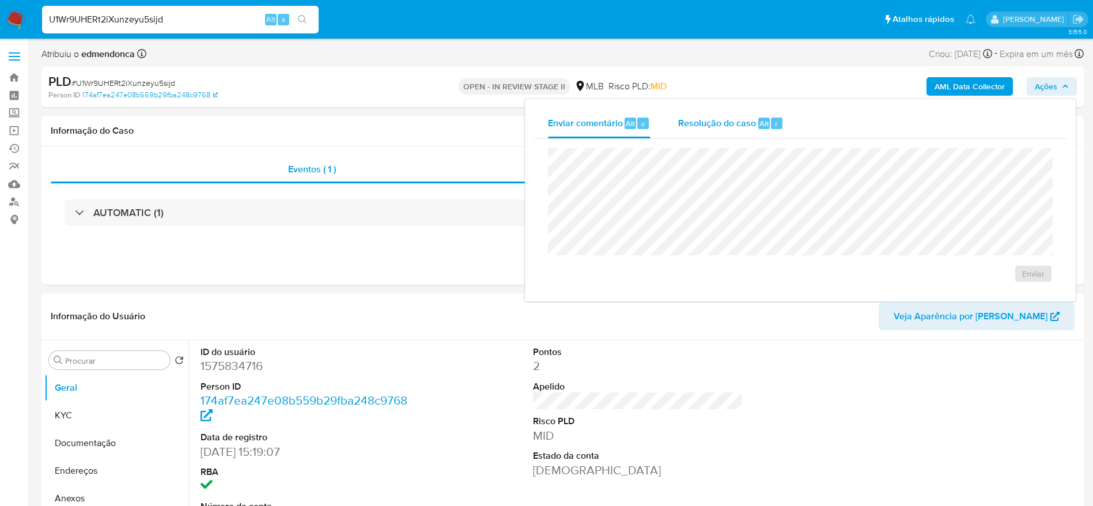
click at [694, 130] on div "Resolução do caso Alt r" at bounding box center [730, 123] width 105 height 30
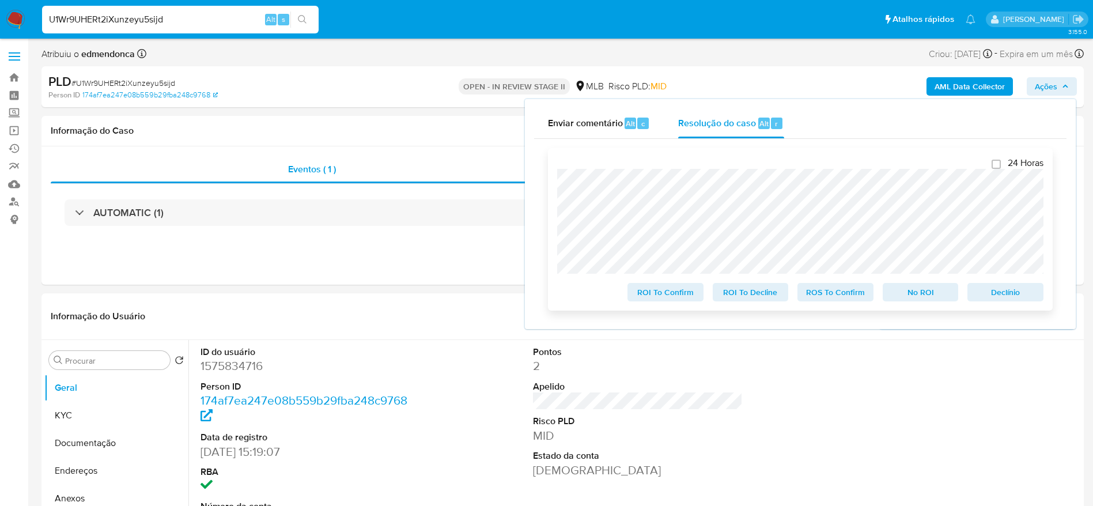
click at [837, 292] on span "ROS To Confirm" at bounding box center [836, 292] width 60 height 16
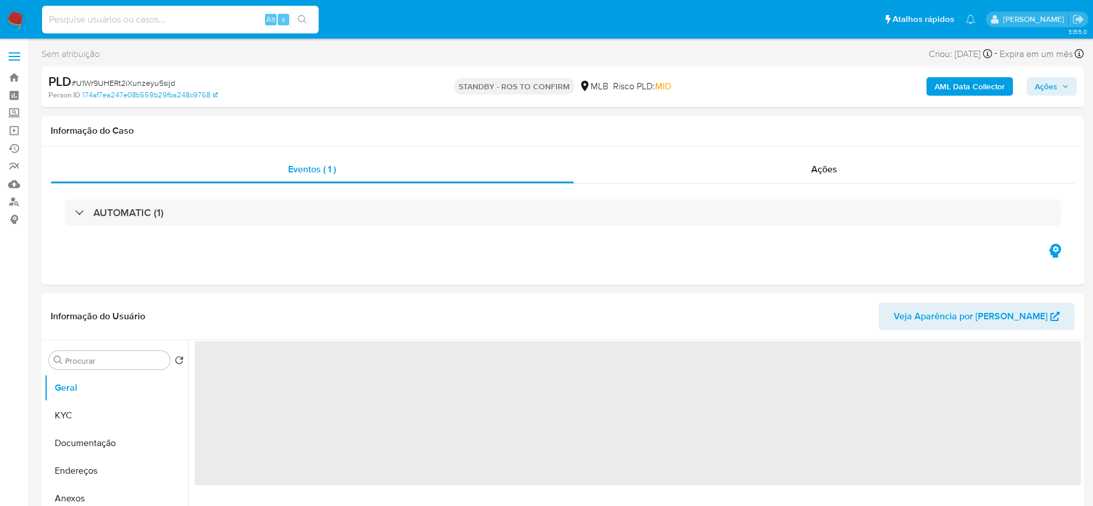
click at [149, 21] on input at bounding box center [180, 19] width 277 height 15
paste input "8KCSK8oetP5vYVBb4zS8jjWq"
type input "8KCSK8oetP5vYVBb4zS8jjWq"
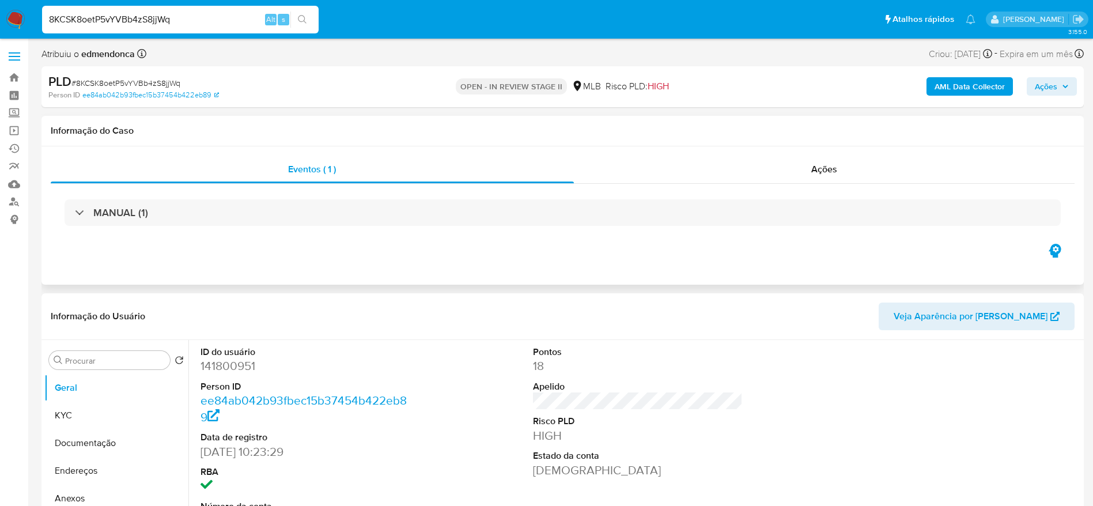
select select "10"
click at [1060, 85] on span "Ações" at bounding box center [1052, 86] width 34 height 16
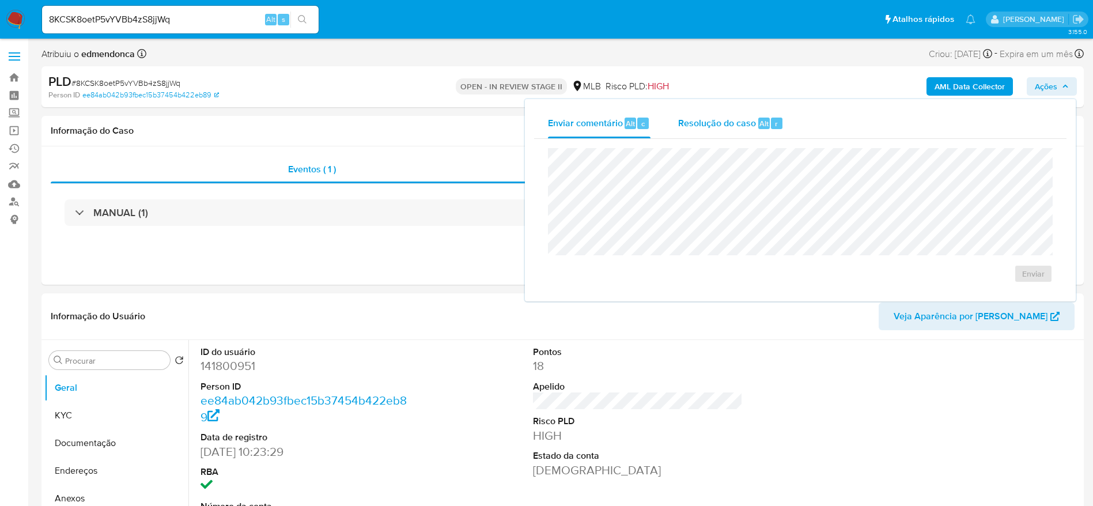
click at [716, 117] on span "Resolução do caso" at bounding box center [717, 122] width 78 height 13
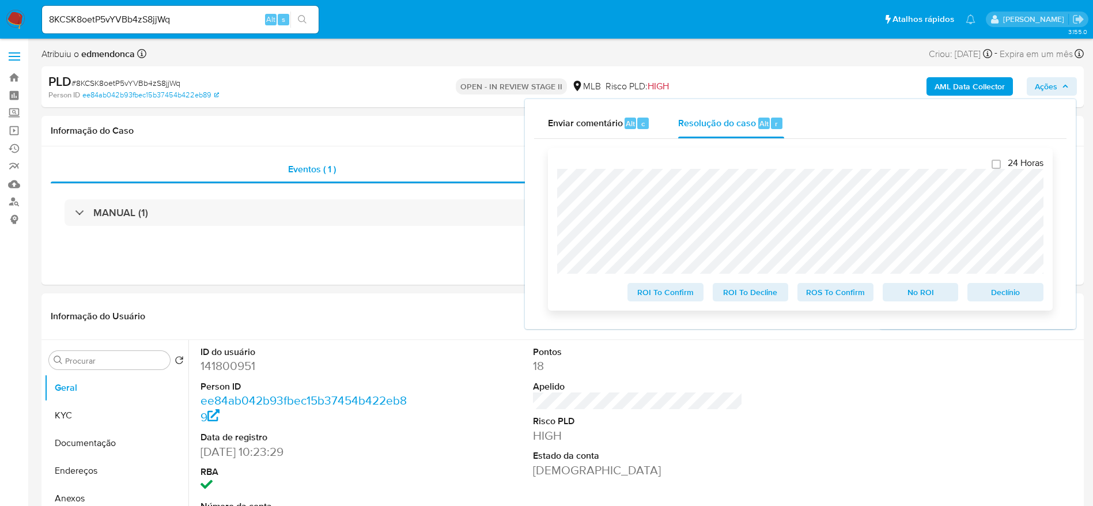
click at [845, 296] on span "ROS To Confirm" at bounding box center [836, 292] width 60 height 16
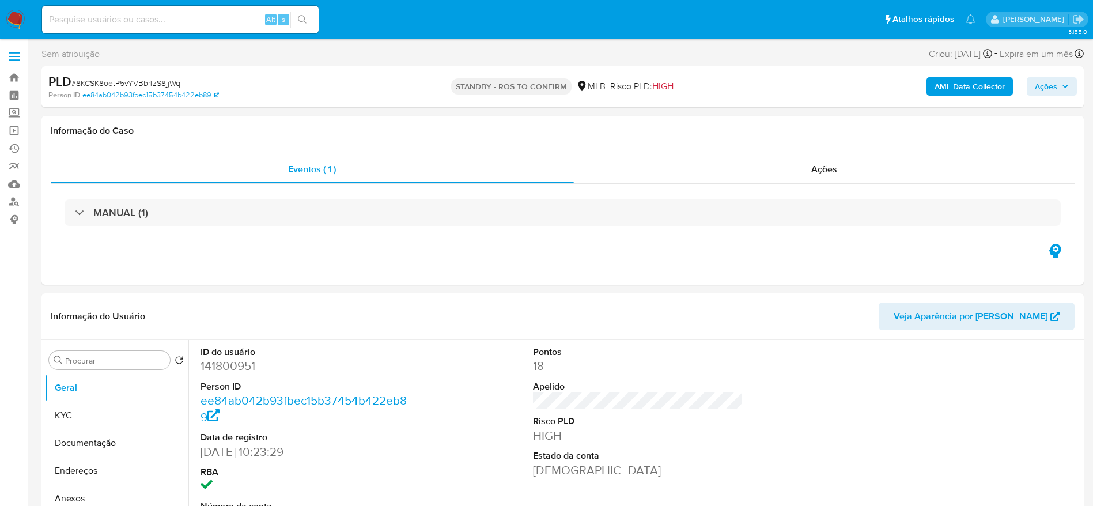
select select "10"
click at [15, 13] on img at bounding box center [16, 20] width 20 height 20
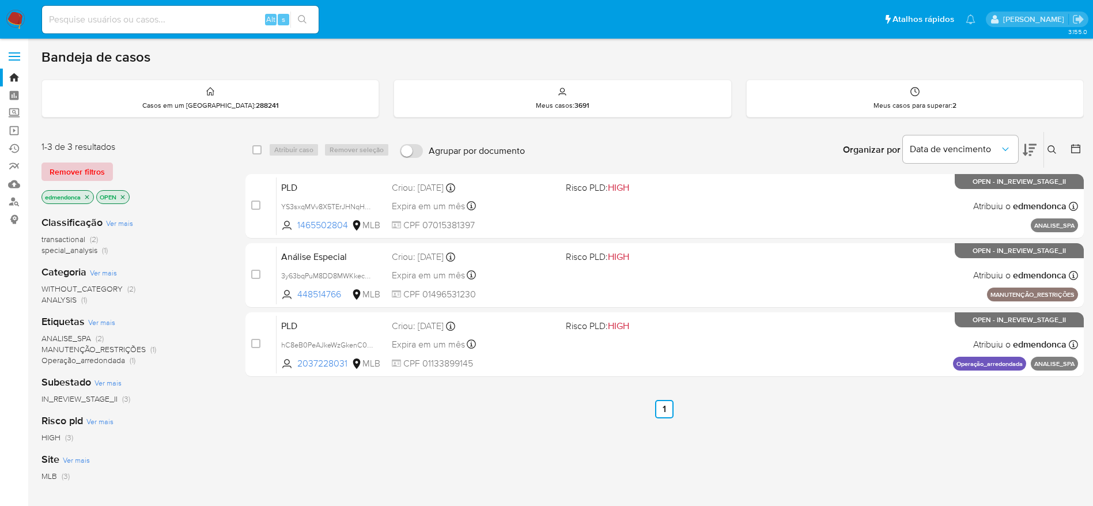
click at [99, 173] on span "Remover filtros" at bounding box center [77, 172] width 55 height 16
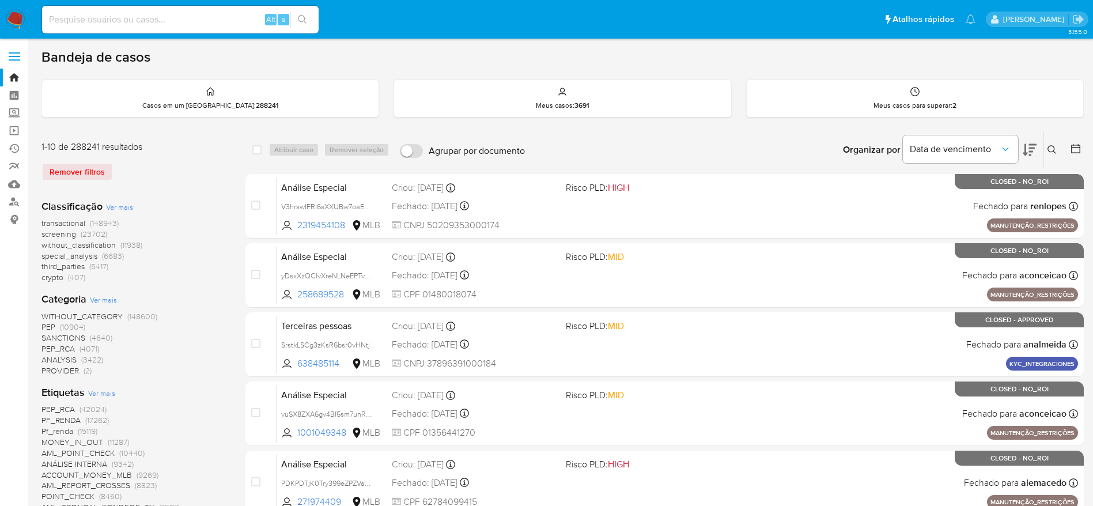
click at [1058, 143] on button at bounding box center [1053, 150] width 19 height 14
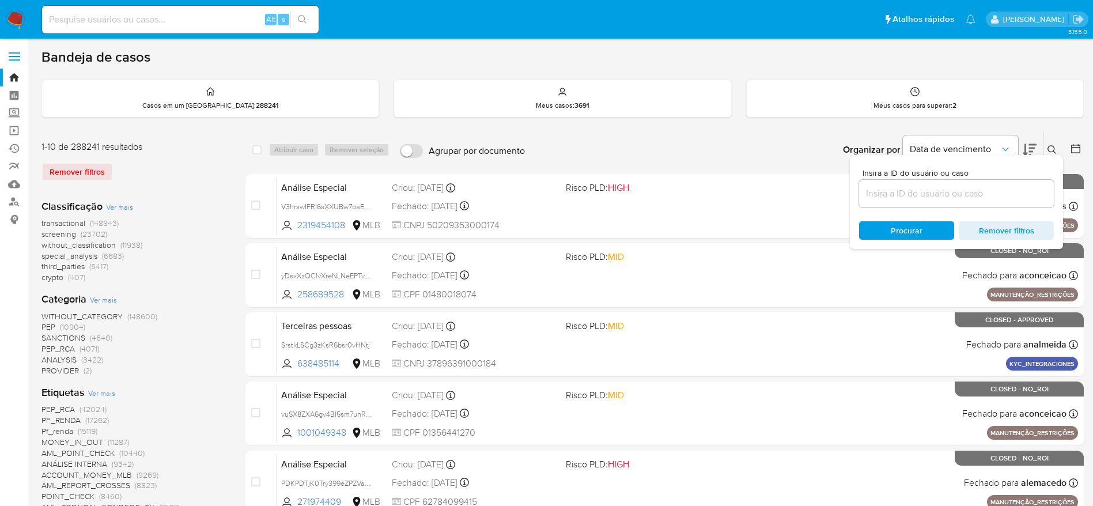
click at [958, 198] on input at bounding box center [956, 193] width 195 height 15
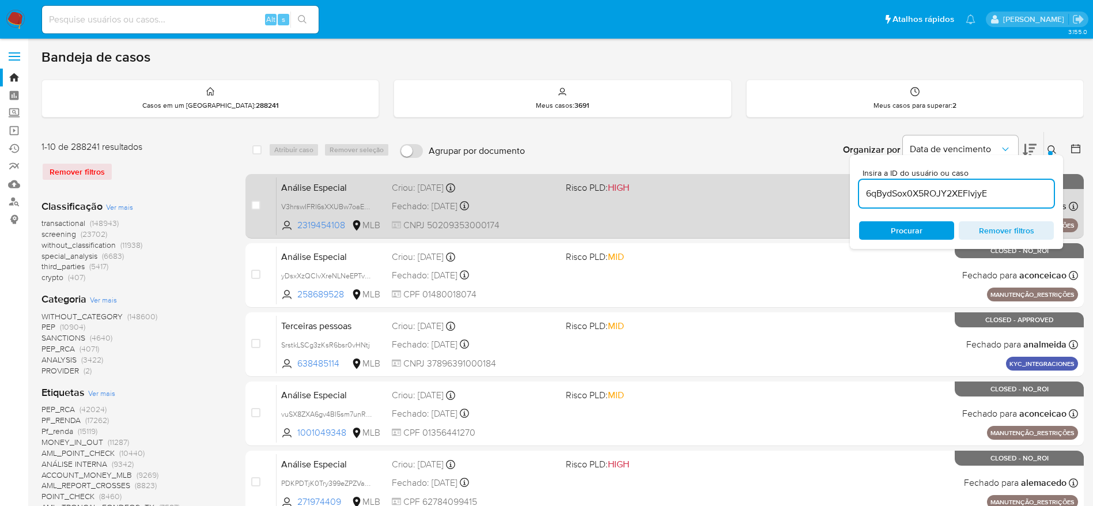
type input "6qBydSox0X5ROJY2XEFlvjyE"
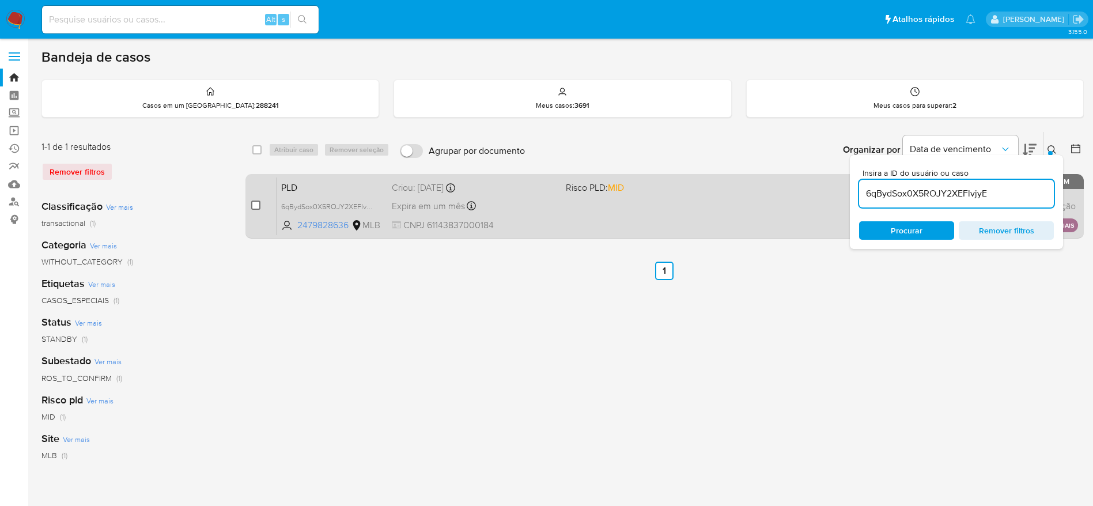
click at [256, 207] on input "checkbox" at bounding box center [255, 205] width 9 height 9
checkbox input "true"
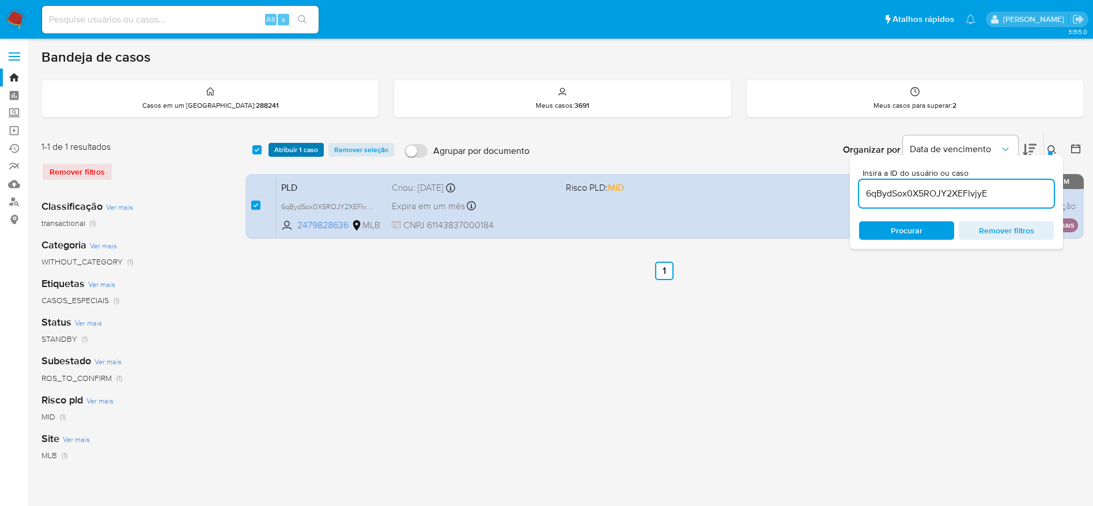
click at [300, 154] on span "Atribuir 1 caso" at bounding box center [296, 150] width 44 height 12
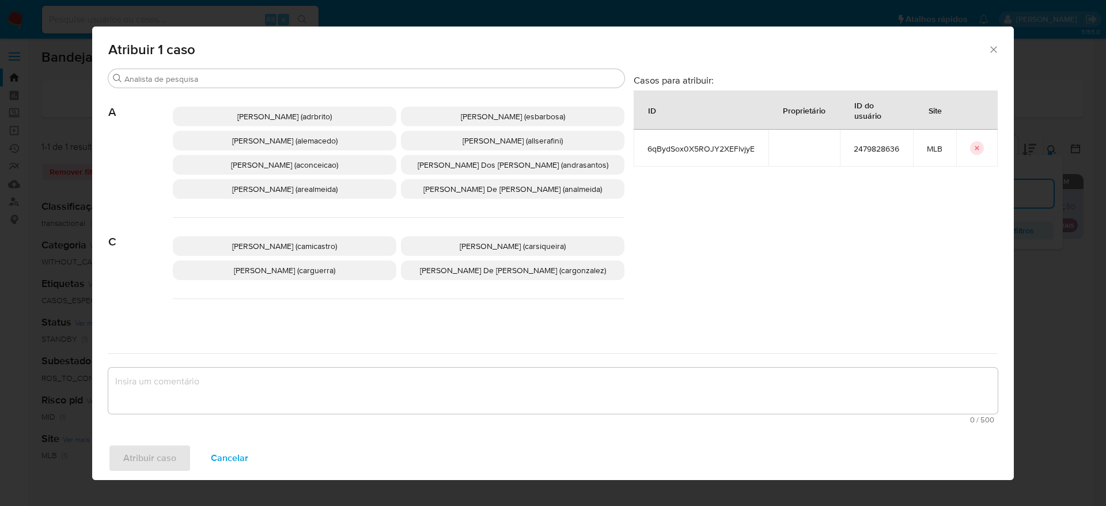
click at [271, 114] on span "Adriano Azeredo Brito (adrbrito)" at bounding box center [284, 117] width 95 height 12
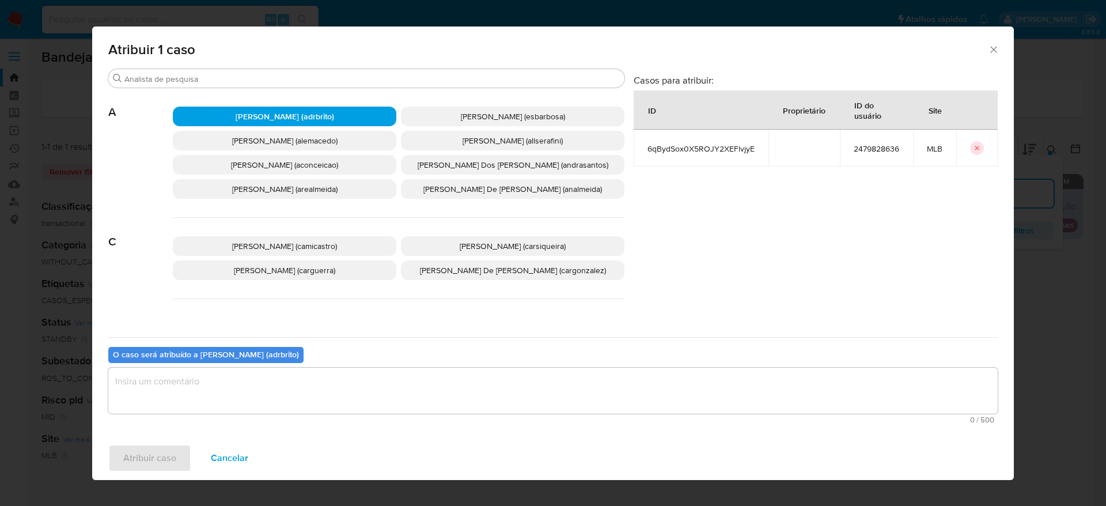
click at [226, 398] on textarea "assign-modal" at bounding box center [553, 391] width 890 height 46
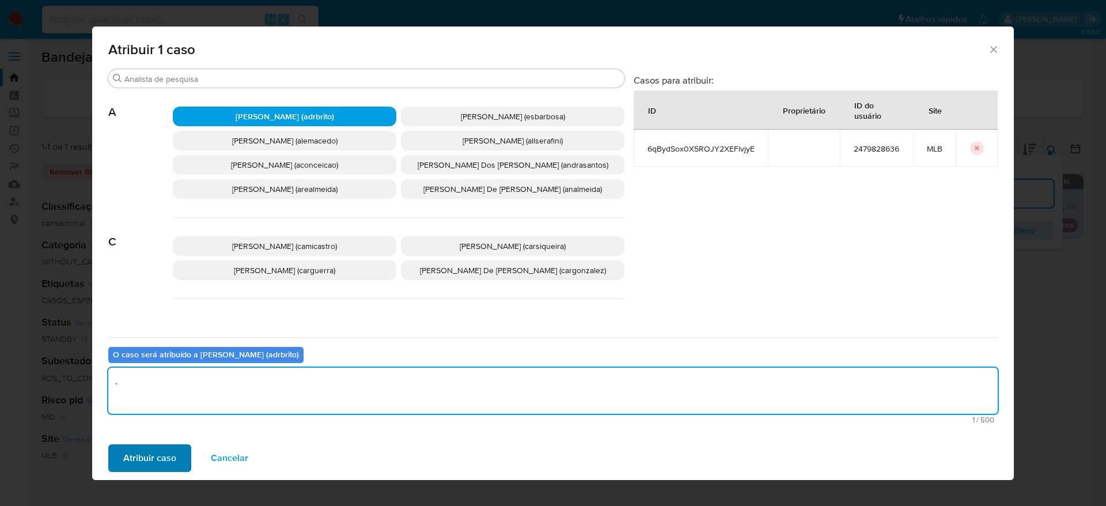
type textarea "."
click at [155, 466] on span "Atribuir caso" at bounding box center [149, 457] width 53 height 25
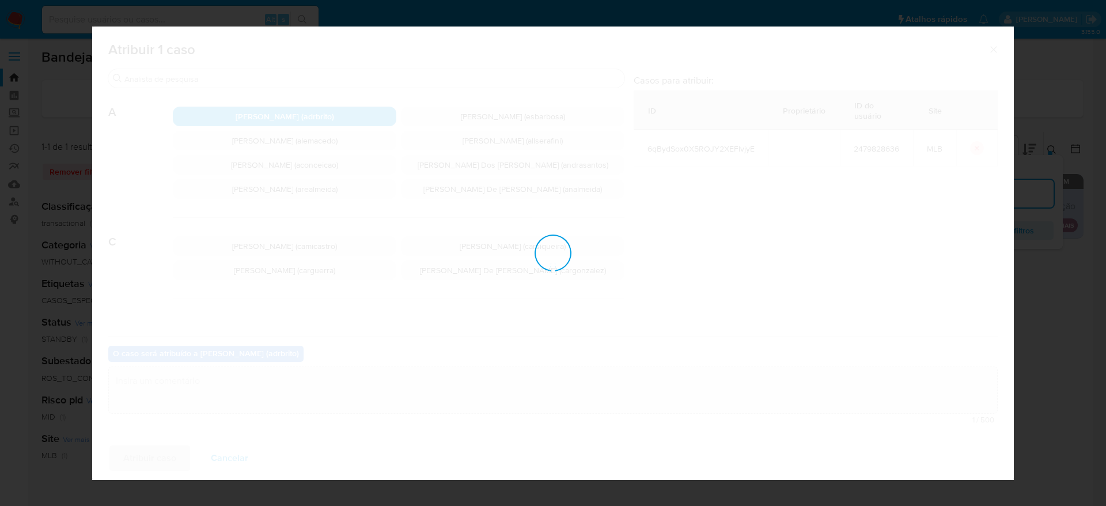
checkbox input "false"
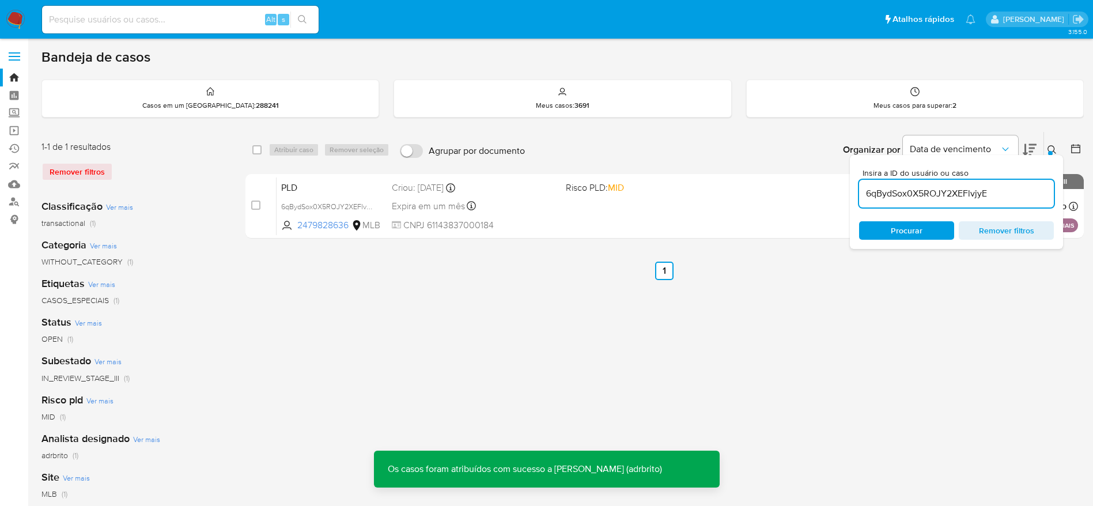
click at [899, 192] on input "6qBydSox0X5ROJY2XEFlvjyE" at bounding box center [956, 193] width 195 height 15
paste input "5hgadOMxKkIdBDpn1hYflyXo"
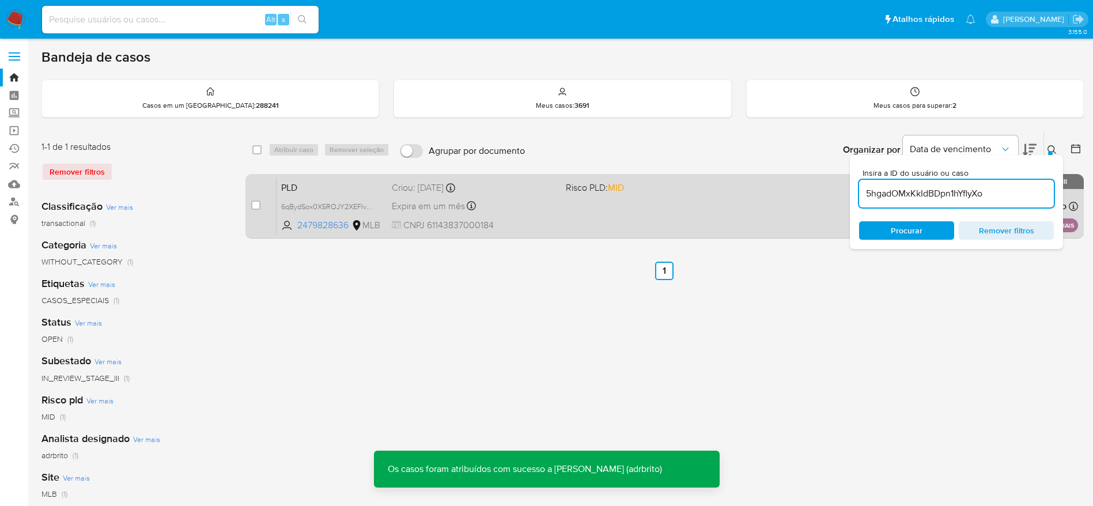
type input "5hgadOMxKkIdBDpn1hYflyXo"
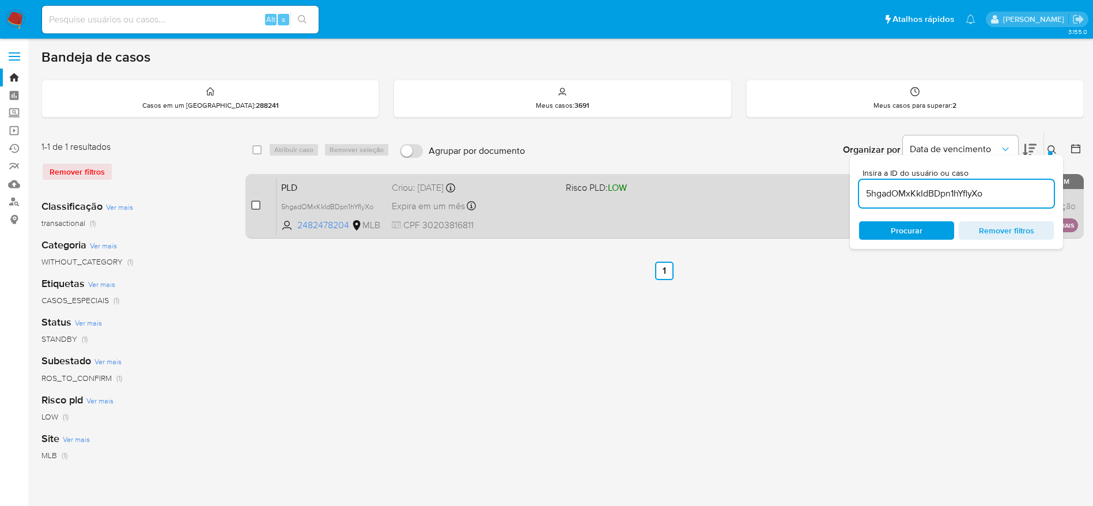
click at [253, 207] on input "checkbox" at bounding box center [255, 205] width 9 height 9
checkbox input "true"
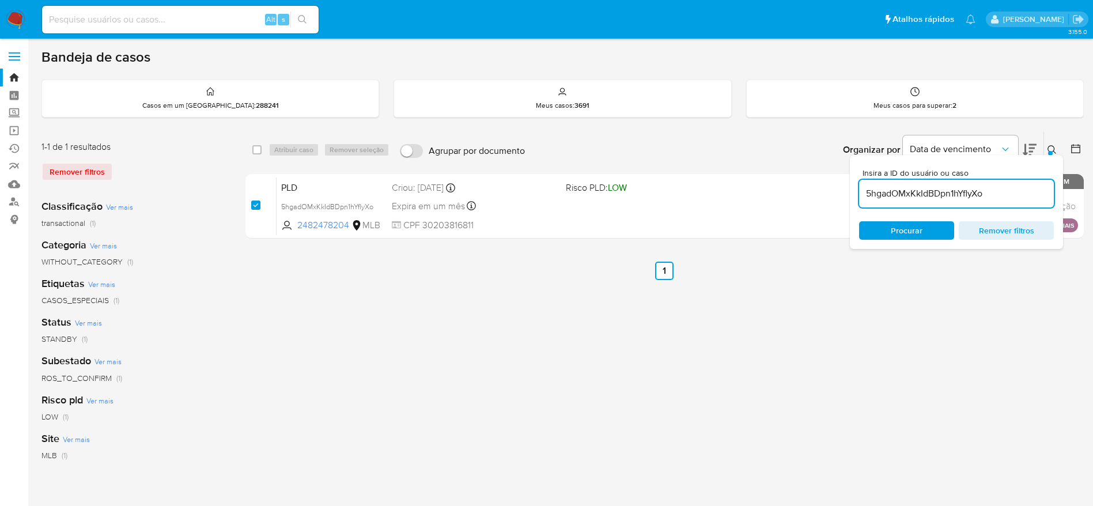
checkbox input "true"
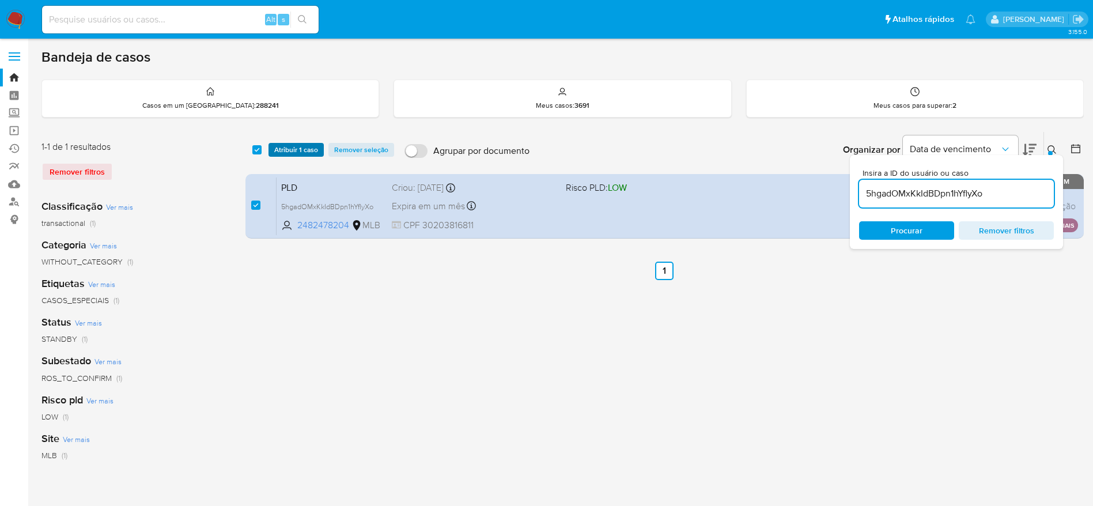
click at [289, 156] on span "Atribuir 1 caso" at bounding box center [296, 150] width 44 height 12
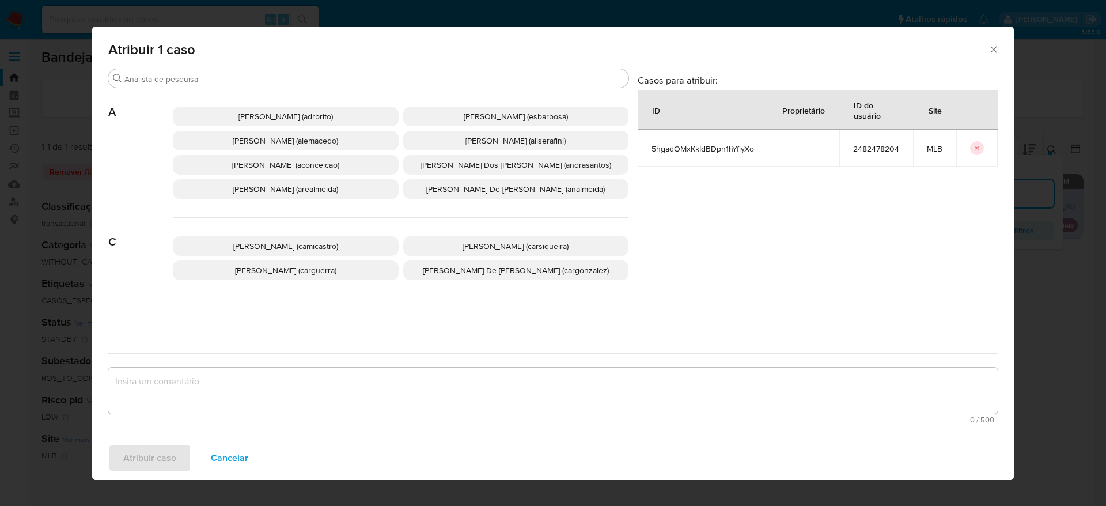
click at [251, 120] on span "Adriano Azeredo Brito (adrbrito)" at bounding box center [286, 117] width 95 height 12
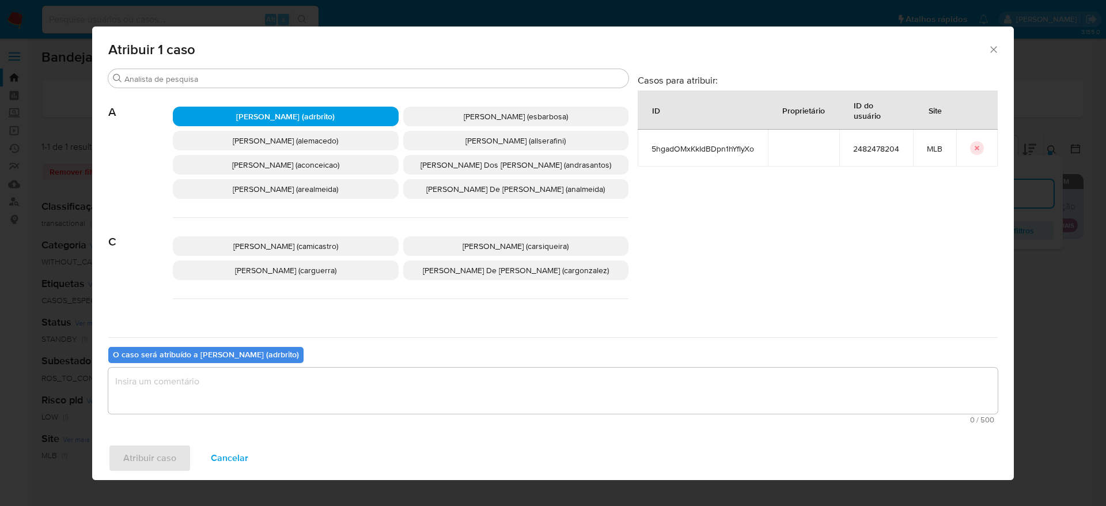
click at [211, 381] on textarea "assign-modal" at bounding box center [553, 391] width 890 height 46
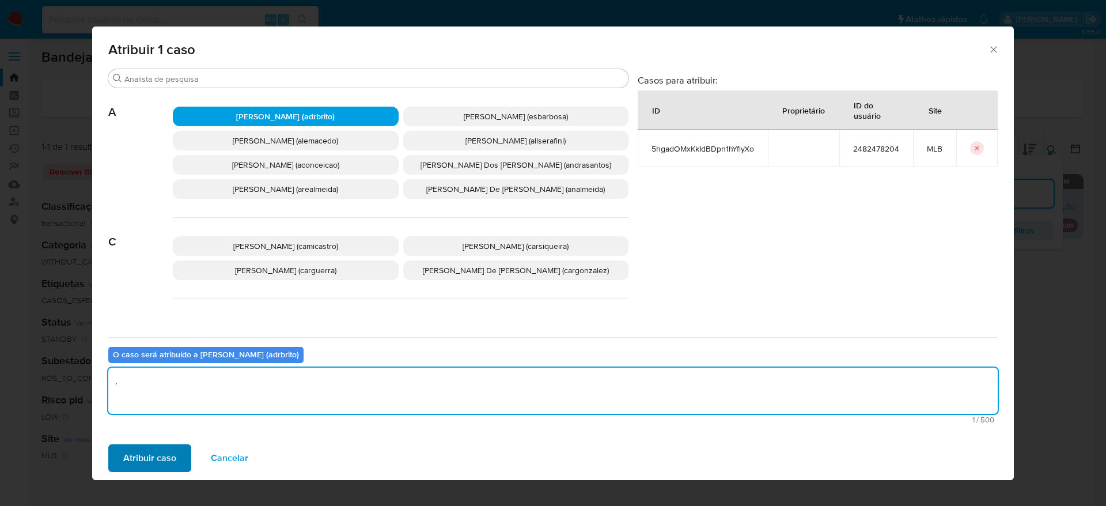
type textarea "."
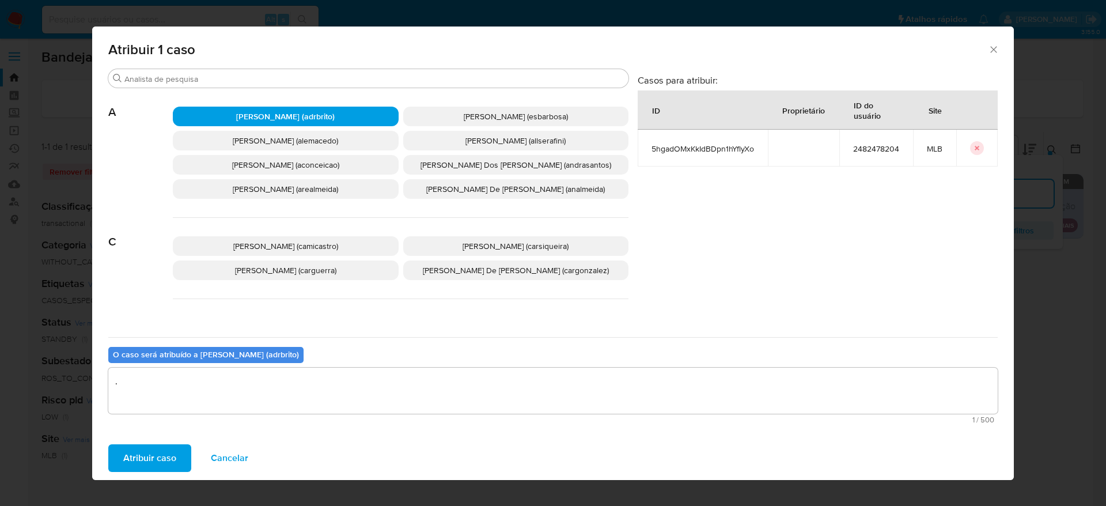
click at [121, 465] on button "Atribuir caso" at bounding box center [149, 458] width 83 height 28
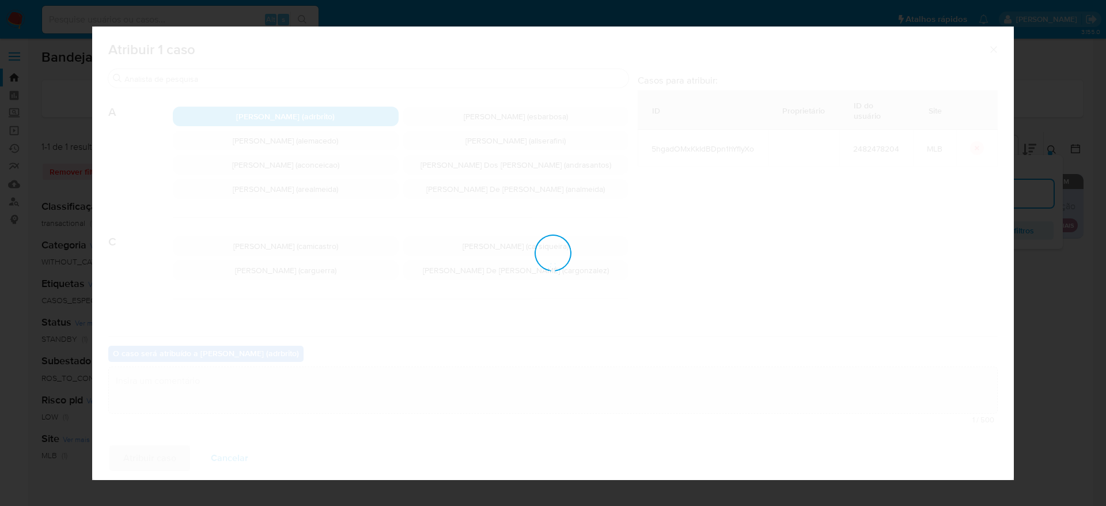
checkbox input "false"
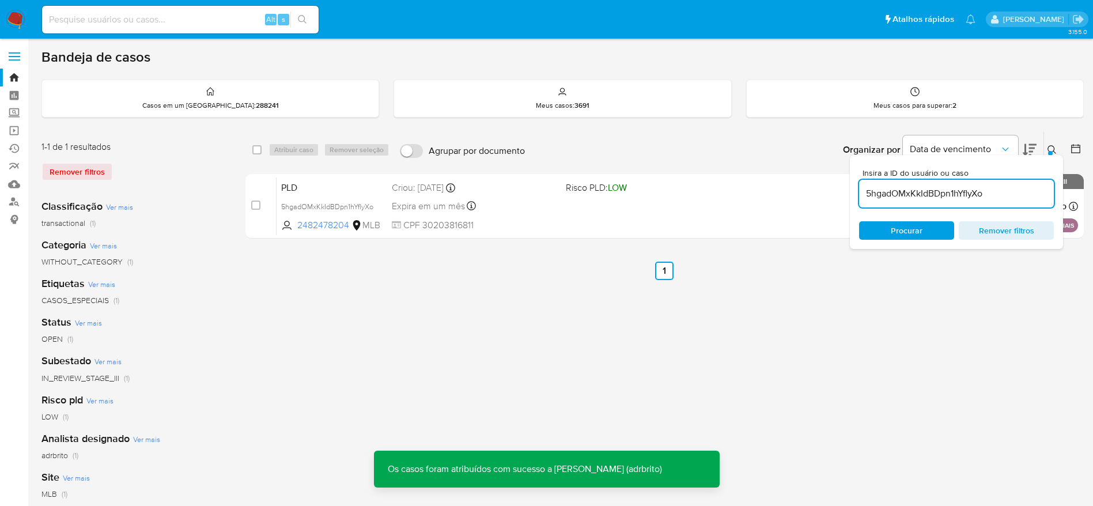
click at [916, 195] on input "5hgadOMxKkIdBDpn1hYflyXo" at bounding box center [956, 193] width 195 height 15
paste input "crU2cjdGfUAxmTG9kdHCywDA"
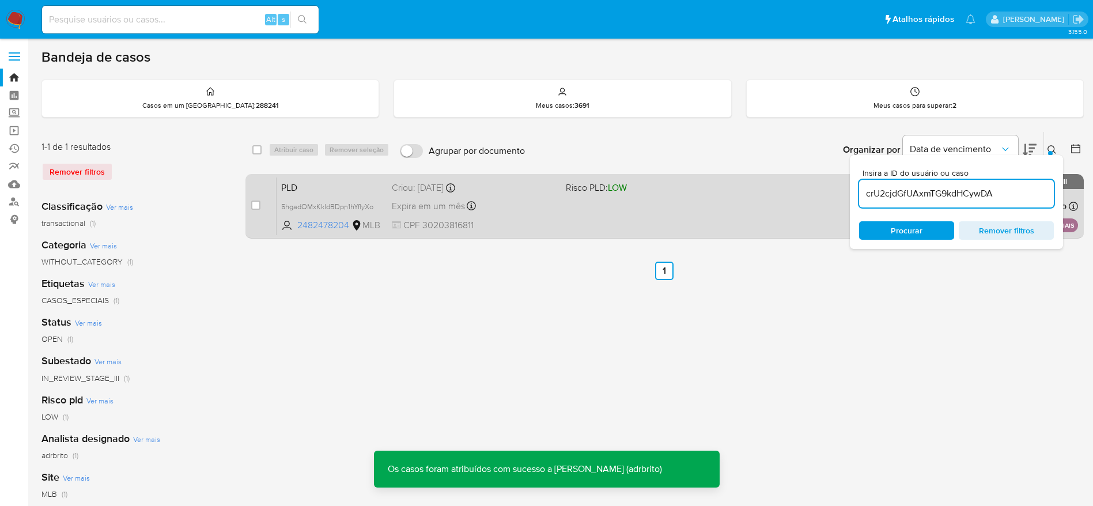
type input "crU2cjdGfUAxmTG9kdHCywDA"
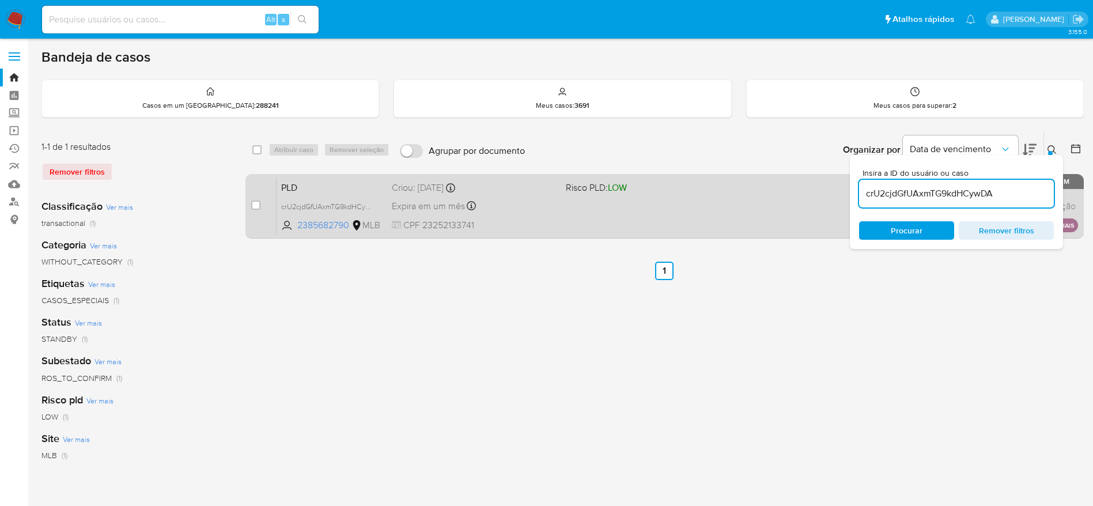
drag, startPoint x: 255, startPoint y: 207, endPoint x: 252, endPoint y: 194, distance: 13.6
click at [256, 207] on input "checkbox" at bounding box center [255, 205] width 9 height 9
checkbox input "true"
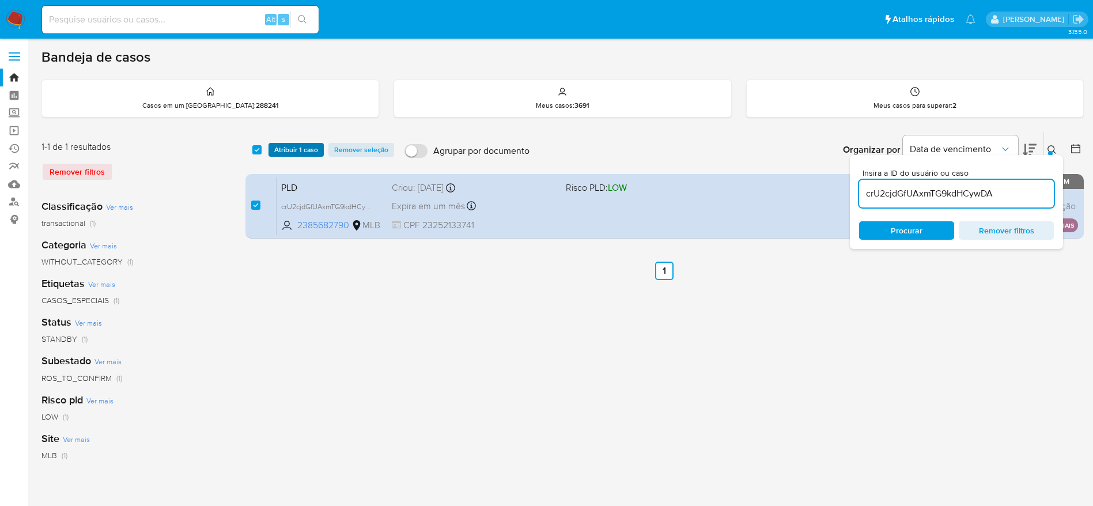
click at [285, 154] on span "Atribuir 1 caso" at bounding box center [296, 150] width 44 height 12
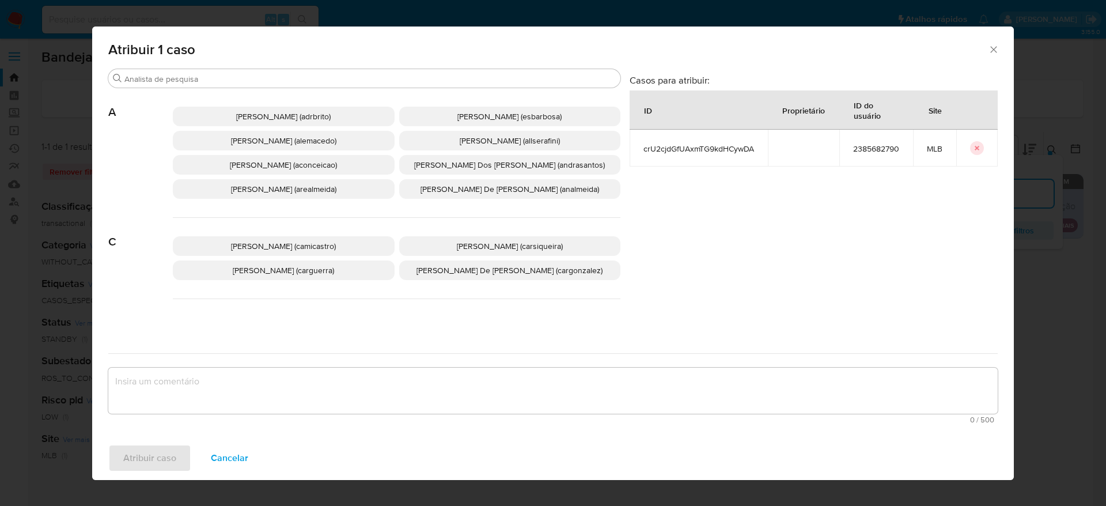
click at [285, 116] on span "Adriano Azeredo Brito (adrbrito)" at bounding box center [283, 117] width 95 height 12
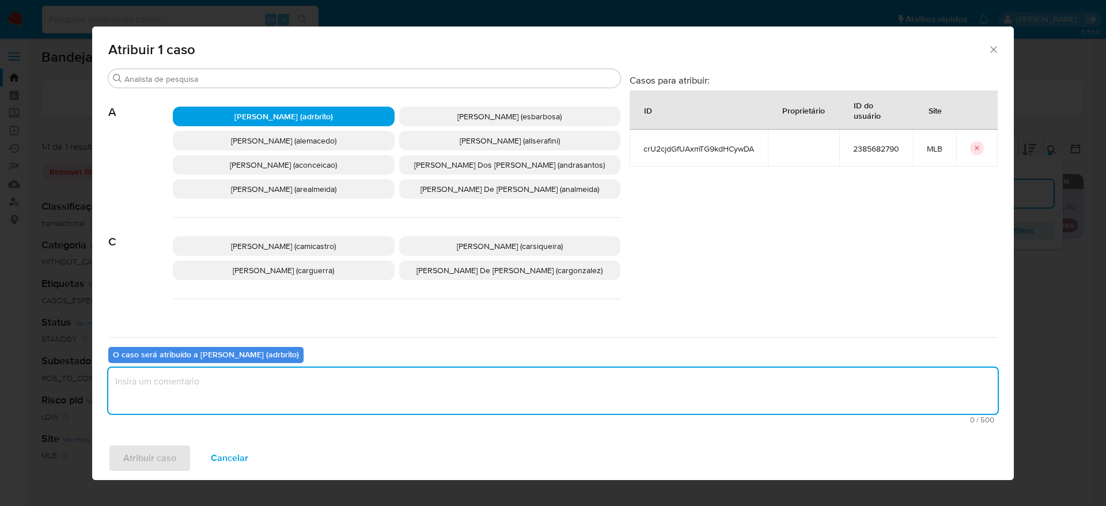
click at [282, 388] on textarea "assign-modal" at bounding box center [553, 391] width 890 height 46
type textarea "."
click at [135, 459] on span "Atribuir caso" at bounding box center [149, 457] width 53 height 25
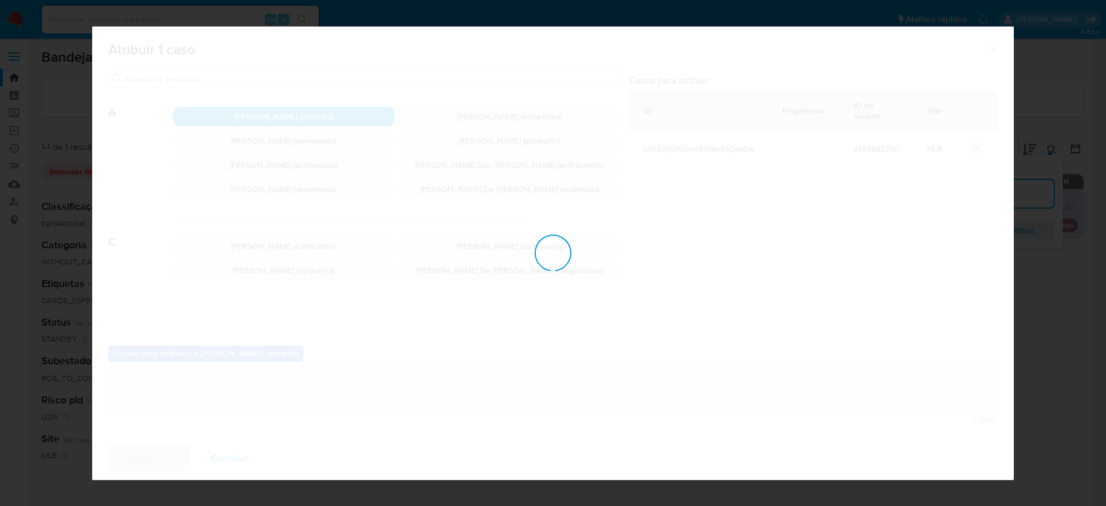
checkbox input "false"
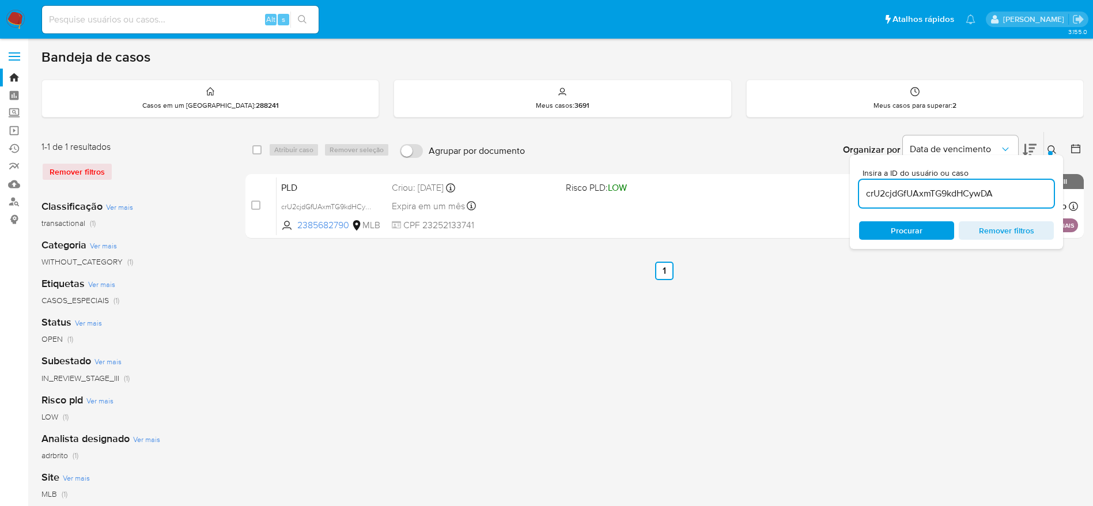
click at [894, 199] on input "crU2cjdGfUAxmTG9kdHCywDA" at bounding box center [956, 193] width 195 height 15
paste input "VftyotJneUoC2WOvOc90lxBH"
type input "VftyotJneUoC2WOvOc90lxBH"
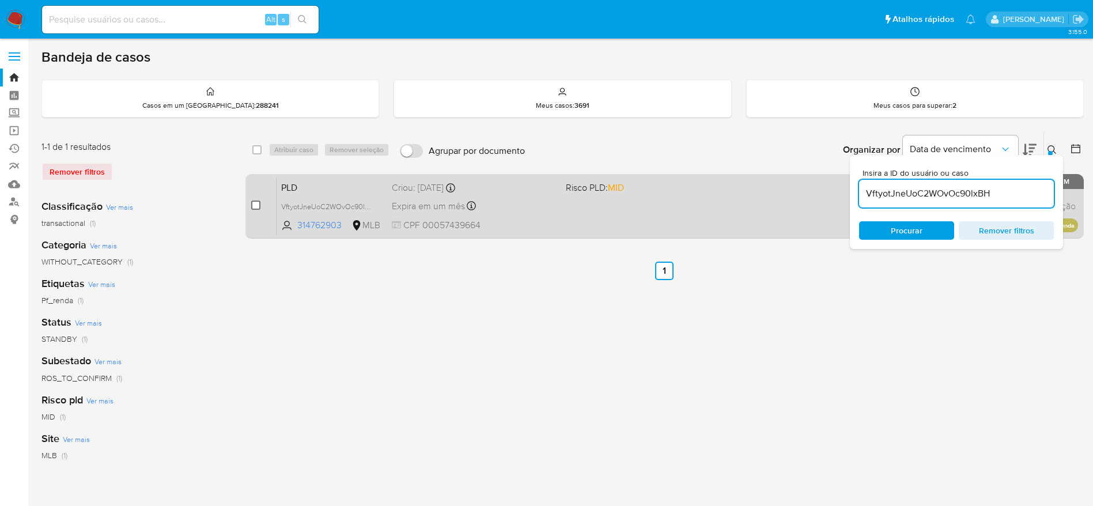
click at [254, 206] on input "checkbox" at bounding box center [255, 205] width 9 height 9
checkbox input "true"
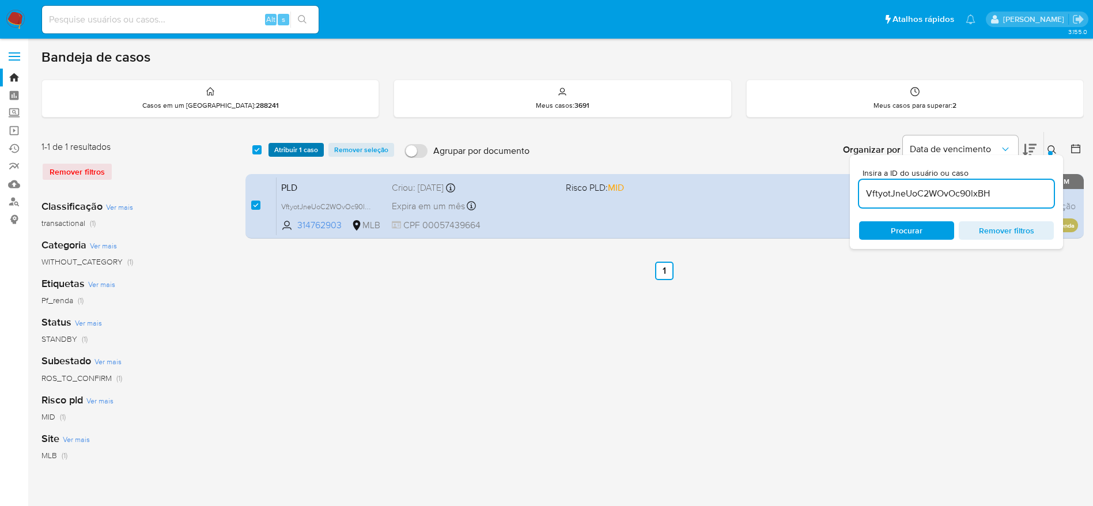
click at [285, 153] on span "Atribuir 1 caso" at bounding box center [296, 150] width 44 height 12
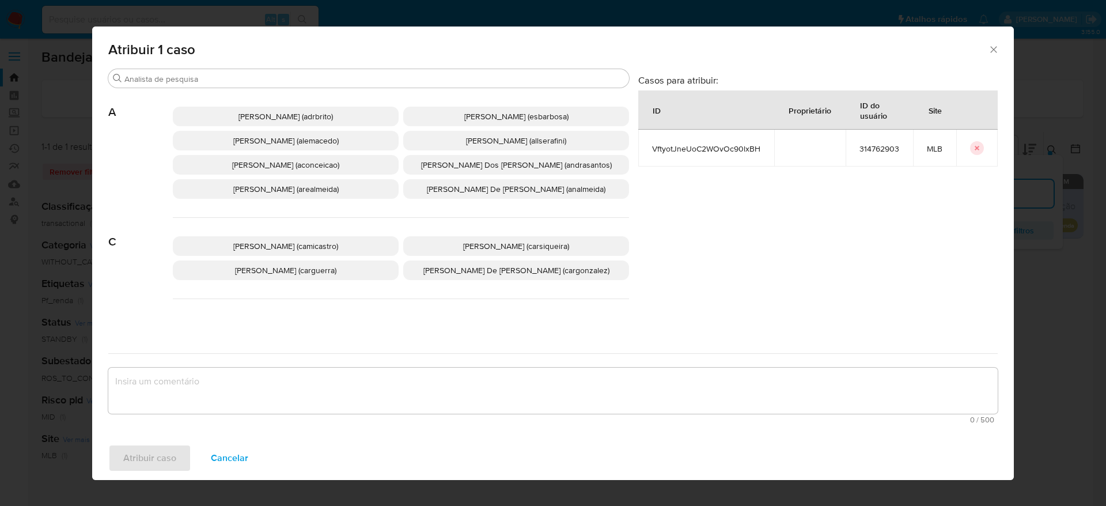
click at [269, 125] on p "Adriano Azeredo Brito (adrbrito)" at bounding box center [286, 117] width 226 height 20
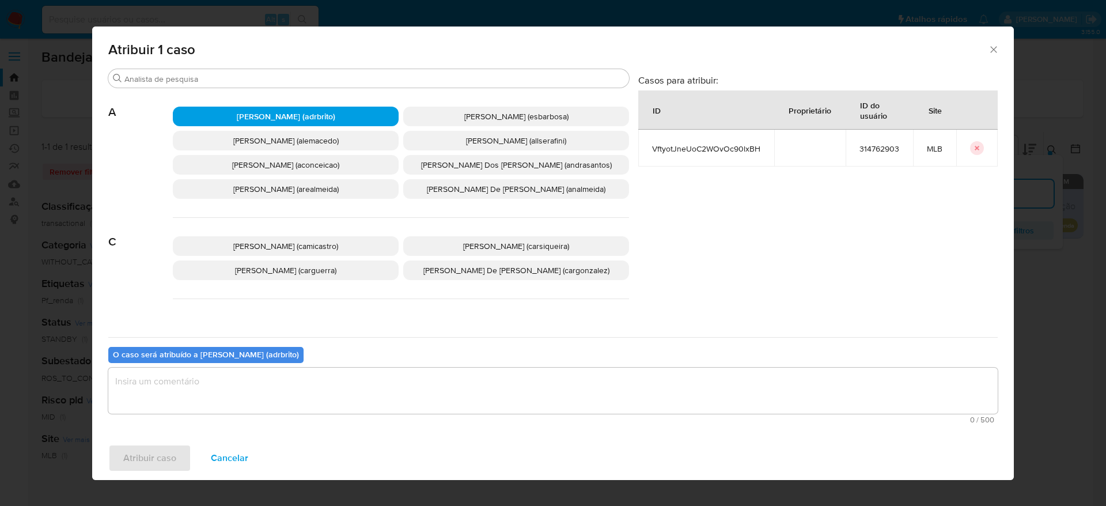
click at [245, 391] on textarea "assign-modal" at bounding box center [553, 391] width 890 height 46
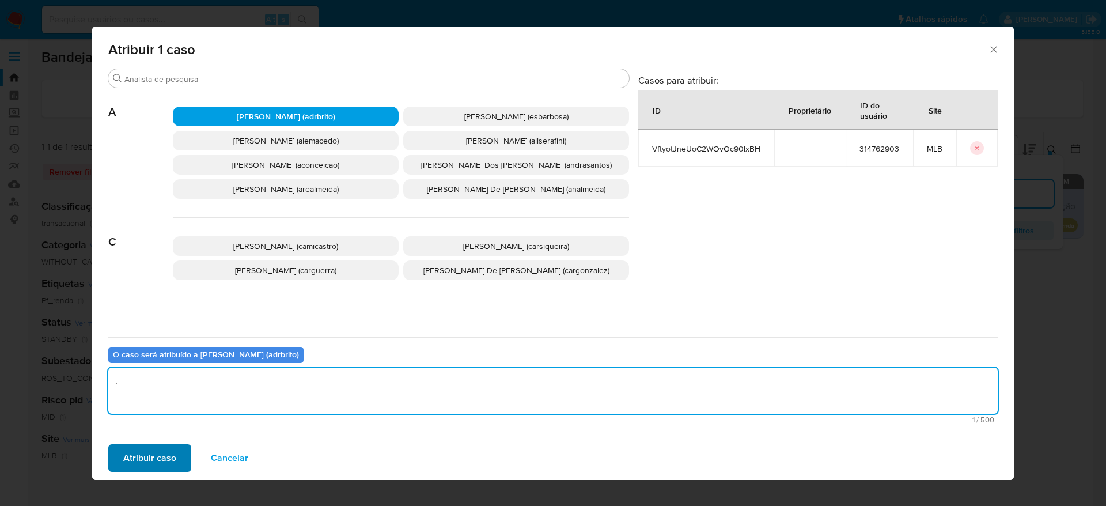
type textarea "."
click at [137, 465] on span "Atribuir caso" at bounding box center [149, 457] width 53 height 25
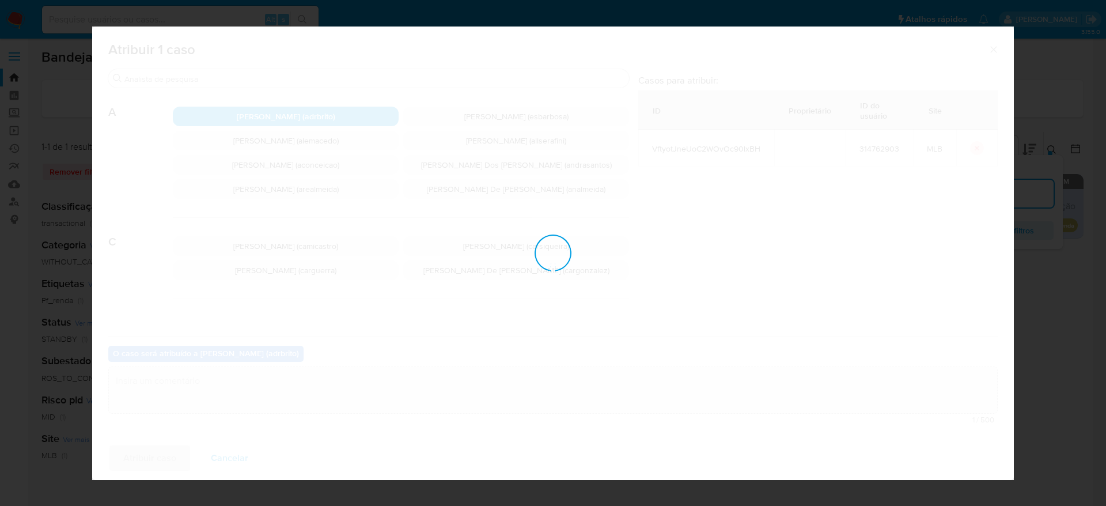
checkbox input "false"
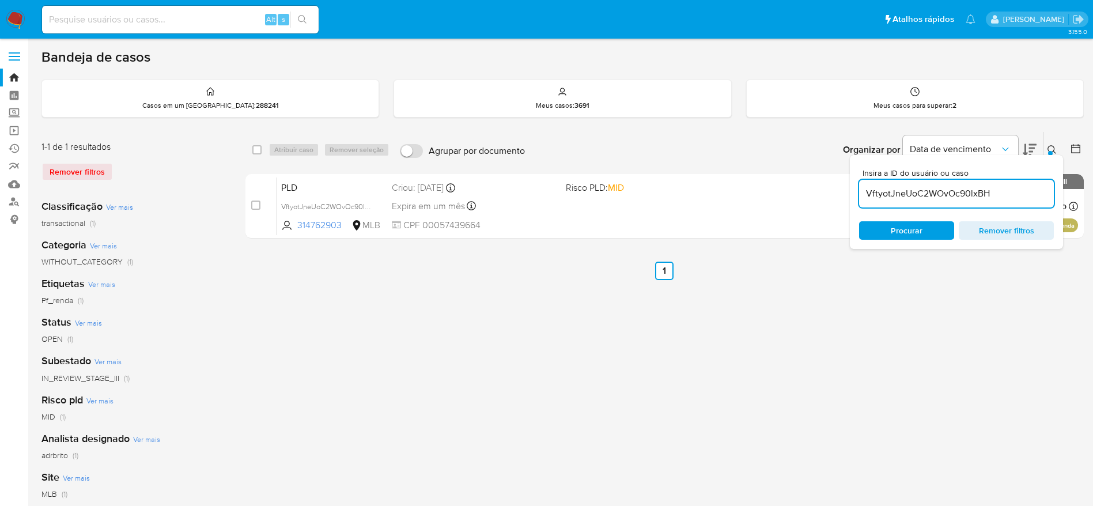
click at [1053, 147] on icon at bounding box center [1052, 149] width 9 height 9
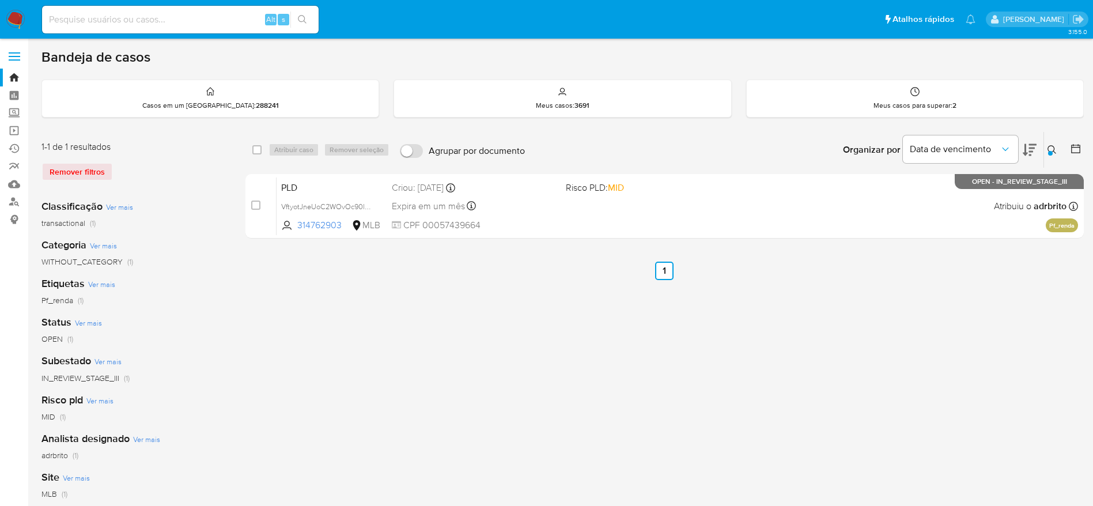
click at [1053, 147] on icon at bounding box center [1052, 149] width 9 height 9
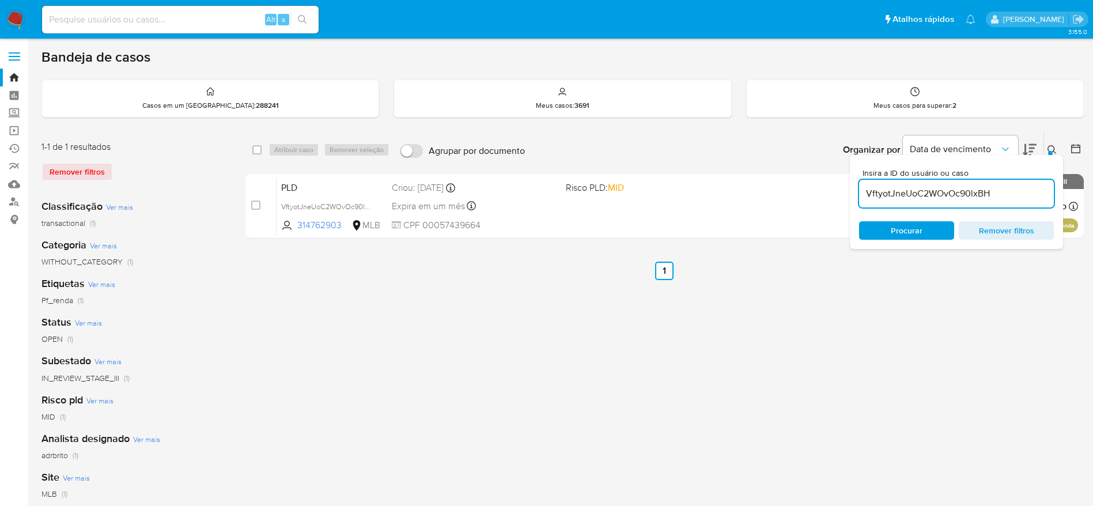
click at [911, 192] on input "VftyotJneUoC2WOvOc90lxBH" at bounding box center [956, 193] width 195 height 15
type input "56r4WKL8Xr40aFyWNG8EdlTe"
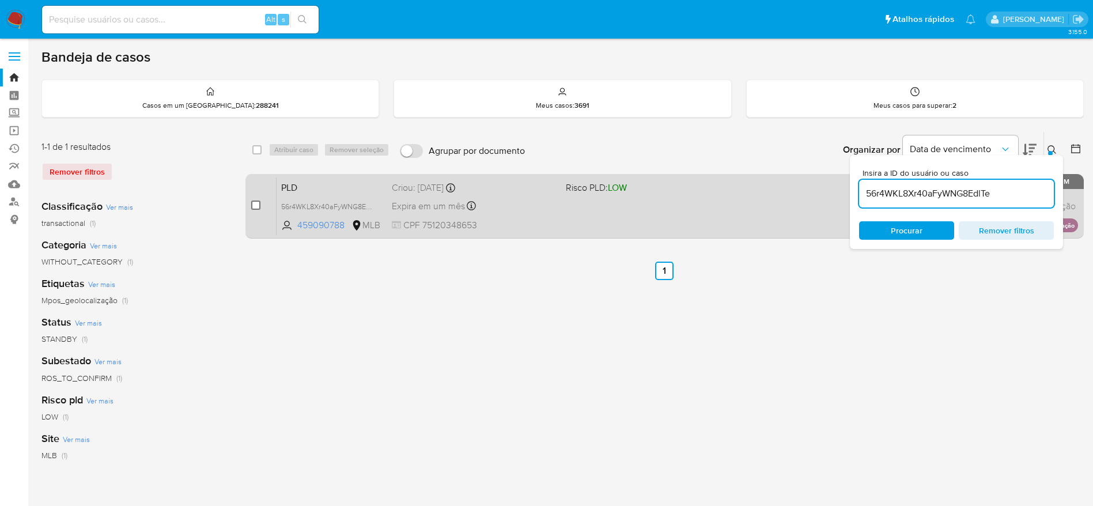
click at [252, 206] on input "checkbox" at bounding box center [255, 205] width 9 height 9
checkbox input "true"
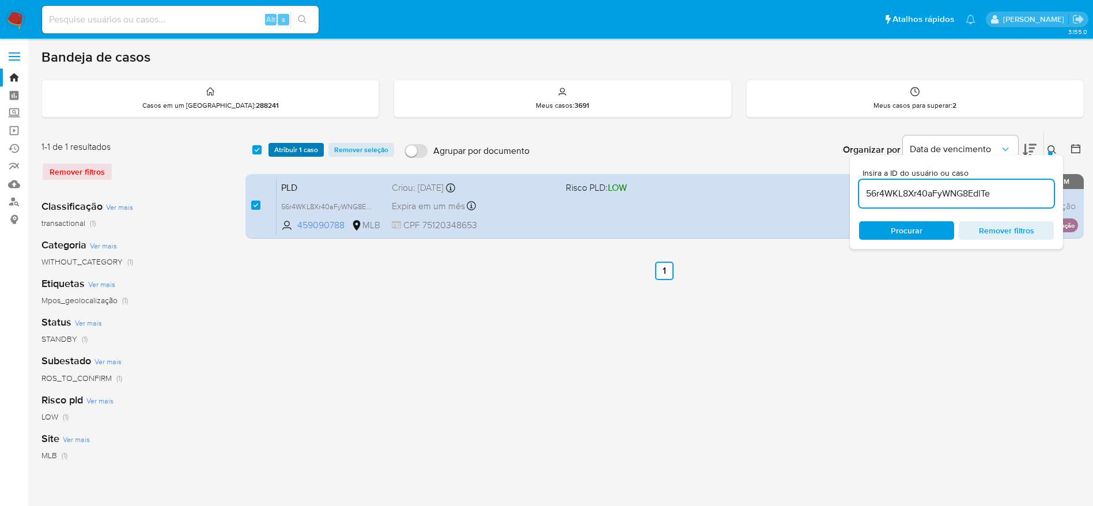
click at [289, 149] on span "Atribuir 1 caso" at bounding box center [296, 150] width 44 height 12
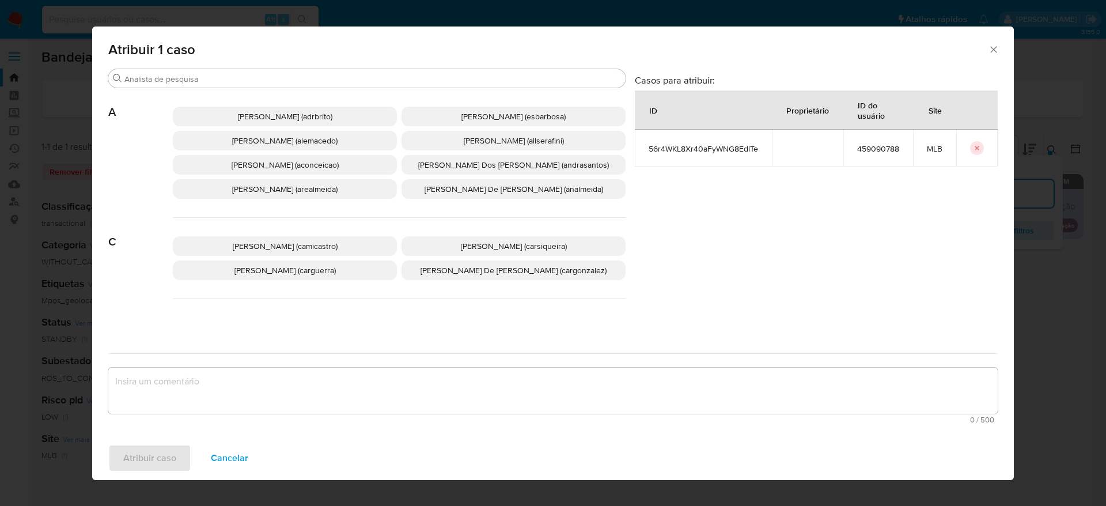
click at [267, 116] on span "Adriano Azeredo Brito (adrbrito)" at bounding box center [285, 117] width 95 height 12
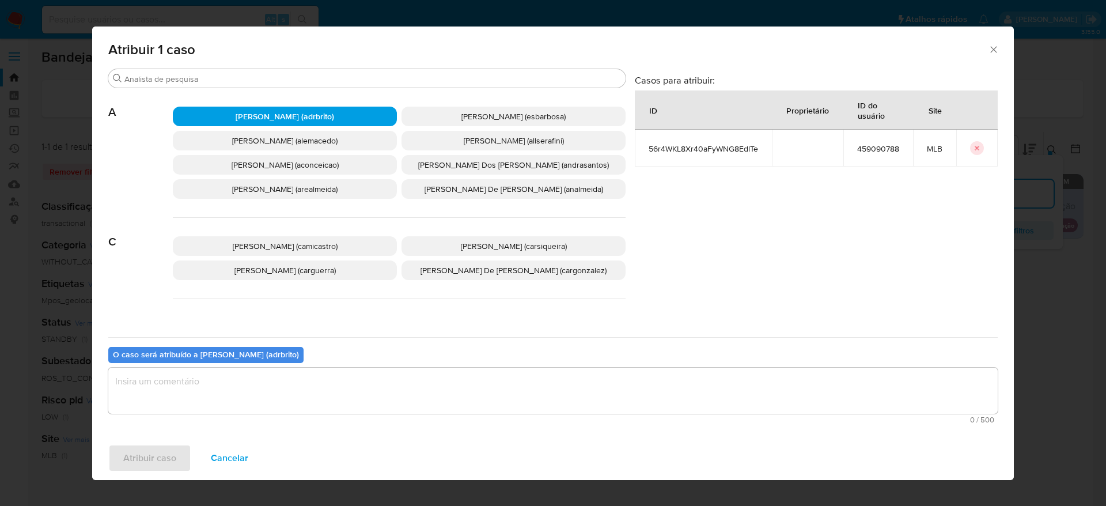
click at [271, 385] on textarea "assign-modal" at bounding box center [553, 391] width 890 height 46
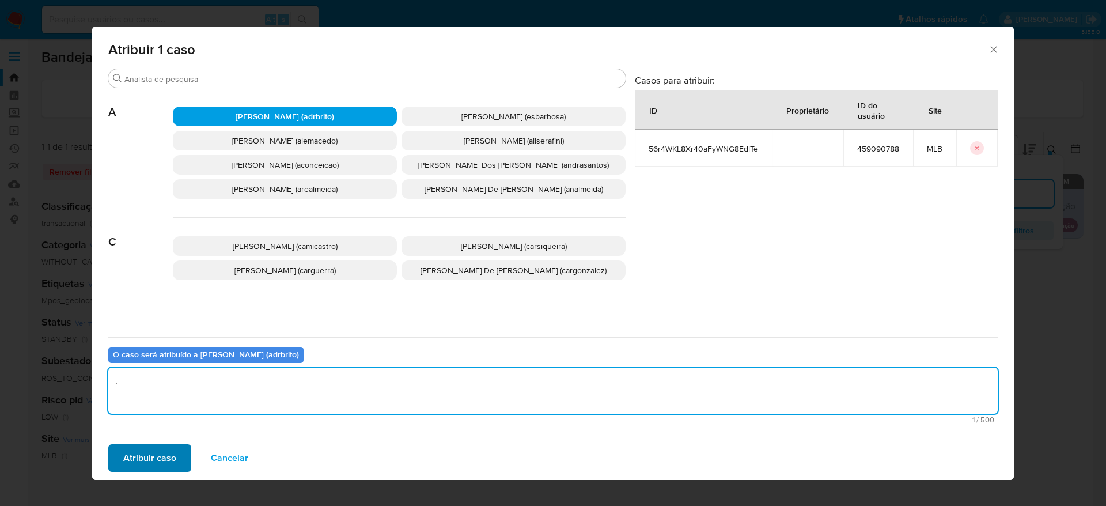
type textarea "."
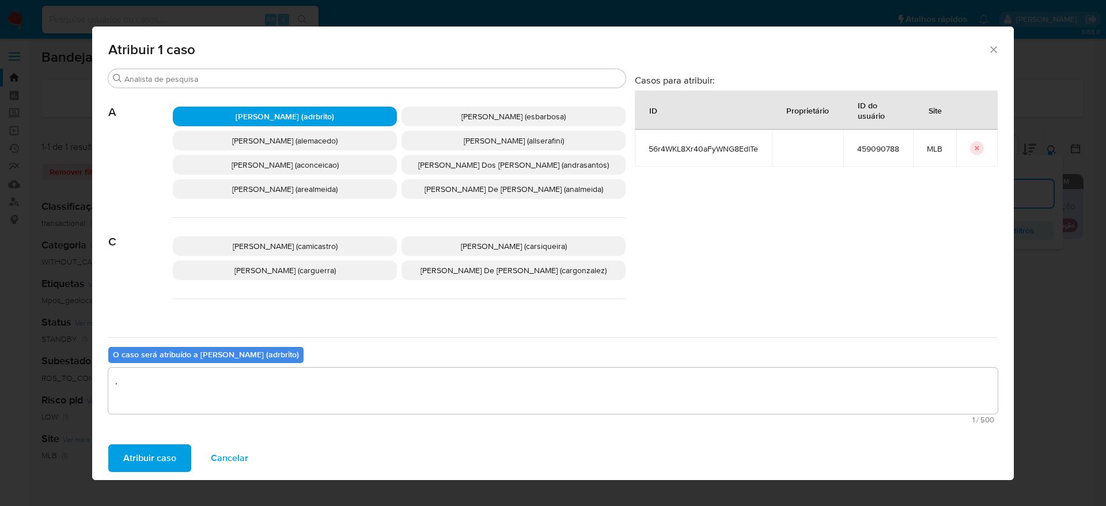
click at [163, 460] on span "Atribuir caso" at bounding box center [149, 457] width 53 height 25
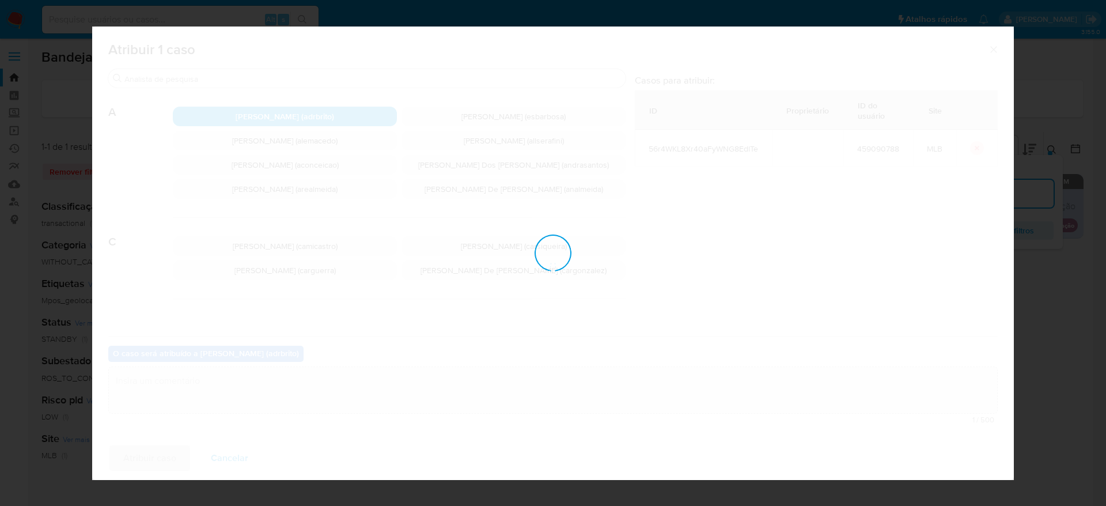
checkbox input "false"
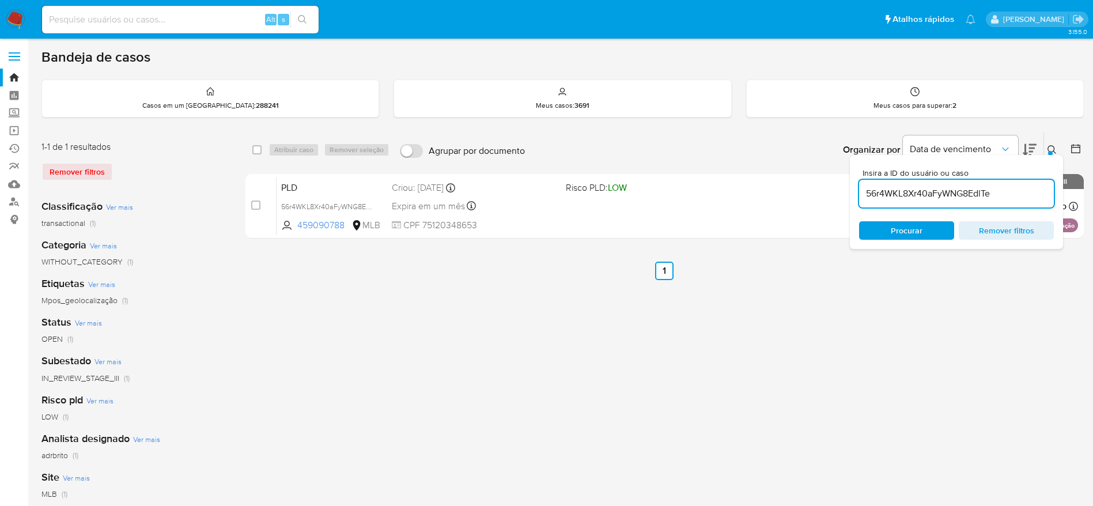
click at [948, 188] on input "56r4WKL8Xr40aFyWNG8EdlTe" at bounding box center [956, 193] width 195 height 15
paste input "Xgd7NLkOMS43Az9aGbqDdlUH"
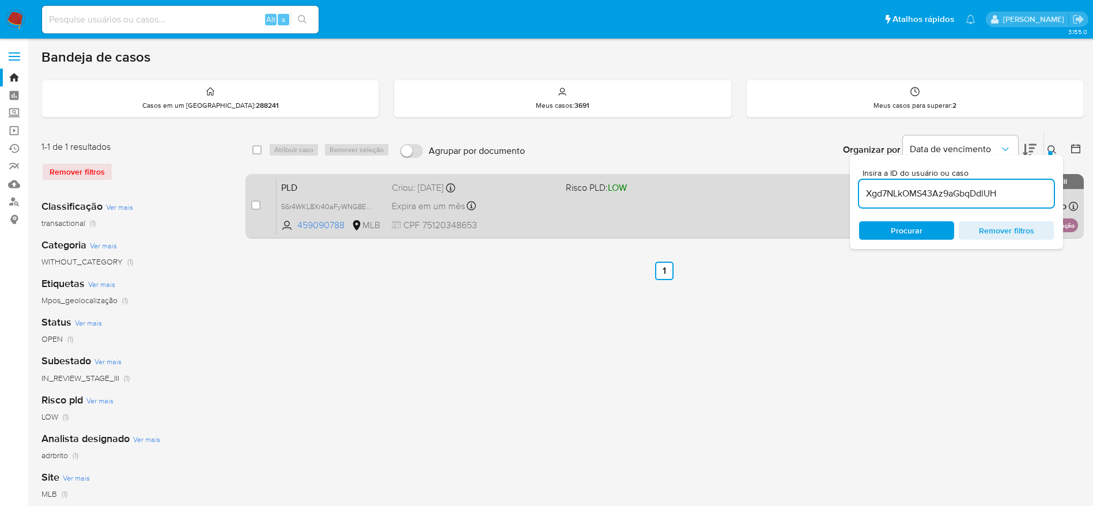
type input "Xgd7NLkOMS43Az9aGbqDdlUH"
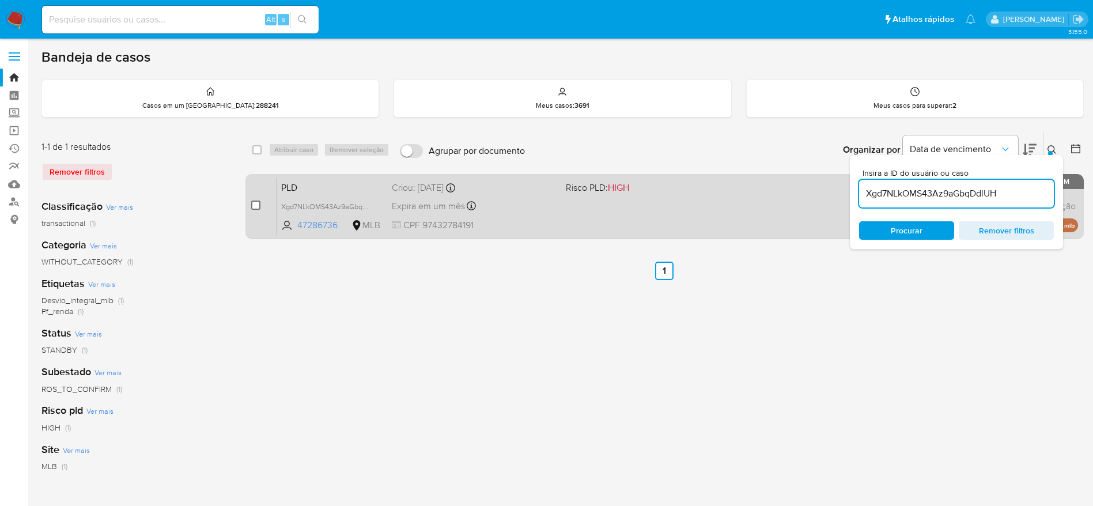
click at [255, 207] on input "checkbox" at bounding box center [255, 205] width 9 height 9
checkbox input "true"
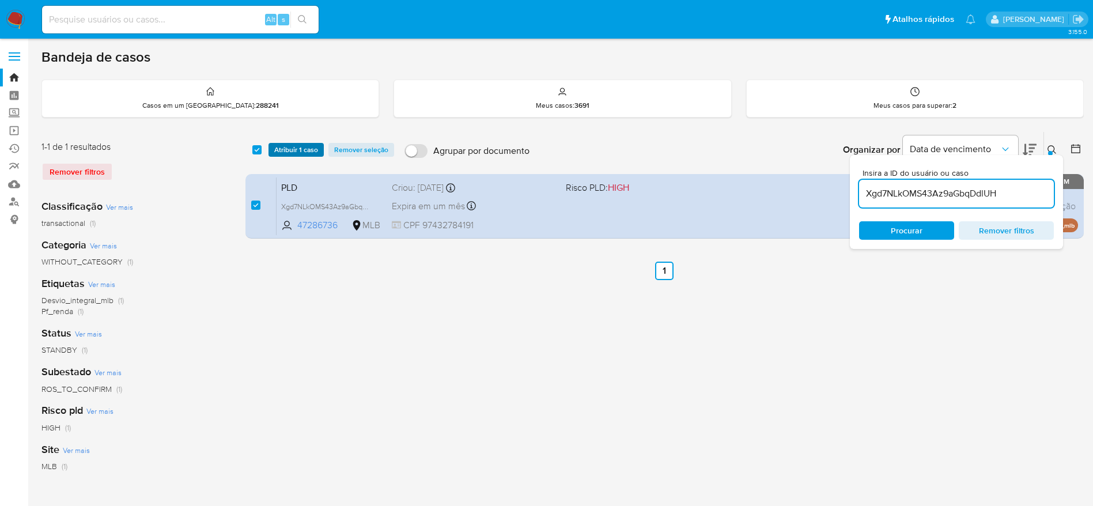
click at [304, 148] on span "Atribuir 1 caso" at bounding box center [296, 150] width 44 height 12
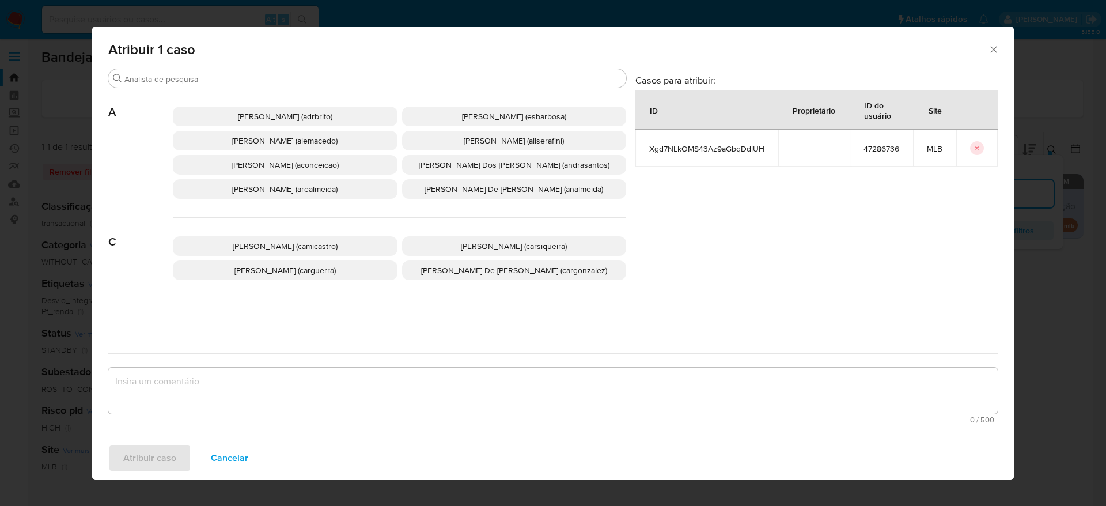
click at [312, 109] on p "Adriano Azeredo Brito (adrbrito)" at bounding box center [285, 117] width 225 height 20
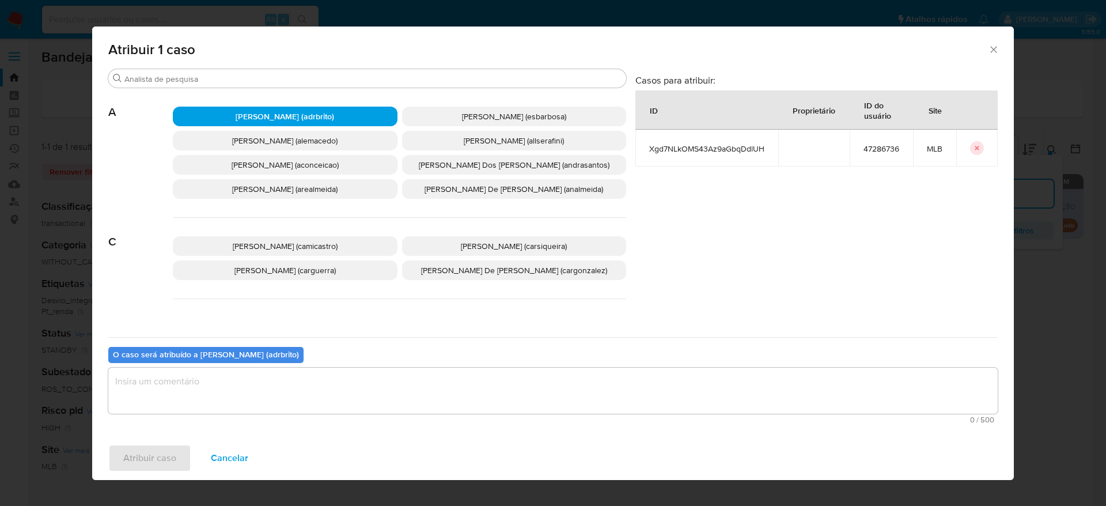
click at [286, 392] on textarea "assign-modal" at bounding box center [553, 391] width 890 height 46
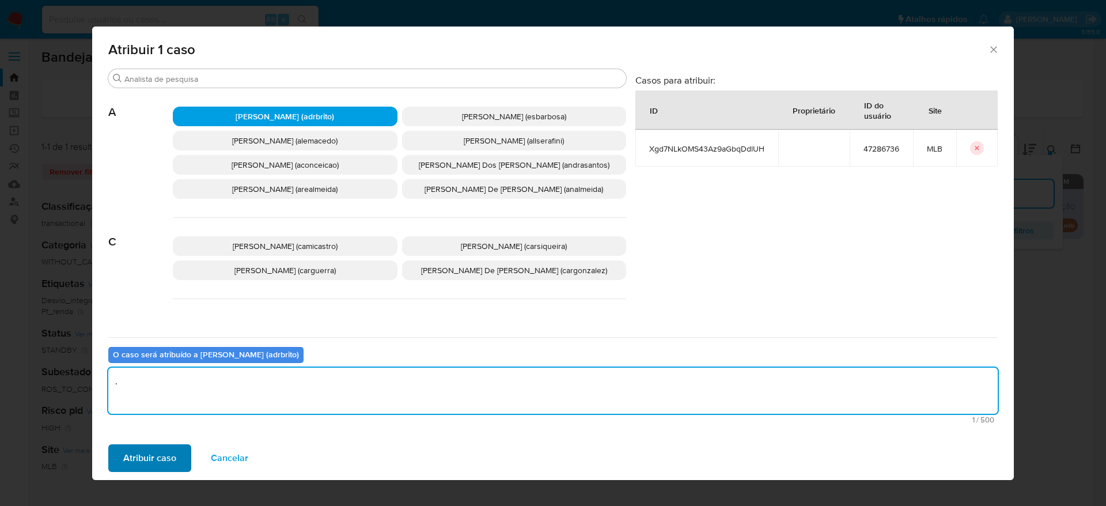
type textarea "."
click at [157, 465] on span "Atribuir caso" at bounding box center [149, 457] width 53 height 25
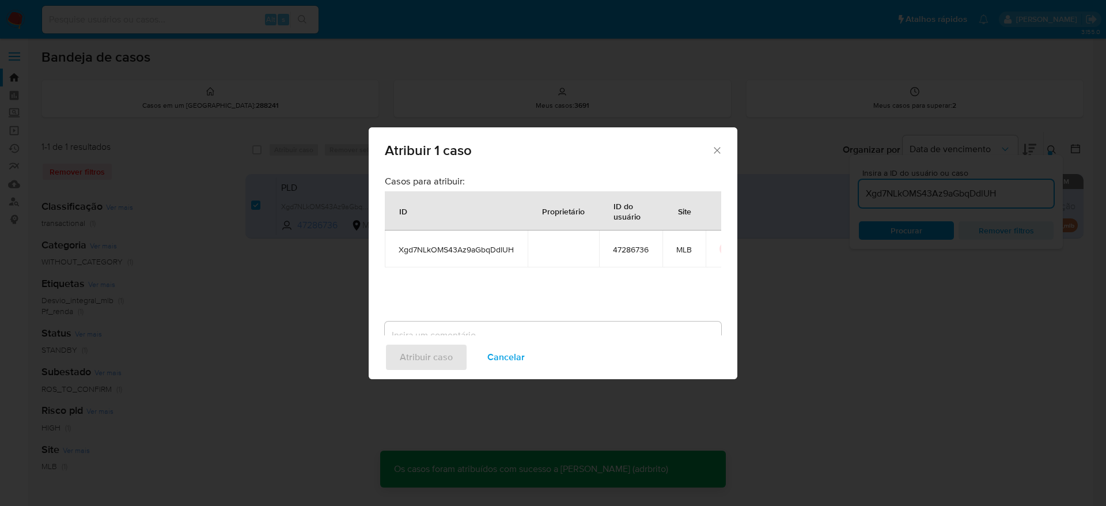
checkbox input "false"
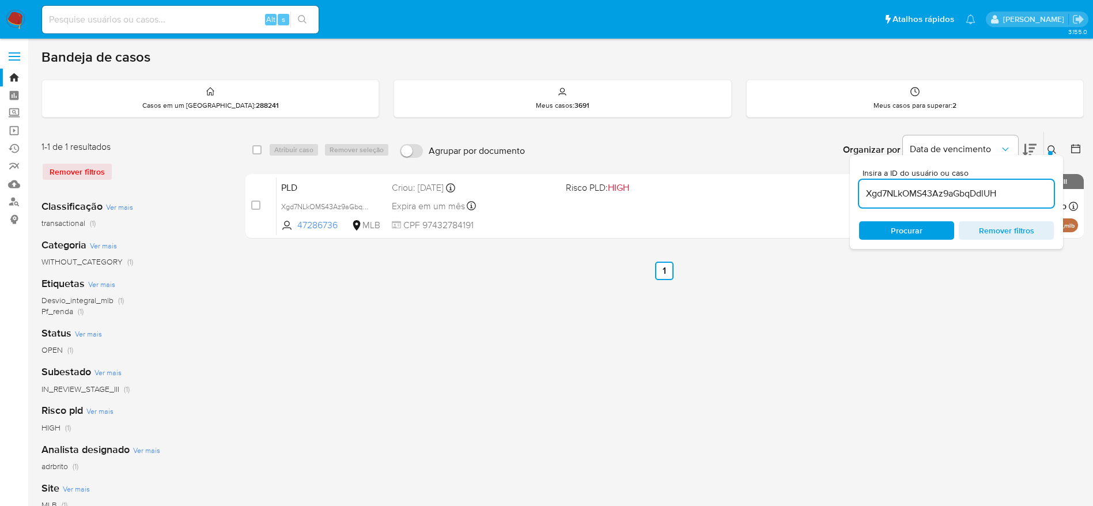
click at [955, 198] on input "Xgd7NLkOMS43Az9aGbqDdlUH" at bounding box center [956, 193] width 195 height 15
paste input "uNwfYx8S7Dm65DZ5fXu7OXAr"
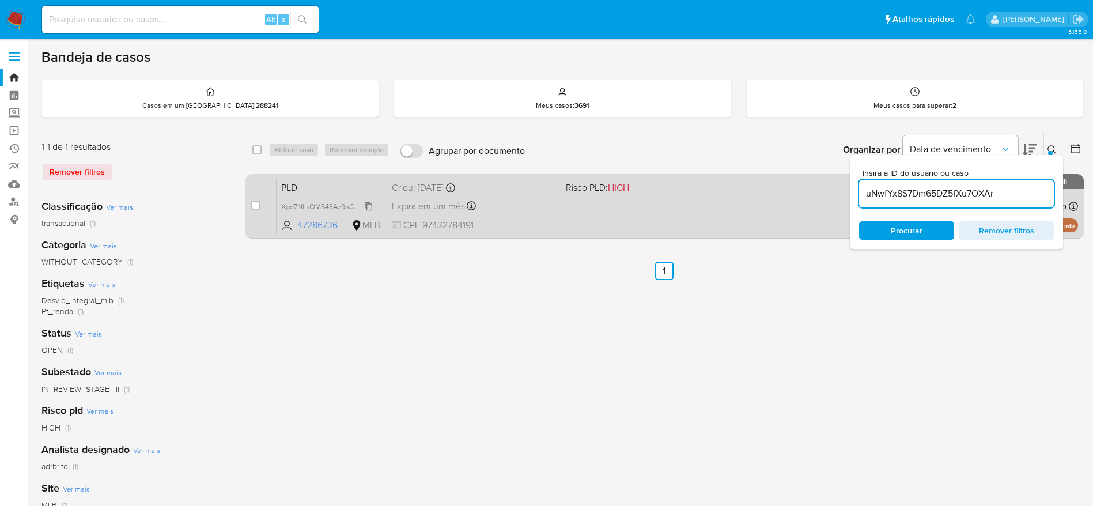
type input "uNwfYx8S7Dm65DZ5fXu7OXAr"
drag, startPoint x: 254, startPoint y: 209, endPoint x: 268, endPoint y: 191, distance: 22.6
click at [254, 209] on input "checkbox" at bounding box center [255, 205] width 9 height 9
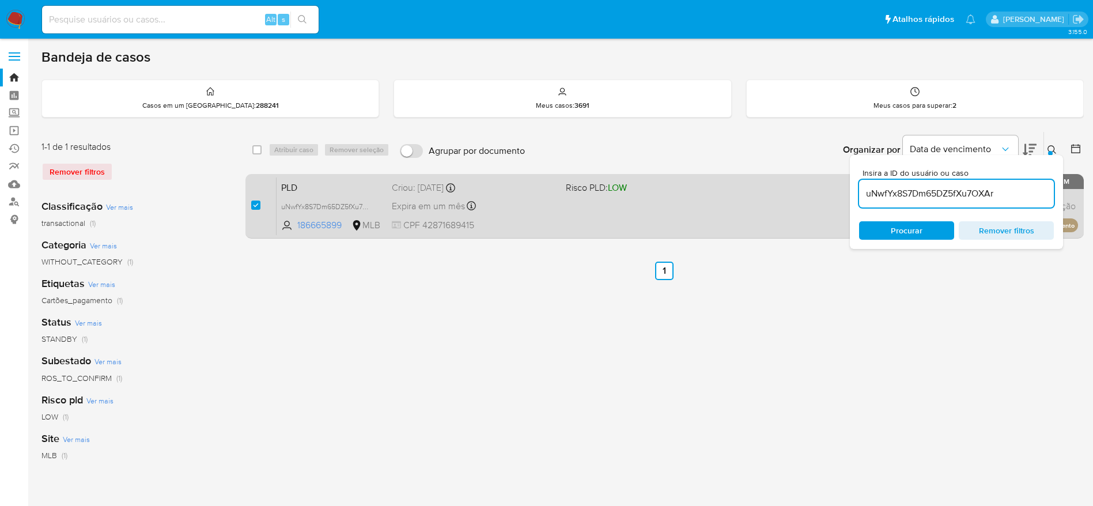
checkbox input "true"
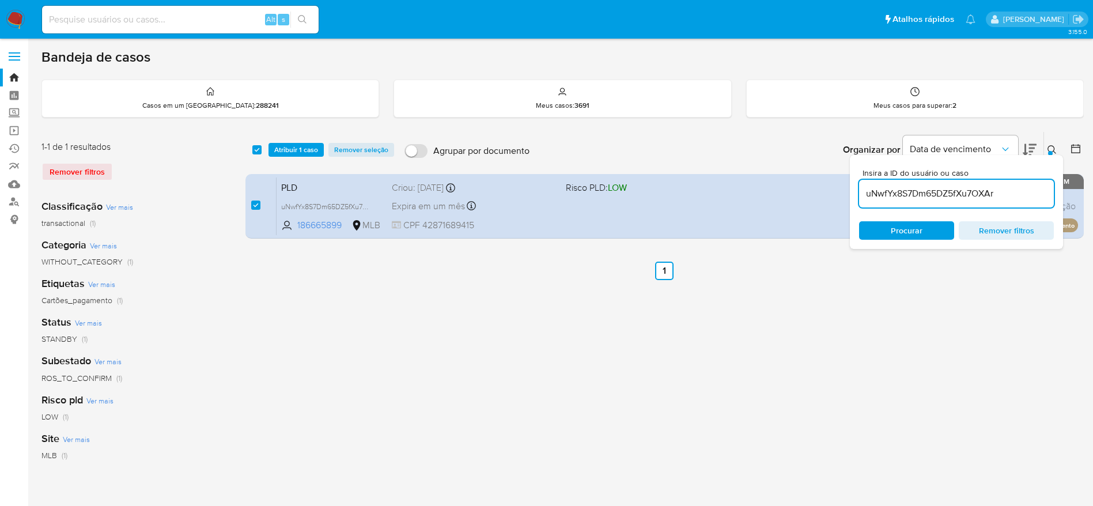
click at [315, 138] on div "select-all-cases-checkbox Atribuir 1 caso Remover seleção Agrupar por documento…" at bounding box center [664, 150] width 838 height 36
click at [308, 147] on span "Atribuir 1 caso" at bounding box center [296, 150] width 44 height 12
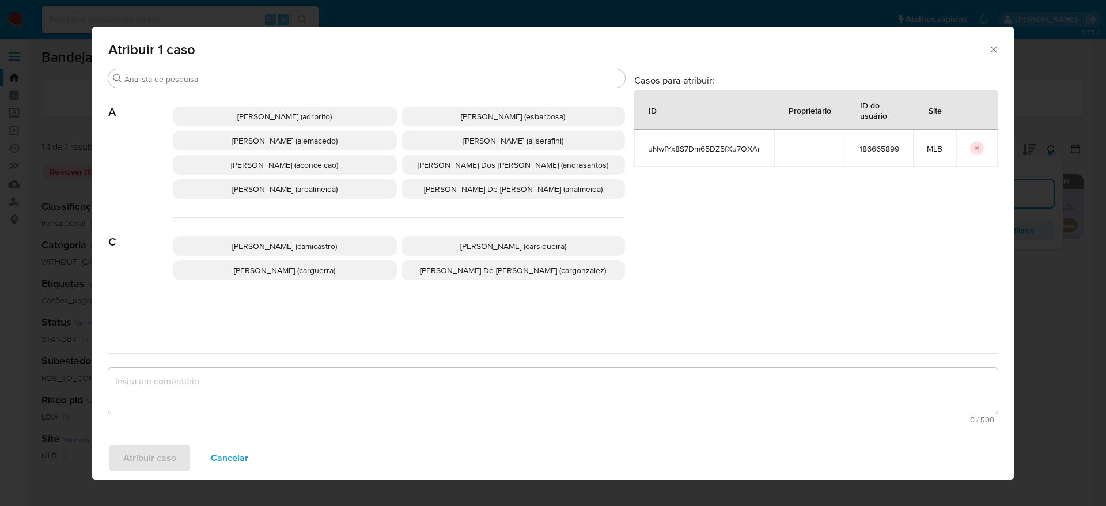
click at [295, 116] on span "Adriano Azeredo Brito (adrbrito)" at bounding box center [284, 117] width 95 height 12
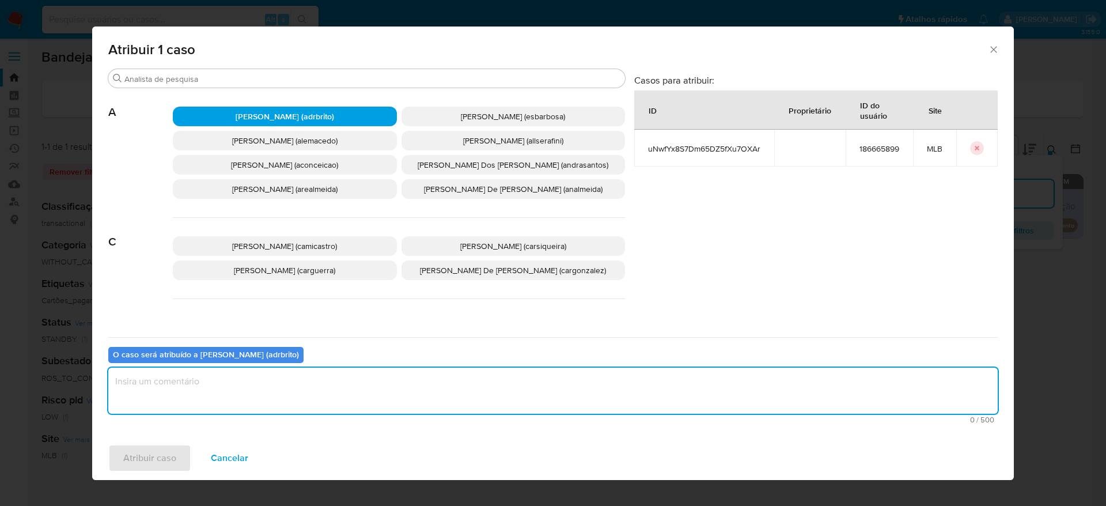
click at [273, 390] on textarea "assign-modal" at bounding box center [553, 391] width 890 height 46
type textarea "."
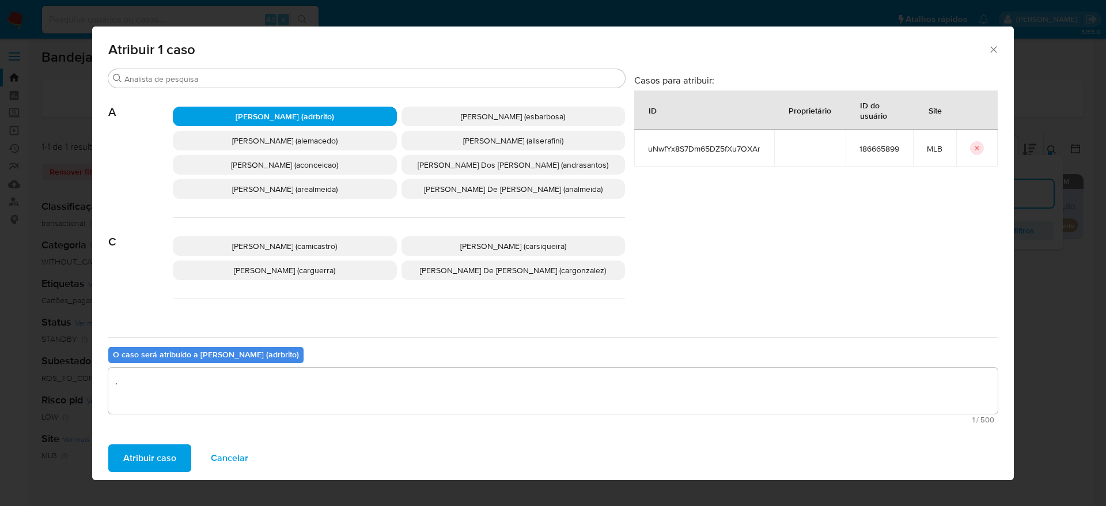
click at [162, 460] on span "Atribuir caso" at bounding box center [149, 457] width 53 height 25
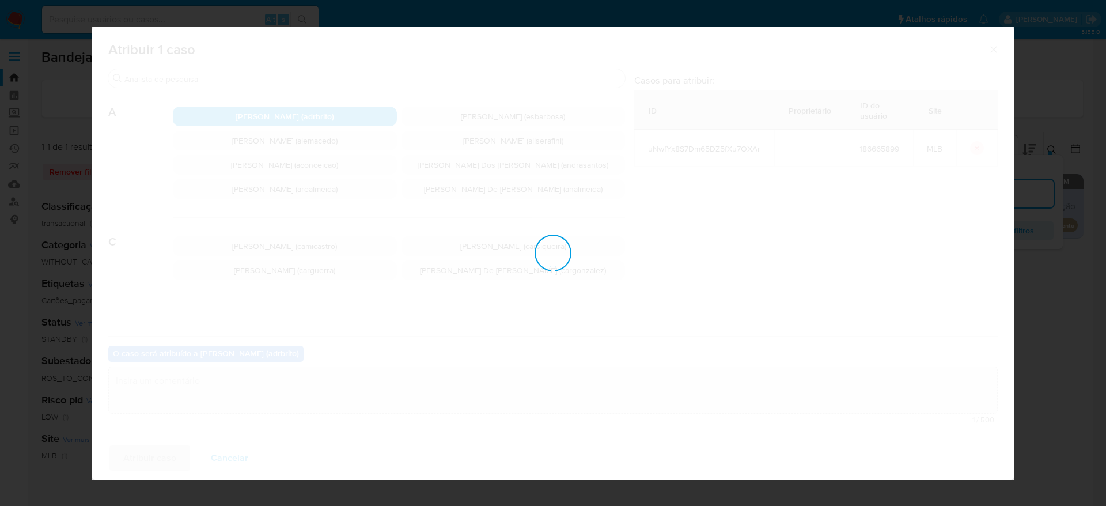
checkbox input "false"
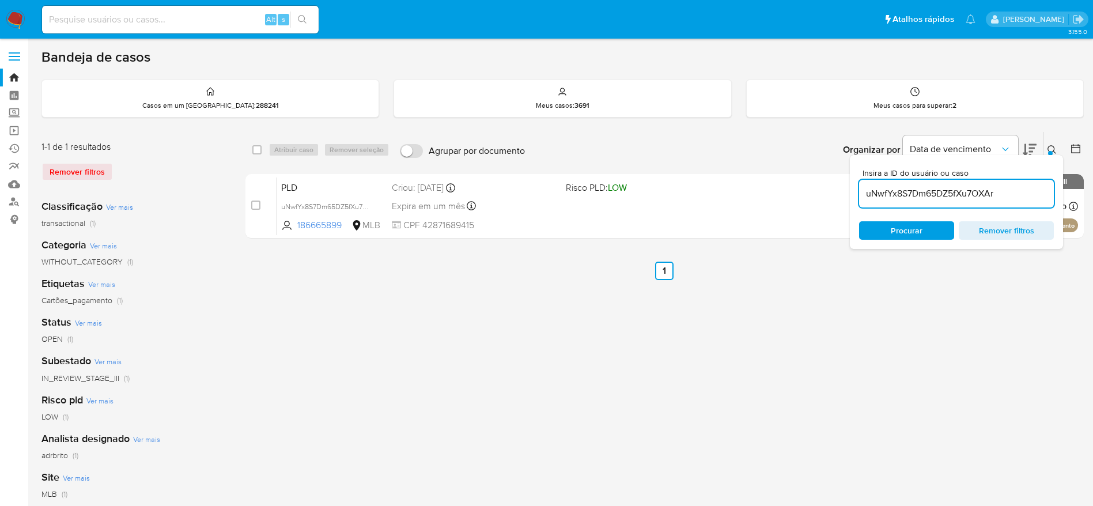
click at [950, 191] on input "uNwfYx8S7Dm65DZ5fXu7OXAr" at bounding box center [956, 193] width 195 height 15
paste input "LC4utMmVRI1gP53vMNJb6tTJ"
type input "LC4utMmVRI1gP53vMNJb6tTJ"
drag, startPoint x: 256, startPoint y: 203, endPoint x: 303, endPoint y: 151, distance: 70.2
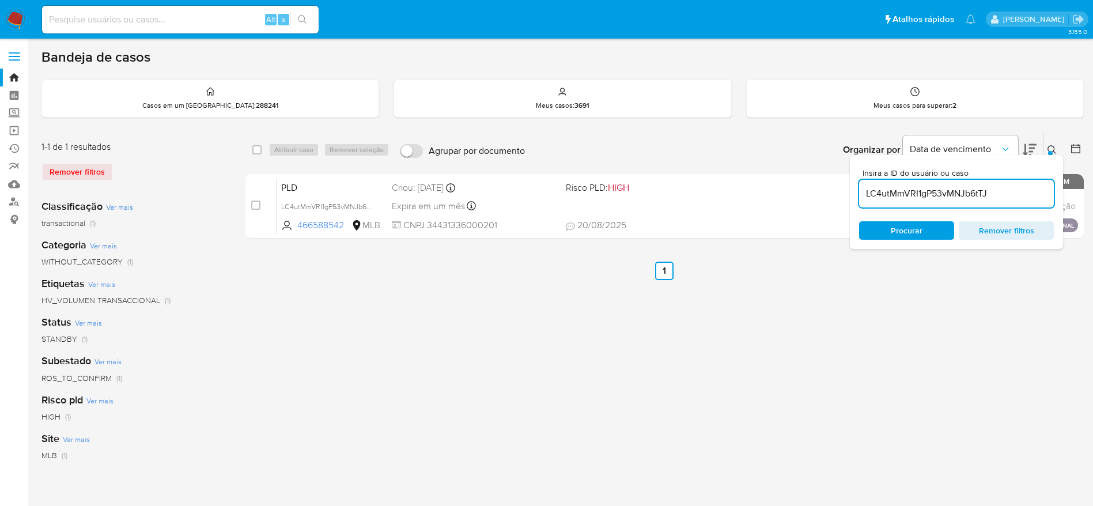
click at [256, 203] on input "checkbox" at bounding box center [255, 205] width 9 height 9
checkbox input "true"
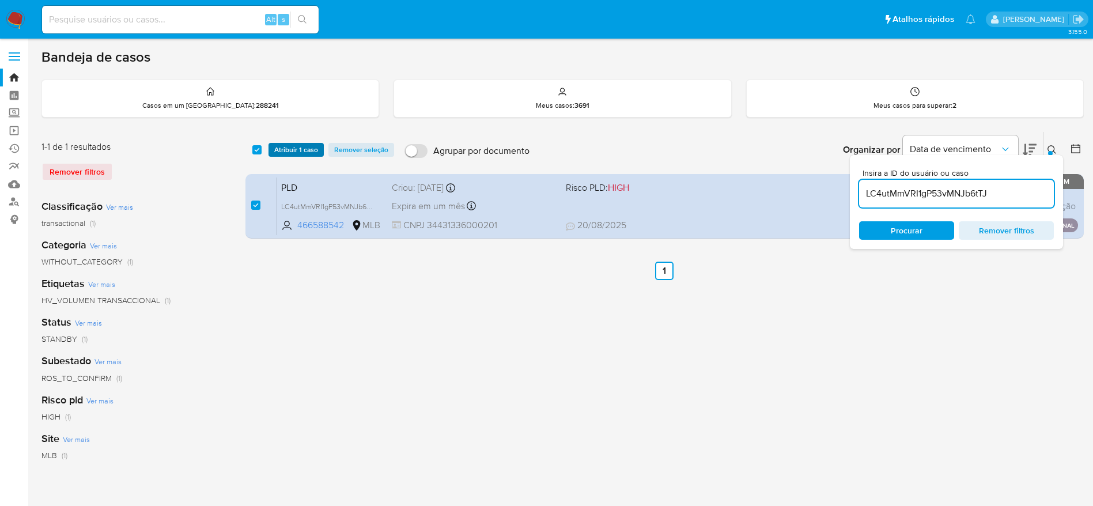
click at [305, 149] on span "Atribuir 1 caso" at bounding box center [296, 150] width 44 height 12
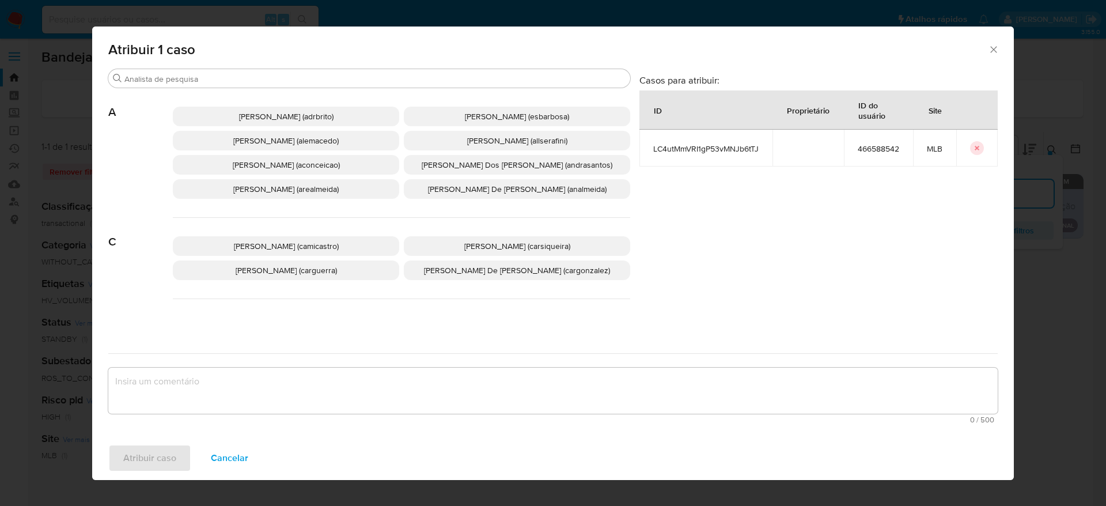
click at [300, 116] on span "Adriano Azeredo Brito (adrbrito)" at bounding box center [286, 117] width 95 height 12
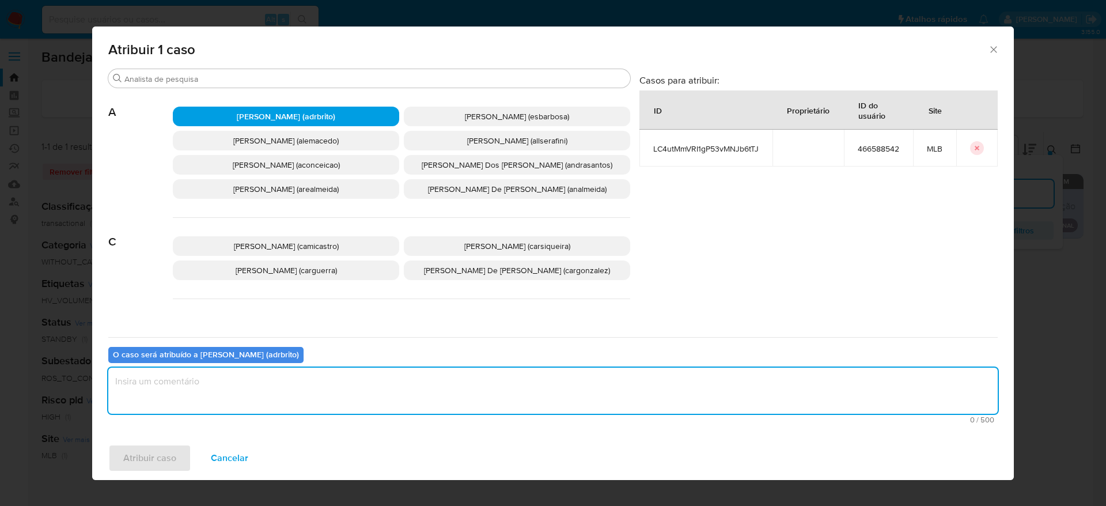
click at [291, 386] on textarea "assign-modal" at bounding box center [553, 391] width 890 height 46
type textarea "."
click at [134, 464] on span "Atribuir caso" at bounding box center [149, 457] width 53 height 25
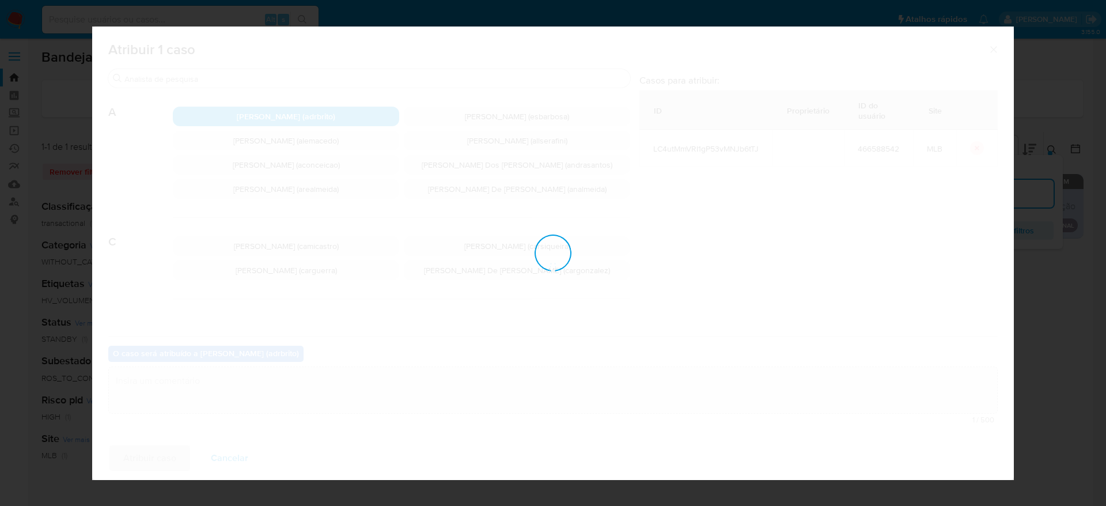
checkbox input "false"
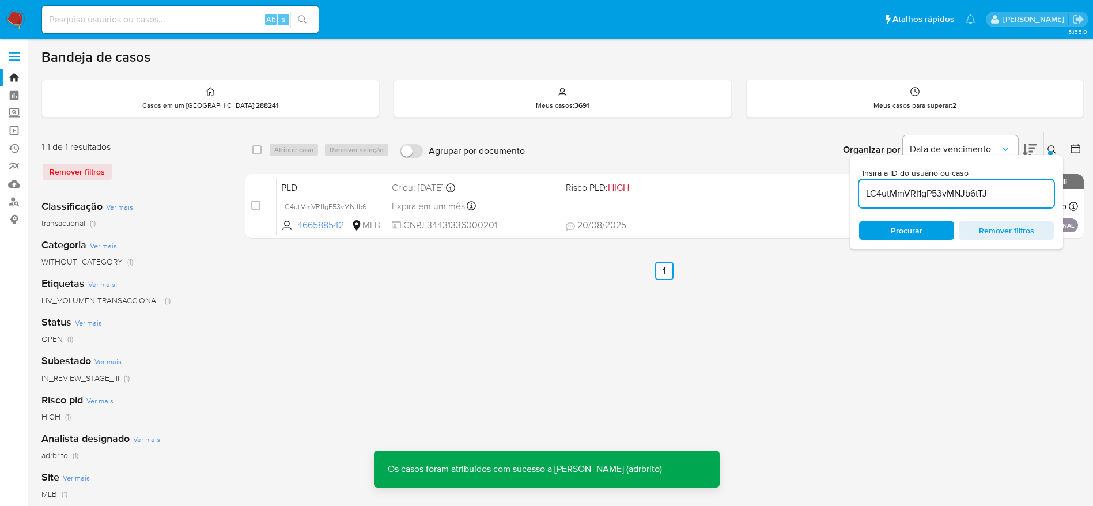
click at [883, 198] on input "LC4utMmVRI1gP53vMNJb6tTJ" at bounding box center [956, 193] width 195 height 15
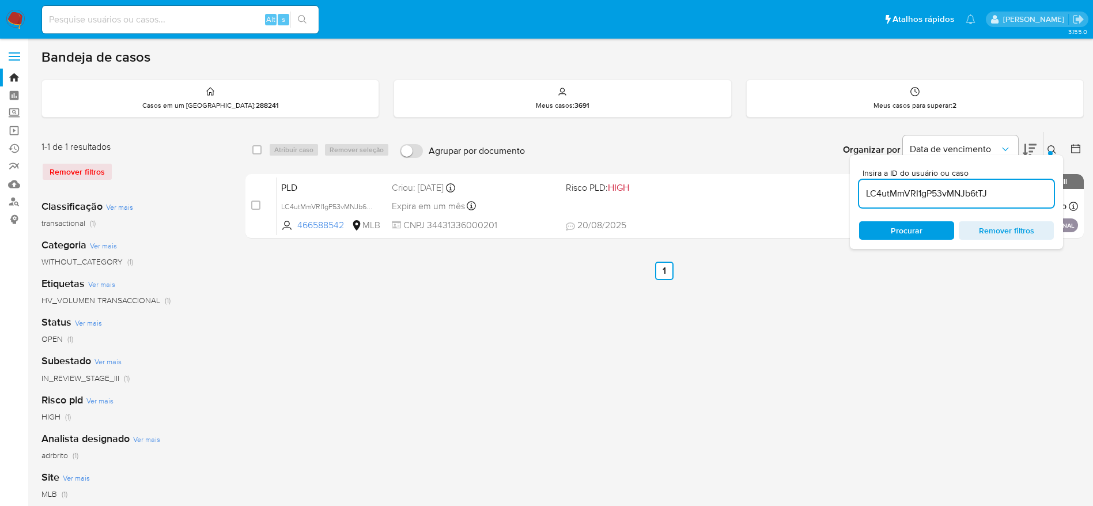
click at [883, 198] on input "LC4utMmVRI1gP53vMNJb6tTJ" at bounding box center [956, 193] width 195 height 15
paste input "0sbKPOgJcF5G34AF4jG4PHzN"
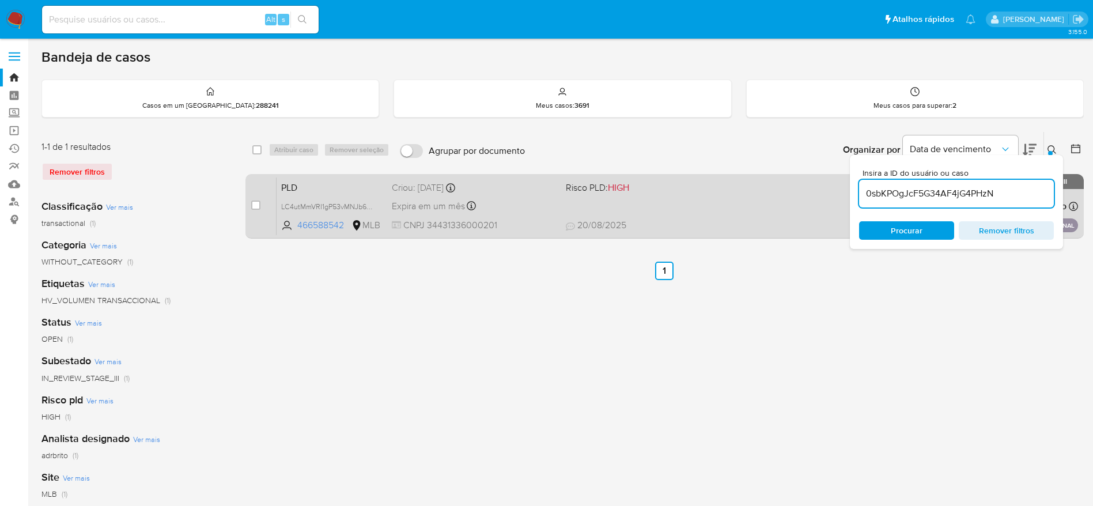
type input "0sbKPOgJcF5G34AF4jG4PHzN"
click at [254, 202] on input "checkbox" at bounding box center [255, 205] width 9 height 9
checkbox input "true"
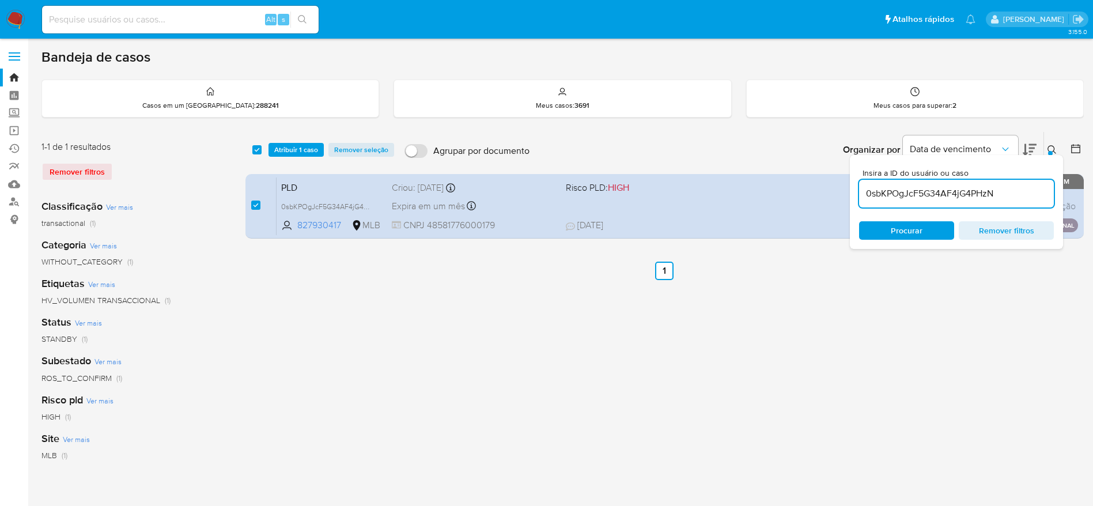
click at [305, 132] on div "select-all-cases-checkbox Atribuir 1 caso Remover seleção Agrupar por documento…" at bounding box center [664, 150] width 838 height 36
click at [301, 156] on span "Atribuir 1 caso" at bounding box center [296, 150] width 44 height 12
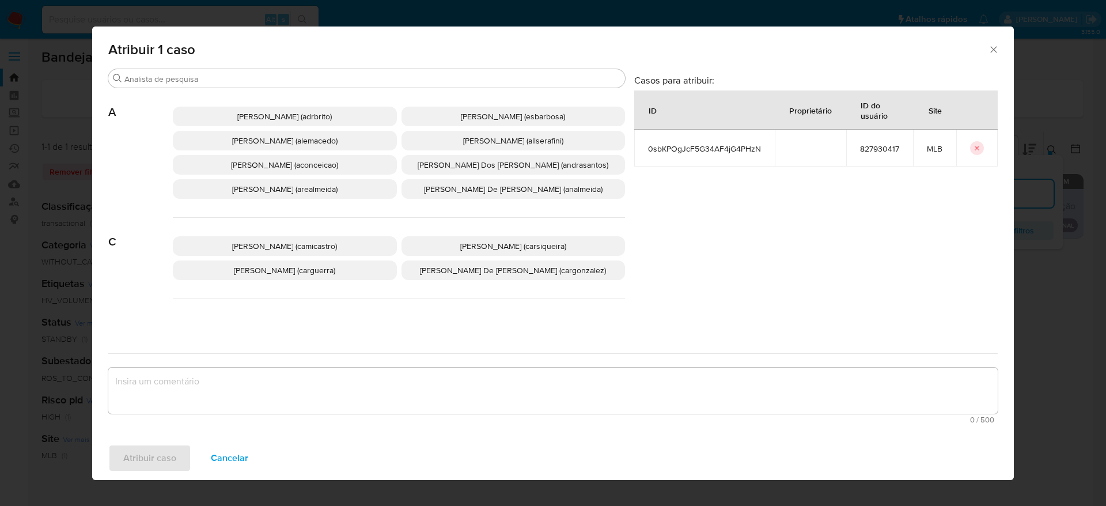
click at [294, 117] on span "Adriano Azeredo Brito (adrbrito)" at bounding box center [284, 117] width 95 height 12
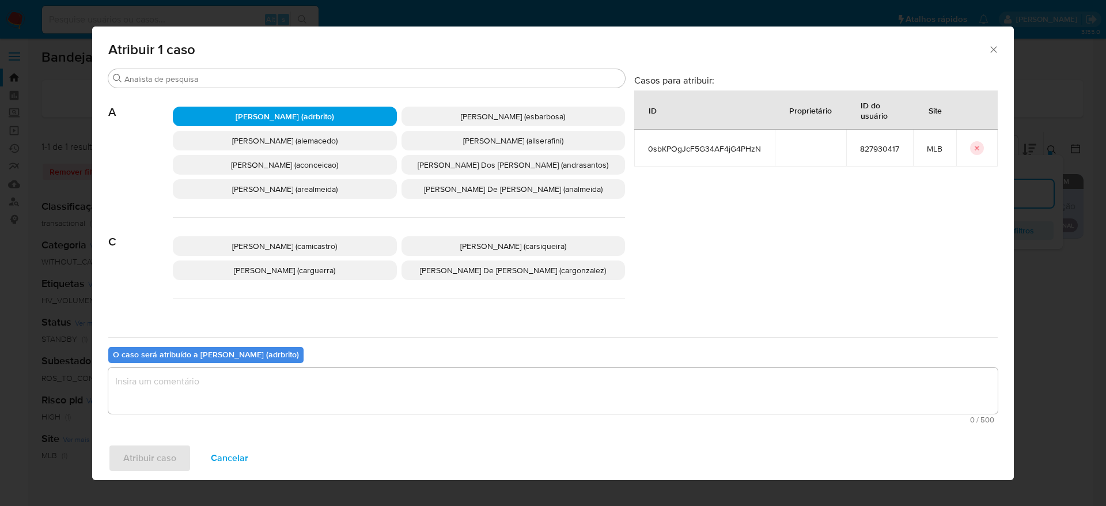
click at [253, 389] on textarea "assign-modal" at bounding box center [553, 391] width 890 height 46
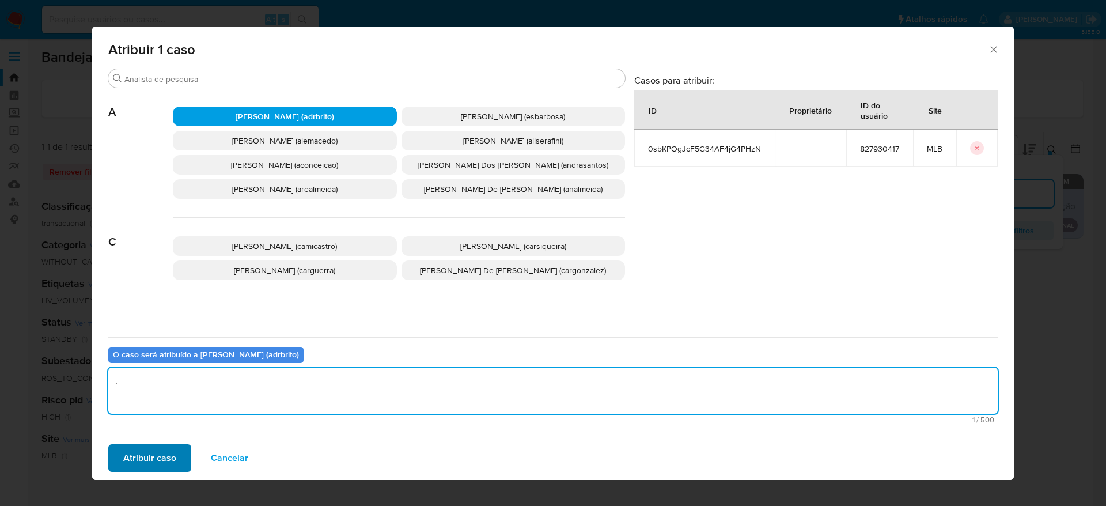
type textarea "."
click at [117, 456] on button "Atribuir caso" at bounding box center [149, 458] width 83 height 28
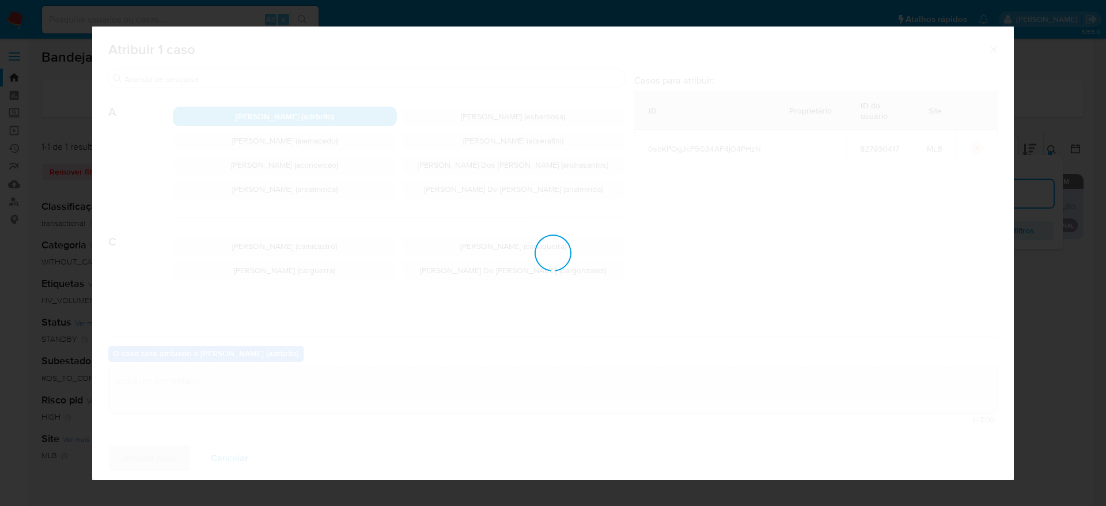
checkbox input "false"
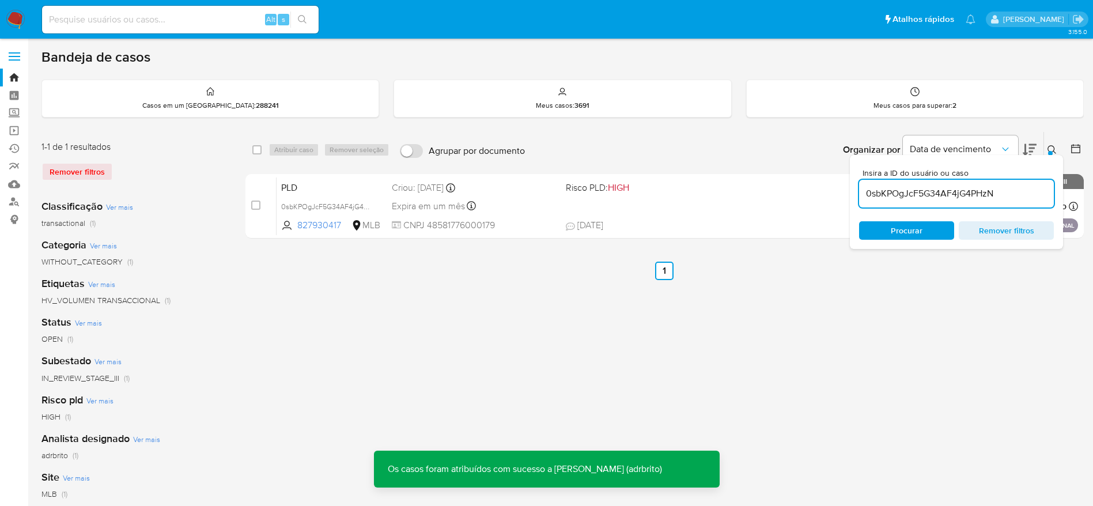
click at [936, 195] on input "0sbKPOgJcF5G34AF4jG4PHzN" at bounding box center [956, 193] width 195 height 15
paste input "y37kGFPcM0tsBS0c8OAaPgs2"
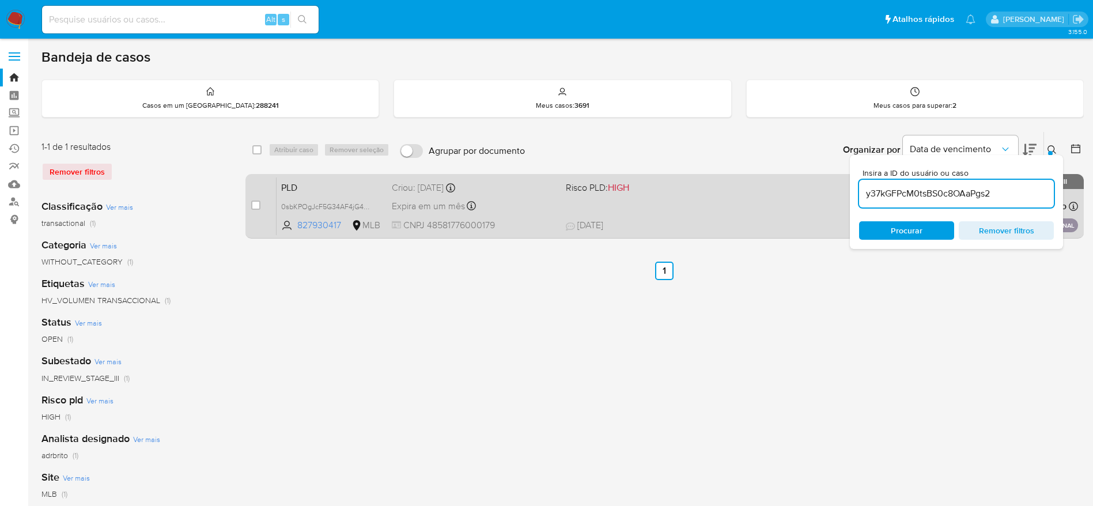
type input "y37kGFPcM0tsBS0c8OAaPgs2"
click at [255, 205] on input "checkbox" at bounding box center [255, 205] width 9 height 9
checkbox input "true"
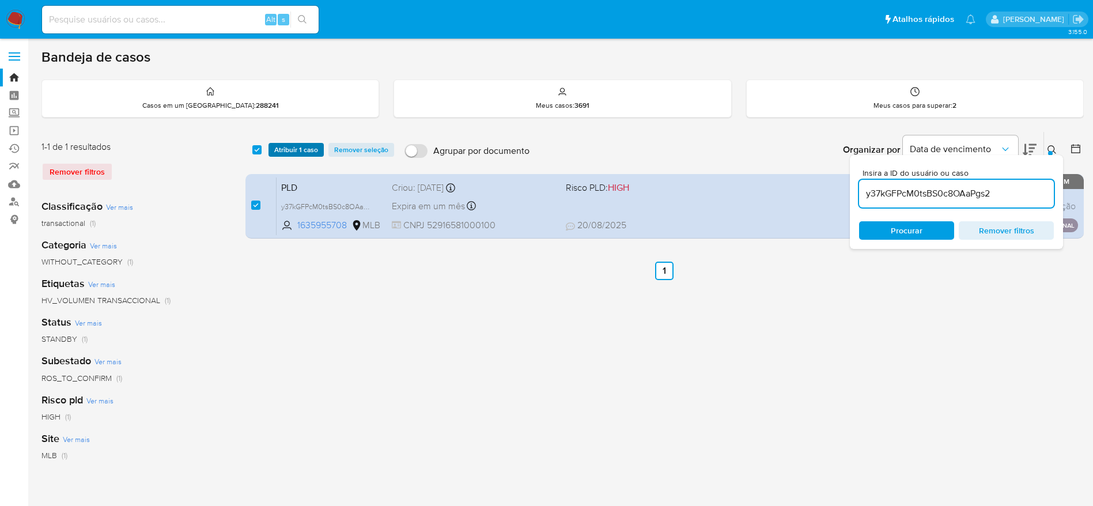
click at [289, 152] on span "Atribuir 1 caso" at bounding box center [296, 150] width 44 height 12
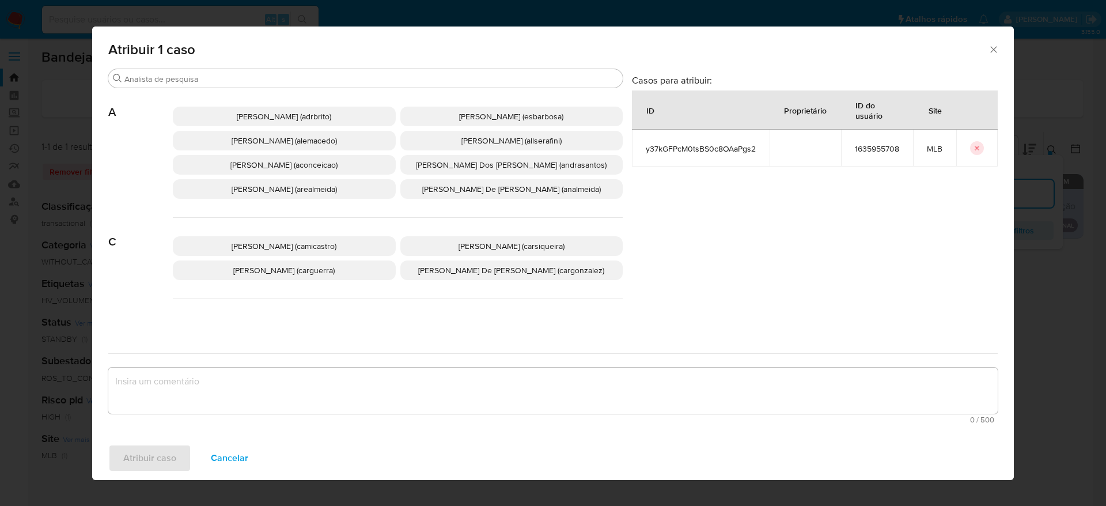
click at [284, 109] on p "Adriano Azeredo Brito (adrbrito)" at bounding box center [284, 117] width 223 height 20
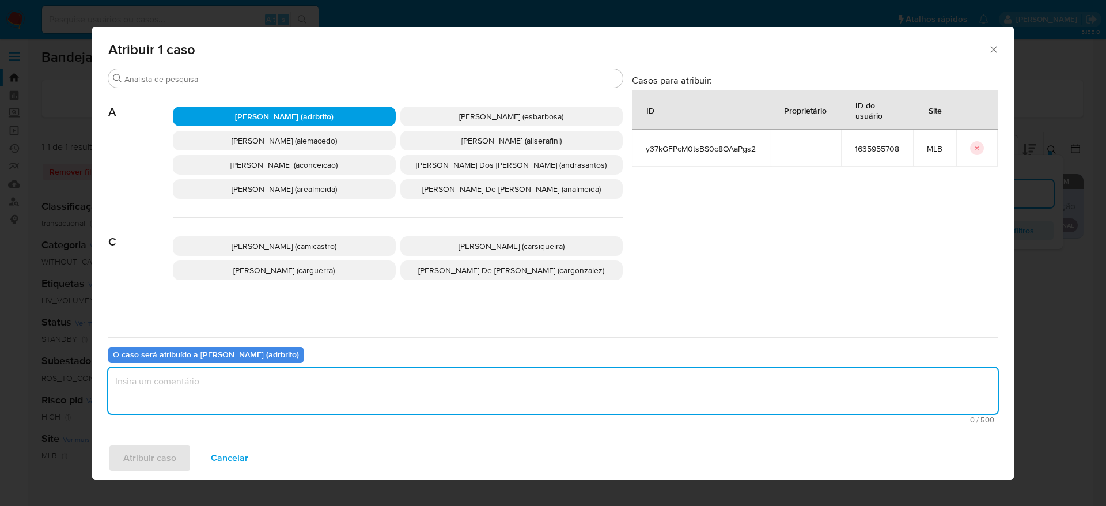
click at [294, 392] on textarea "assign-modal" at bounding box center [553, 391] width 890 height 46
type textarea "."
click at [162, 466] on span "Atribuir caso" at bounding box center [149, 457] width 53 height 25
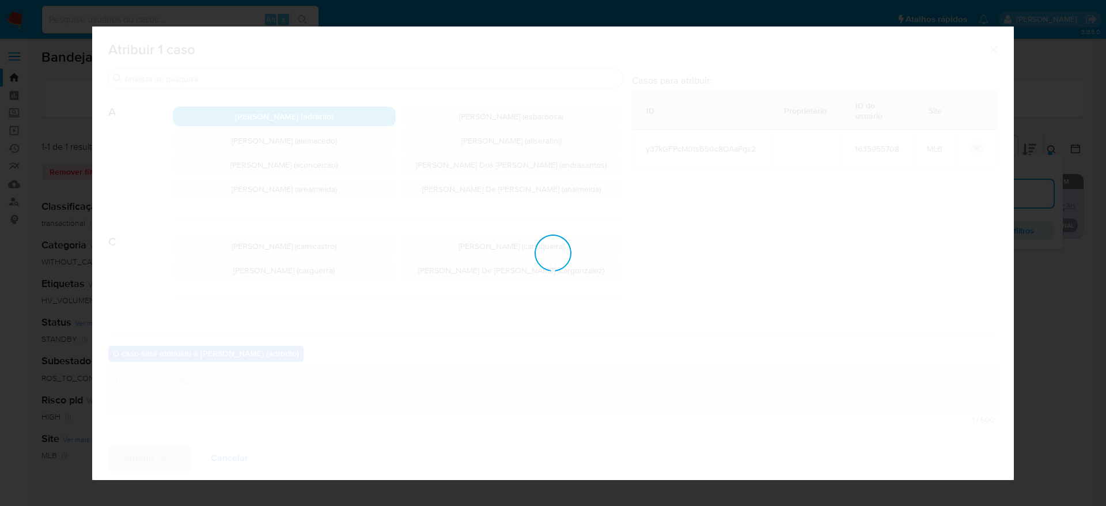
checkbox input "false"
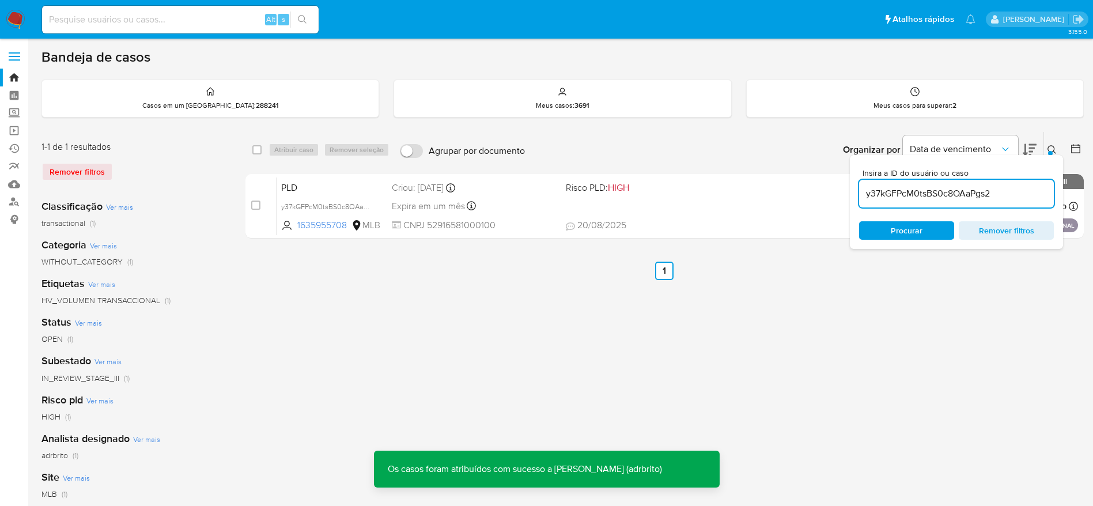
click at [961, 184] on div "y37kGFPcM0tsBS0c8OAaPgs2" at bounding box center [956, 194] width 195 height 28
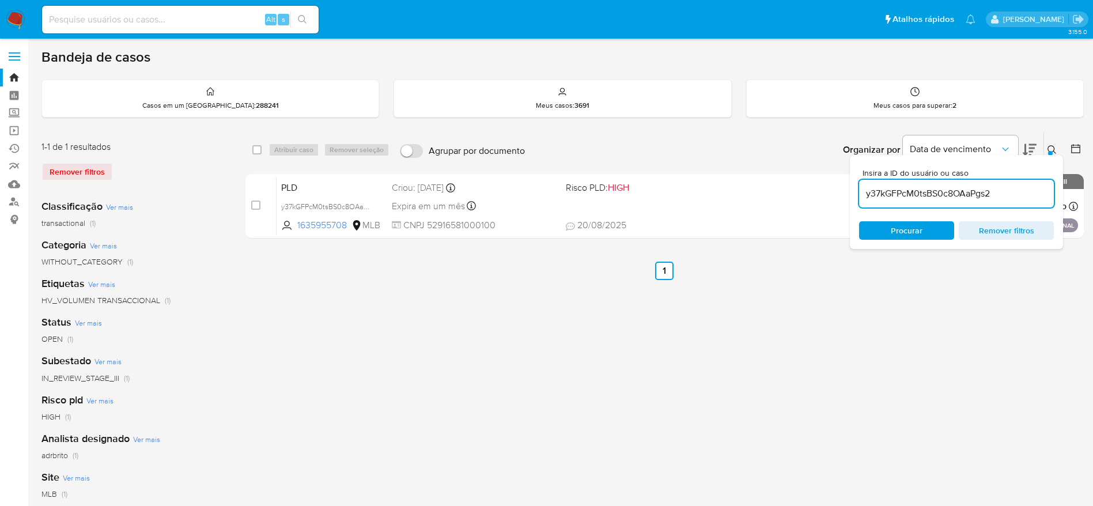
click at [904, 192] on input "y37kGFPcM0tsBS0c8OAaPgs2" at bounding box center [956, 193] width 195 height 15
paste input "tdSHUkUGy5ha7jbeZBwPFkAJ"
type input "tdSHUkUGy5ha7jbeZBwPFkAJ"
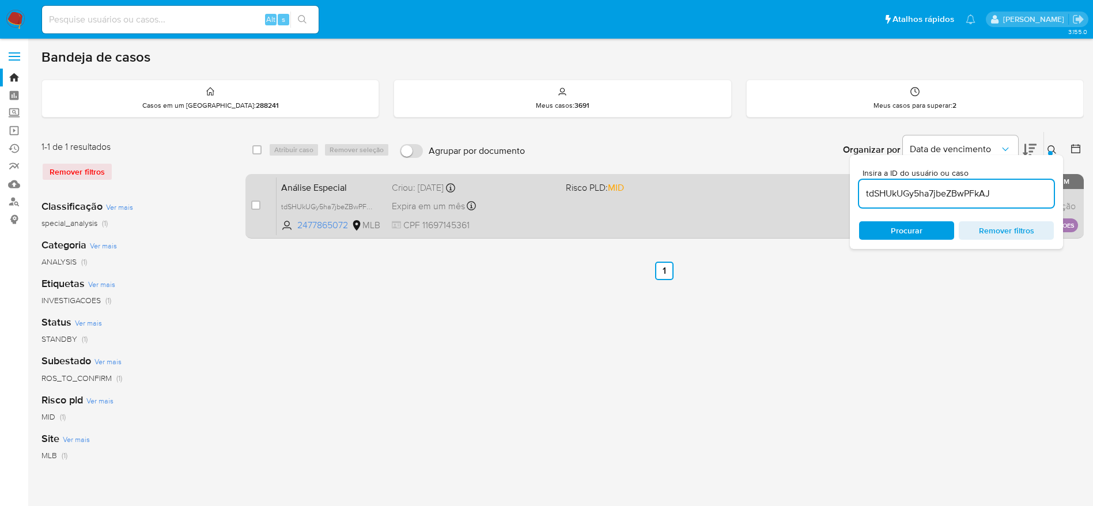
drag, startPoint x: 258, startPoint y: 205, endPoint x: 274, endPoint y: 173, distance: 35.1
click at [259, 205] on input "checkbox" at bounding box center [255, 205] width 9 height 9
checkbox input "true"
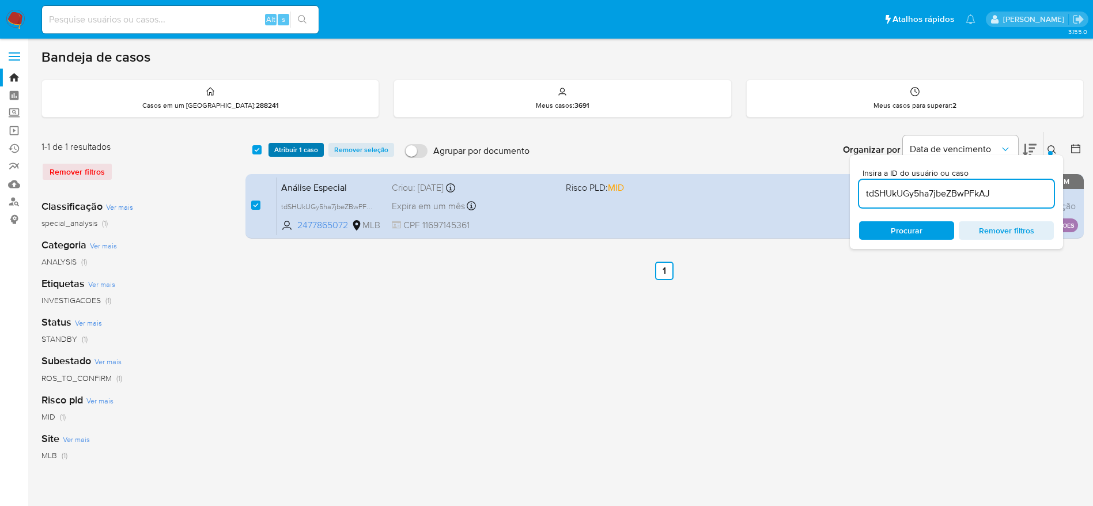
click at [300, 153] on span "Atribuir 1 caso" at bounding box center [296, 150] width 44 height 12
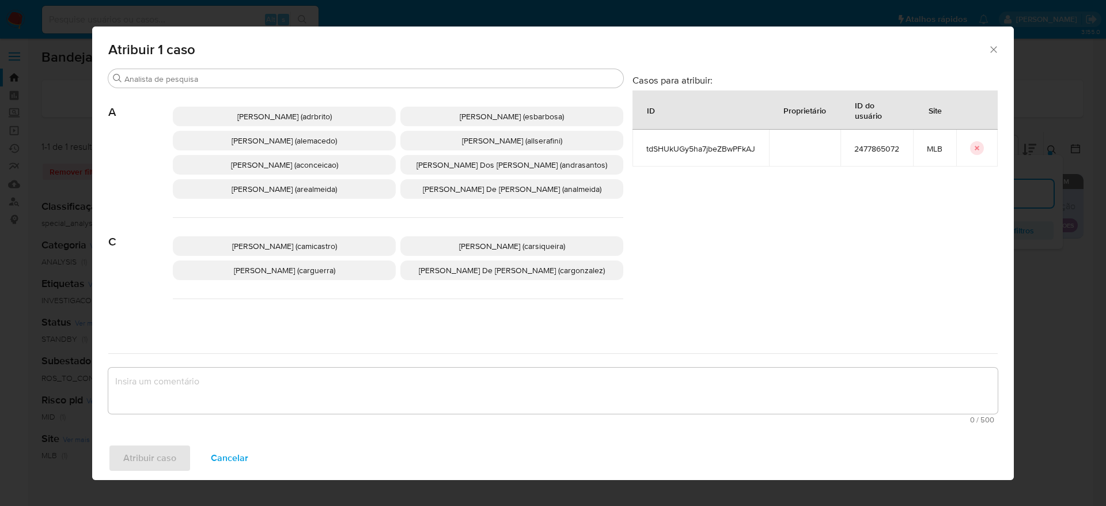
click at [291, 109] on p "Adriano Azeredo Brito (adrbrito)" at bounding box center [284, 117] width 223 height 20
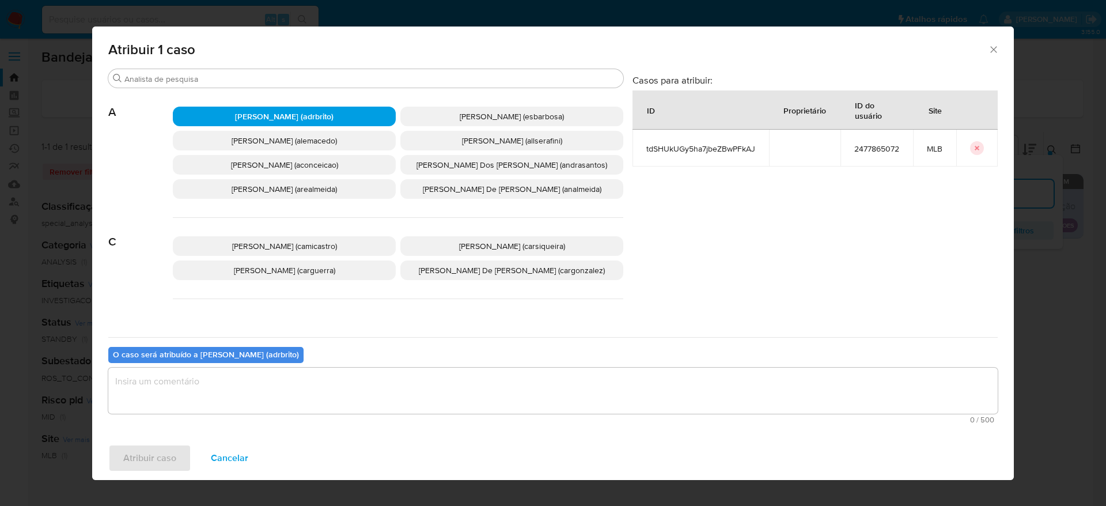
click at [251, 379] on textarea "assign-modal" at bounding box center [553, 391] width 890 height 46
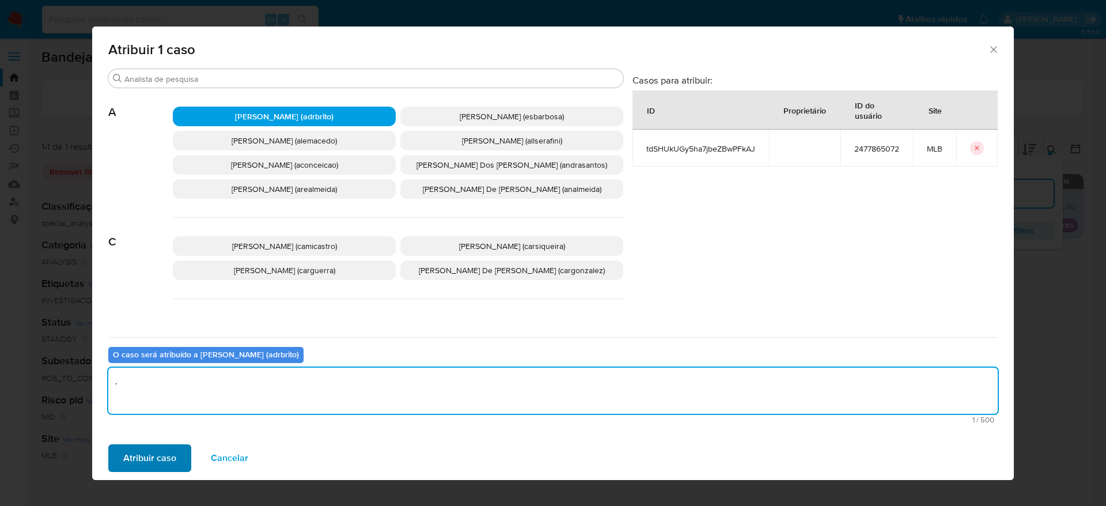
type textarea "."
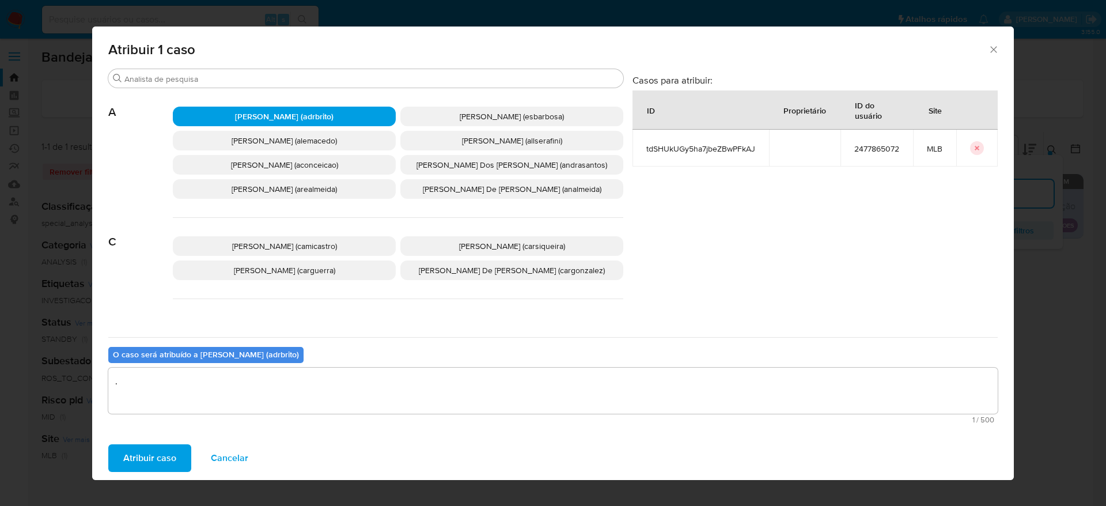
click at [180, 457] on button "Atribuir caso" at bounding box center [149, 458] width 83 height 28
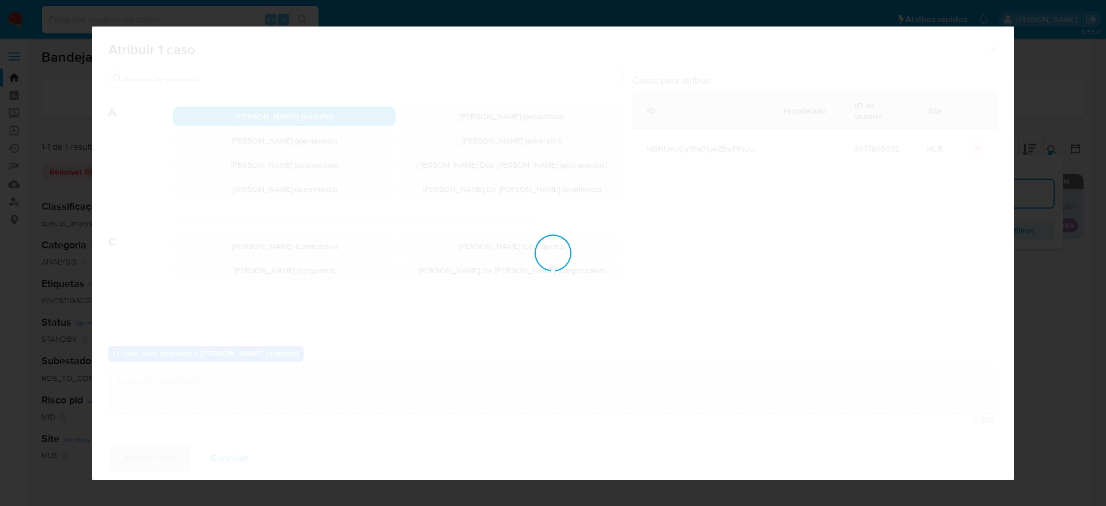
checkbox input "false"
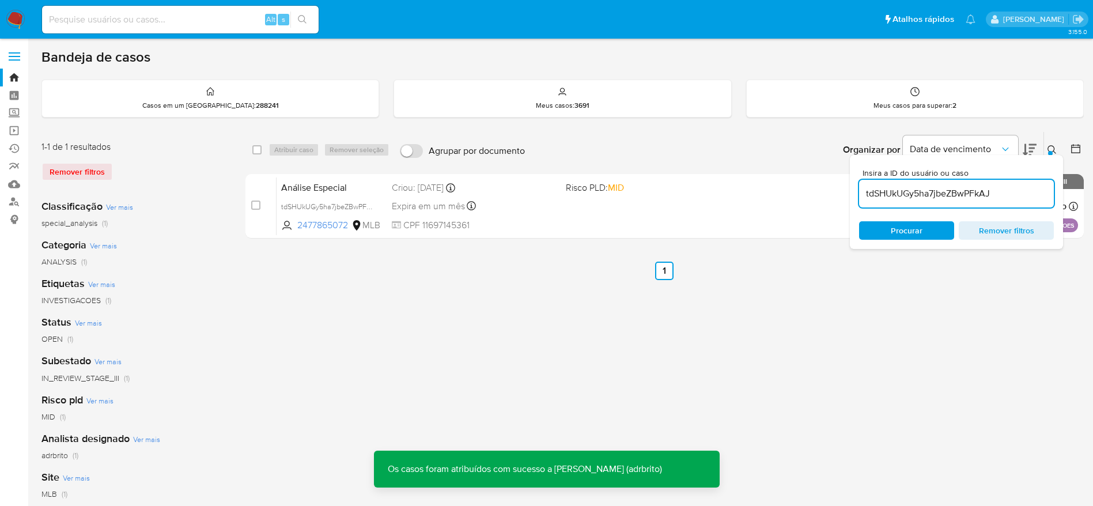
click at [929, 198] on input "tdSHUkUGy5ha7jbeZBwPFkAJ" at bounding box center [956, 193] width 195 height 15
paste input "U1Wr9UHERt2iXunzeyu5sijd"
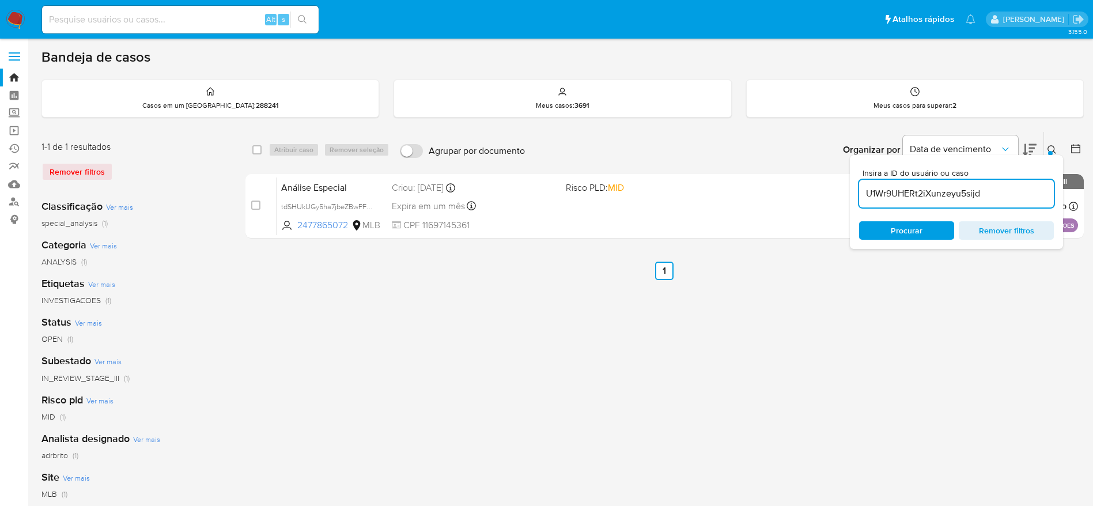
type input "U1Wr9UHERt2iXunzeyu5sijd"
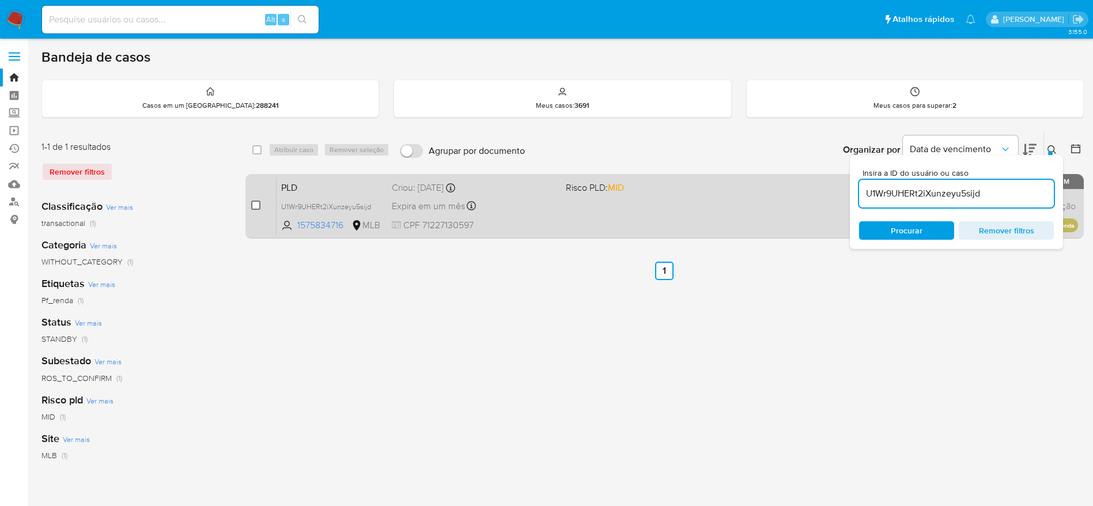
click at [258, 208] on input "checkbox" at bounding box center [255, 205] width 9 height 9
checkbox input "true"
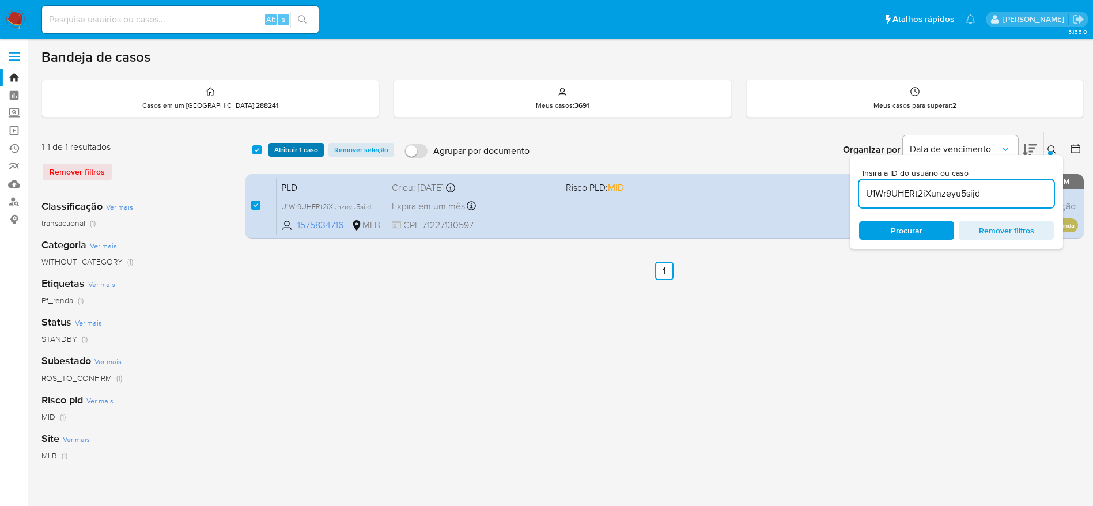
click at [304, 149] on span "Atribuir 1 caso" at bounding box center [296, 150] width 44 height 12
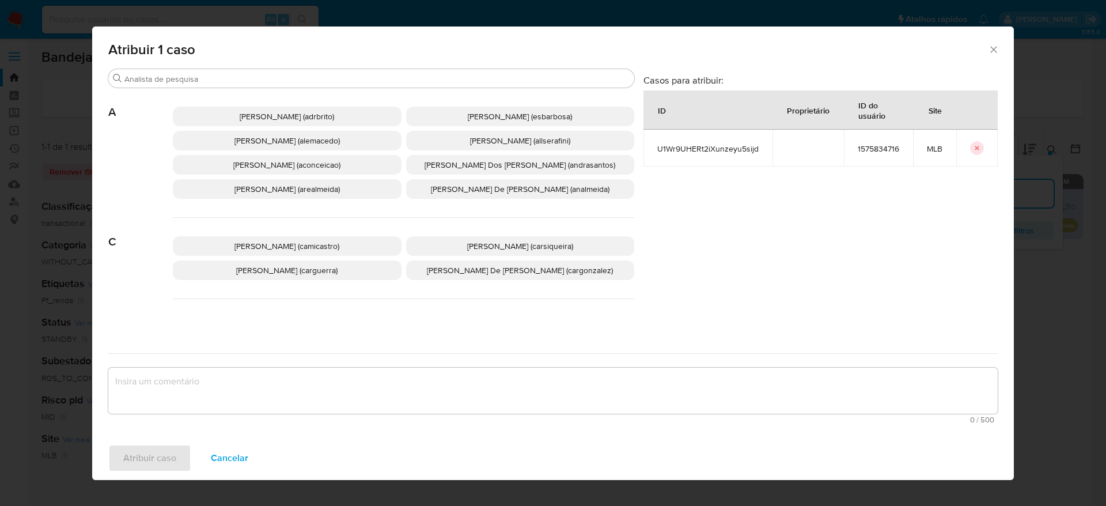
click at [313, 115] on span "Adriano Azeredo Brito (adrbrito)" at bounding box center [287, 117] width 95 height 12
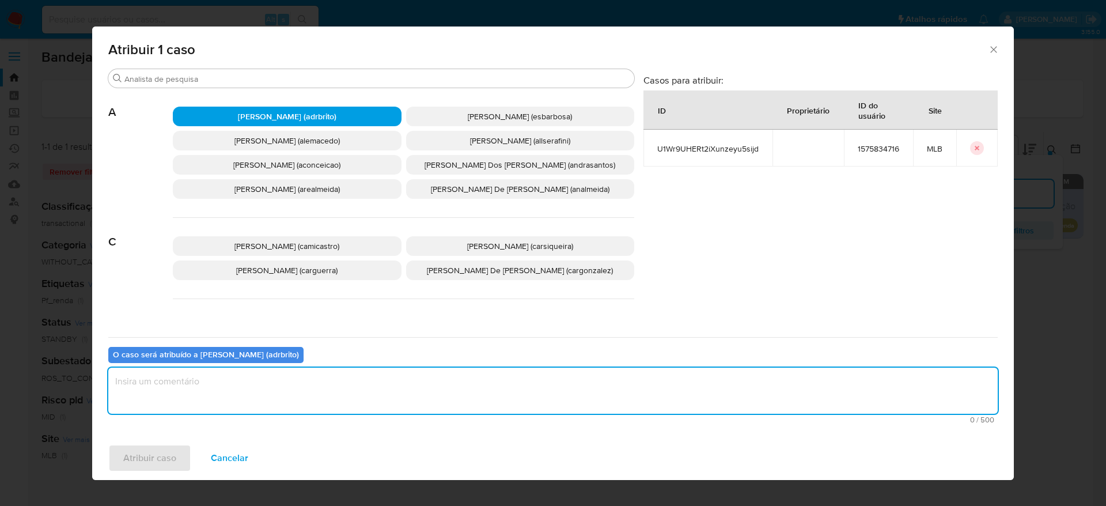
click at [291, 395] on textarea "assign-modal" at bounding box center [553, 391] width 890 height 46
type textarea "."
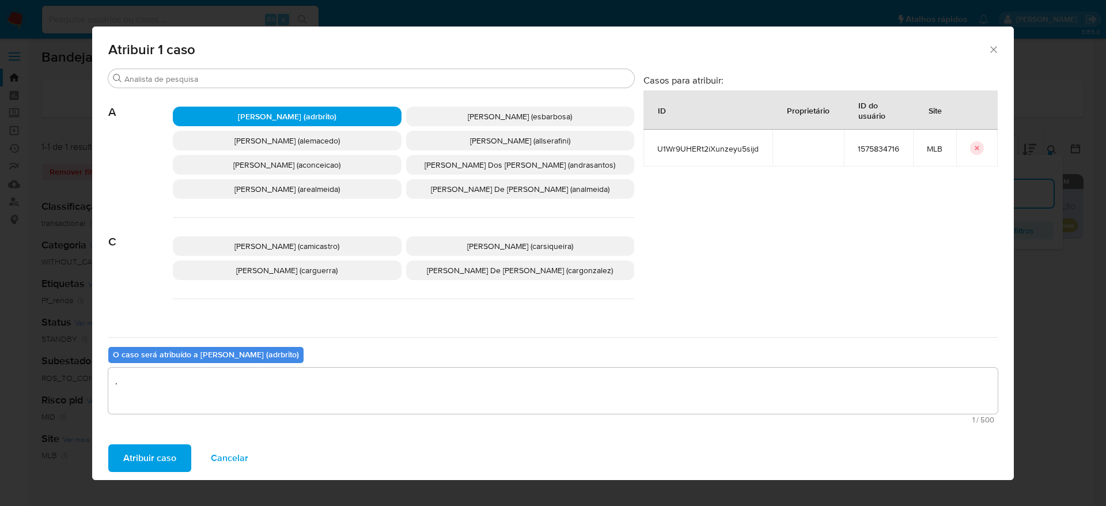
click at [163, 454] on span "Atribuir caso" at bounding box center [149, 457] width 53 height 25
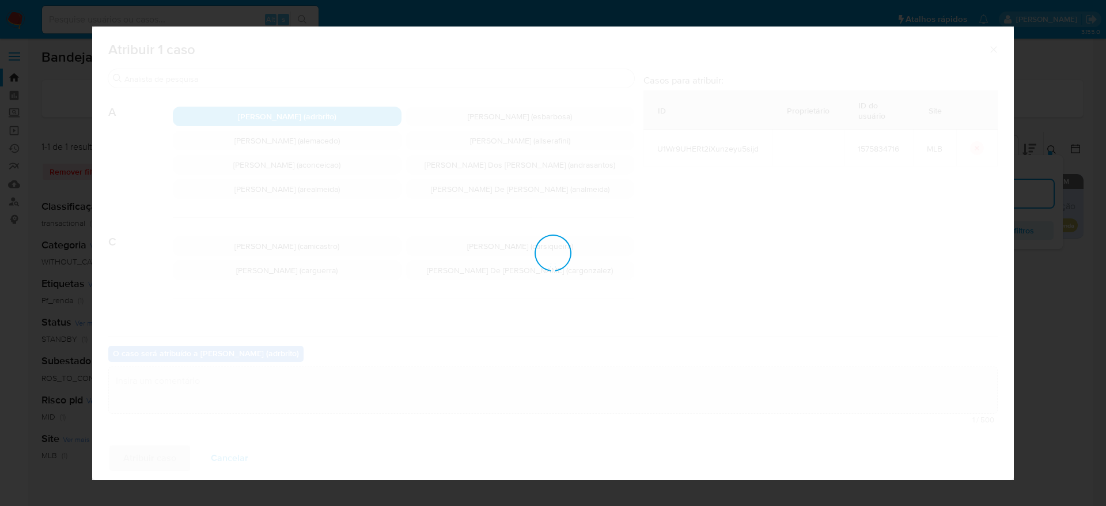
checkbox input "false"
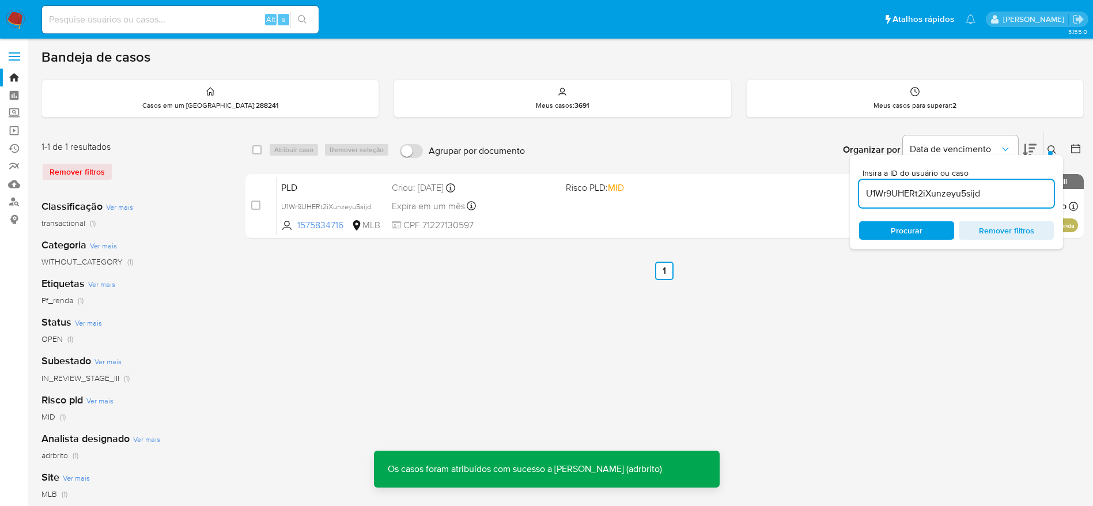
click at [904, 193] on input "U1Wr9UHERt2iXunzeyu5sijd" at bounding box center [956, 193] width 195 height 15
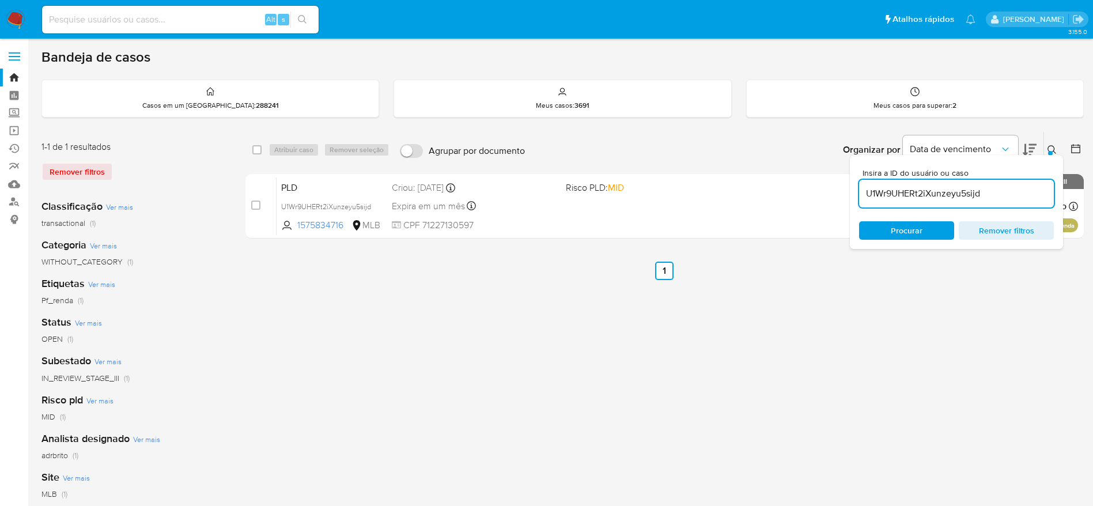
click at [904, 193] on input "U1Wr9UHERt2iXunzeyu5sijd" at bounding box center [956, 193] width 195 height 15
paste input "8KCSK8oetP5vYVBb4zS8jjWq"
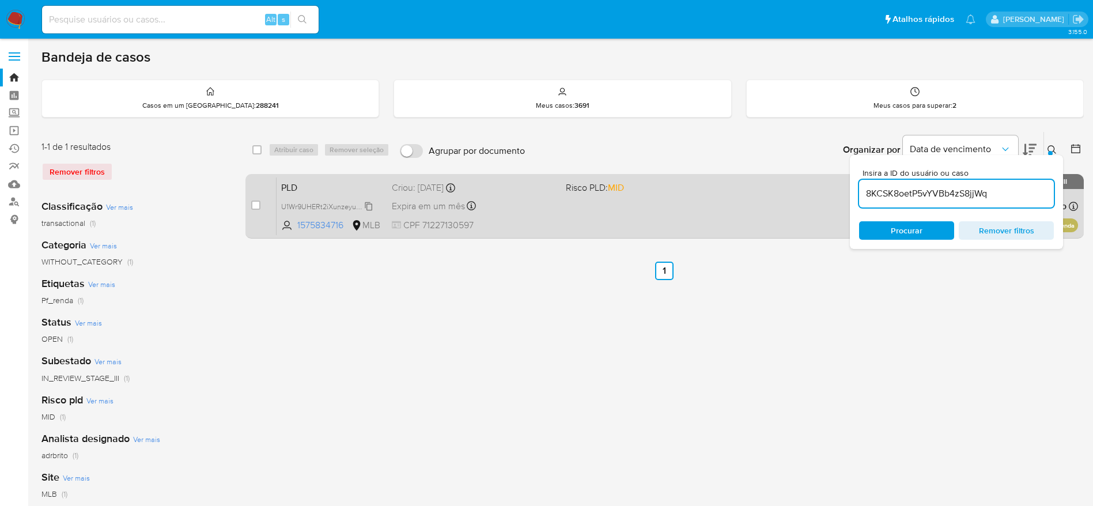
type input "8KCSK8oetP5vYVBb4zS8jjWq"
click at [255, 206] on input "checkbox" at bounding box center [255, 205] width 9 height 9
checkbox input "true"
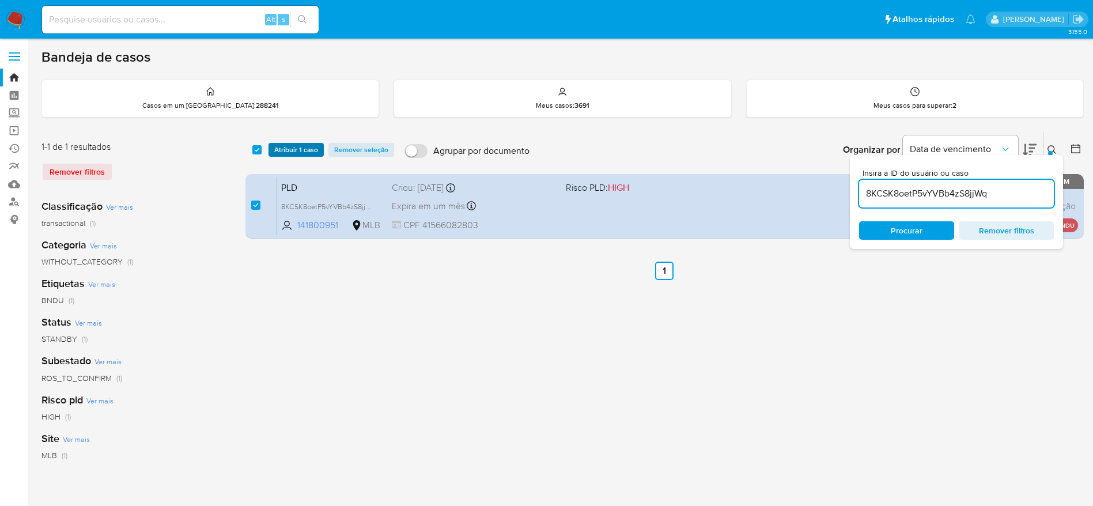
click at [300, 153] on span "Atribuir 1 caso" at bounding box center [296, 150] width 44 height 12
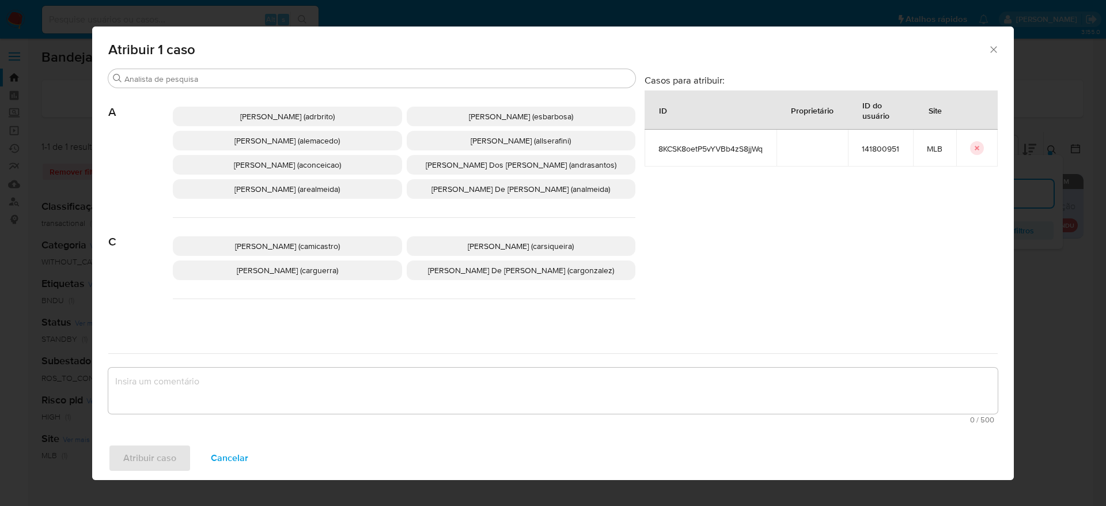
click at [334, 114] on span "Adriano Azeredo Brito (adrbrito)" at bounding box center [287, 117] width 95 height 12
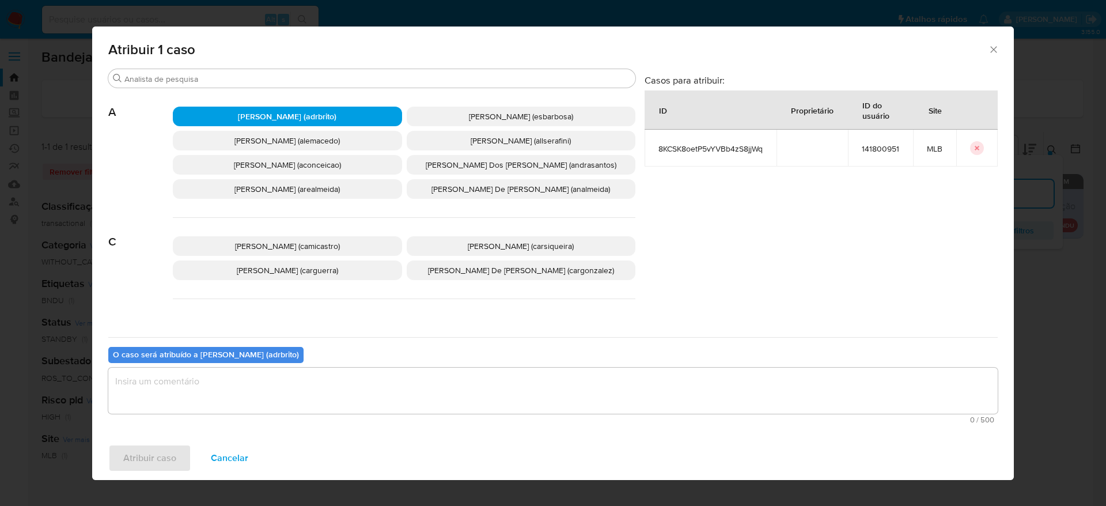
click at [290, 383] on textarea "assign-modal" at bounding box center [553, 391] width 890 height 46
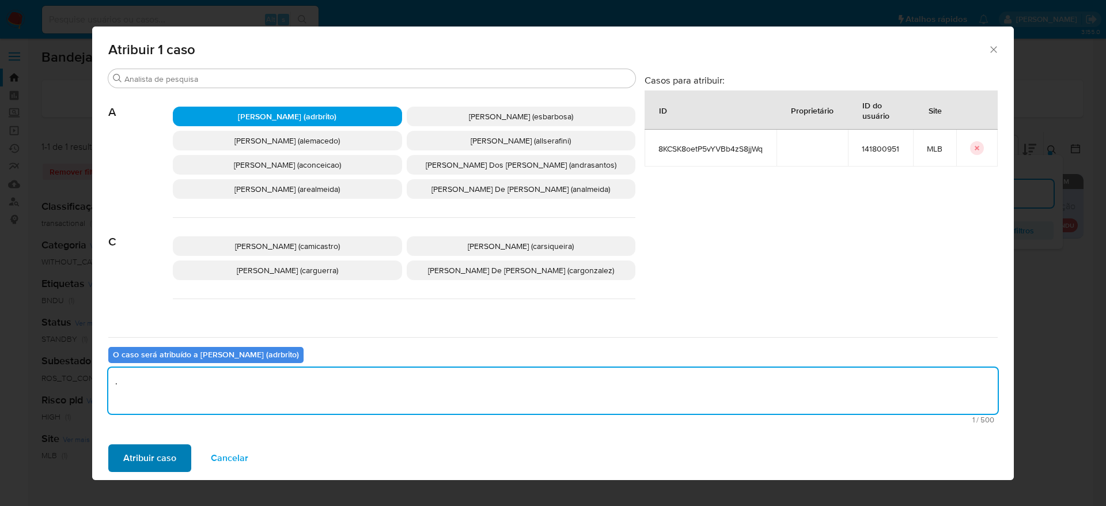
type textarea "."
click at [185, 451] on button "Atribuir caso" at bounding box center [149, 458] width 83 height 28
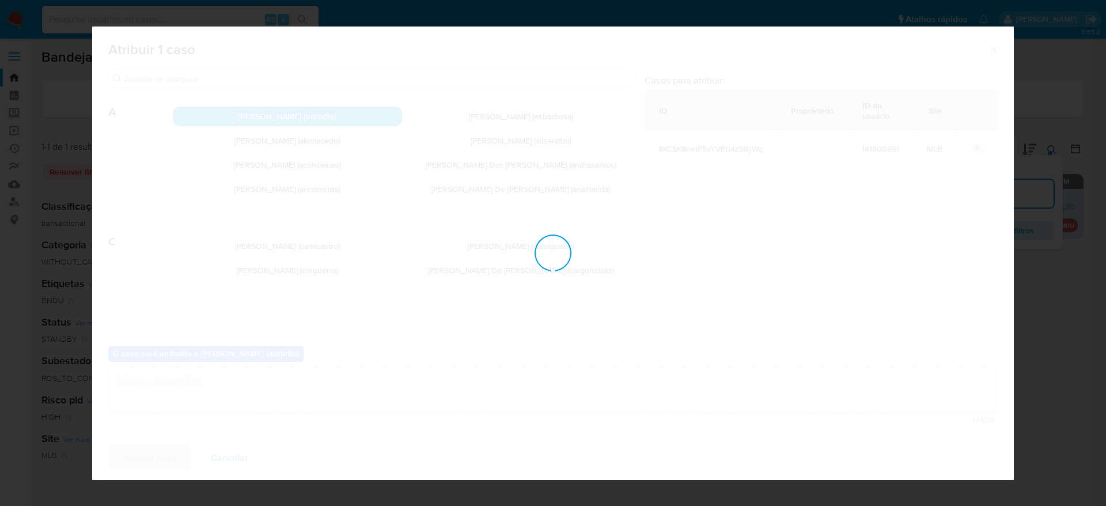
checkbox input "false"
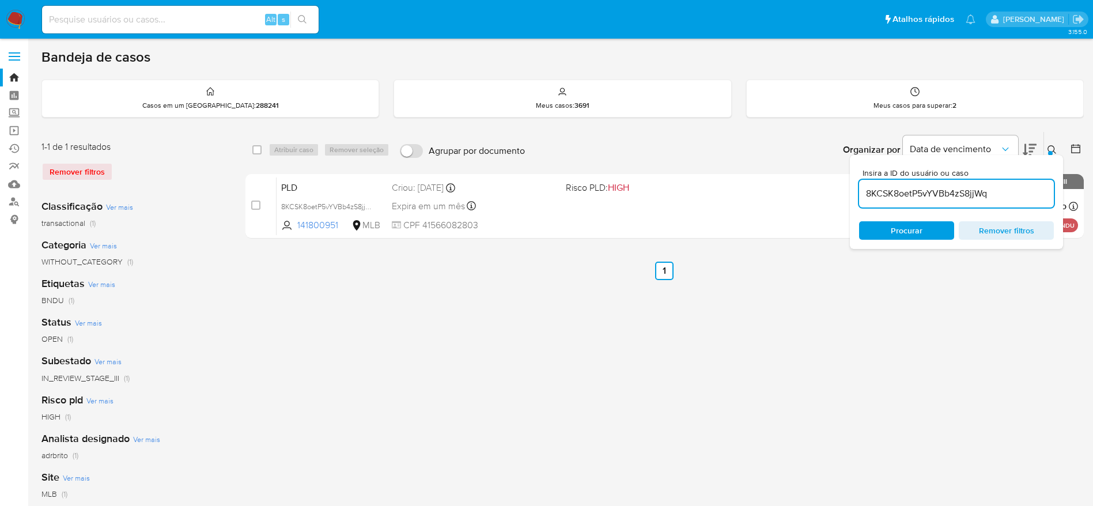
click at [165, 7] on div "Alt s" at bounding box center [180, 20] width 277 height 28
click at [154, 33] on div "Alt s" at bounding box center [180, 19] width 277 height 32
click at [153, 22] on input at bounding box center [180, 19] width 277 height 15
paste input "ondkB2p08gMUel0y4b2DcLx3"
type input "ondkB2p08gMUel0y4b2DcLx3"
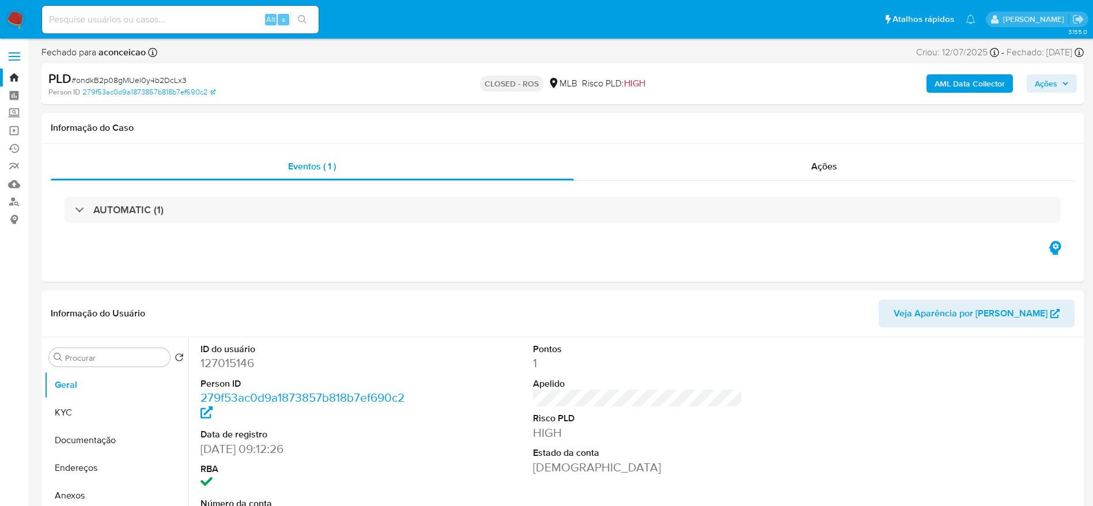
select select "10"
click at [196, 19] on input at bounding box center [180, 19] width 277 height 15
paste input "Flxh3ToDdFNqn2yKw9dBNtc8"
type input "Flxh3ToDdFNqn2yKw9dBNtc8"
select select "10"
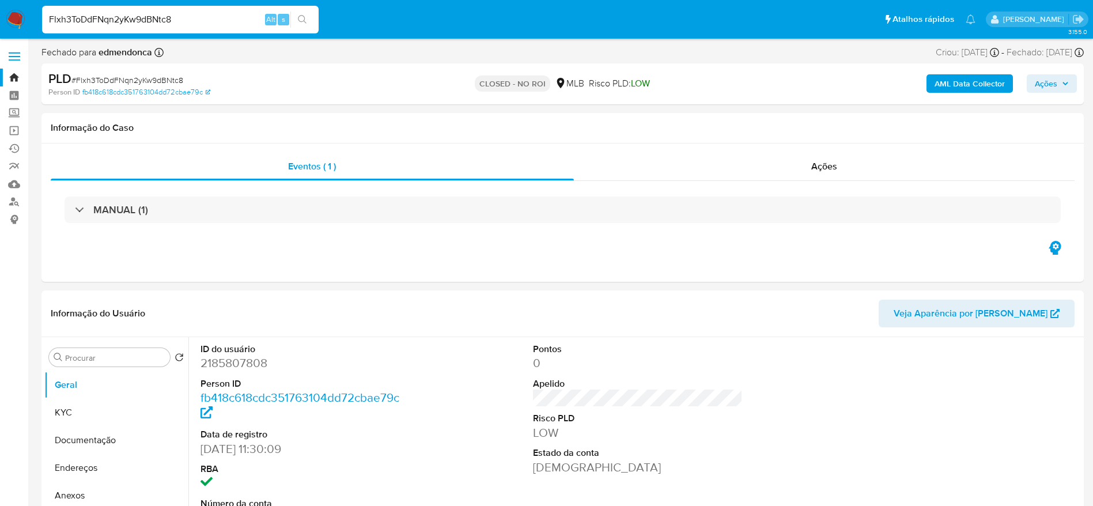
click at [176, 16] on input "Flxh3ToDdFNqn2yKw9dBNtc8" at bounding box center [180, 19] width 277 height 15
paste input "2G5TO8Nc8sV4eL3K8sxJGEiy"
click at [226, 21] on input "2G5TO8Nc8sV4eL3K8sxJGEiy" at bounding box center [180, 19] width 277 height 15
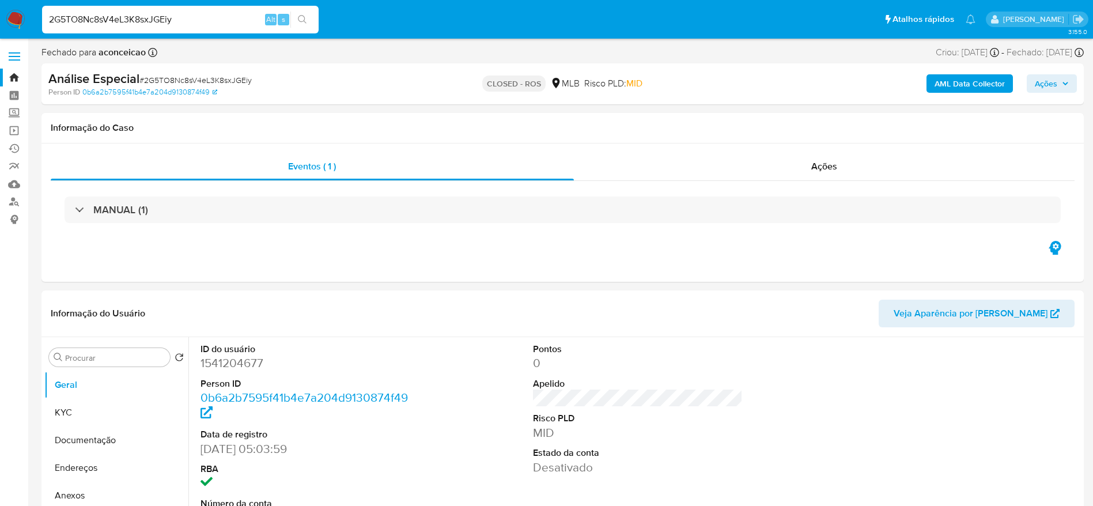
paste input "hrqOo379dYGrtuMhhrjUmfaL"
type input "hrqOo379dYGrtuMhhrjUmfaL"
select select "10"
click at [188, 11] on div "hrqOo379dYGrtuMhhrjUmfaL Alt s" at bounding box center [180, 20] width 277 height 28
select select "10"
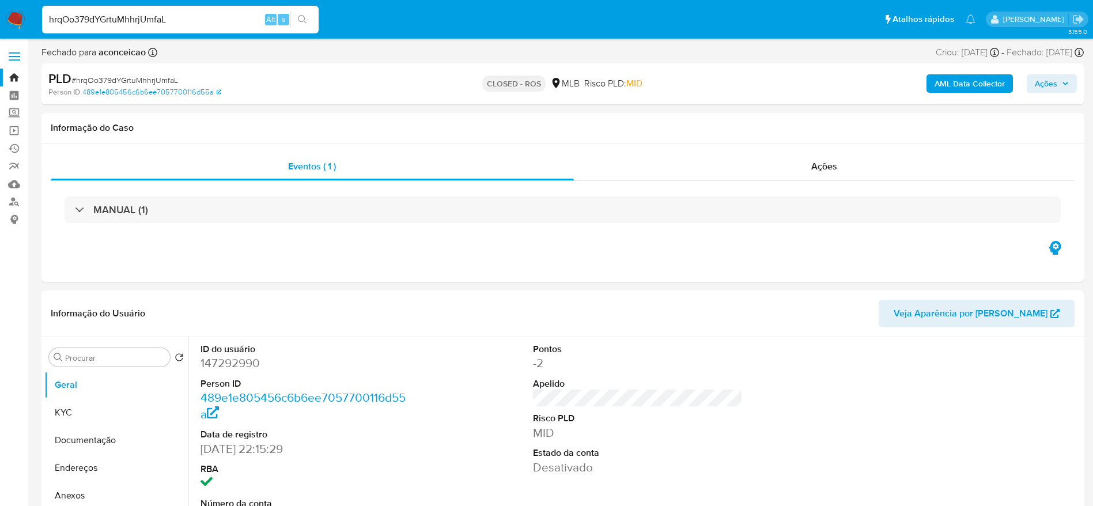
click at [191, 22] on input "hrqOo379dYGrtuMhhrjUmfaL" at bounding box center [180, 19] width 277 height 15
paste input "fPW9gvJ9eIKSnsR29UD76935"
type input "fPW9gvJ9eIKSnsR29UD76935"
select select "10"
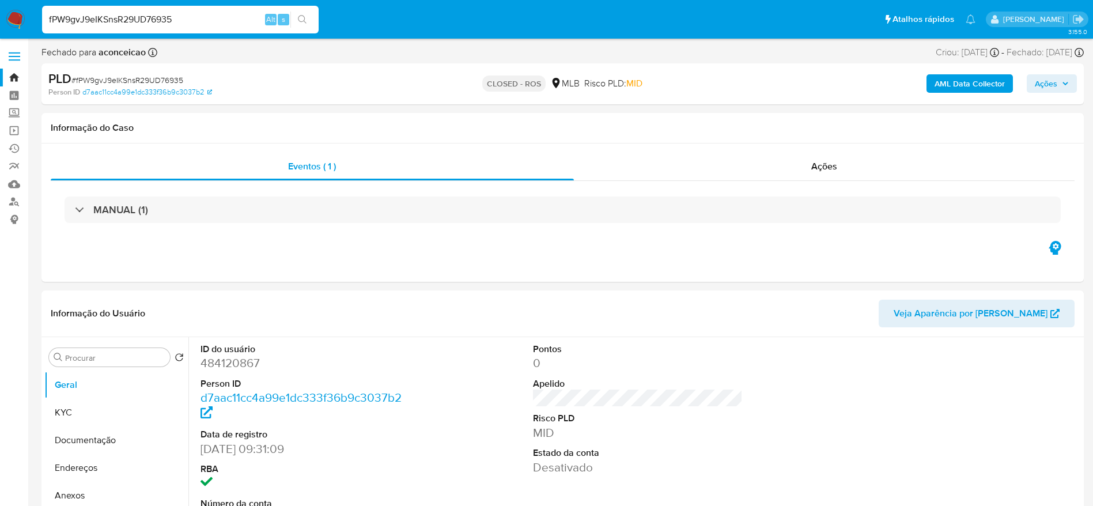
click at [164, 14] on input "fPW9gvJ9eIKSnsR29UD76935" at bounding box center [180, 19] width 277 height 15
paste input "txXeQhBV9JwTf5u7b43Jmf3j"
type input "txXeQhBV9JwTf5u7b43Jmf3j"
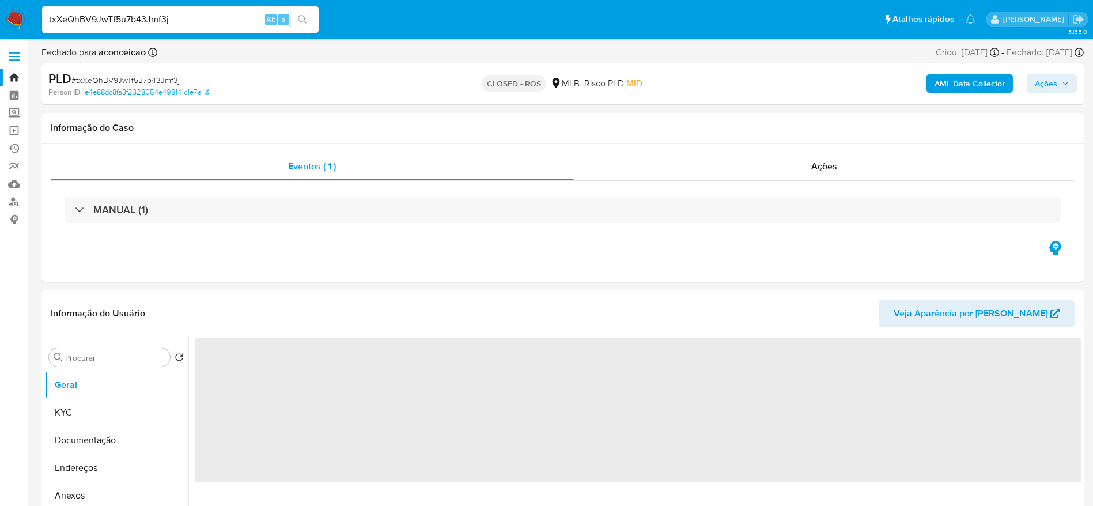
select select "10"
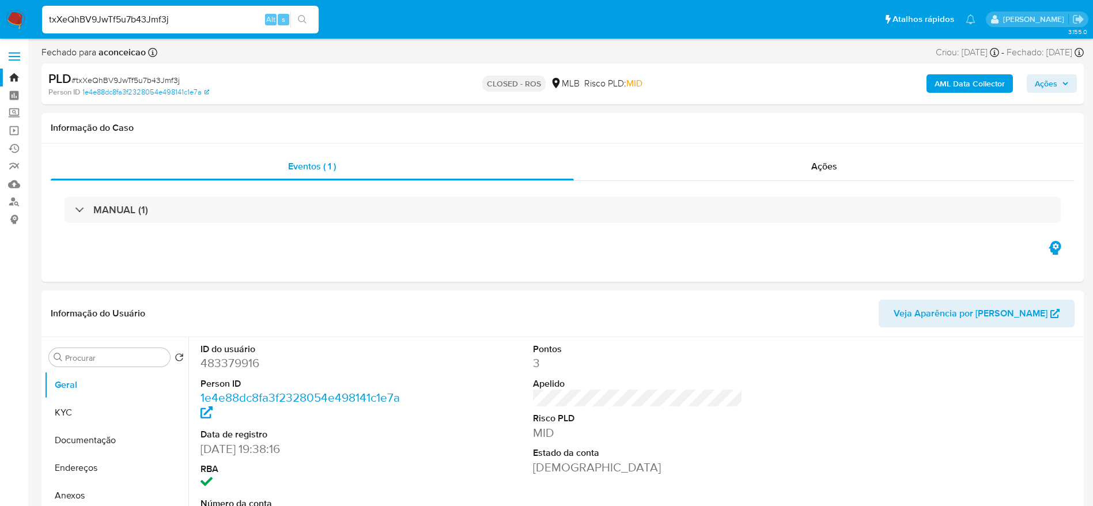
click at [171, 14] on input "txXeQhBV9JwTf5u7b43Jmf3j" at bounding box center [180, 19] width 277 height 15
paste input "Q500vET8lmaCXP33s7z7o6eR"
type input "Q500vET8lmaCXP33s7z7o6eR"
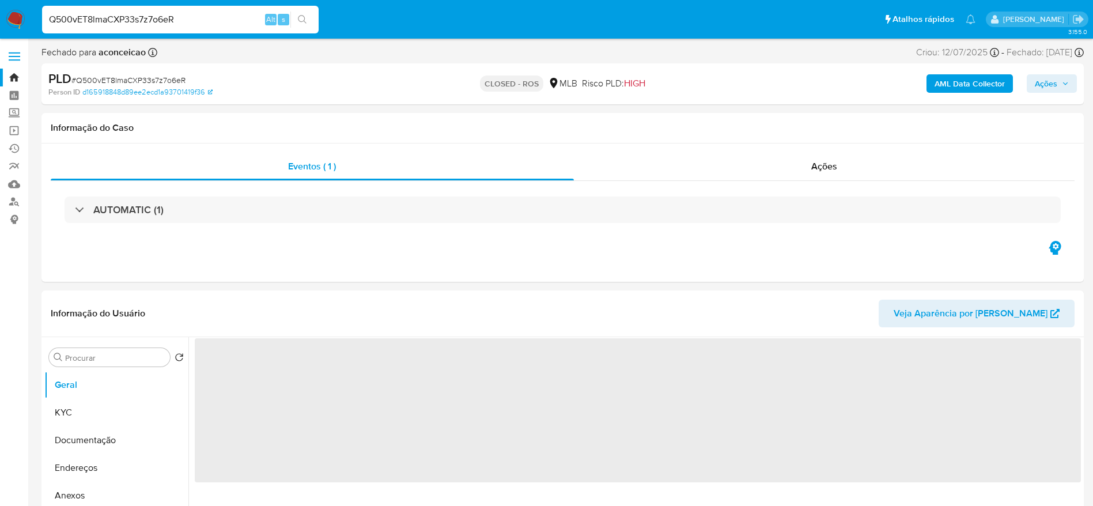
select select "10"
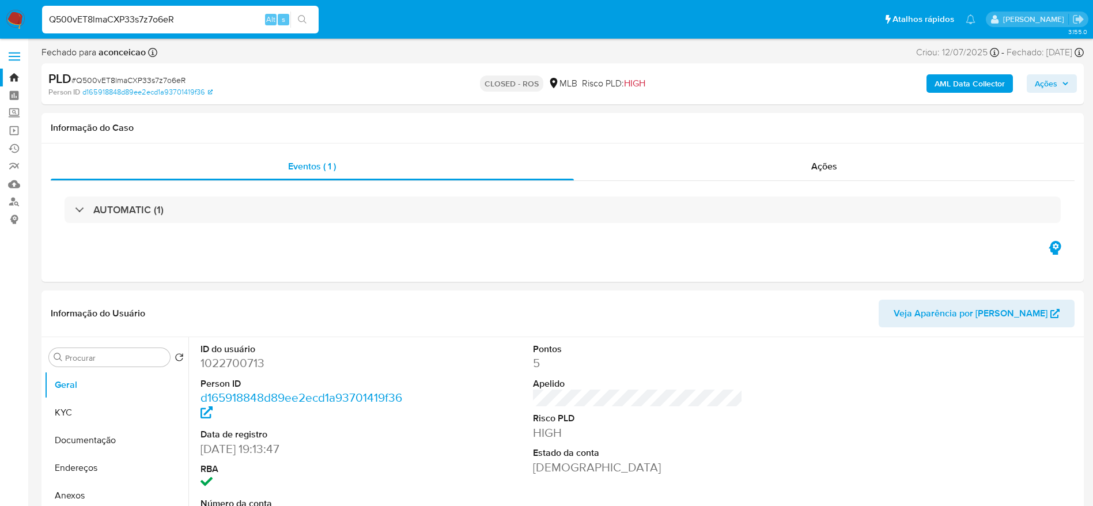
click at [210, 17] on input "Q500vET8lmaCXP33s7z7o6eR" at bounding box center [180, 19] width 277 height 15
paste input "rUUYrvQ4gQ3Vh2lCUtg264Fx"
type input "rUUYrvQ4gQ3Vh2lCUtg264Fx"
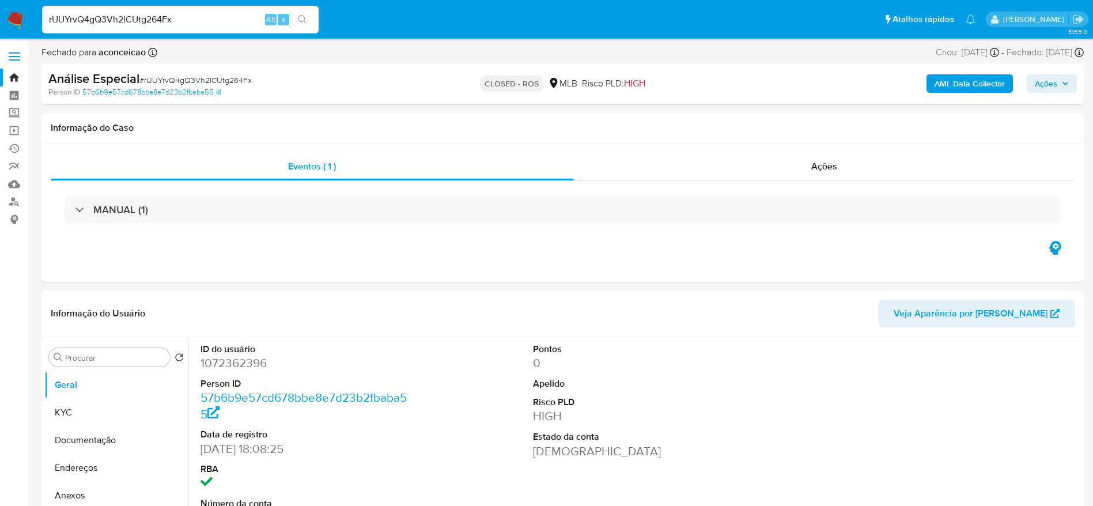
select select "10"
click at [186, 12] on input "rUUYrvQ4gQ3Vh2lCUtg264Fx" at bounding box center [180, 19] width 277 height 15
paste input "ondkB2p08gMUel0y4b2DcLx3"
type input "ondkB2p08gMUel0y4b2DcLx3"
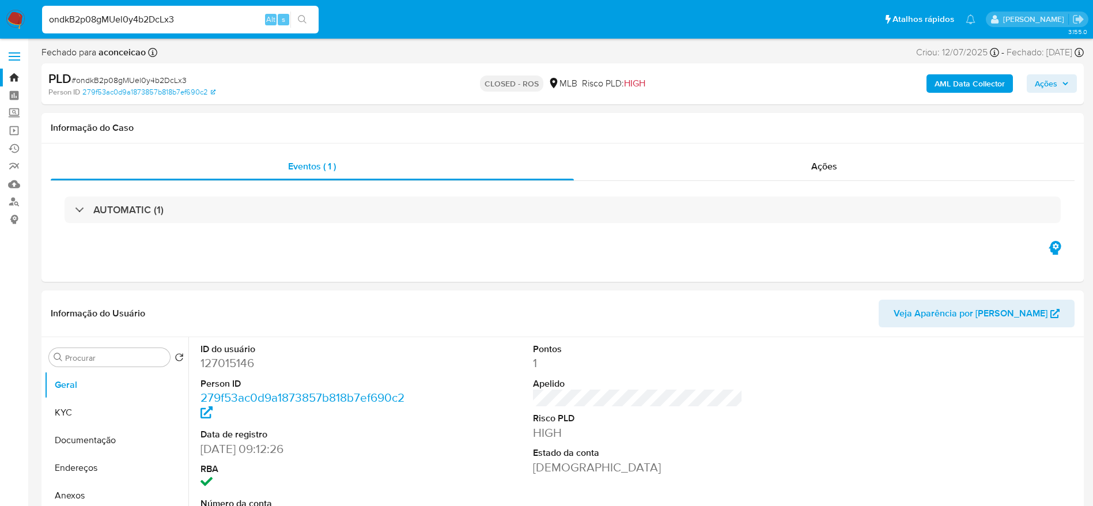
select select "10"
click at [120, 20] on input "ondkB2p08gMUel0y4b2DcLx3" at bounding box center [180, 19] width 277 height 15
paste input "2G5TO8Nc8sV4eL3K8sxJGEiy"
type input "2G5TO8Nc8sV4eL3K8sxJGEiy"
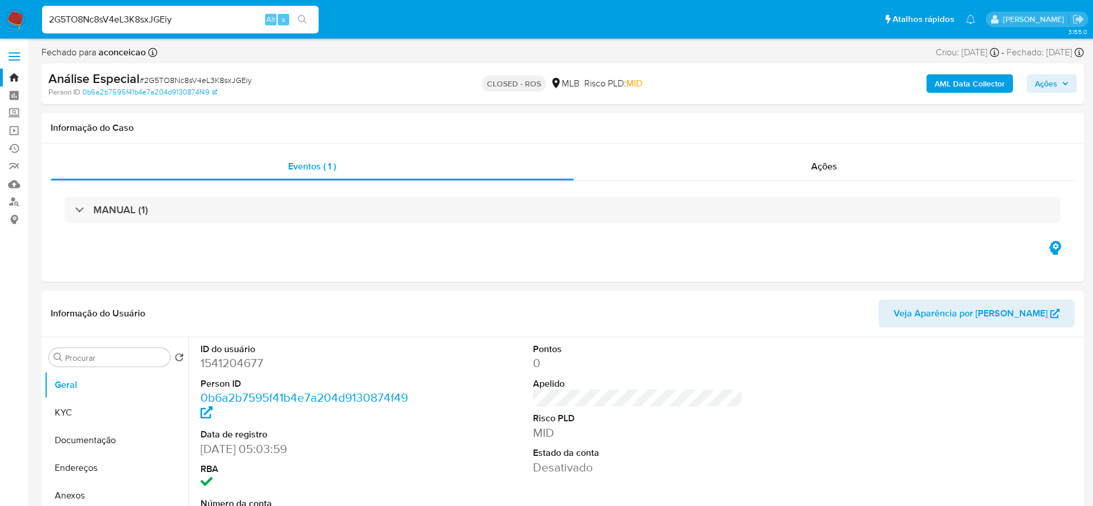
click at [197, 24] on input "2G5TO8Nc8sV4eL3K8sxJGEiy" at bounding box center [180, 19] width 277 height 15
select select "10"
click at [197, 24] on input "2G5TO8Nc8sV4eL3K8sxJGEiy" at bounding box center [180, 19] width 277 height 15
paste input "hrqOo379dYGrtuMhhrjUmfaL"
type input "hrqOo379dYGrtuMhhrjUmfaL"
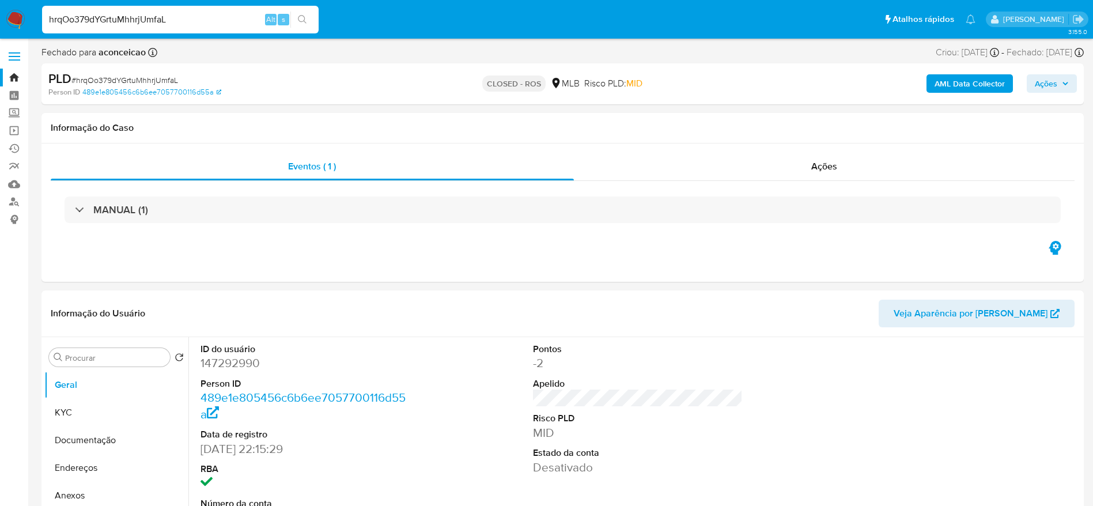
select select "10"
click at [204, 18] on input "hrqOo379dYGrtuMhhrjUmfaL" at bounding box center [180, 19] width 277 height 15
paste input "fPW9gvJ9eIKSnsR29UD76935"
type input "fPW9gvJ9eIKSnsR29UD76935"
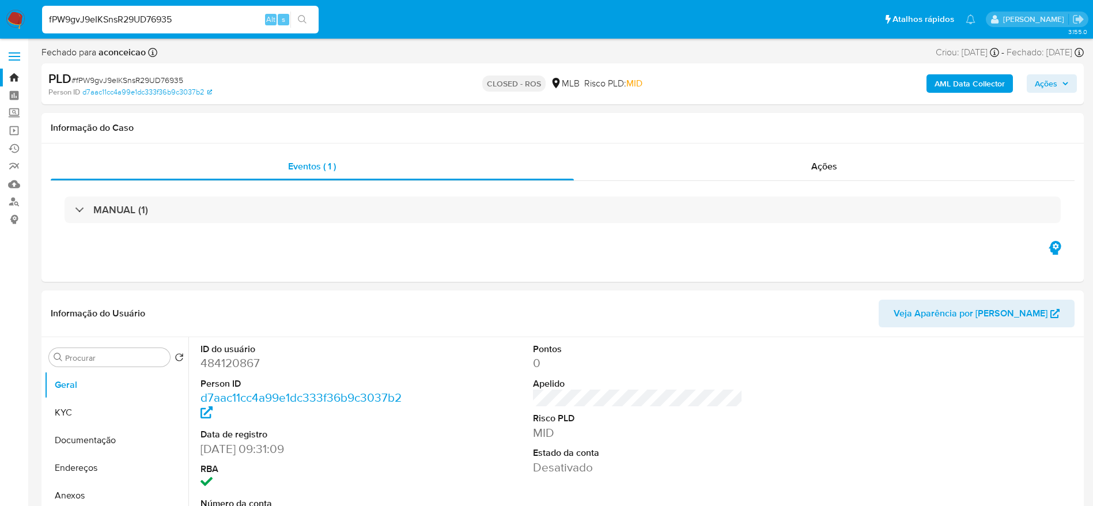
click at [220, 20] on input "fPW9gvJ9eIKSnsR29UD76935" at bounding box center [180, 19] width 277 height 15
click at [220, 21] on input "fPW9gvJ9eIKSnsR29UD76935" at bounding box center [180, 19] width 277 height 15
paste input "txXeQhBV9JwTf5u7b43Jmf3j"
select select "10"
type input "txXeQhBV9JwTf5u7b43Jmf3j"
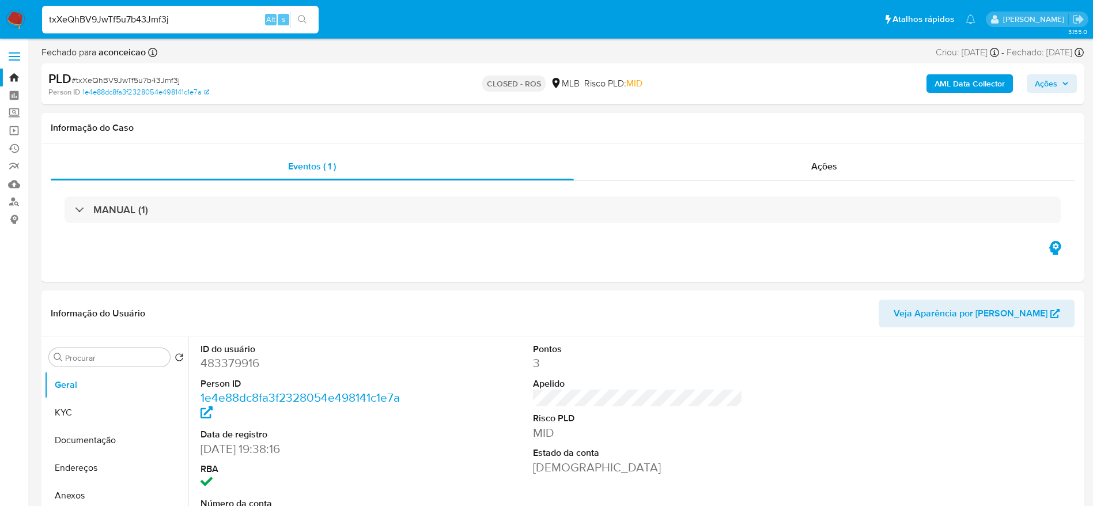
select select "10"
click at [213, 18] on input "txXeQhBV9JwTf5u7b43Jmf3j" at bounding box center [180, 19] width 277 height 15
paste input "Q500vET8lmaCXP33s7z7o6eR"
type input "Q500vET8lmaCXP33s7z7o6eR"
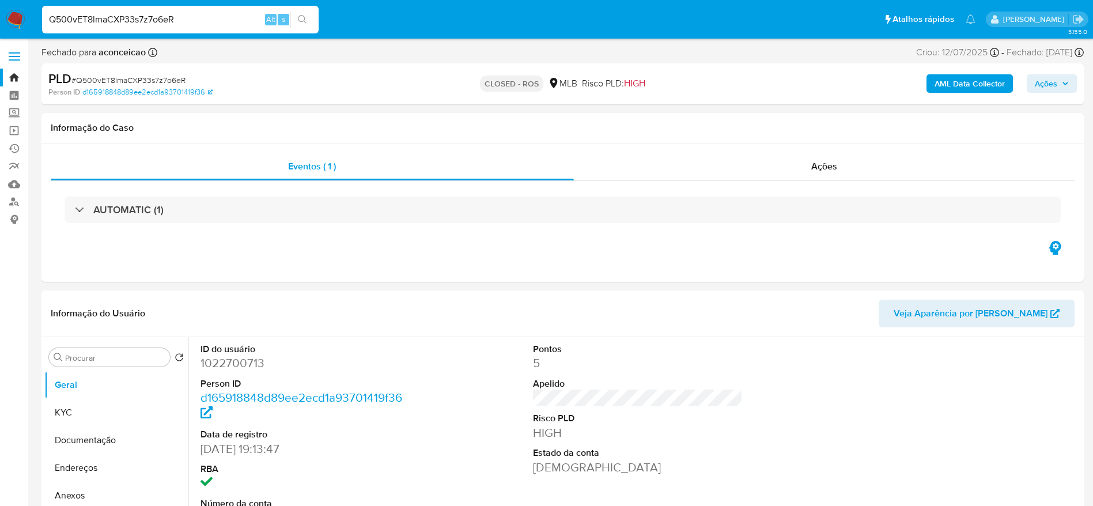
click at [201, 17] on input "Q500vET8lmaCXP33s7z7o6eR" at bounding box center [180, 19] width 277 height 15
select select "10"
click at [201, 17] on input "Q500vET8lmaCXP33s7z7o6eR" at bounding box center [180, 19] width 277 height 15
paste input "rUUYrvQ4gQ3Vh2lCUtg264Fx"
type input "rUUYrvQ4gQ3Vh2lCUtg264Fx"
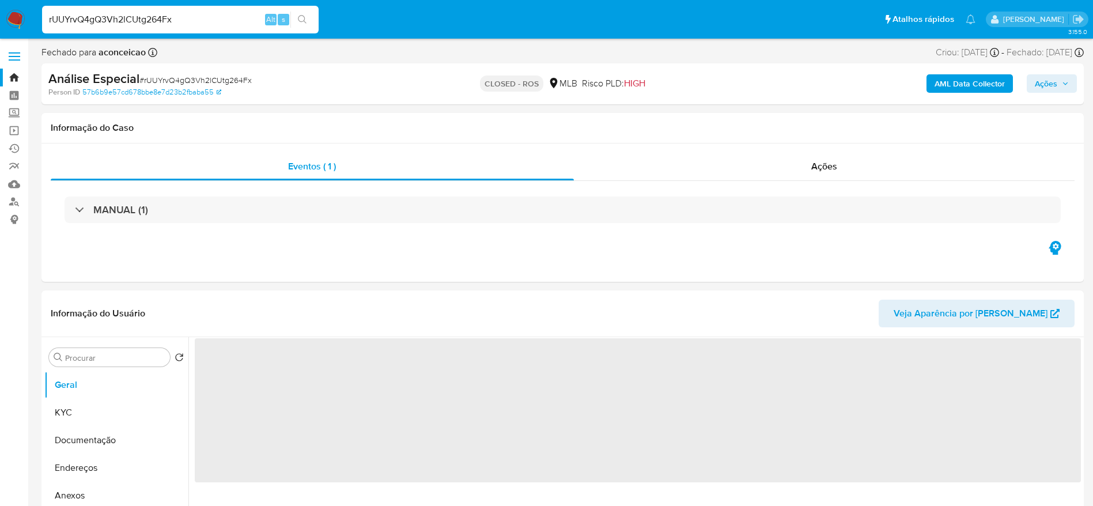
select select "10"
